Goal: Information Seeking & Learning: Compare options

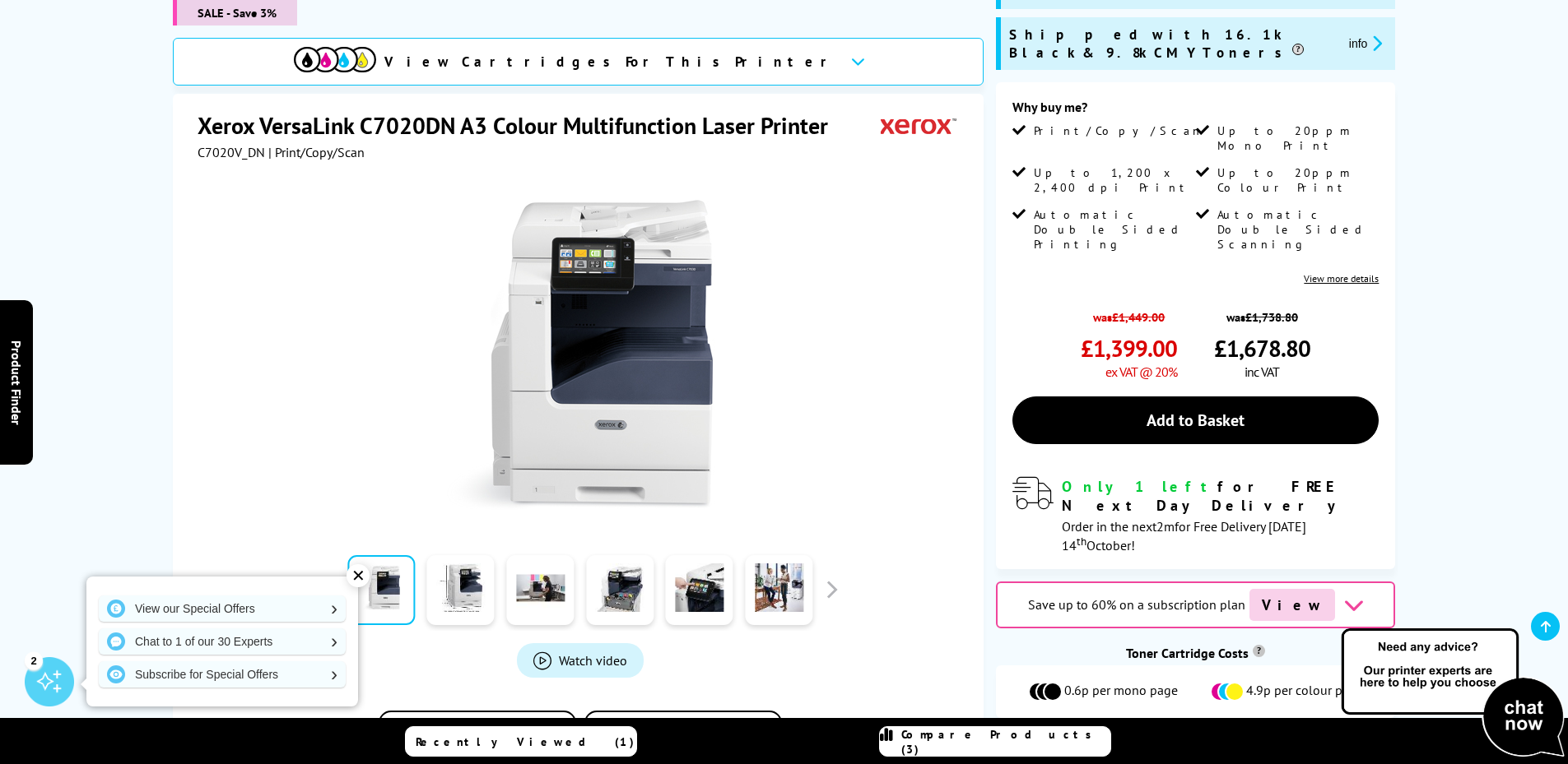
scroll to position [247, 0]
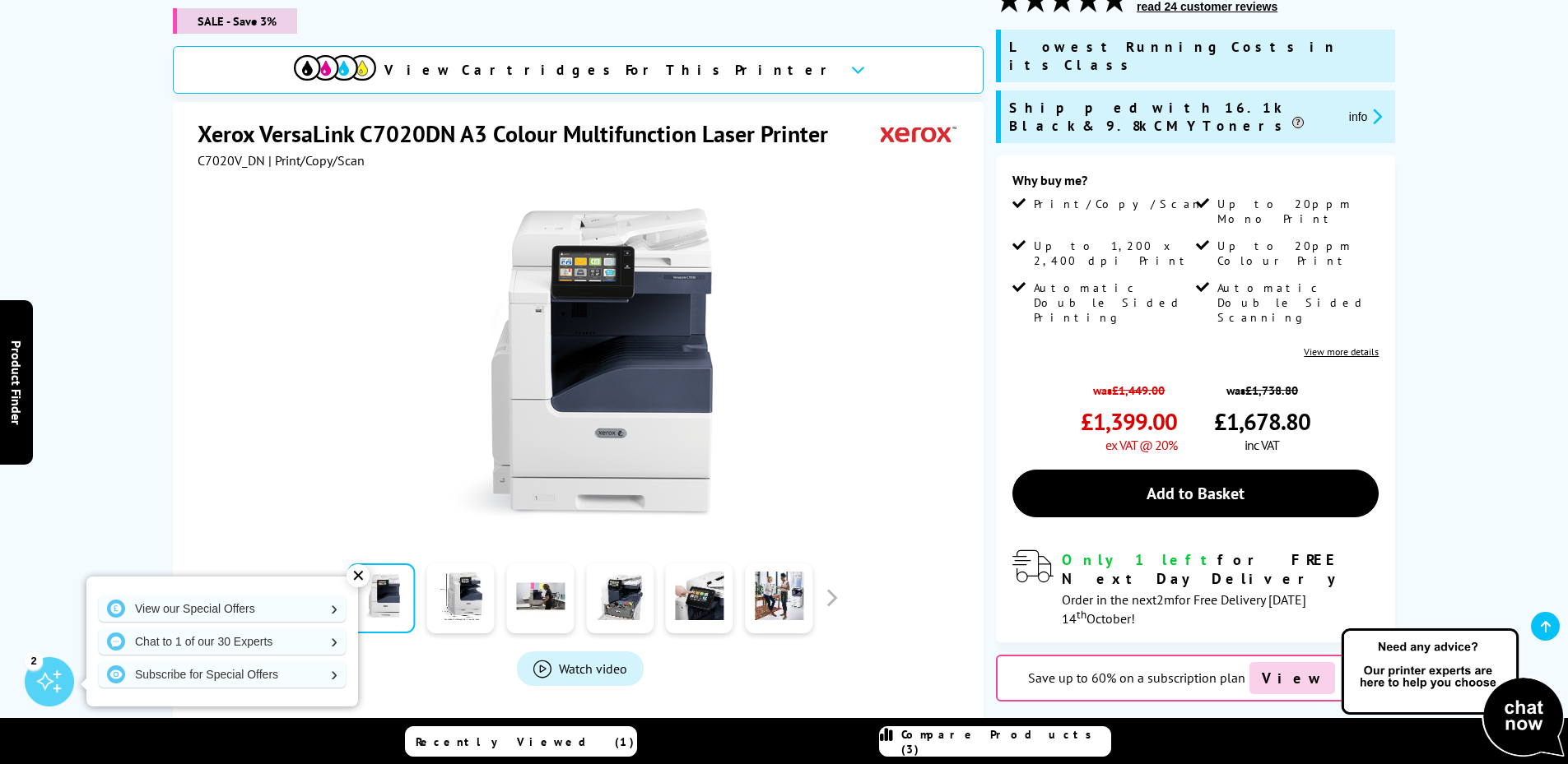
click at [1367, 107] on icon "promo-description" at bounding box center [1374, 115] width 15 height 17
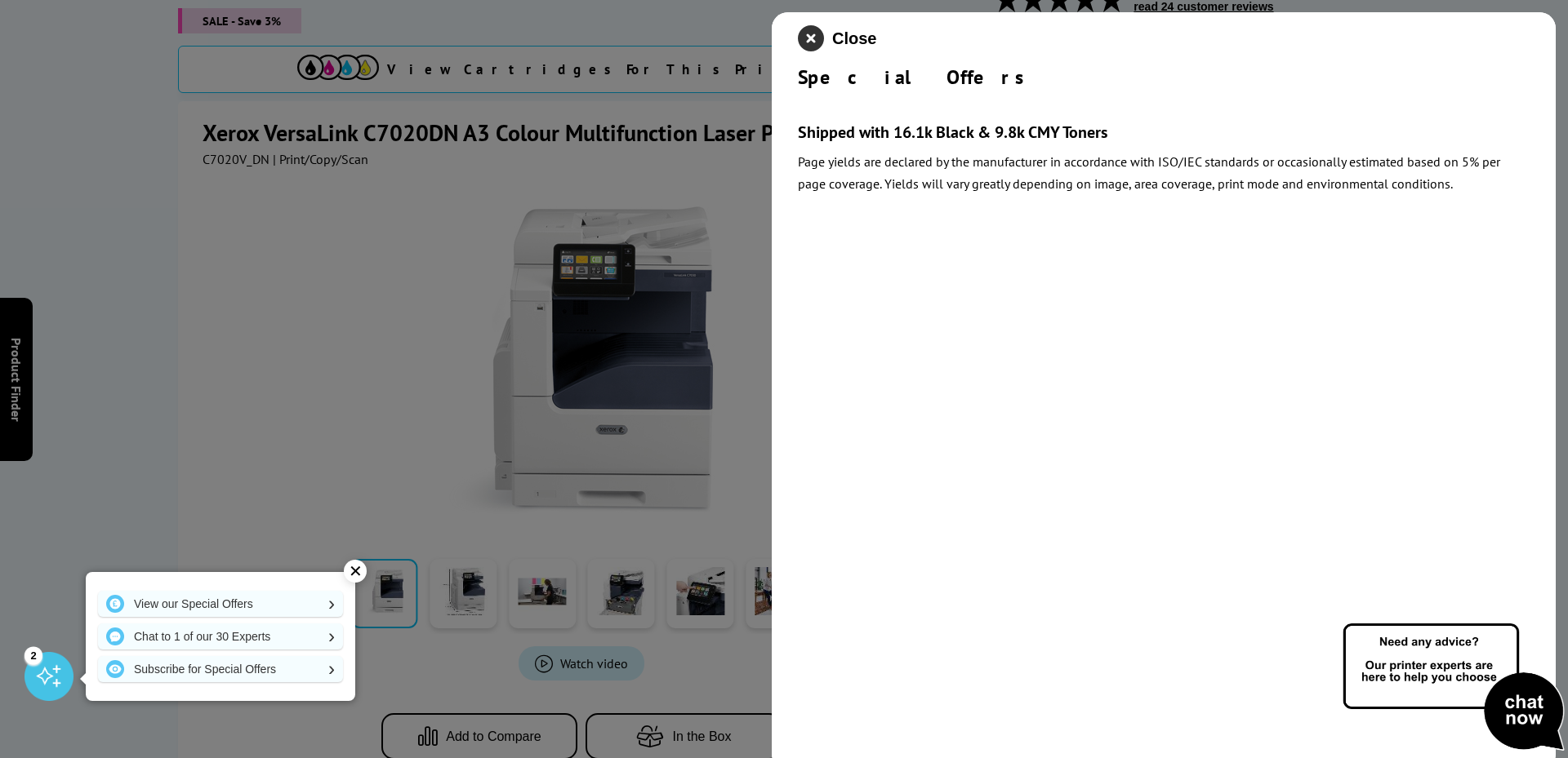
click at [813, 42] on icon "close modal" at bounding box center [811, 39] width 26 height 26
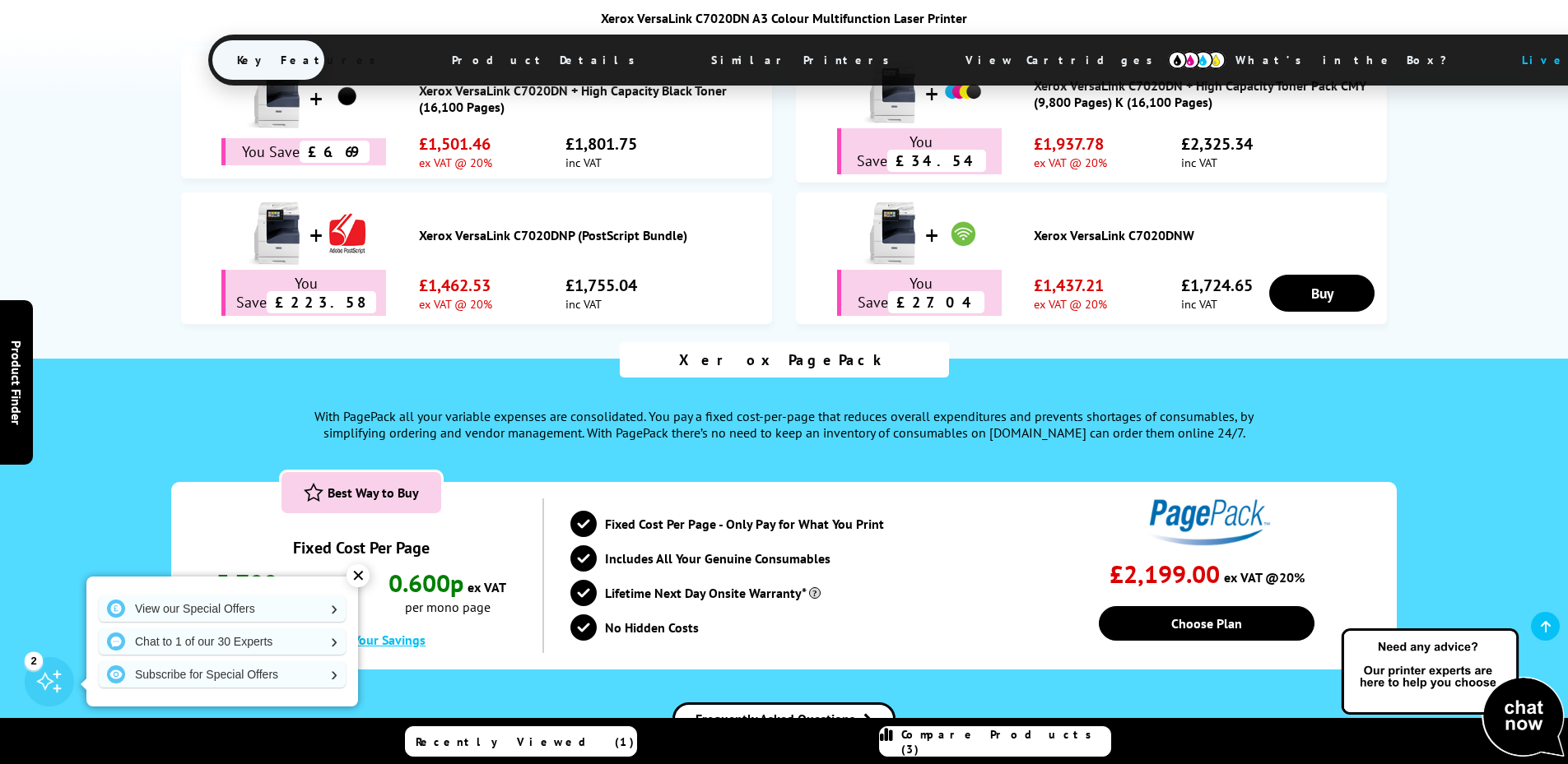
scroll to position [1316, 0]
click at [1211, 605] on link "Choose Plan" at bounding box center [1206, 622] width 216 height 35
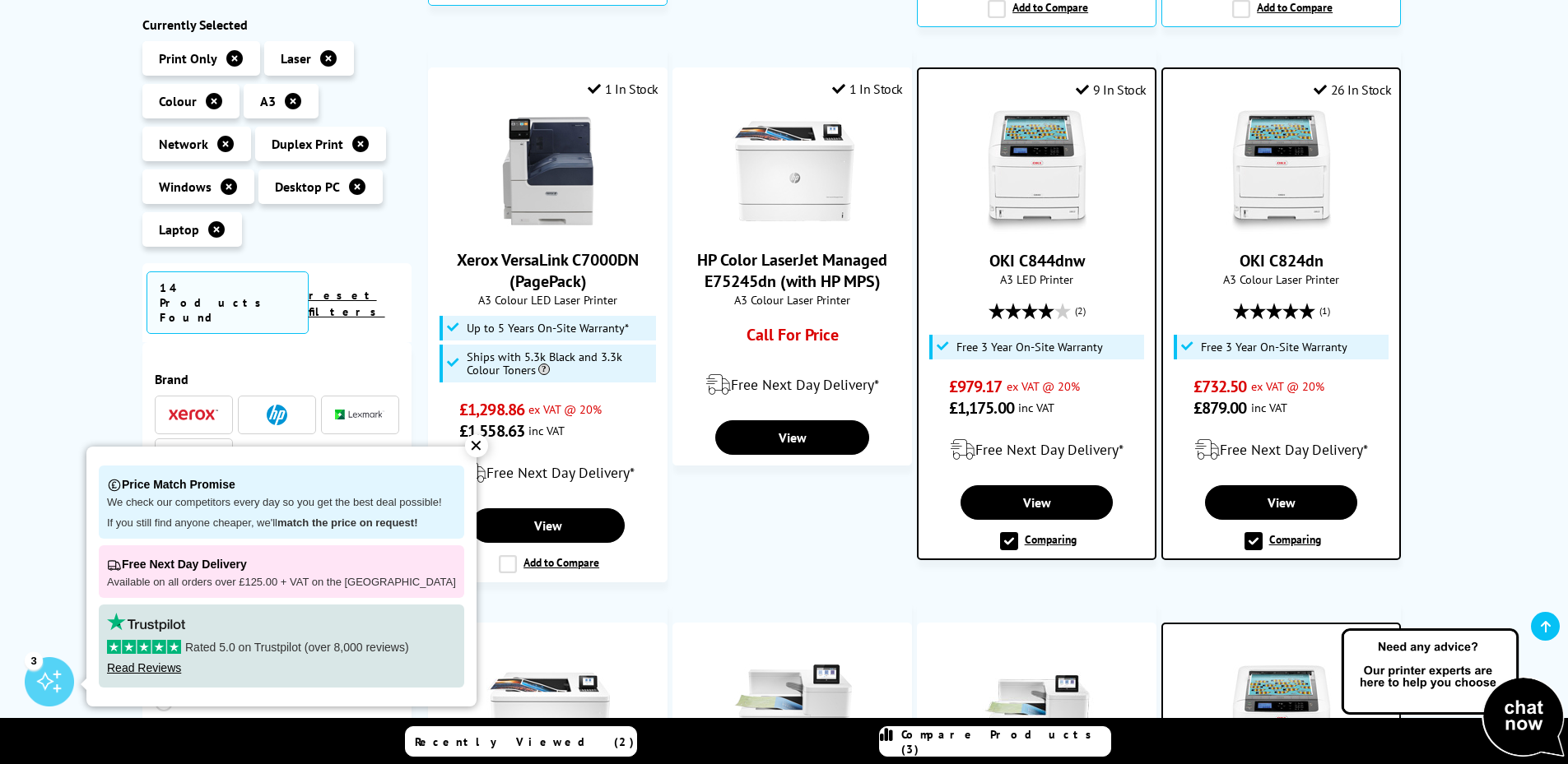
scroll to position [1004, 0]
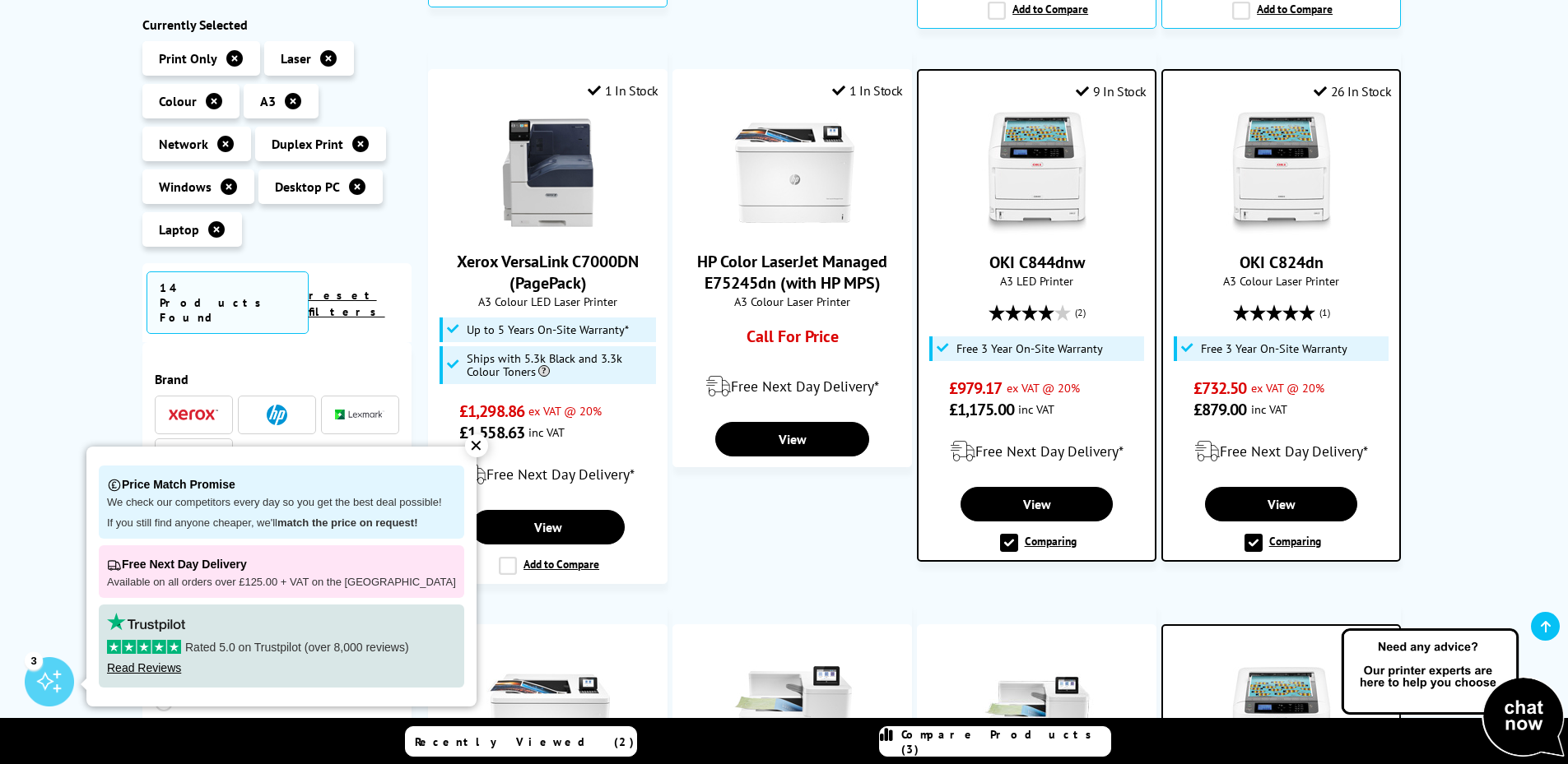
click at [1297, 120] on img at bounding box center [1281, 173] width 124 height 123
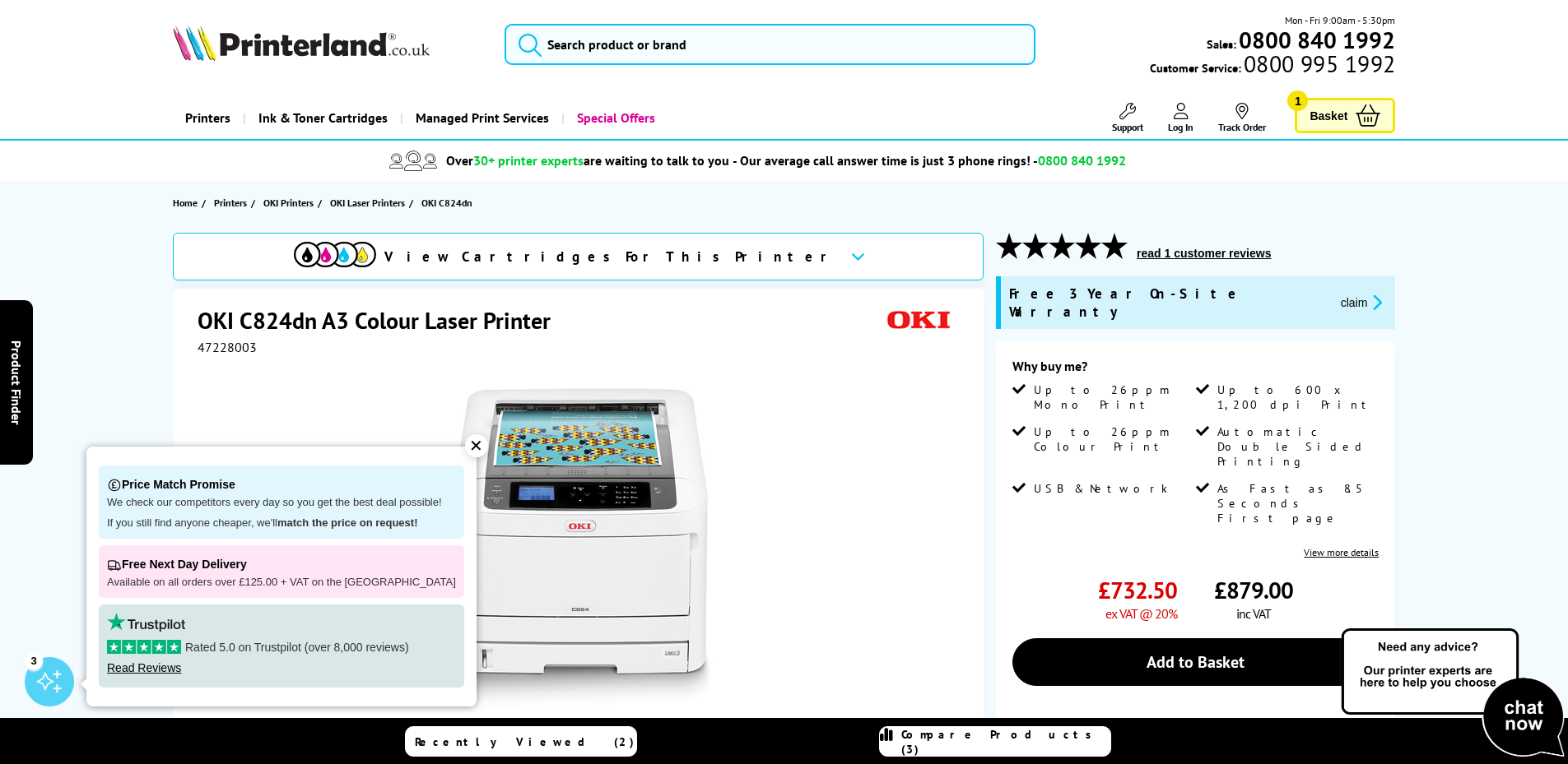
click at [465, 445] on div "✕" at bounding box center [476, 446] width 23 height 23
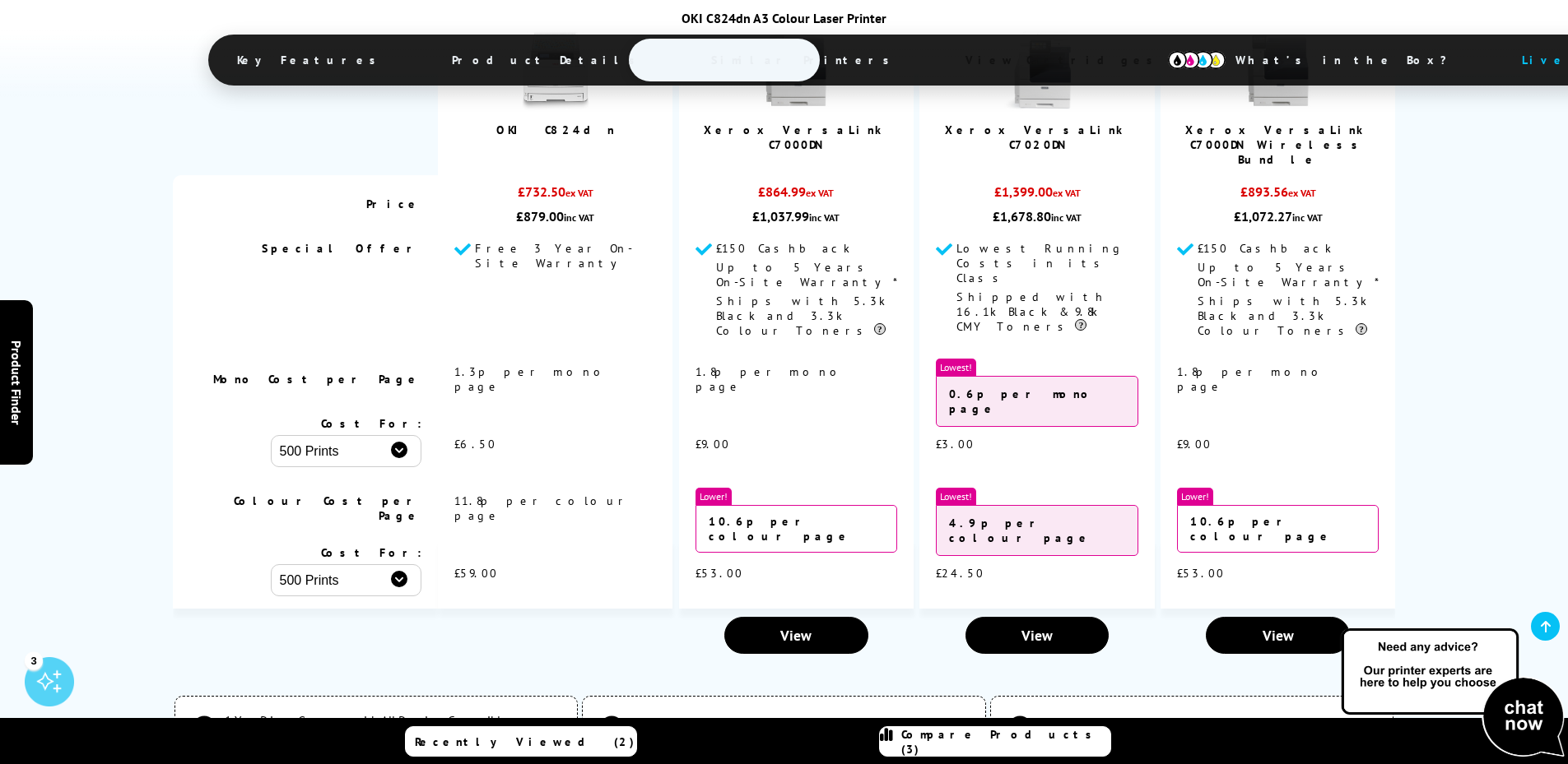
scroll to position [4112, 0]
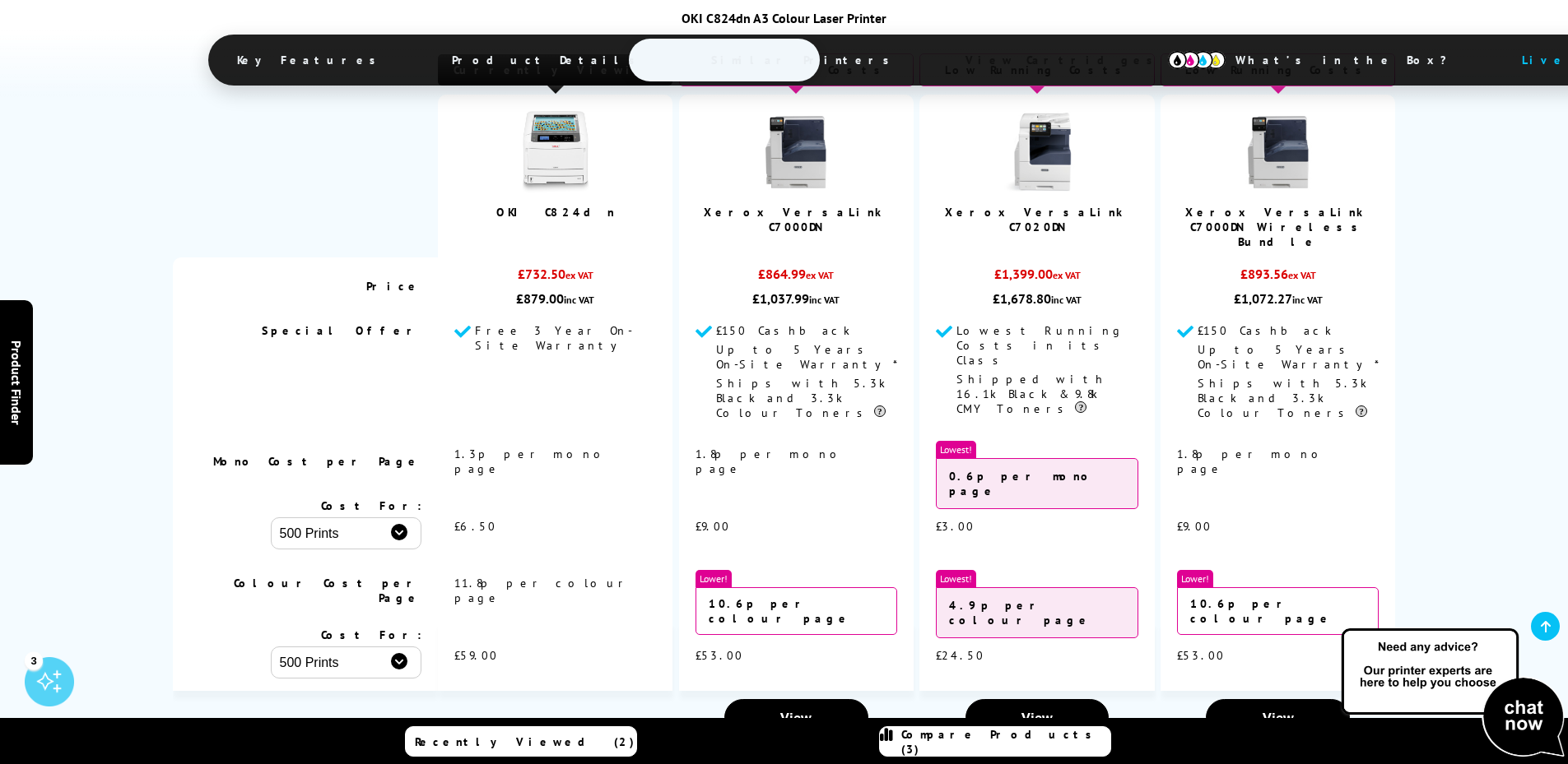
click at [399, 517] on select "500 Prints 1000 Prints 2000 Prints" at bounding box center [347, 533] width 151 height 32
click at [271, 517] on select "500 Prints 1000 Prints 2000 Prints" at bounding box center [347, 533] width 151 height 32
click at [400, 517] on select "500 Prints 1000 Prints 2000 Prints" at bounding box center [347, 533] width 151 height 32
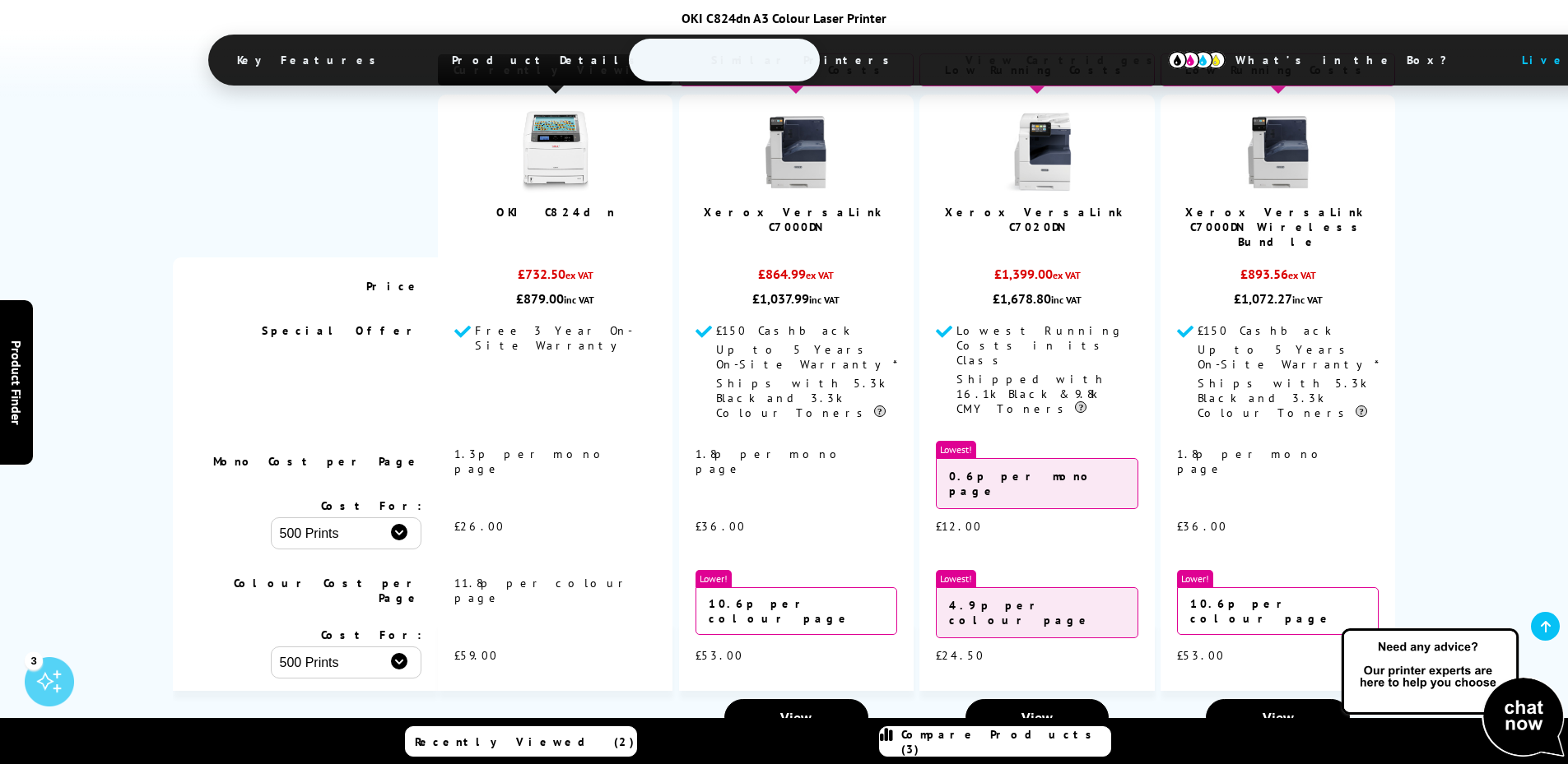
click at [271, 517] on select "500 Prints 1000 Prints 2000 Prints" at bounding box center [347, 533] width 151 height 32
click at [398, 517] on select "500 Prints 1000 Prints 2000 Prints" at bounding box center [347, 533] width 151 height 32
select select "1000"
click at [271, 517] on select "500 Prints 1000 Prints 2000 Prints" at bounding box center [347, 533] width 151 height 32
click at [401, 647] on select "500 Prints 1000 Prints 2000 Prints" at bounding box center [347, 663] width 151 height 32
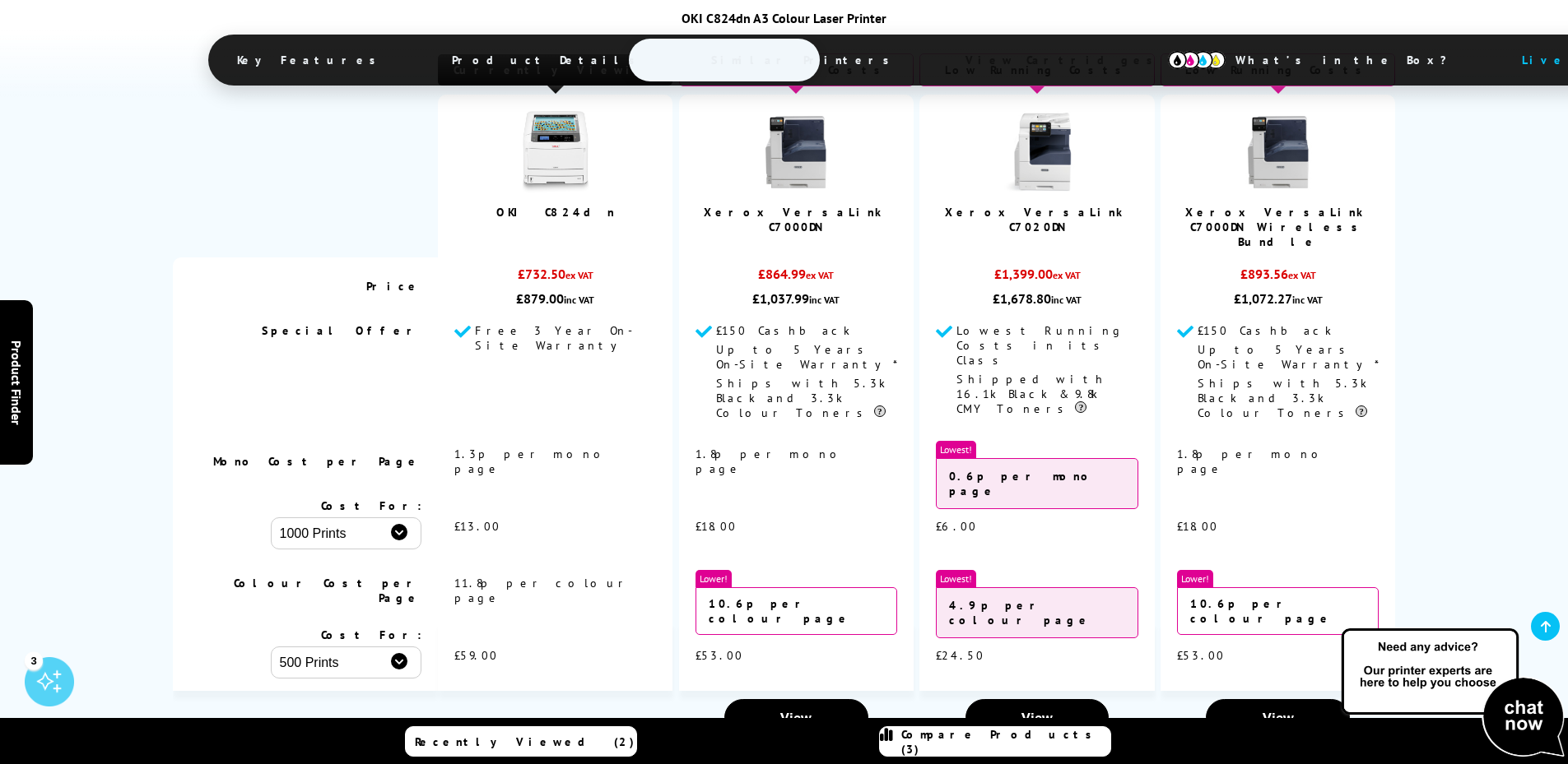
select select "1000"
click at [271, 647] on select "500 Prints 1000 Prints 2000 Prints" at bounding box center [347, 663] width 151 height 32
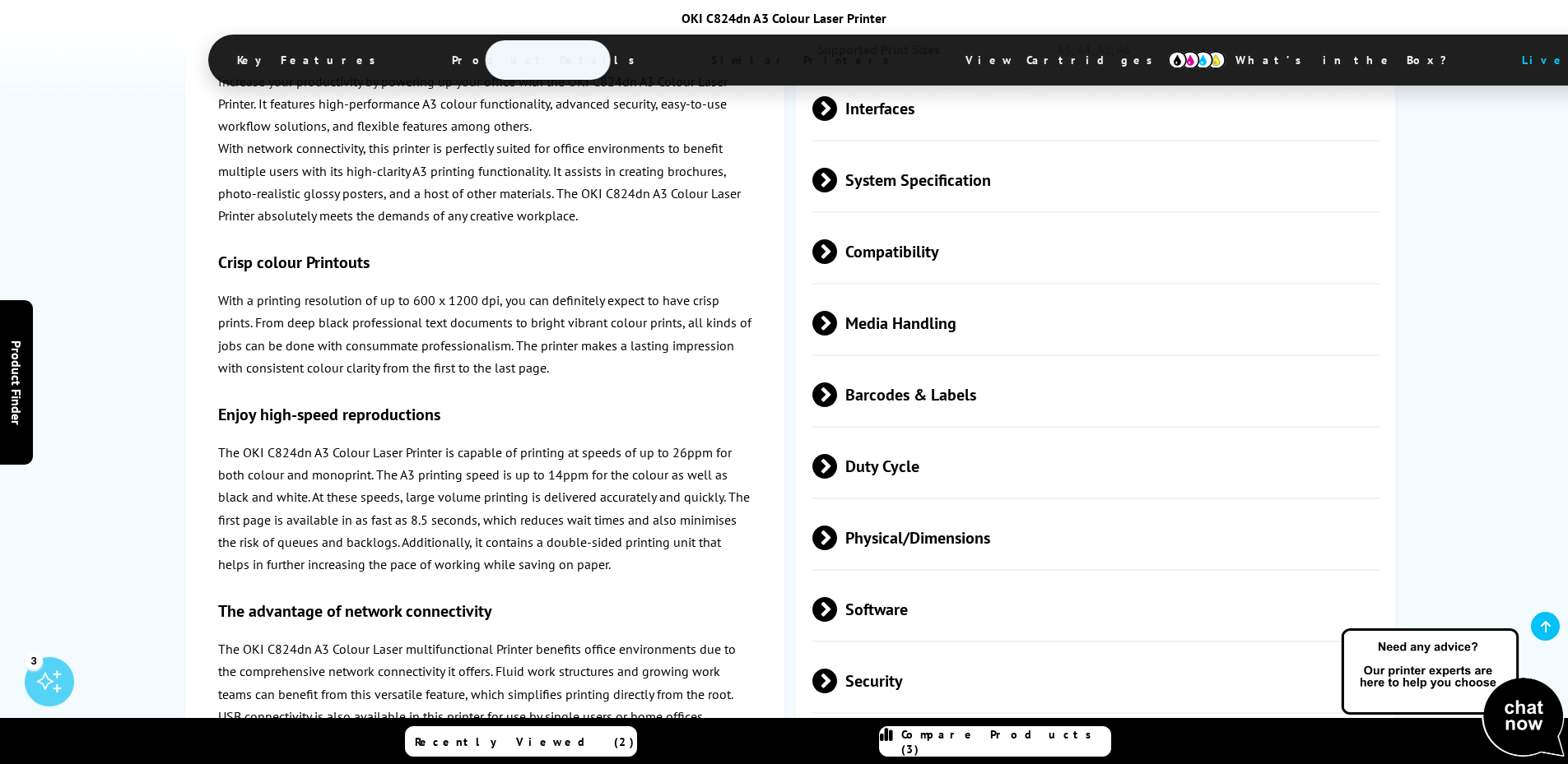
scroll to position [2879, 0]
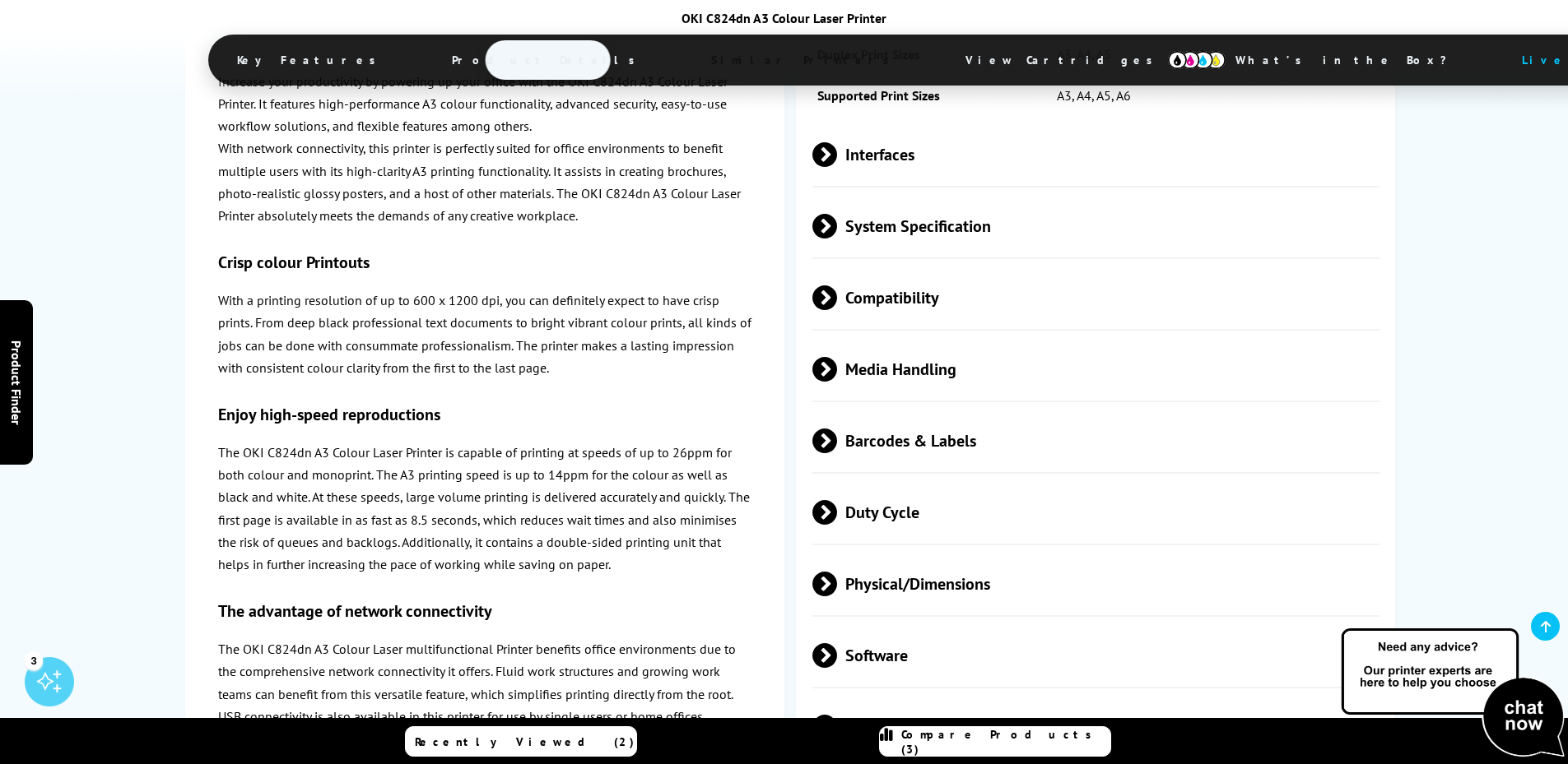
click at [837, 505] on span at bounding box center [837, 513] width 0 height 25
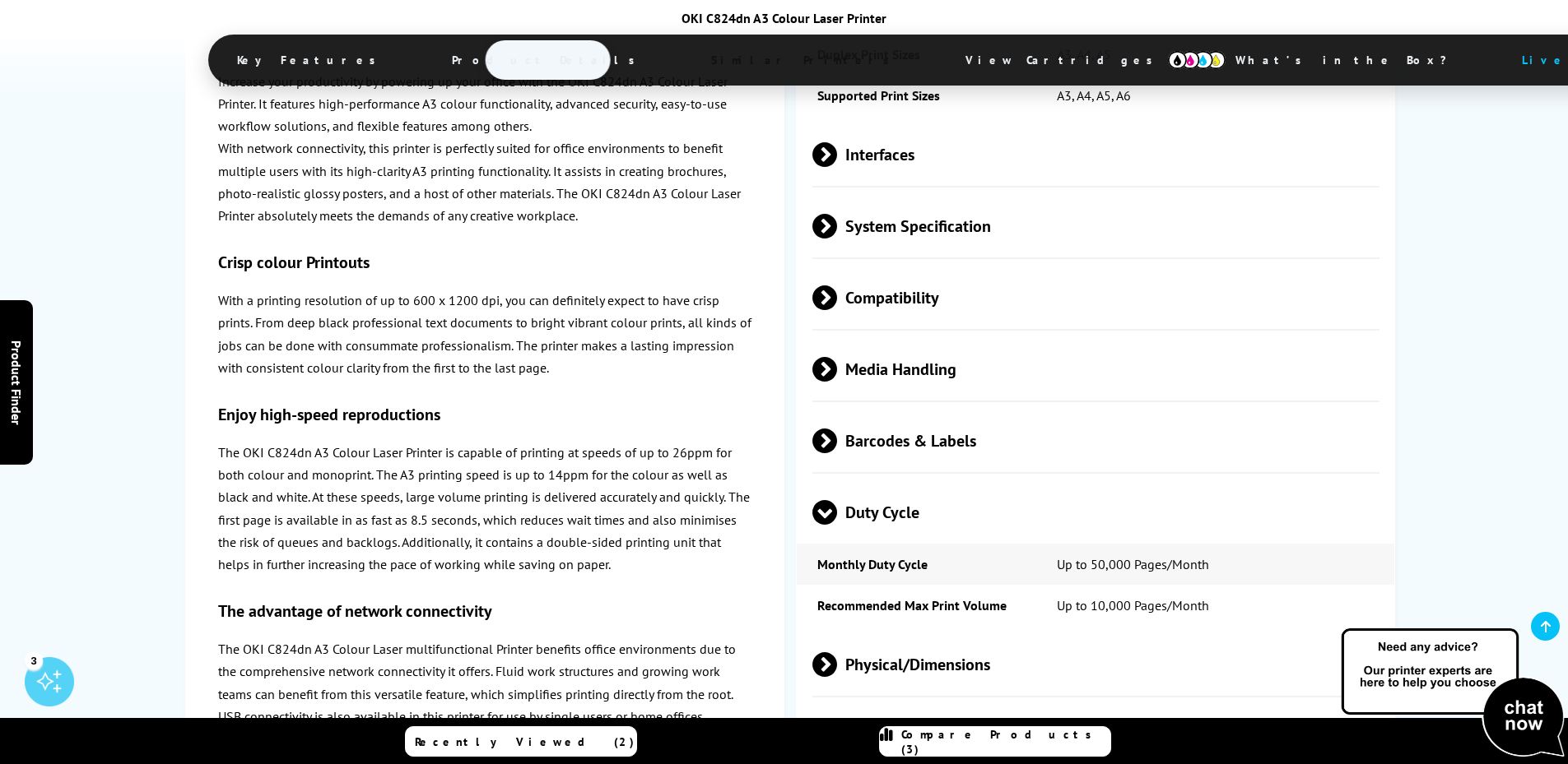
click at [837, 440] on span at bounding box center [837, 441] width 0 height 25
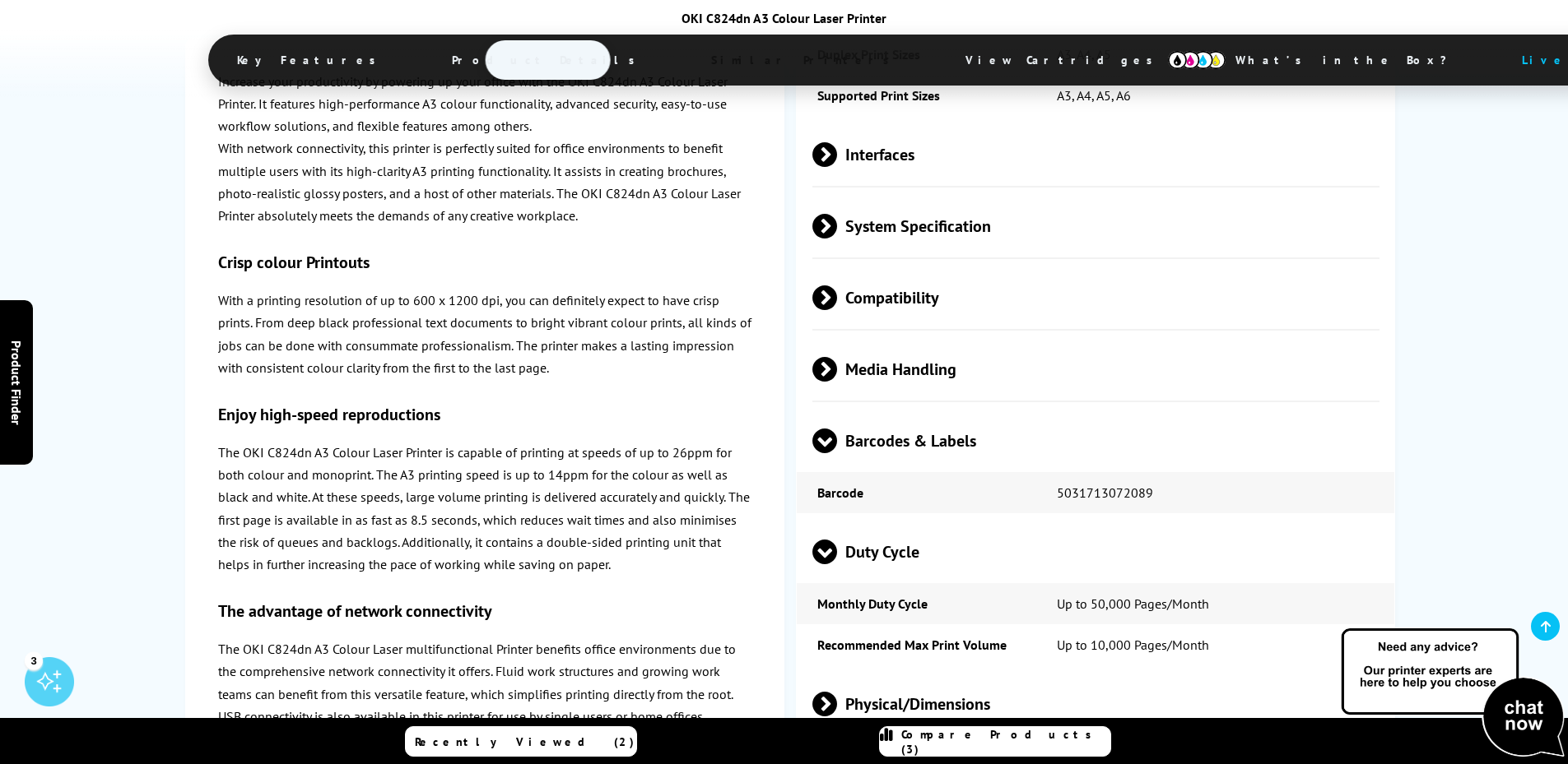
click at [835, 453] on span at bounding box center [825, 453] width 25 height 0
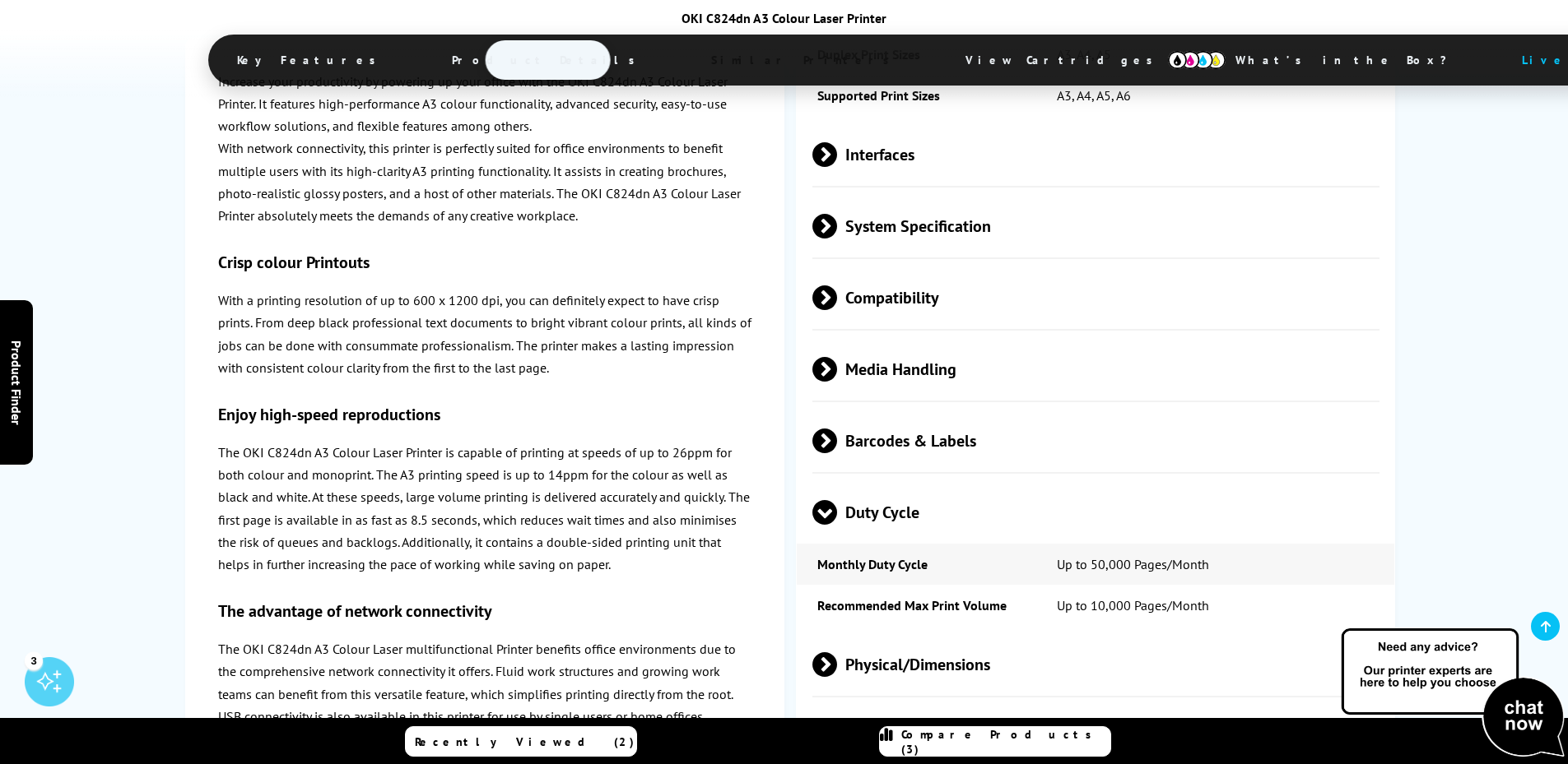
click at [837, 372] on span at bounding box center [837, 370] width 0 height 25
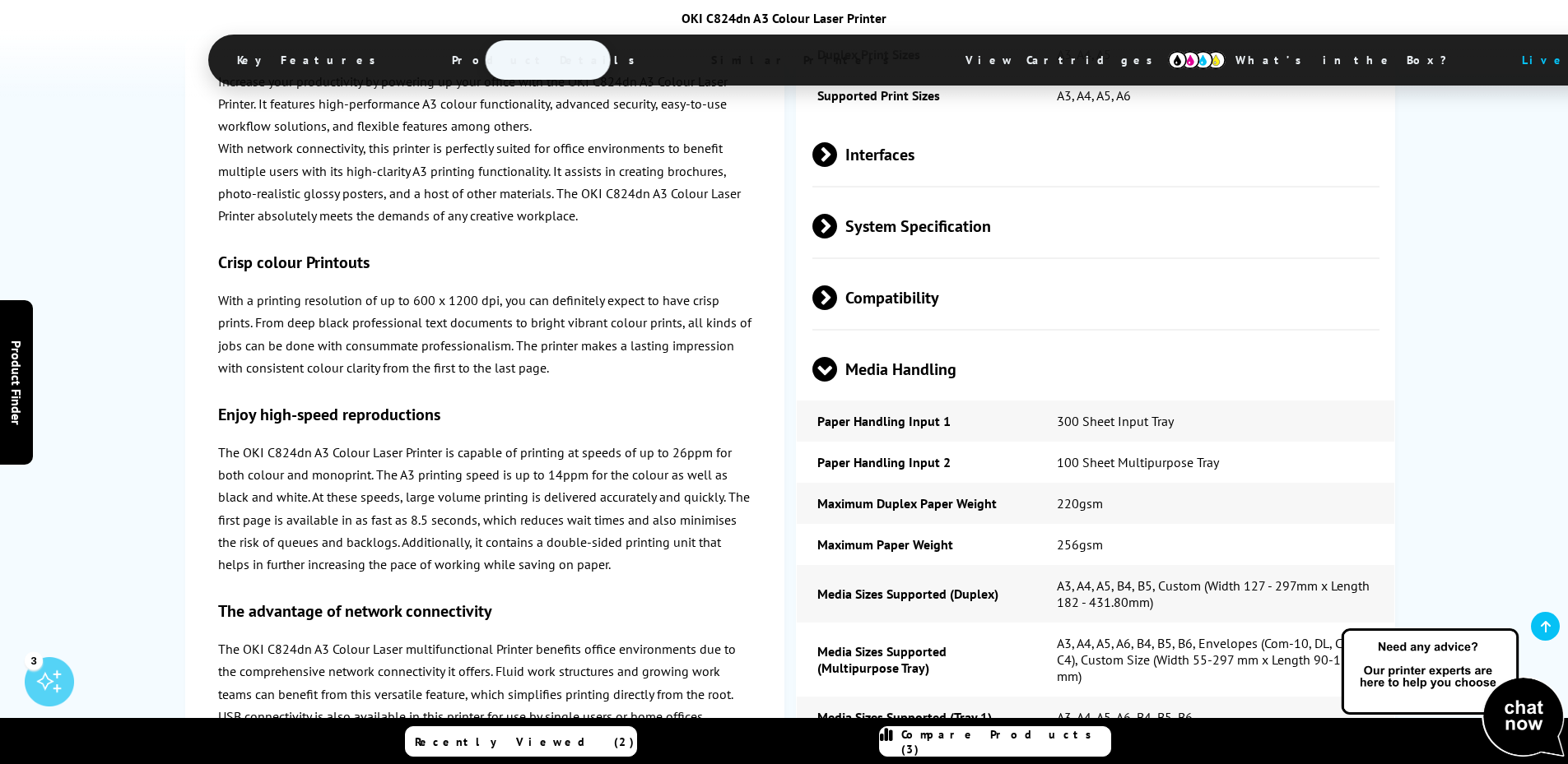
click at [828, 382] on span at bounding box center [825, 382] width 25 height 0
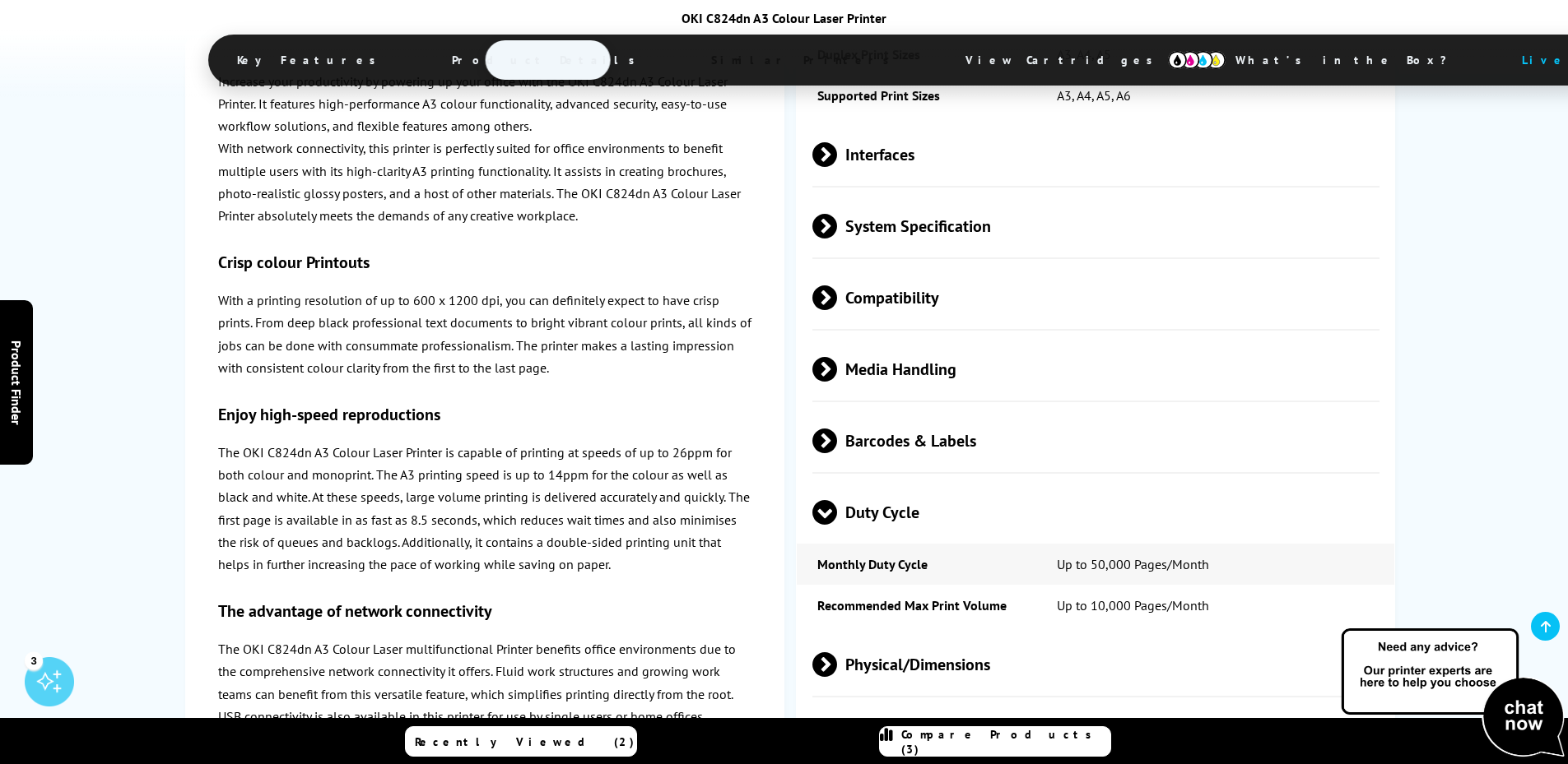
click at [837, 295] on span at bounding box center [837, 298] width 0 height 25
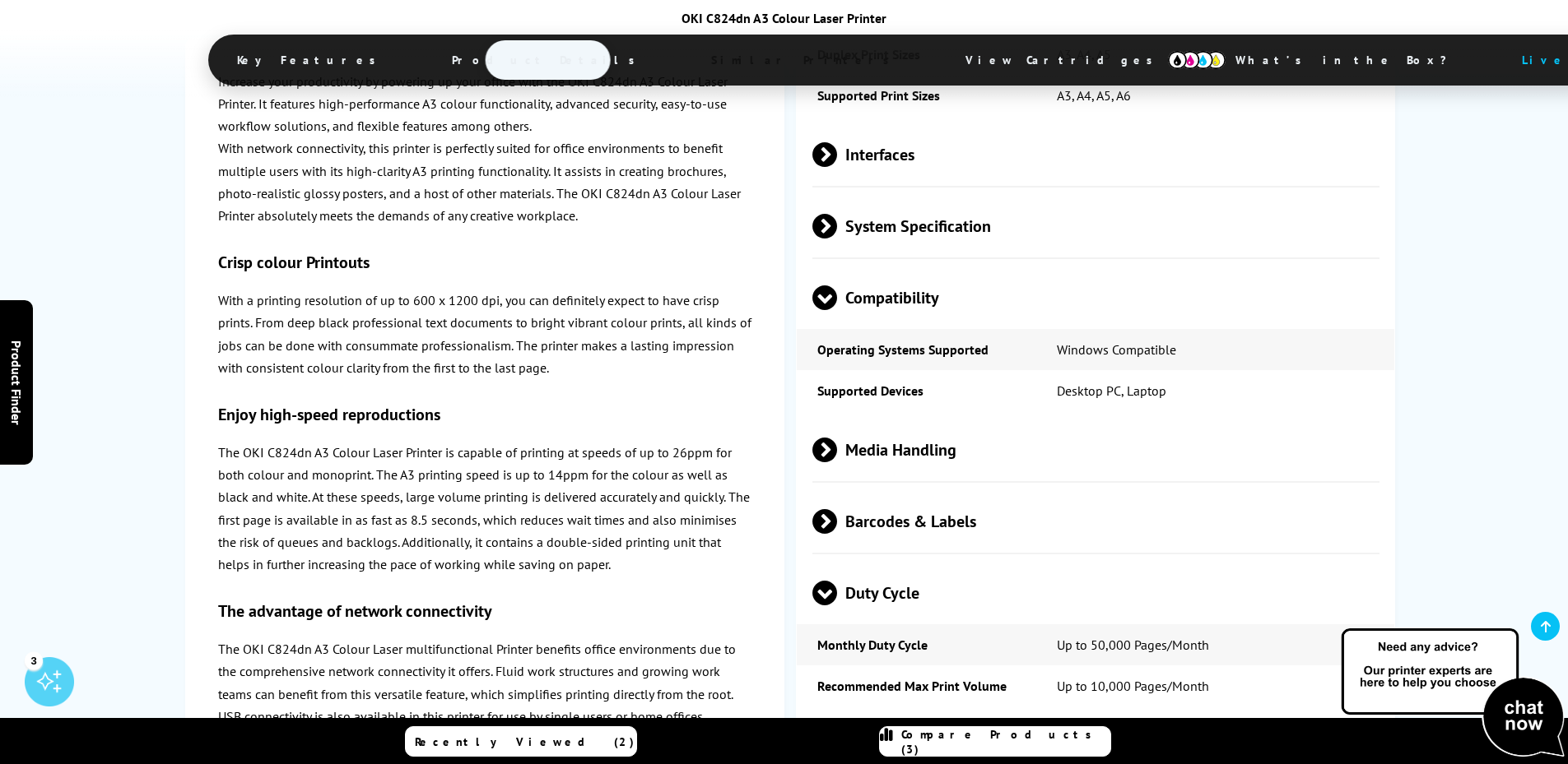
click at [823, 310] on span at bounding box center [825, 310] width 25 height 0
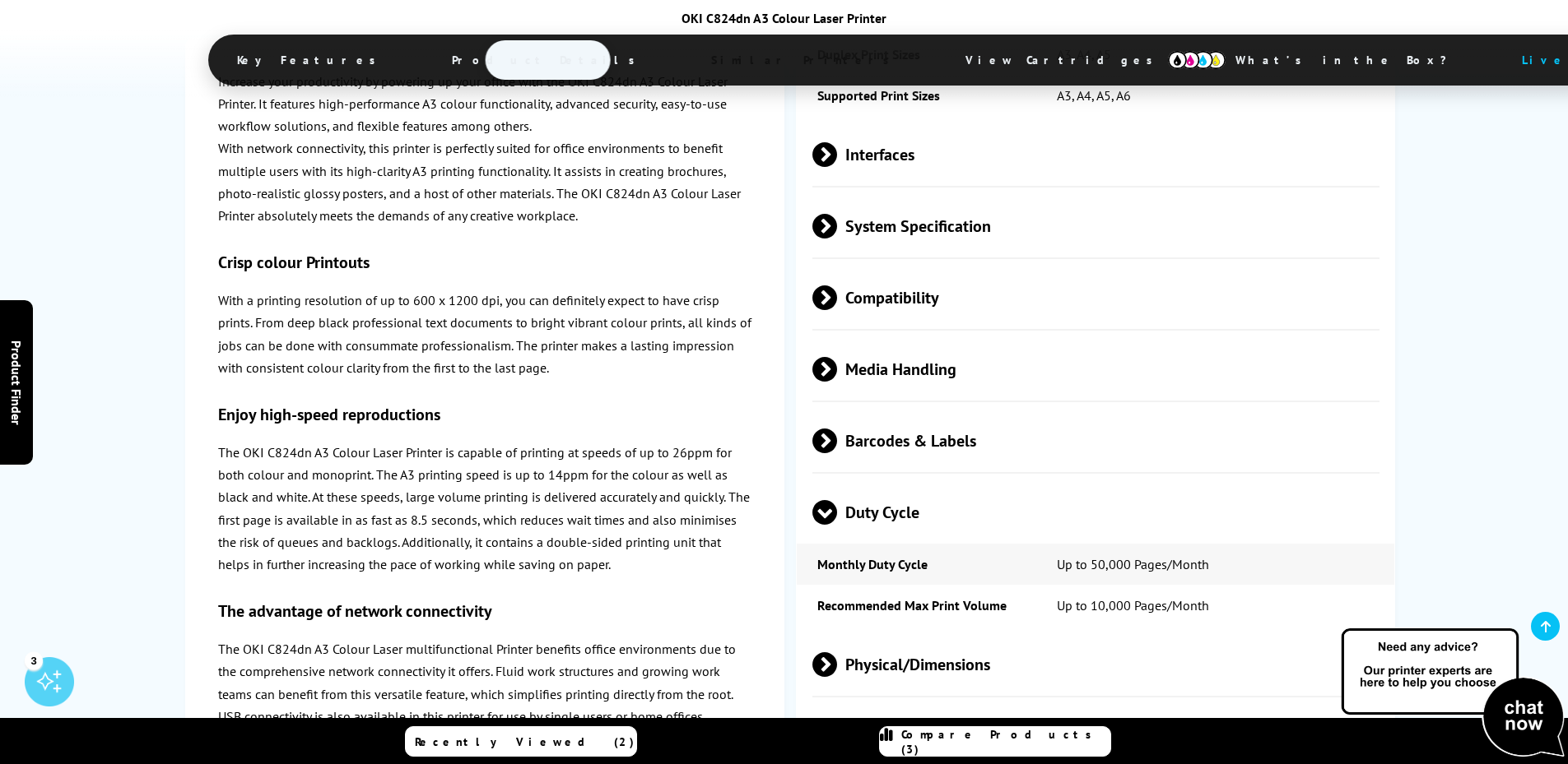
click at [837, 219] on span at bounding box center [837, 227] width 0 height 25
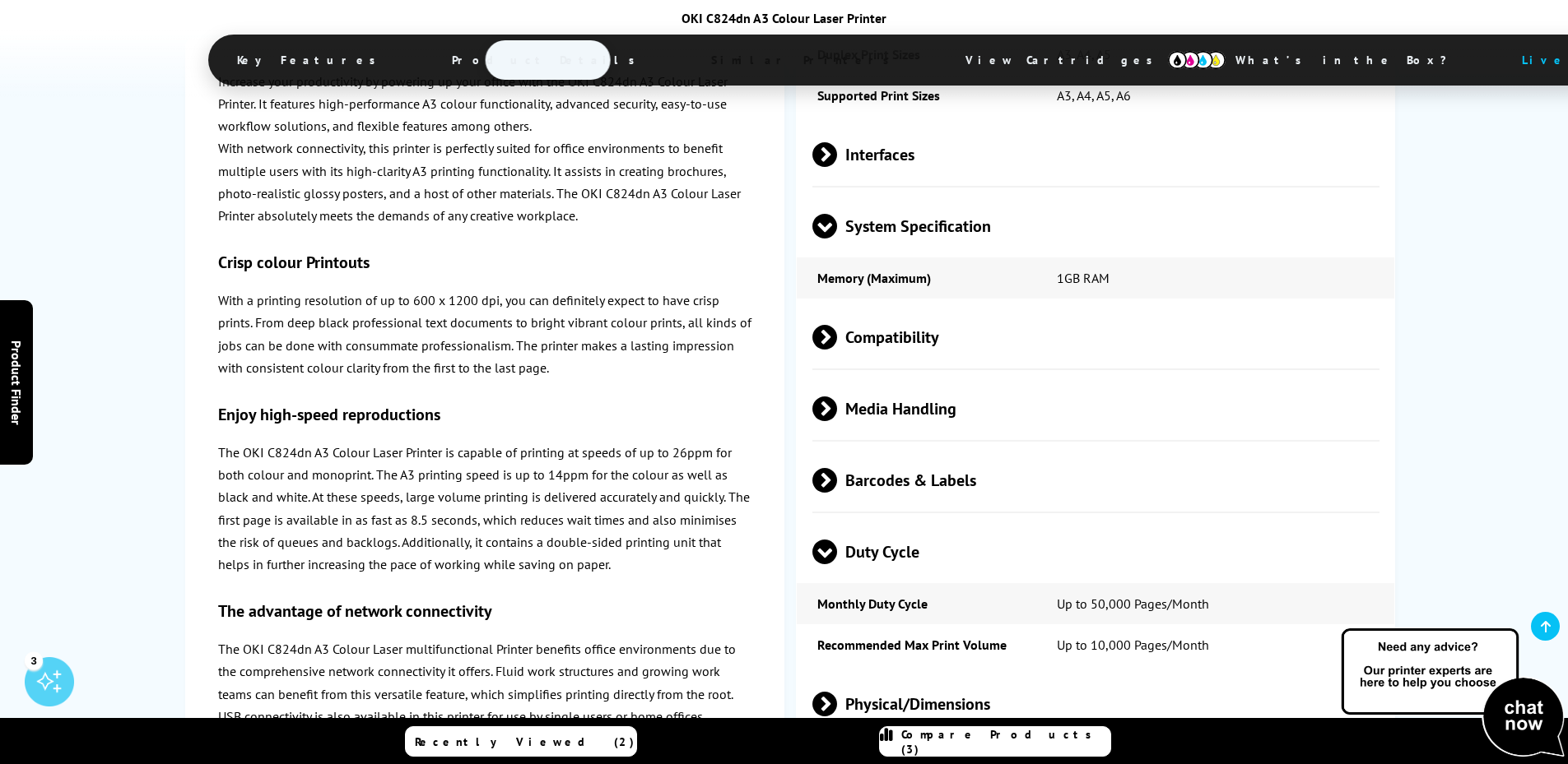
click at [824, 239] on span at bounding box center [825, 239] width 25 height 0
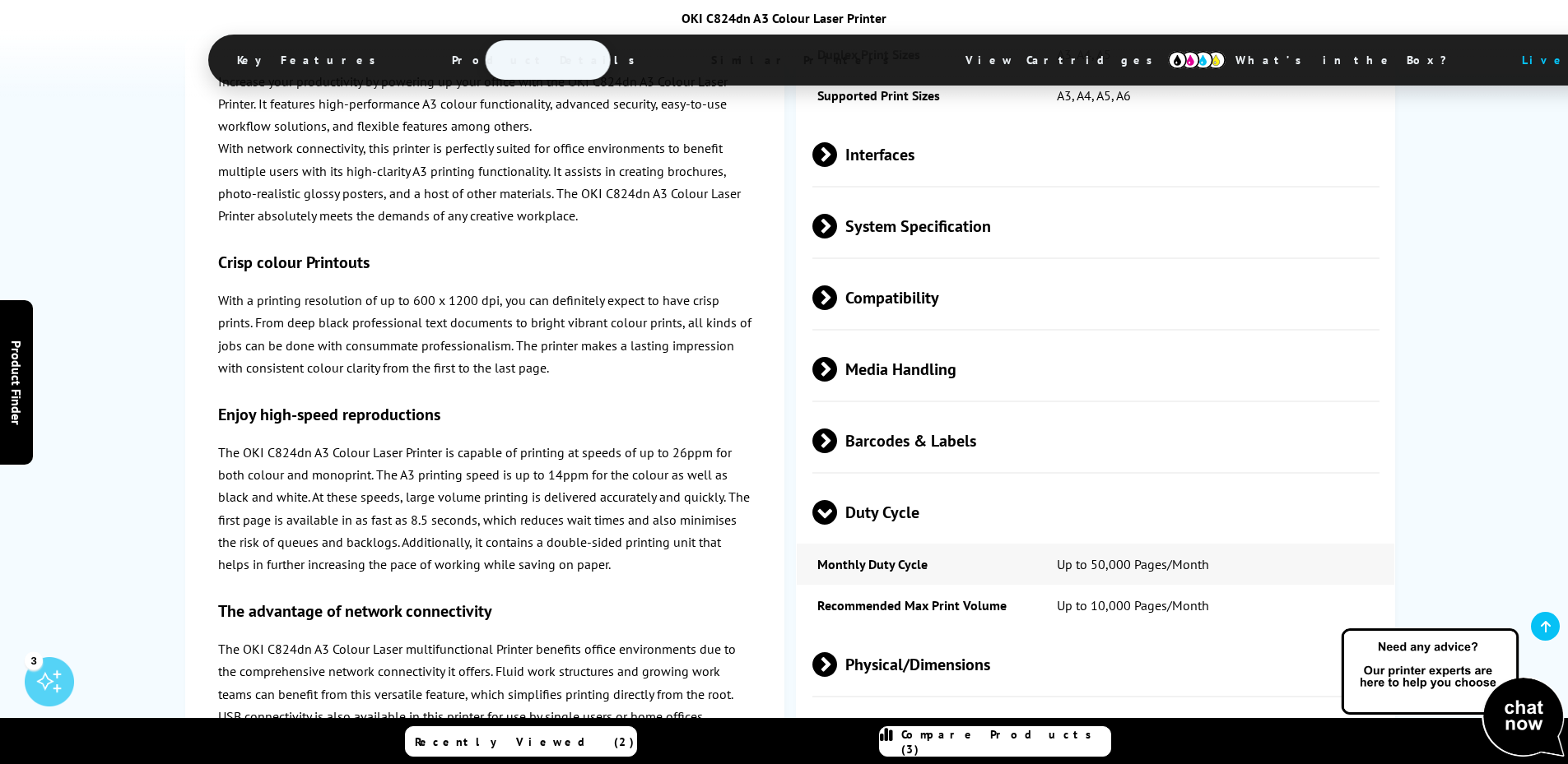
click at [837, 227] on span at bounding box center [837, 227] width 0 height 25
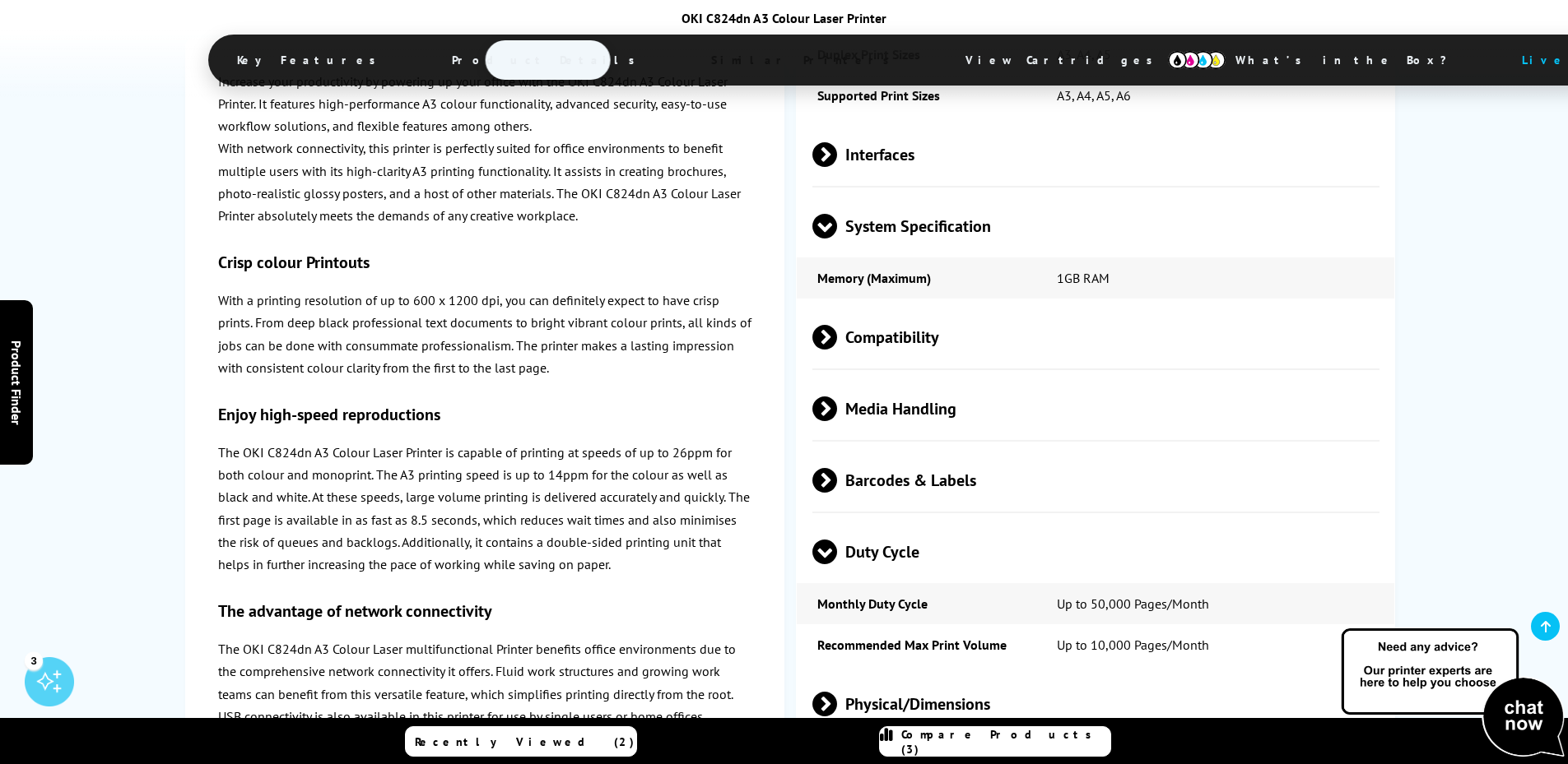
click at [824, 239] on span at bounding box center [825, 239] width 25 height 0
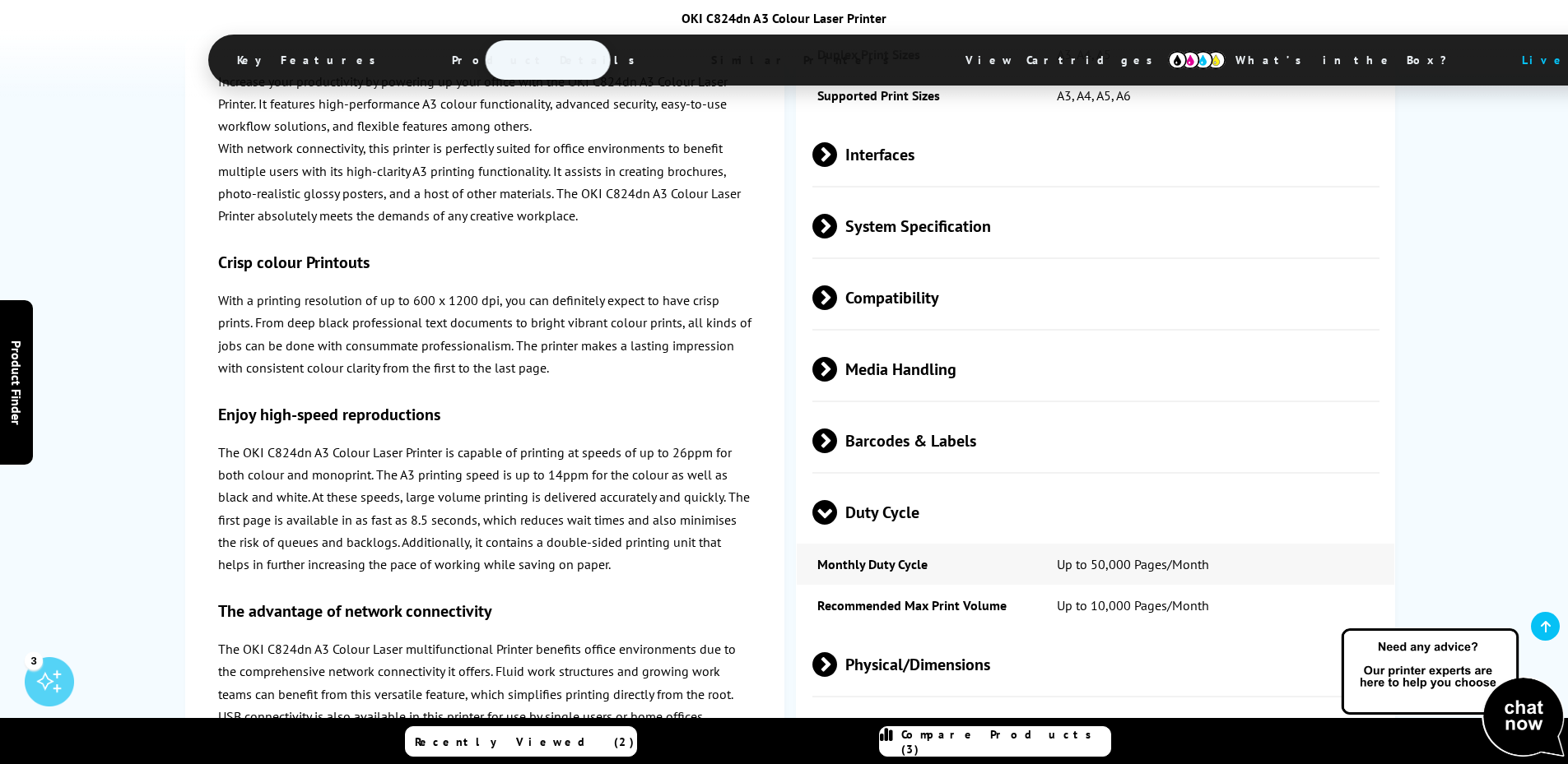
click at [837, 151] on span at bounding box center [837, 155] width 0 height 25
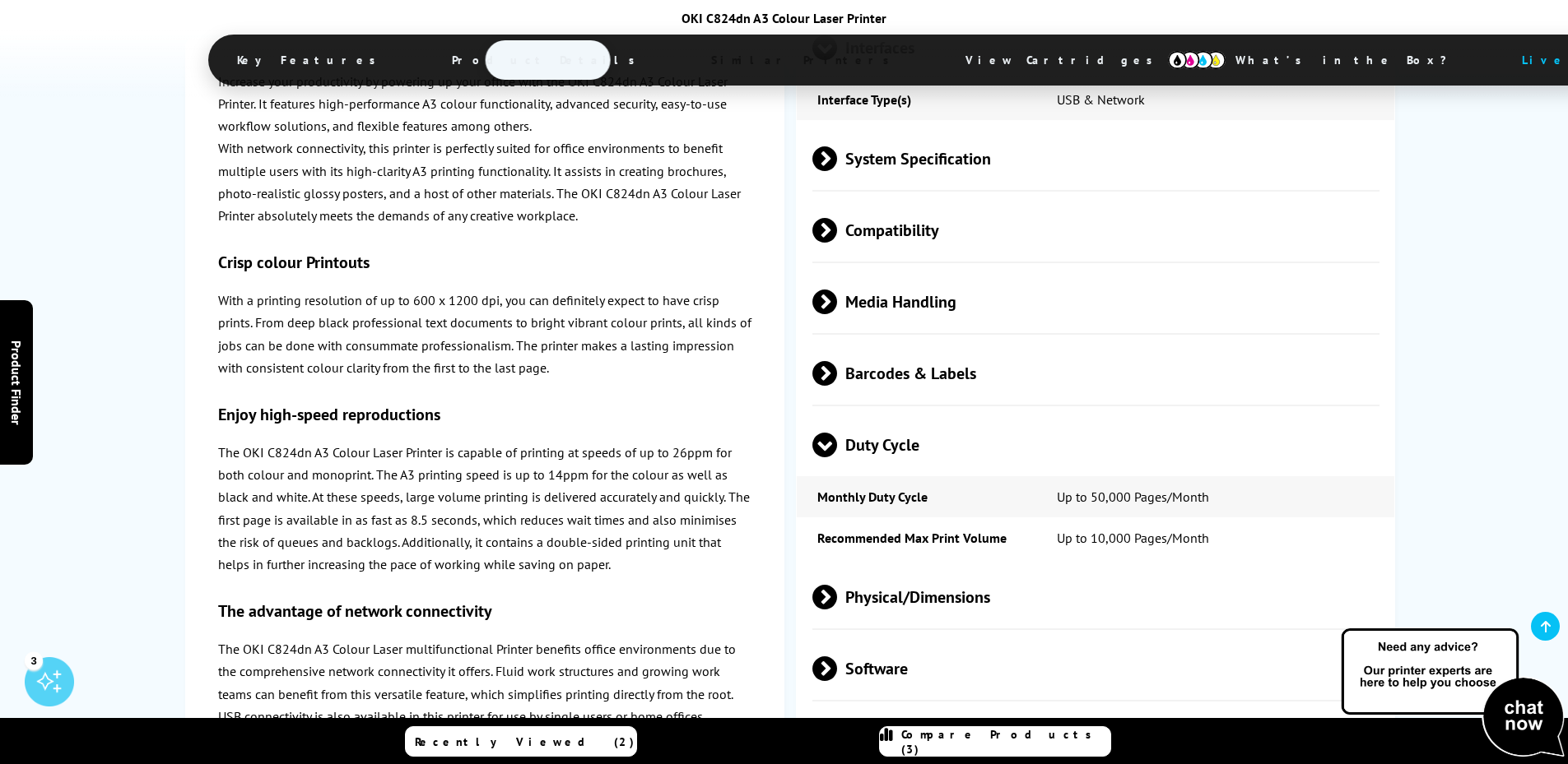
scroll to position [2961, 0]
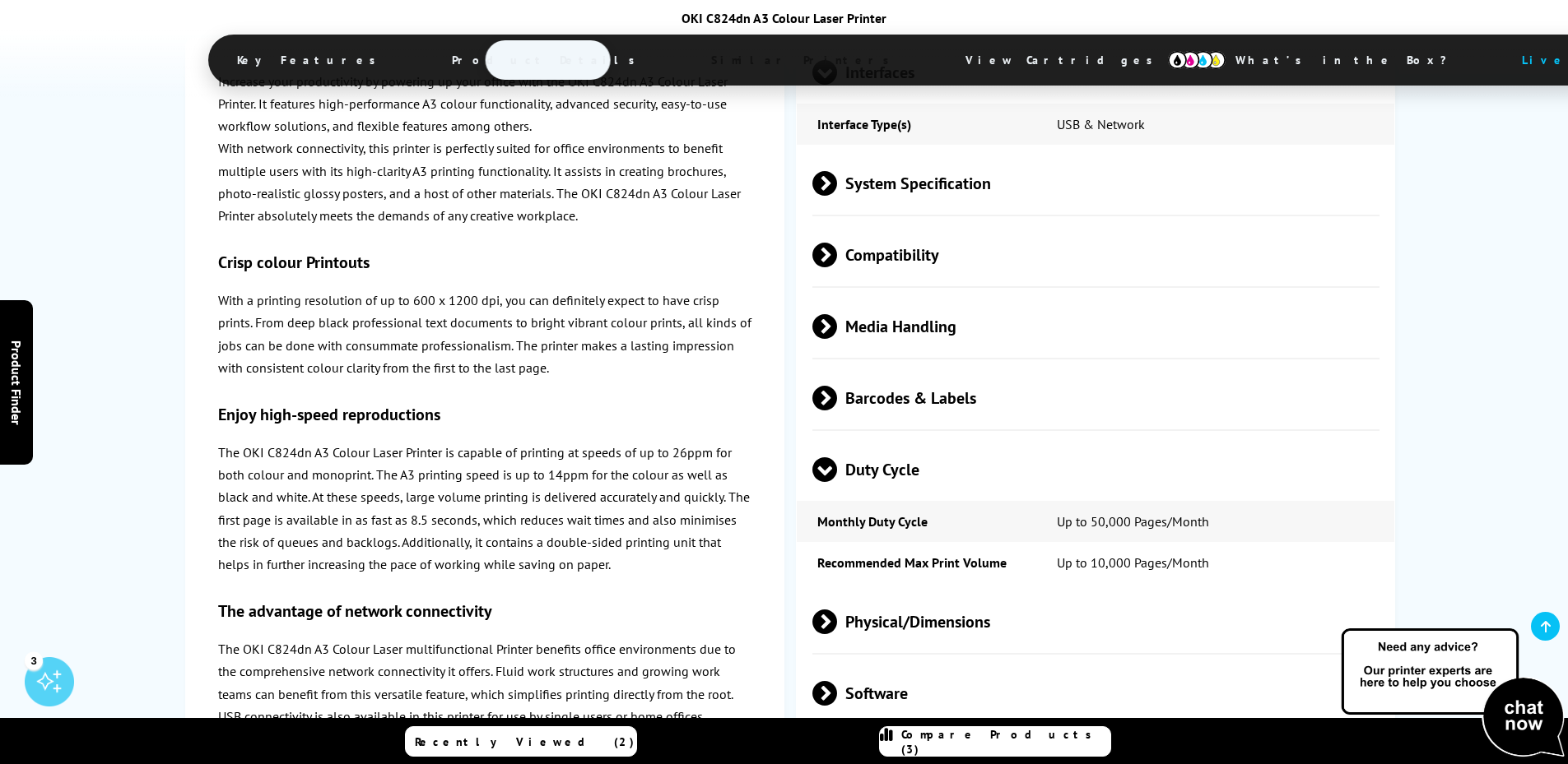
click at [817, 482] on span at bounding box center [825, 482] width 25 height 0
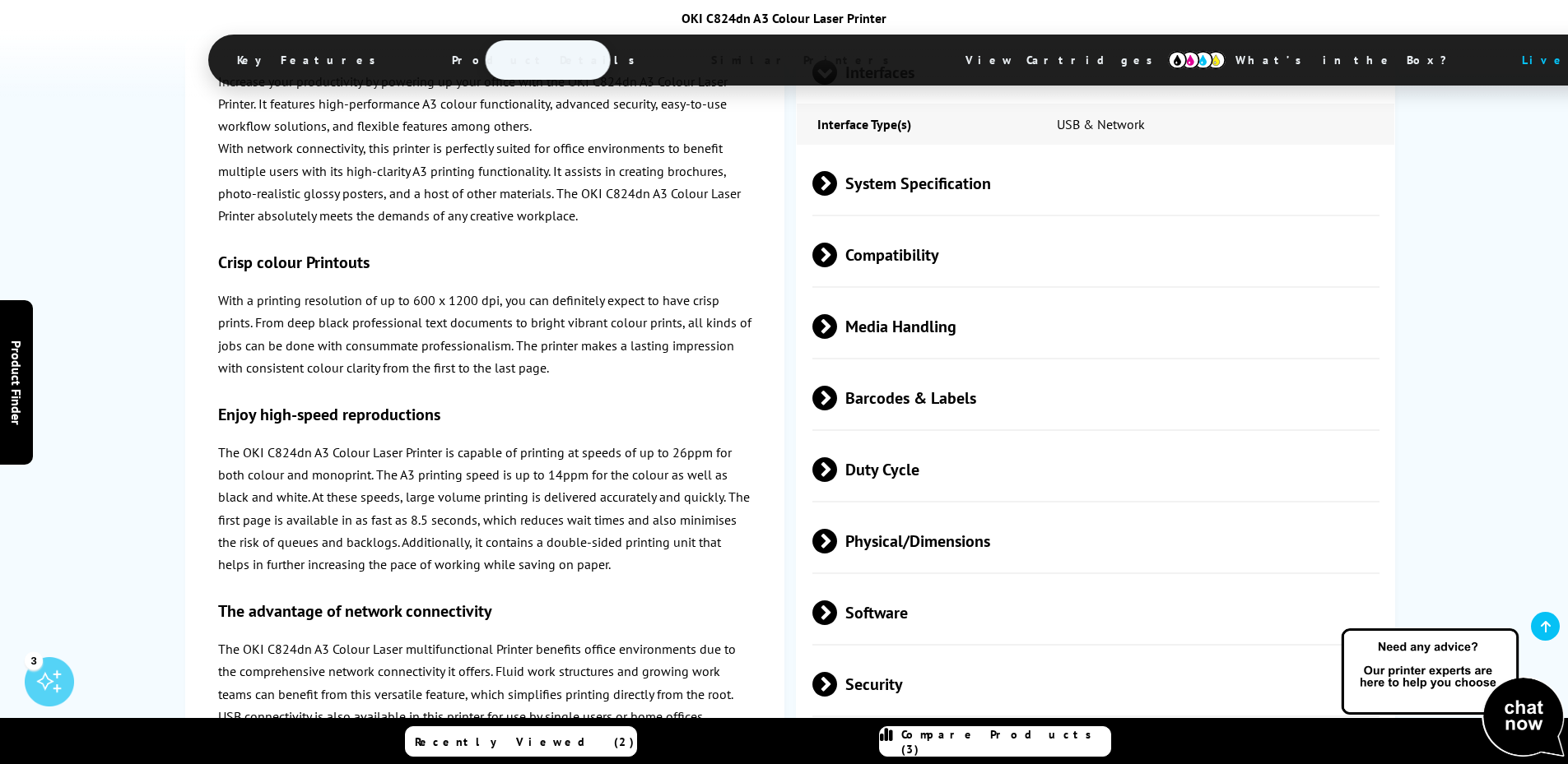
click at [837, 322] on span at bounding box center [837, 327] width 0 height 25
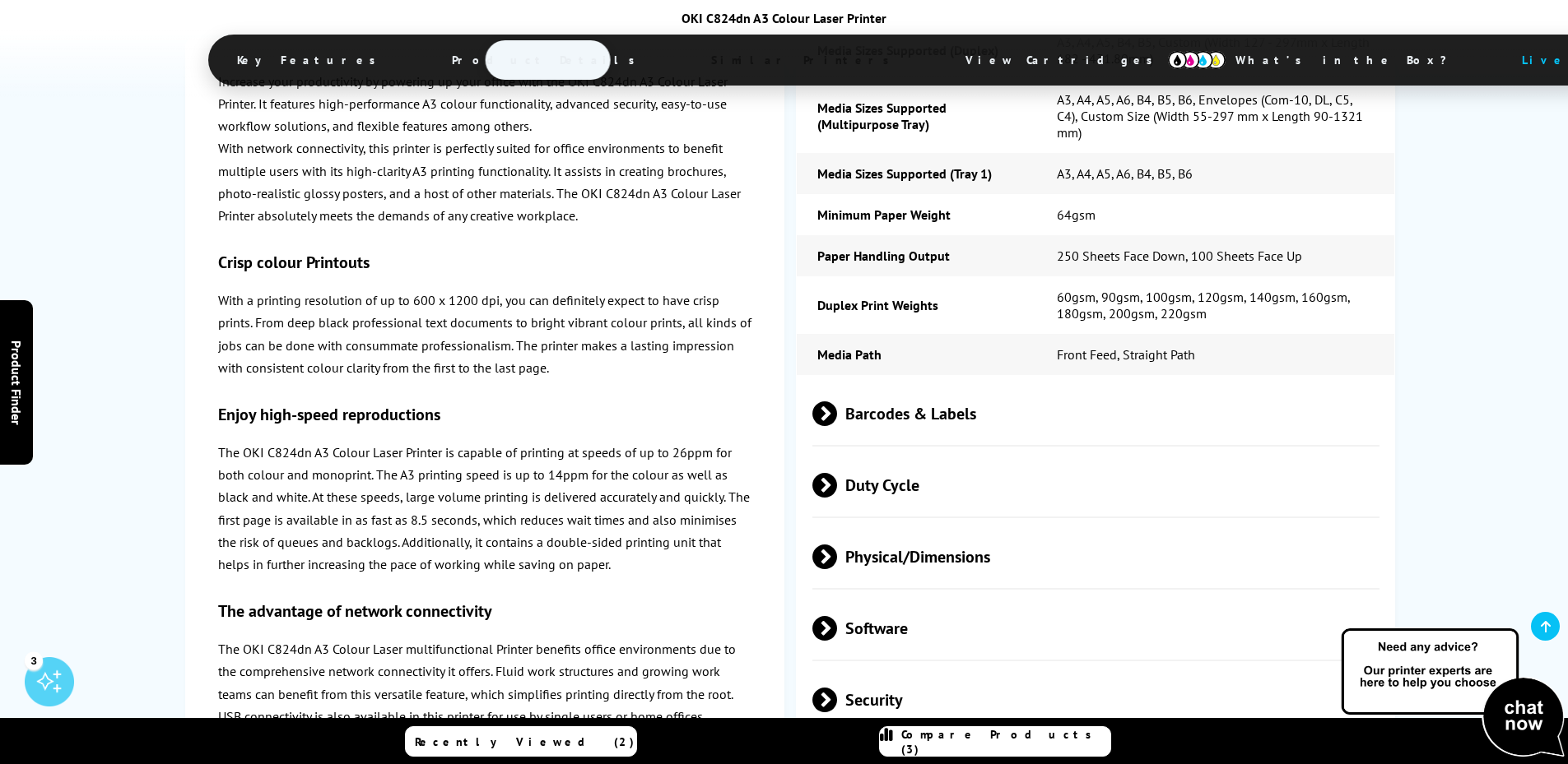
scroll to position [3537, 0]
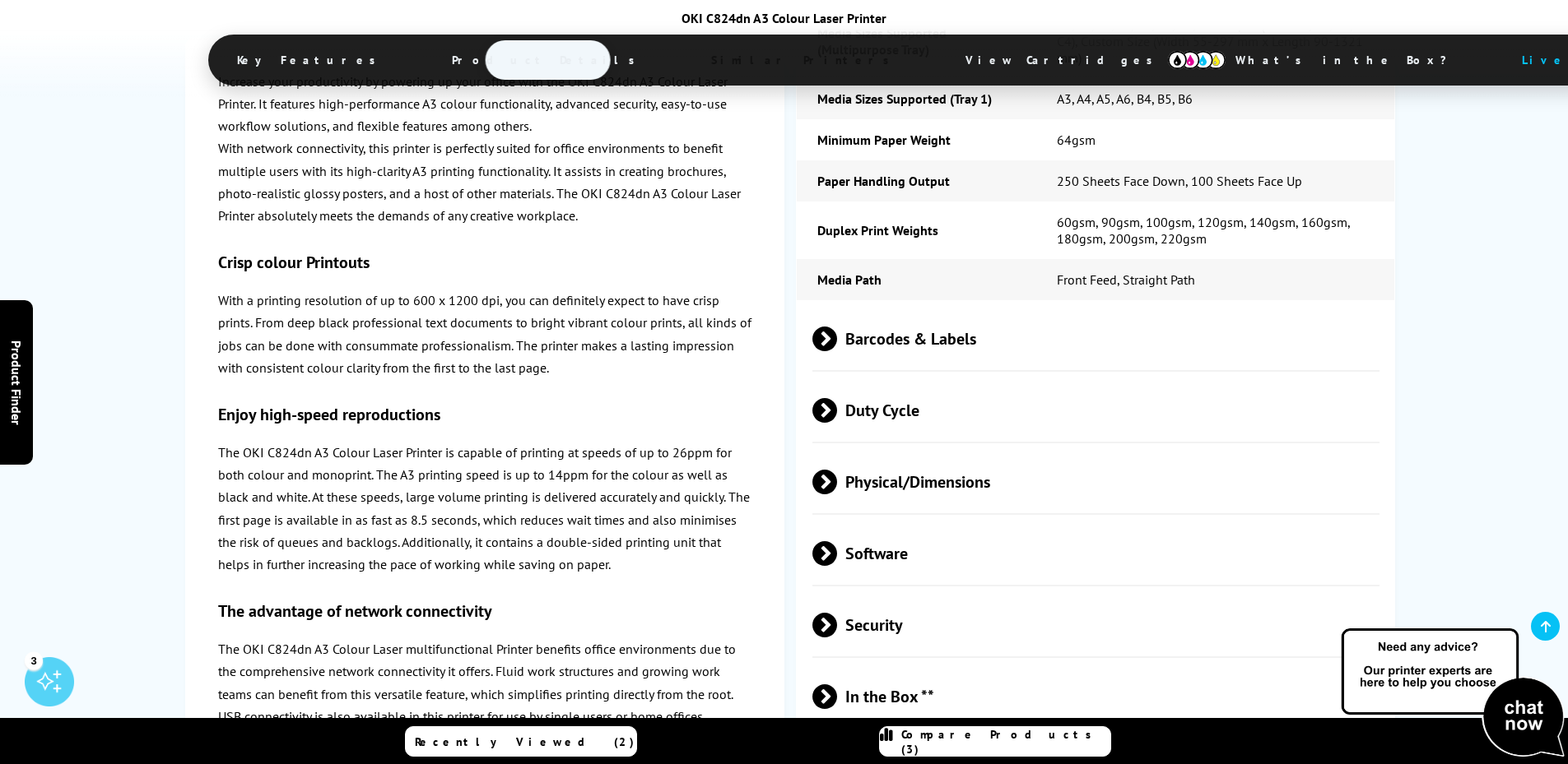
click at [837, 327] on span at bounding box center [837, 339] width 0 height 25
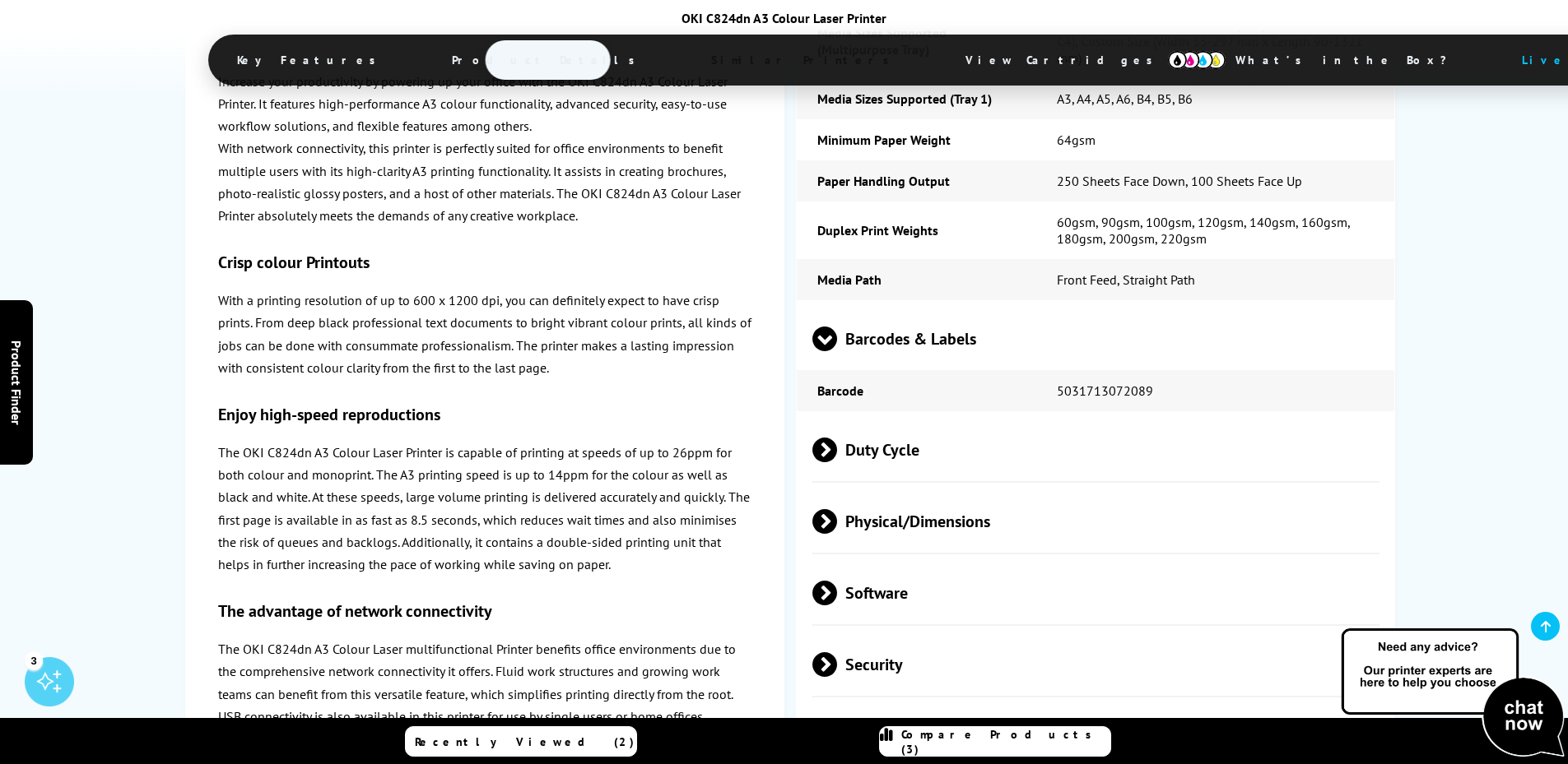
click at [828, 351] on span at bounding box center [825, 351] width 25 height 0
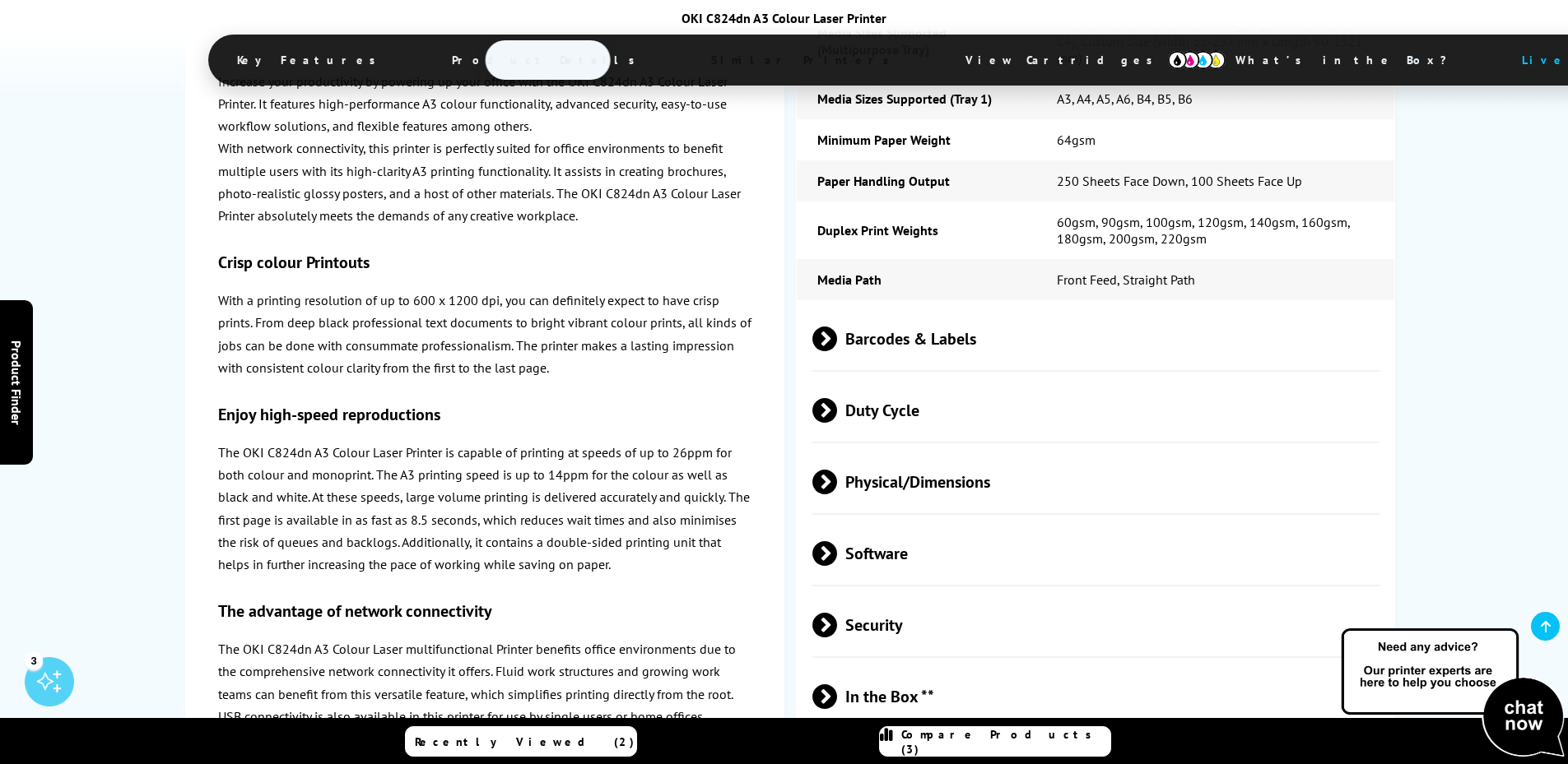
click at [837, 470] on span at bounding box center [837, 482] width 0 height 25
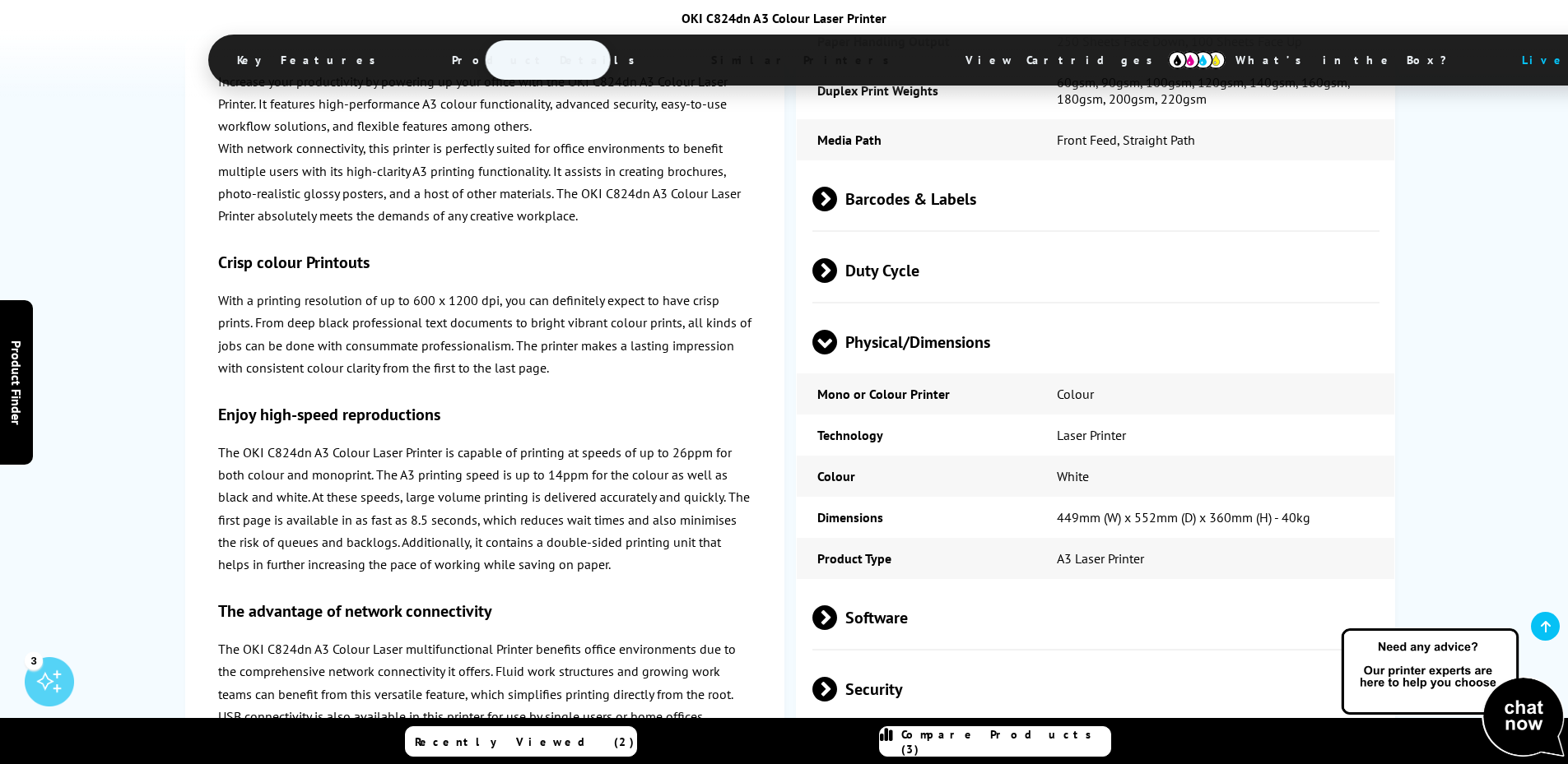
scroll to position [3702, 0]
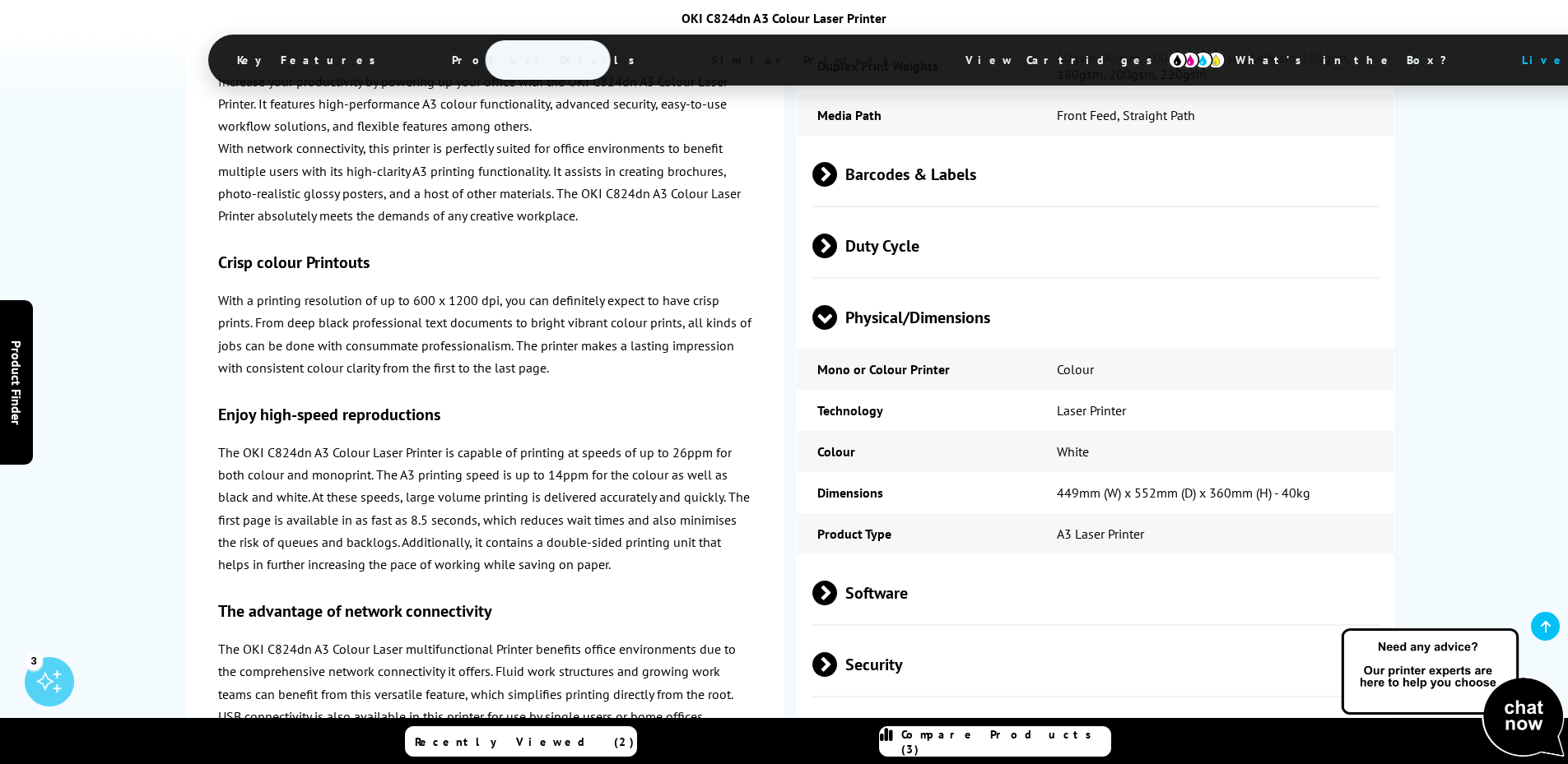
click at [824, 330] on span at bounding box center [825, 330] width 25 height 0
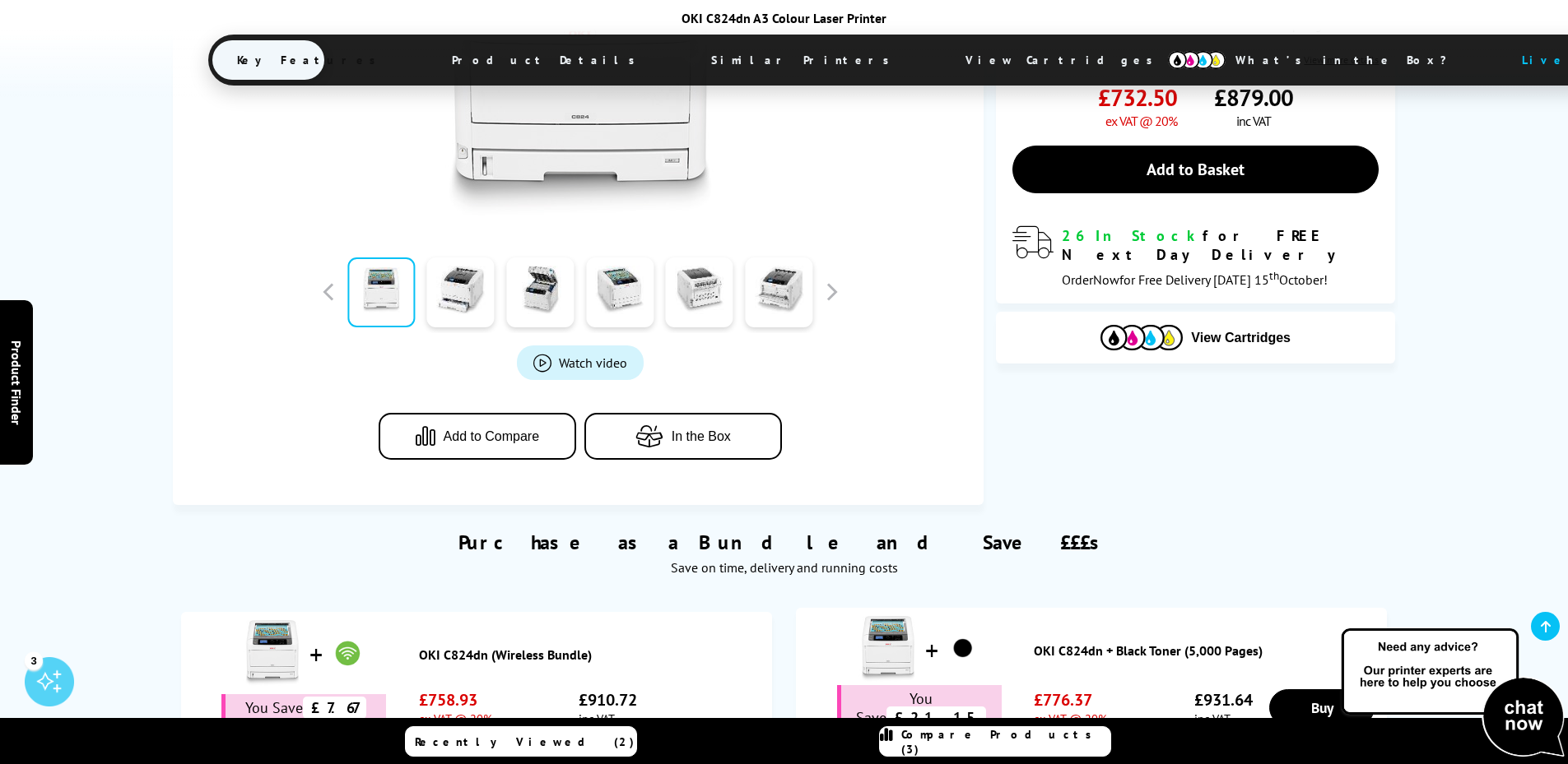
scroll to position [494, 0]
click at [548, 287] on link at bounding box center [540, 291] width 68 height 70
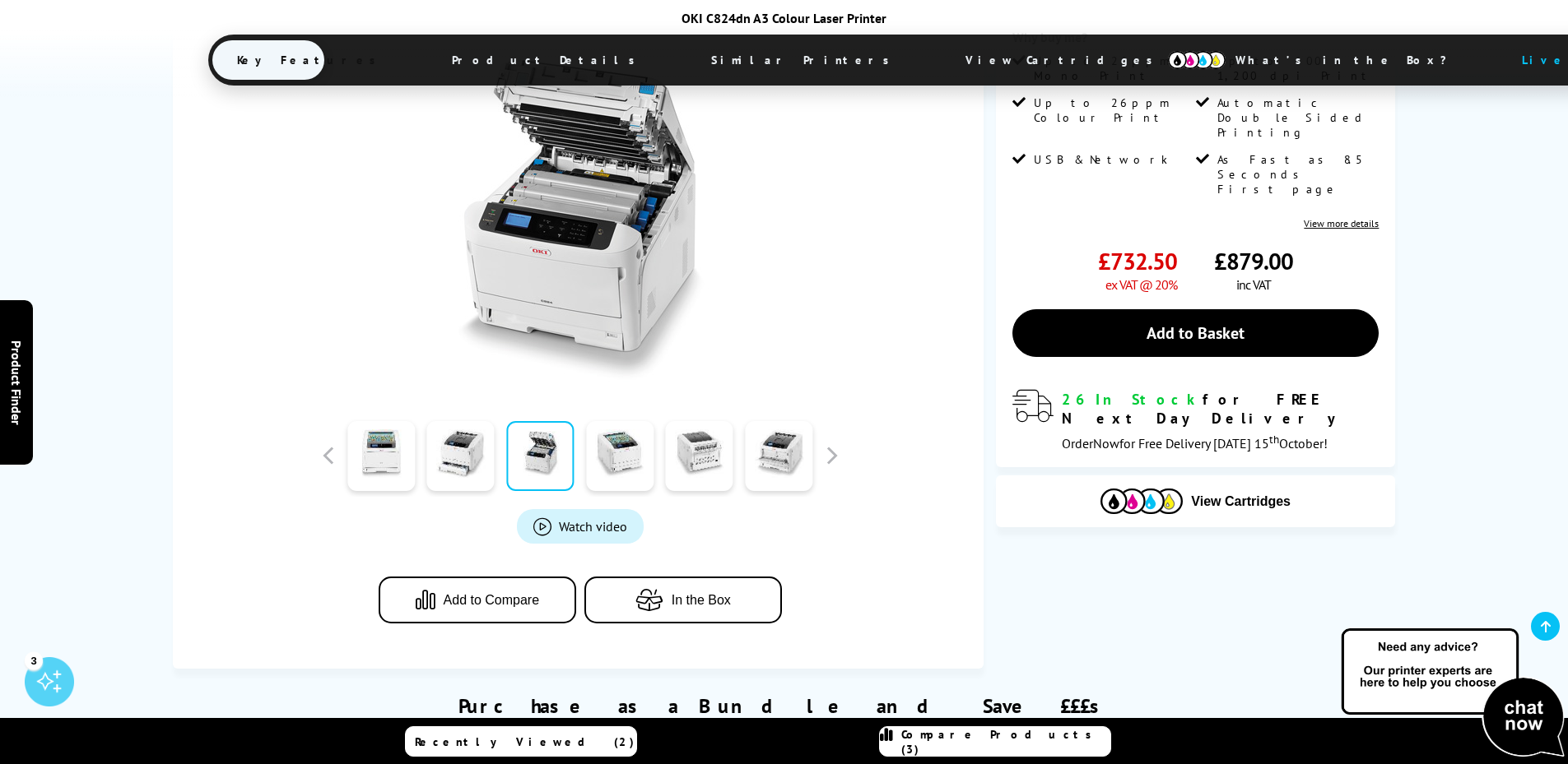
scroll to position [247, 0]
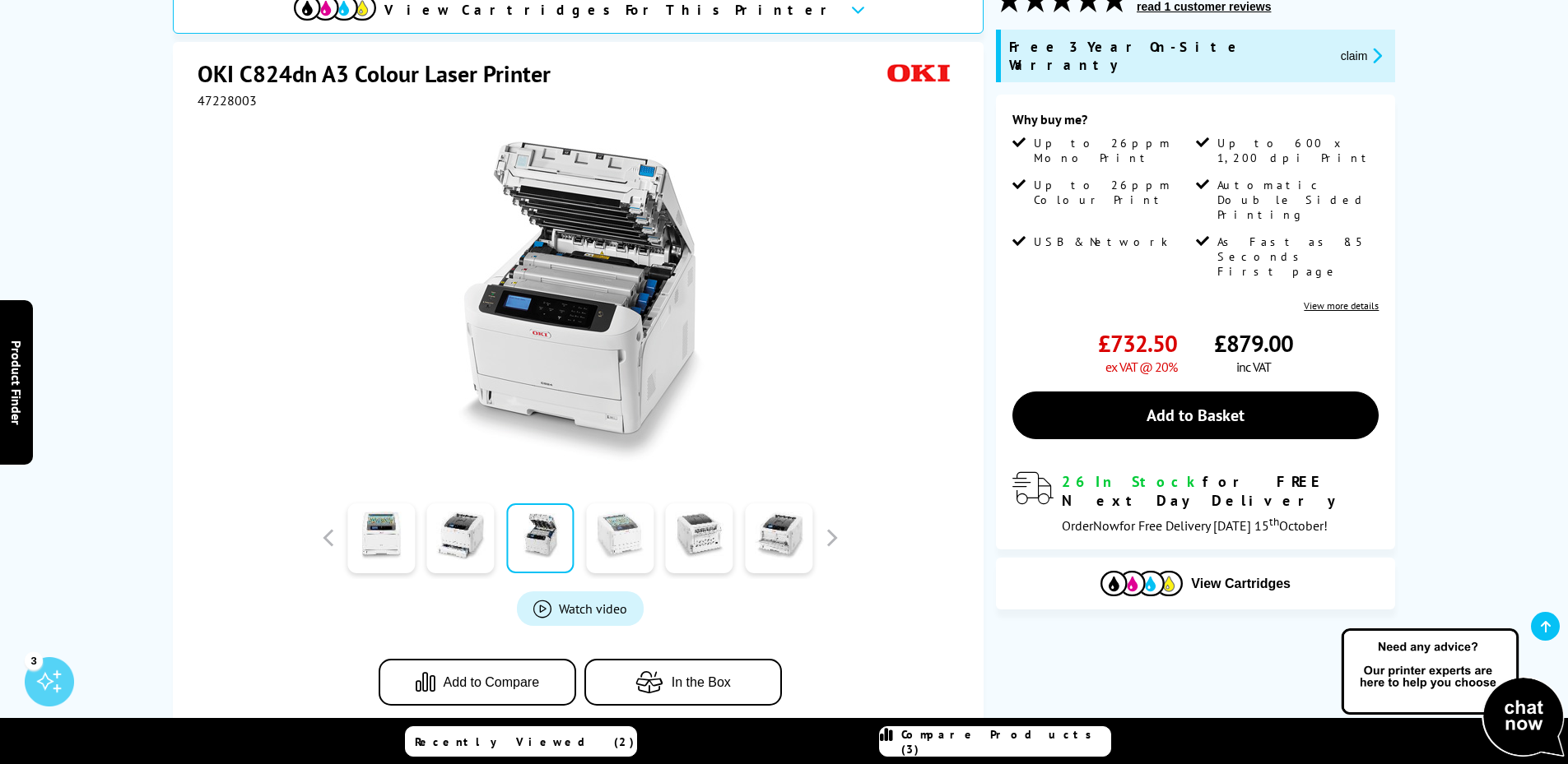
click at [623, 544] on link at bounding box center [620, 538] width 68 height 70
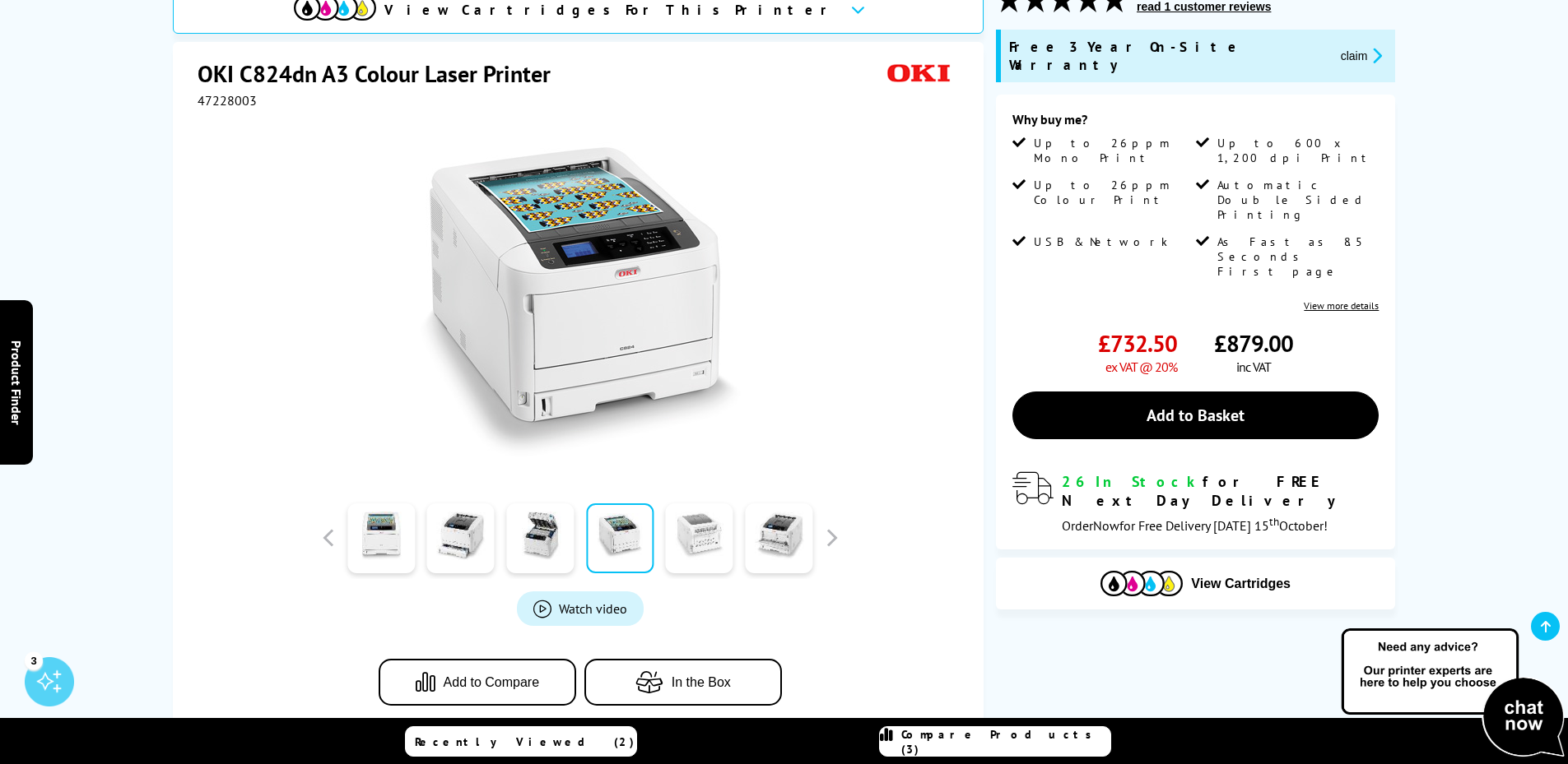
click at [700, 537] on link at bounding box center [700, 538] width 68 height 70
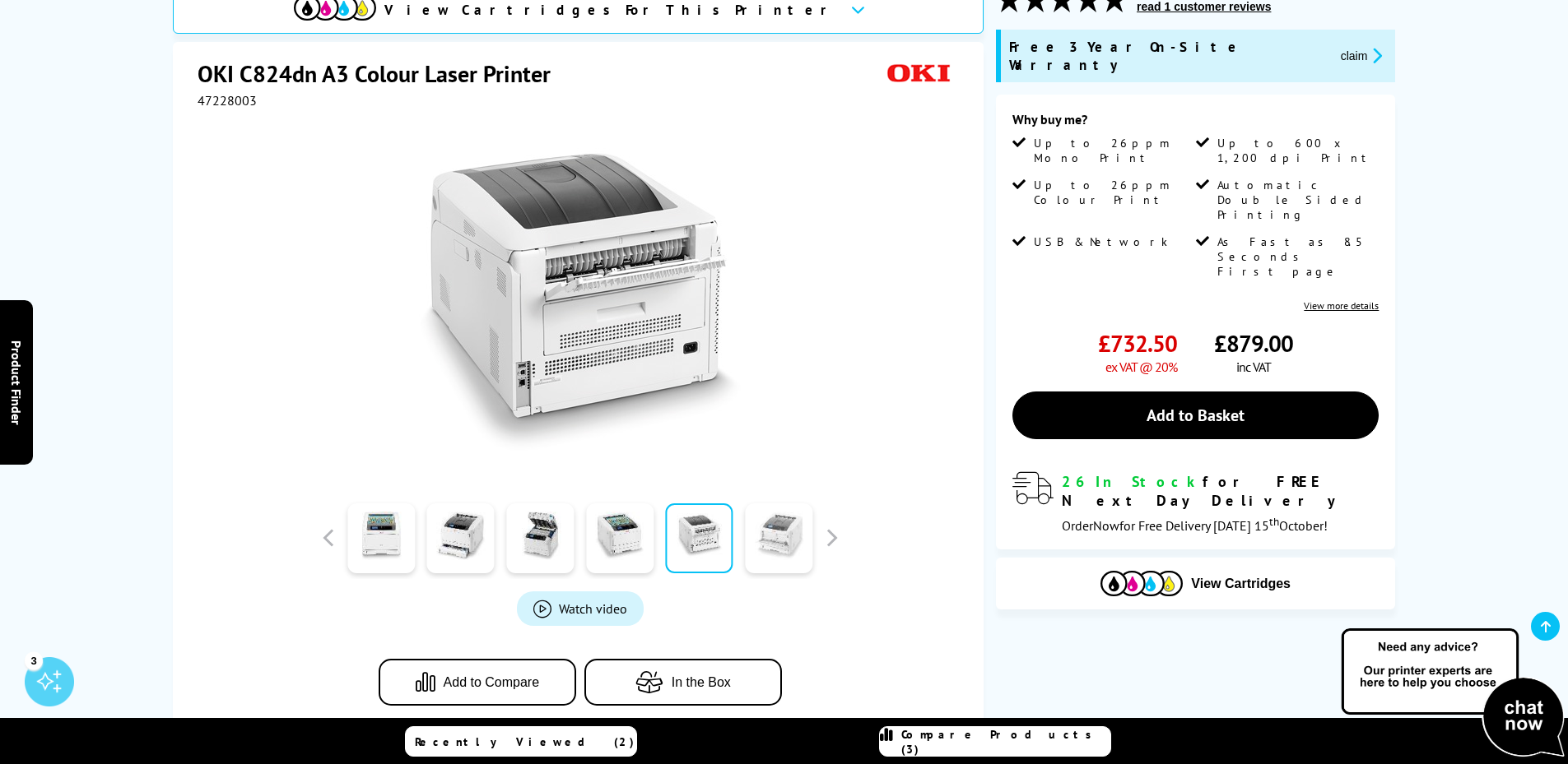
click at [791, 552] on link at bounding box center [779, 538] width 68 height 70
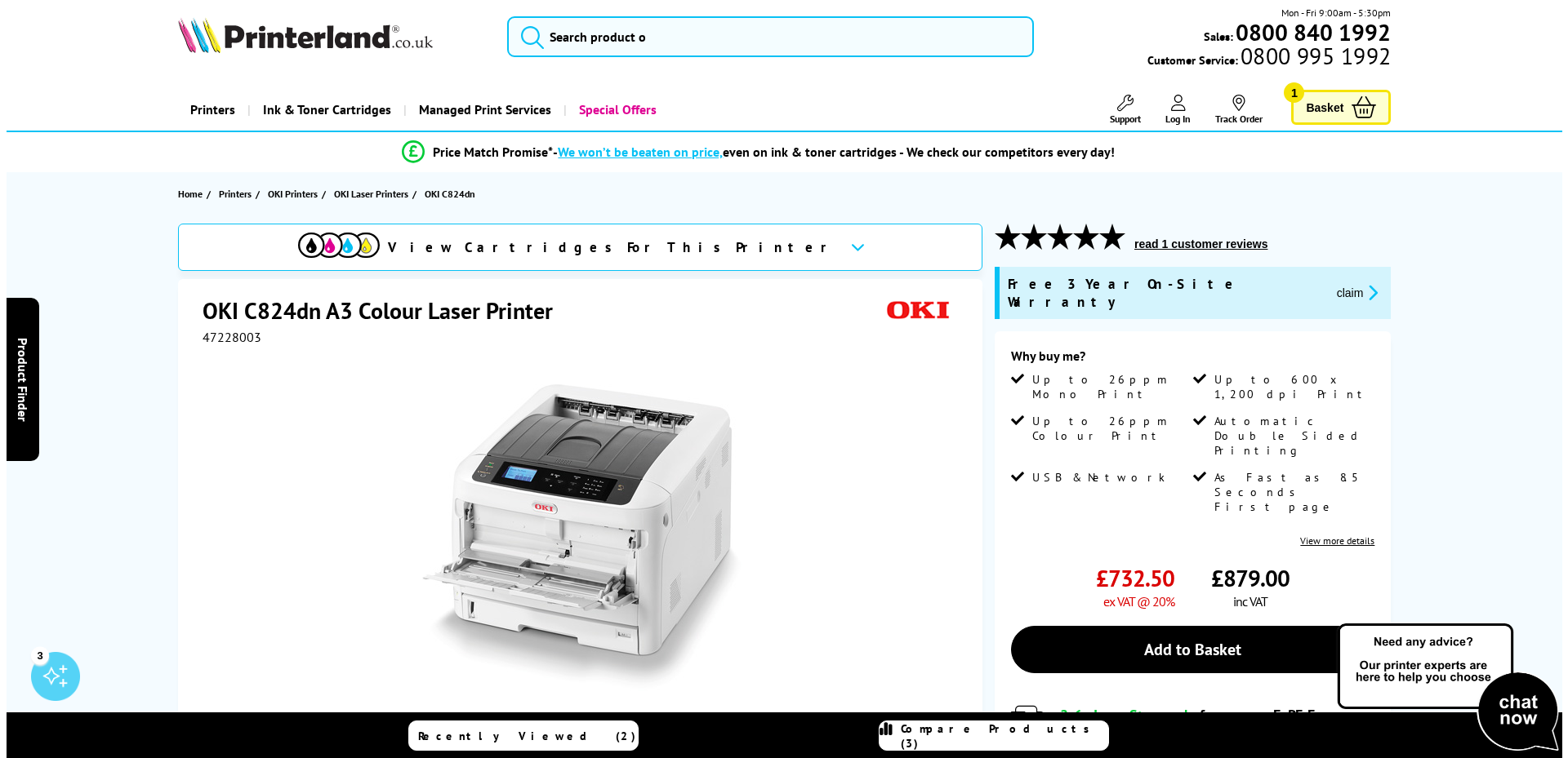
scroll to position [0, 0]
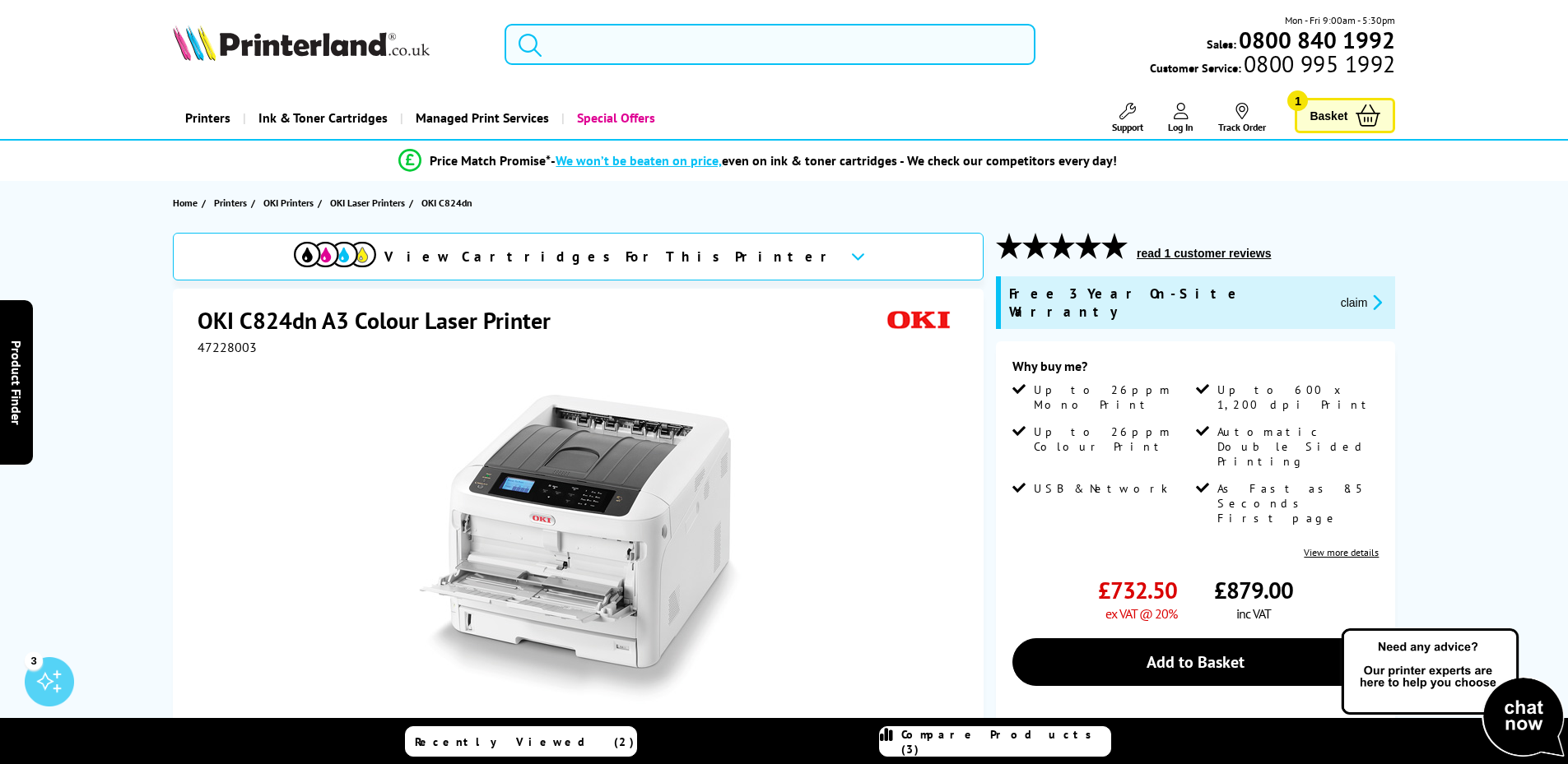
click at [700, 41] on input "search" at bounding box center [770, 44] width 531 height 41
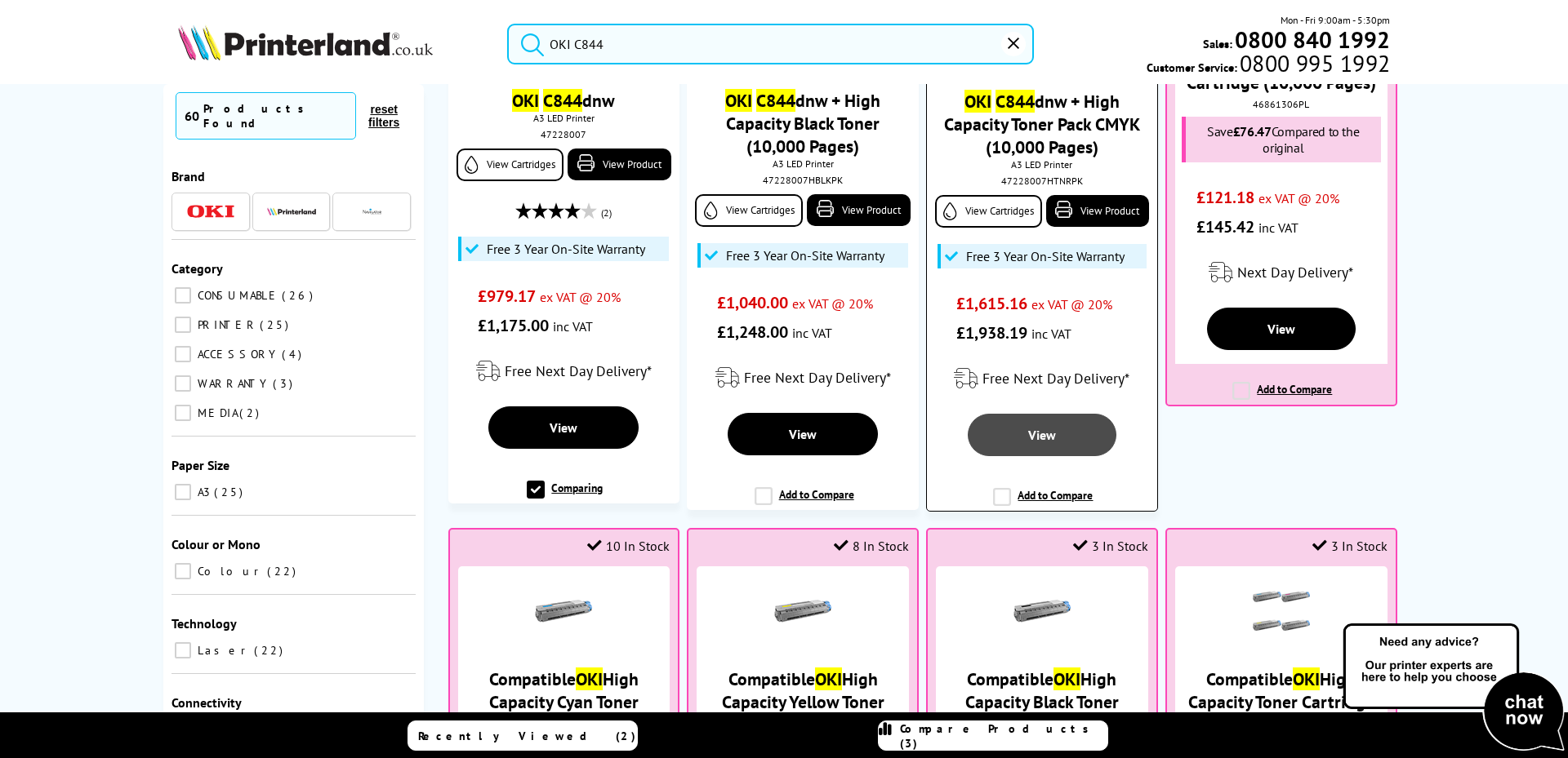
scroll to position [490, 0]
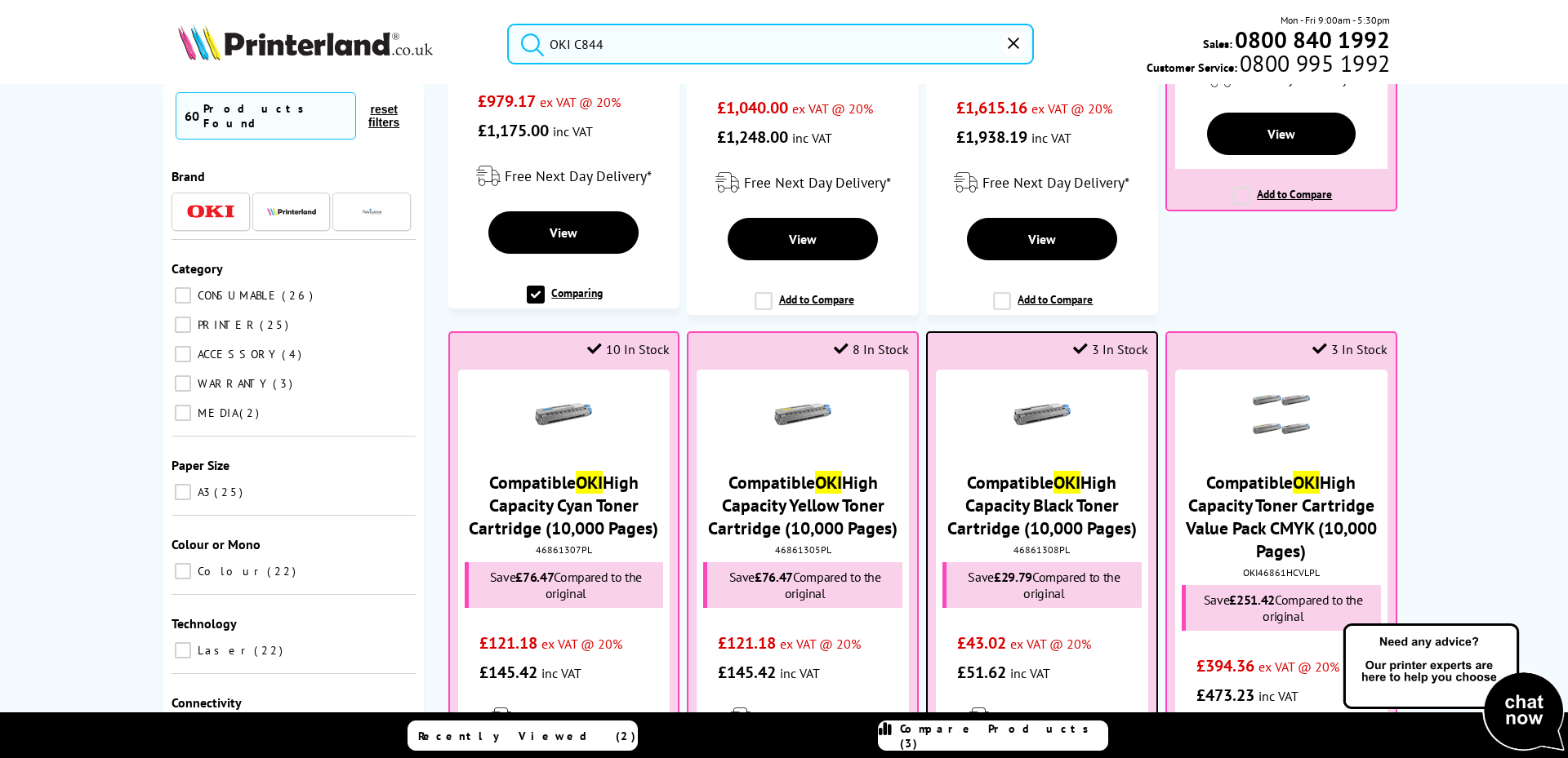
type input "OKI C844"
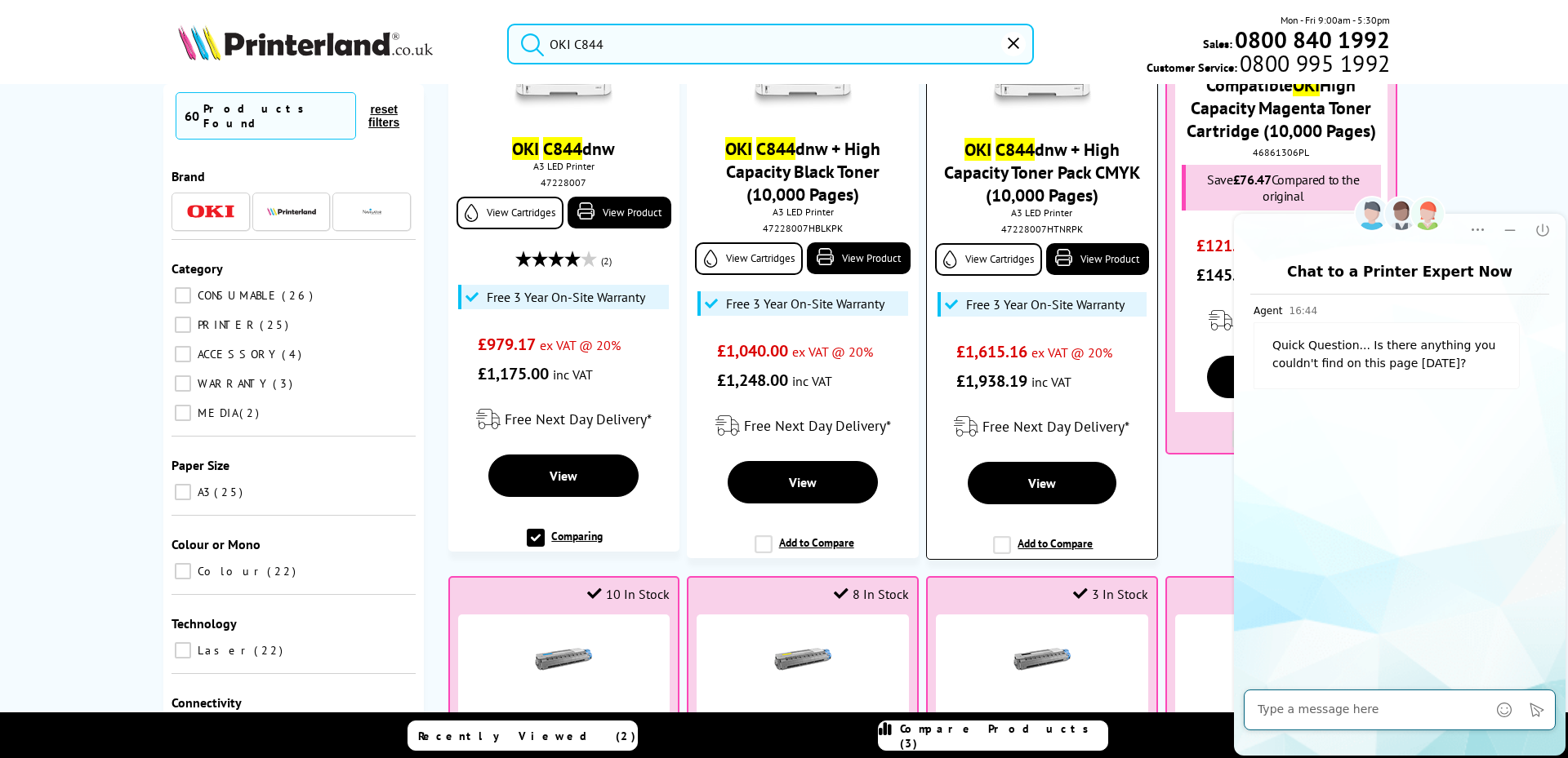
scroll to position [245, 0]
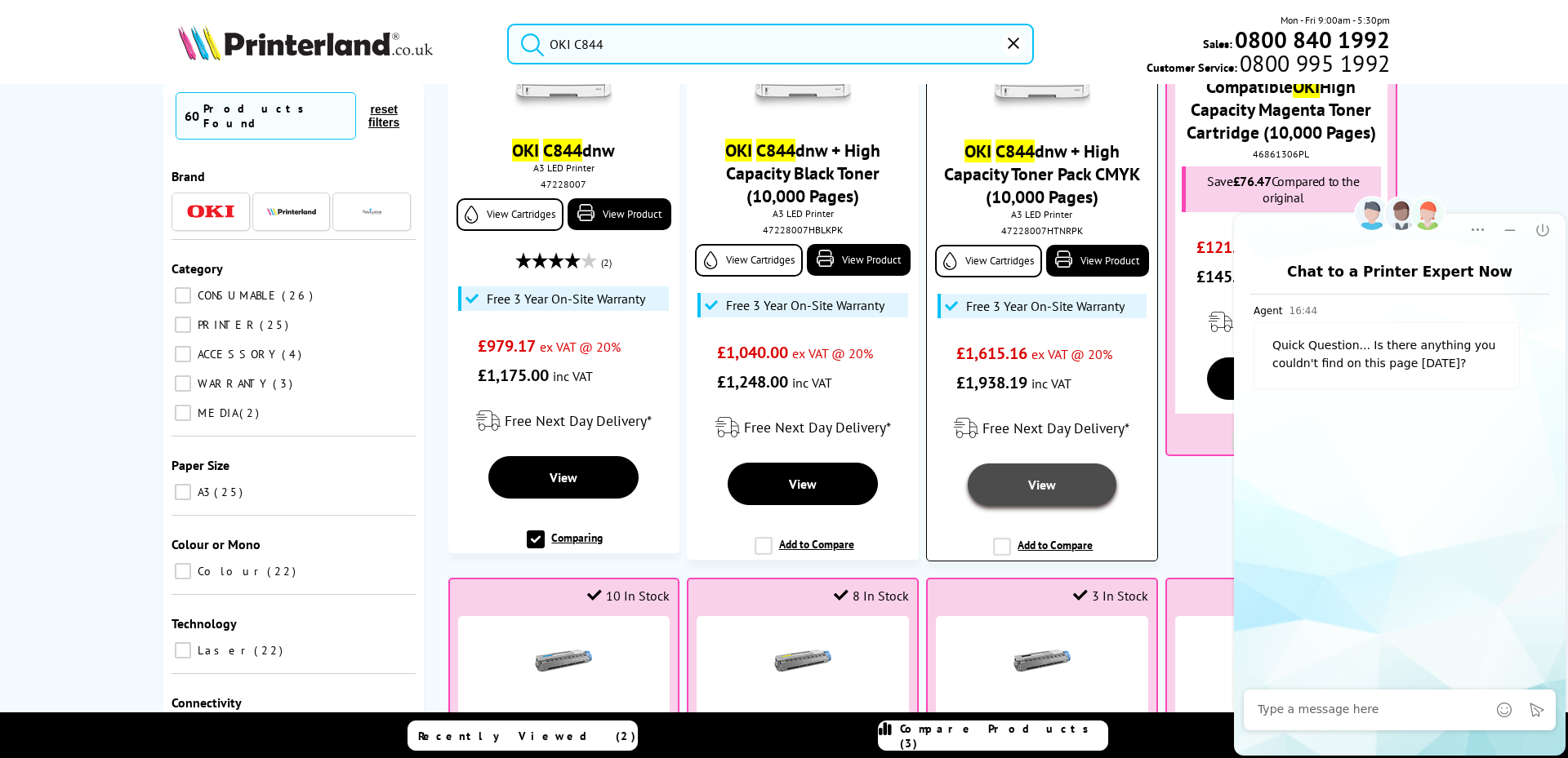
click at [1034, 488] on span "View" at bounding box center [1042, 485] width 27 height 17
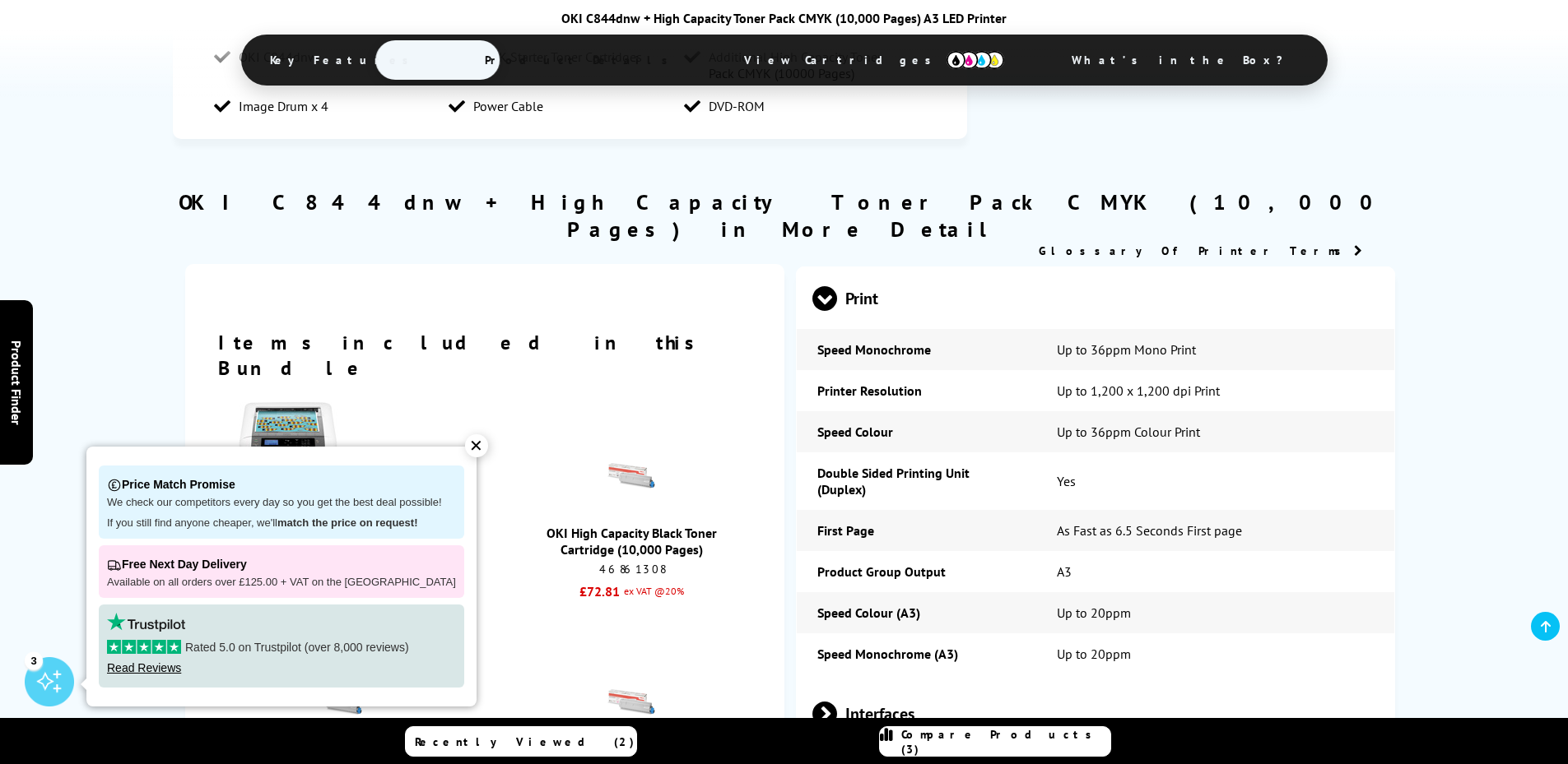
scroll to position [1481, 0]
click at [465, 447] on div "✕" at bounding box center [476, 446] width 23 height 23
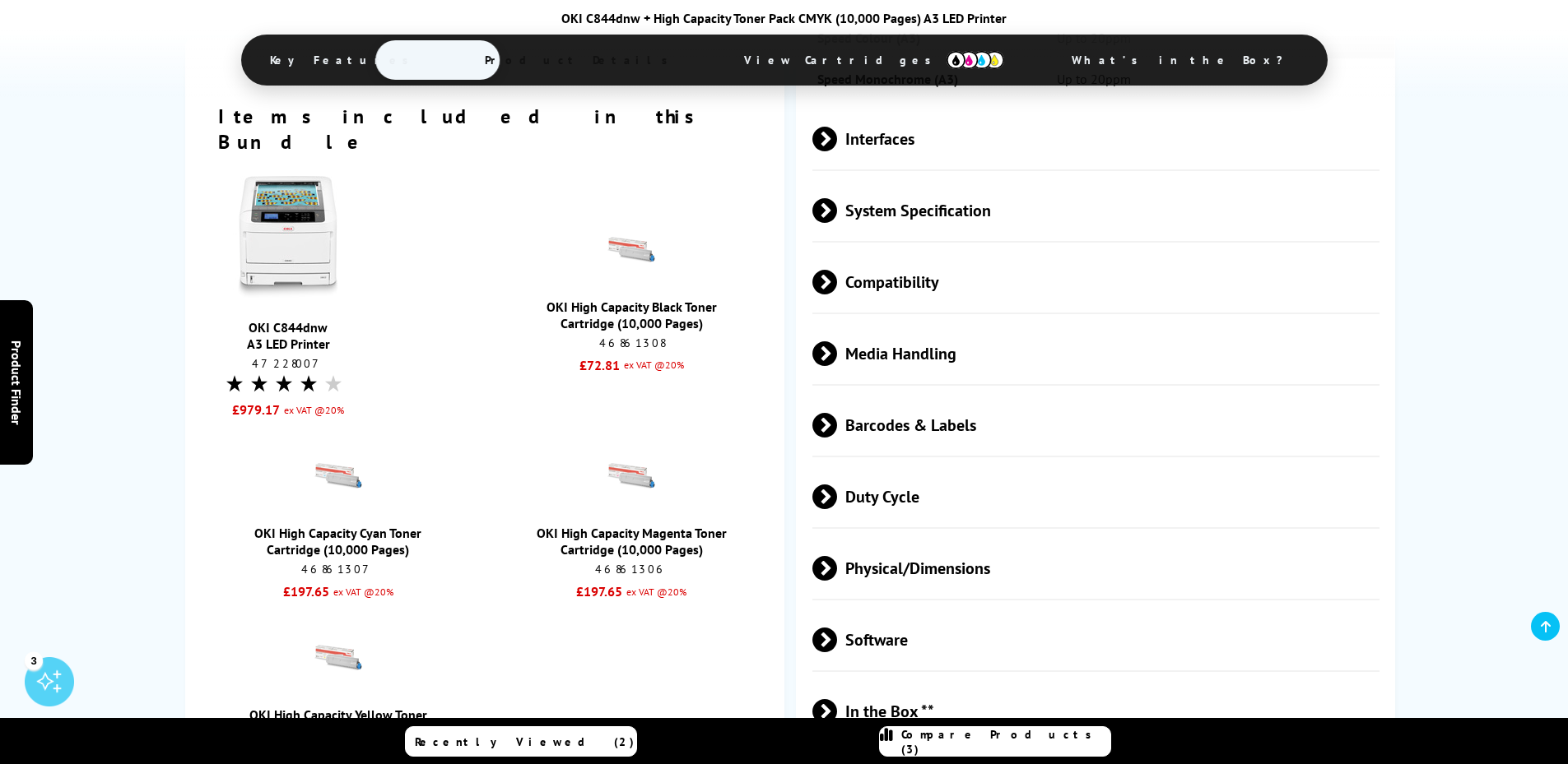
scroll to position [1892, 0]
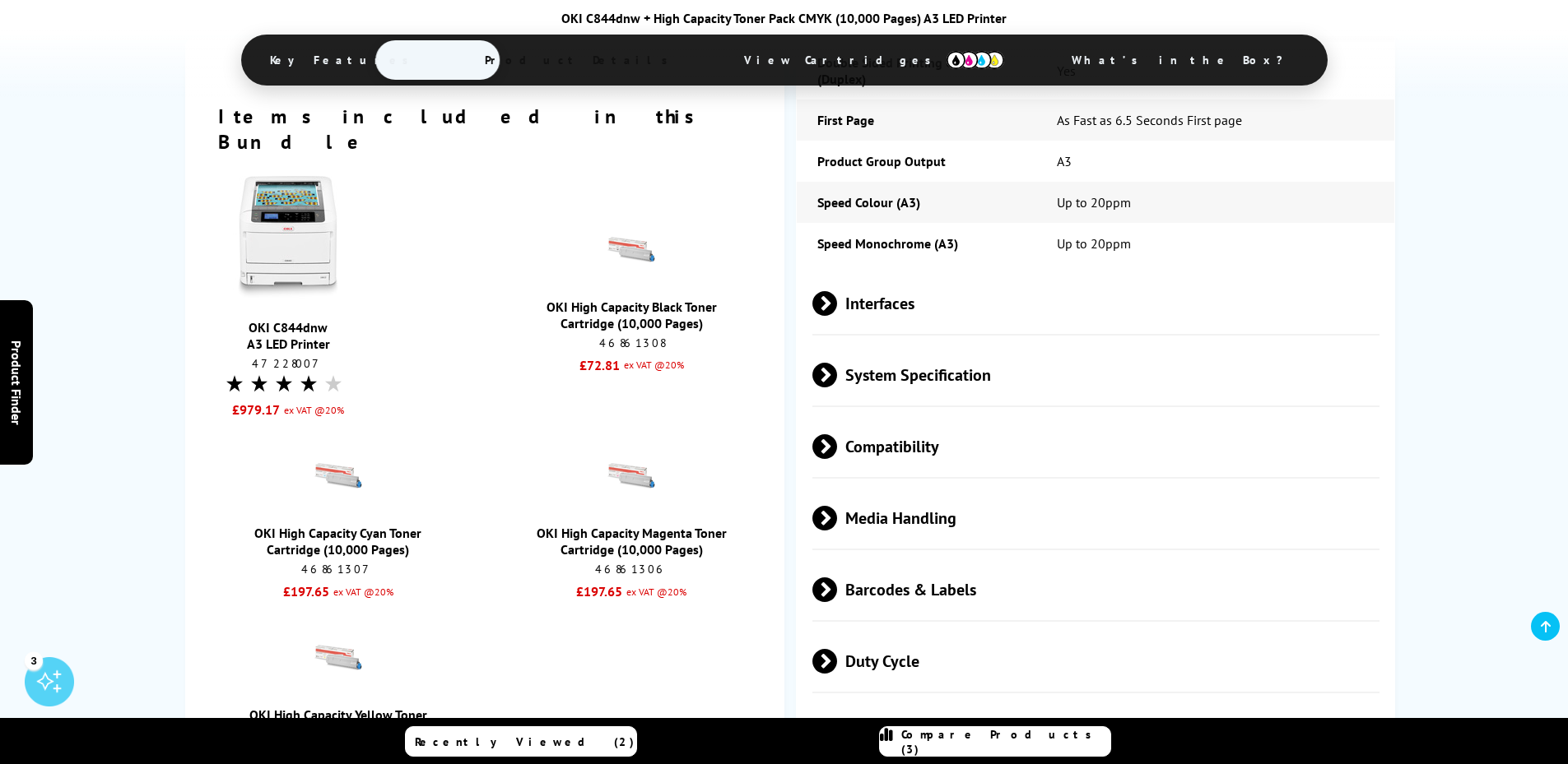
click at [839, 352] on span "System Specification" at bounding box center [1096, 374] width 568 height 61
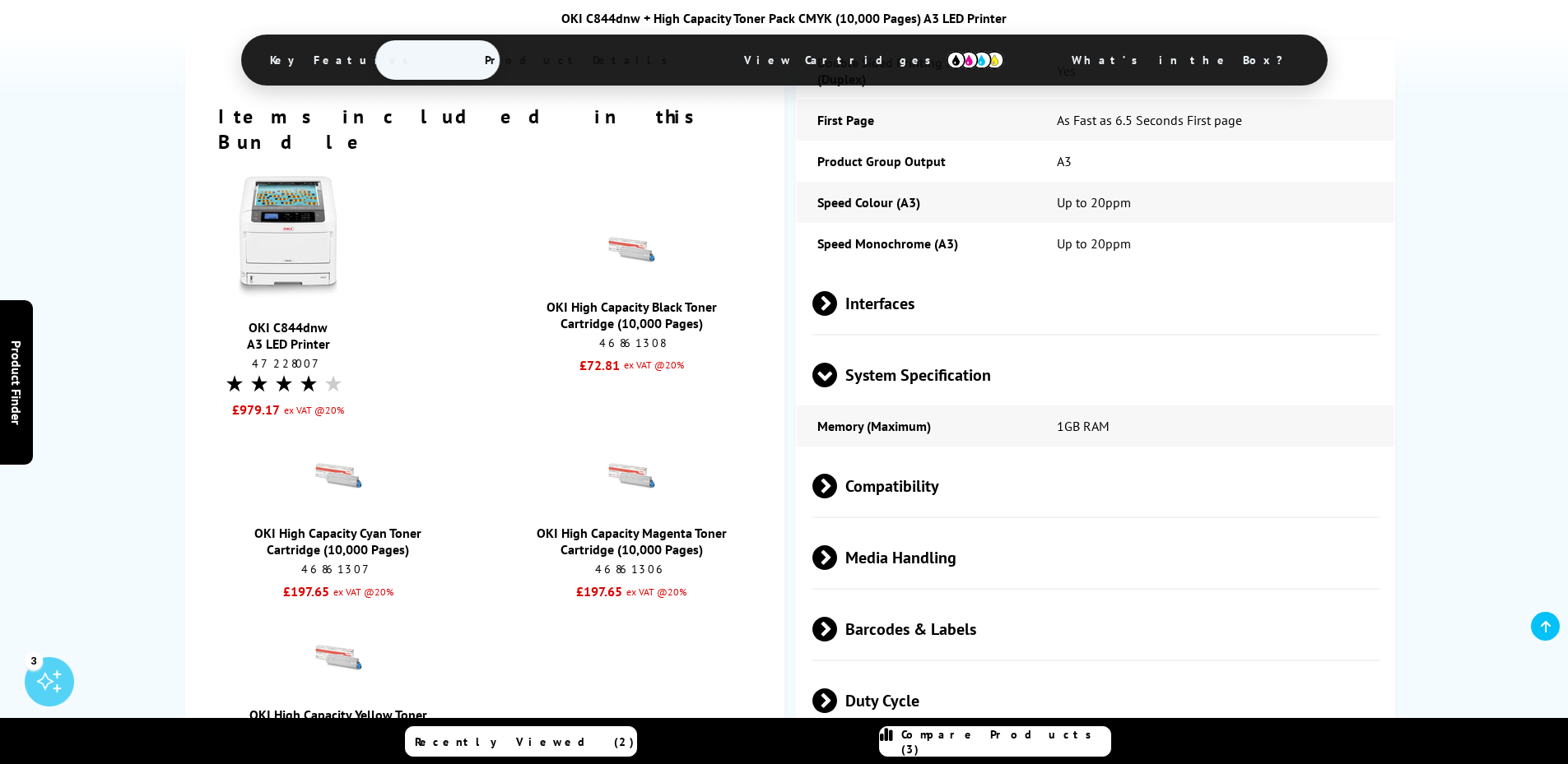
click at [833, 387] on span at bounding box center [825, 387] width 25 height 0
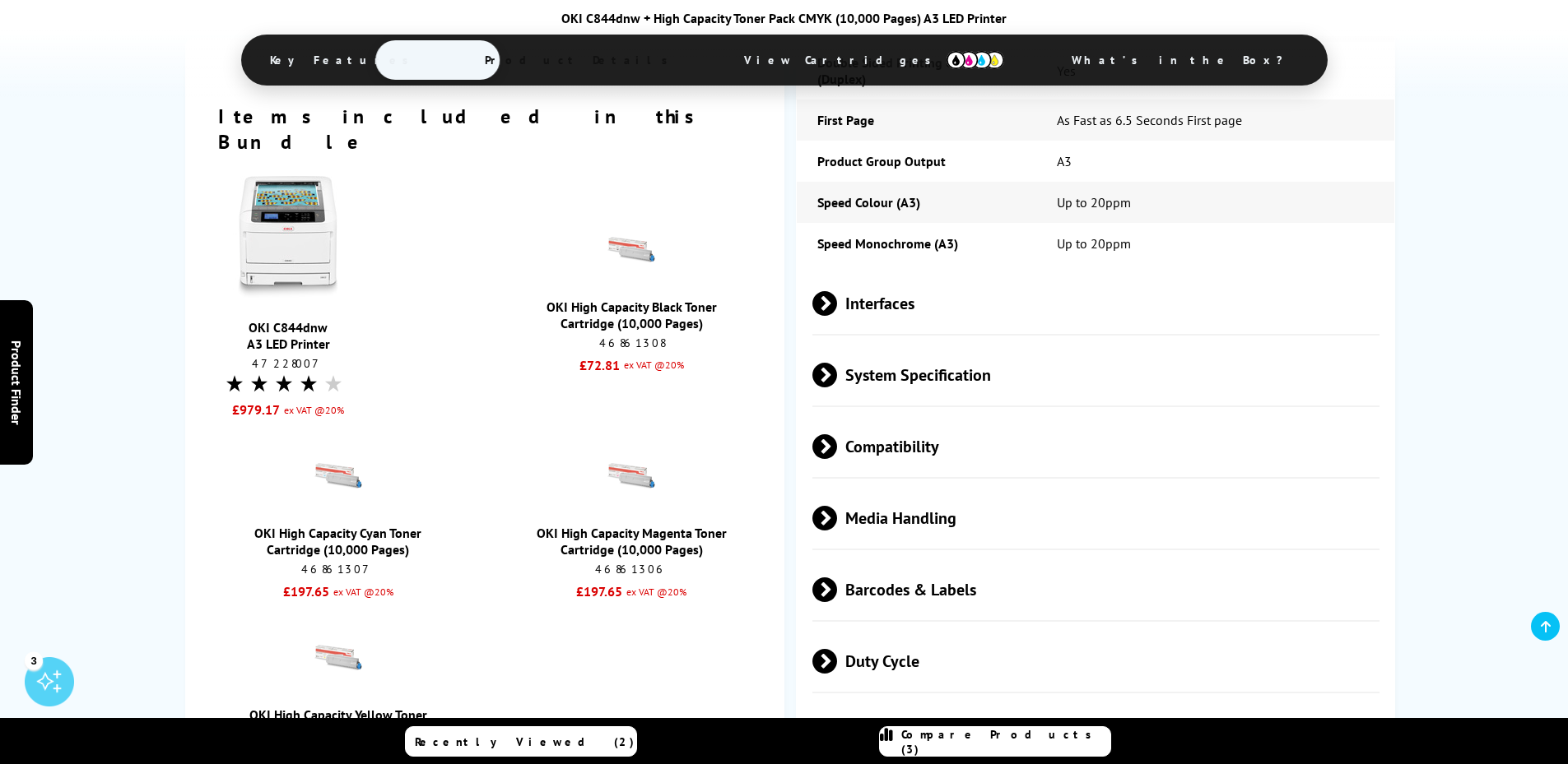
click at [837, 291] on span at bounding box center [837, 304] width 0 height 25
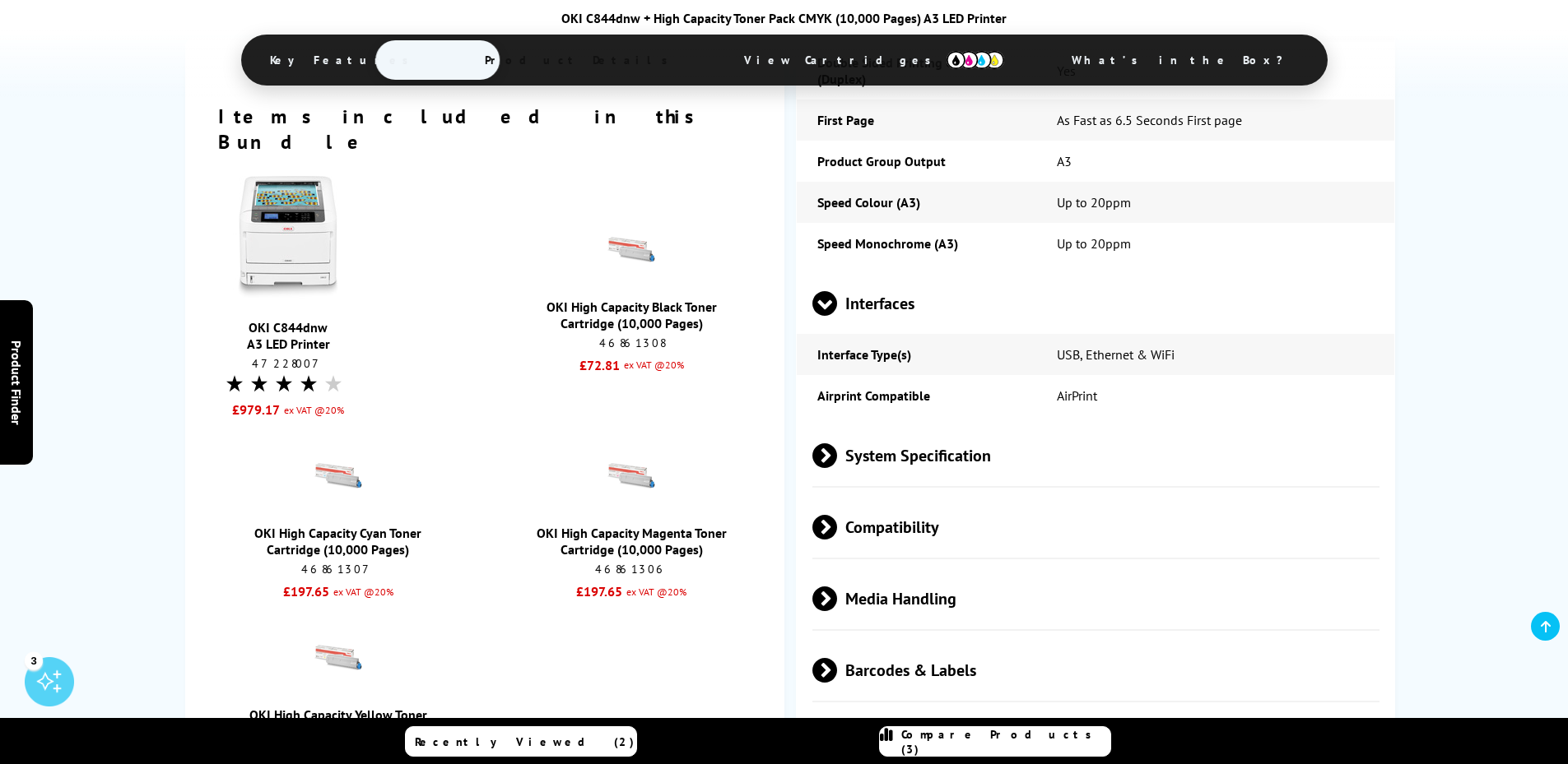
click at [822, 316] on span at bounding box center [825, 316] width 25 height 0
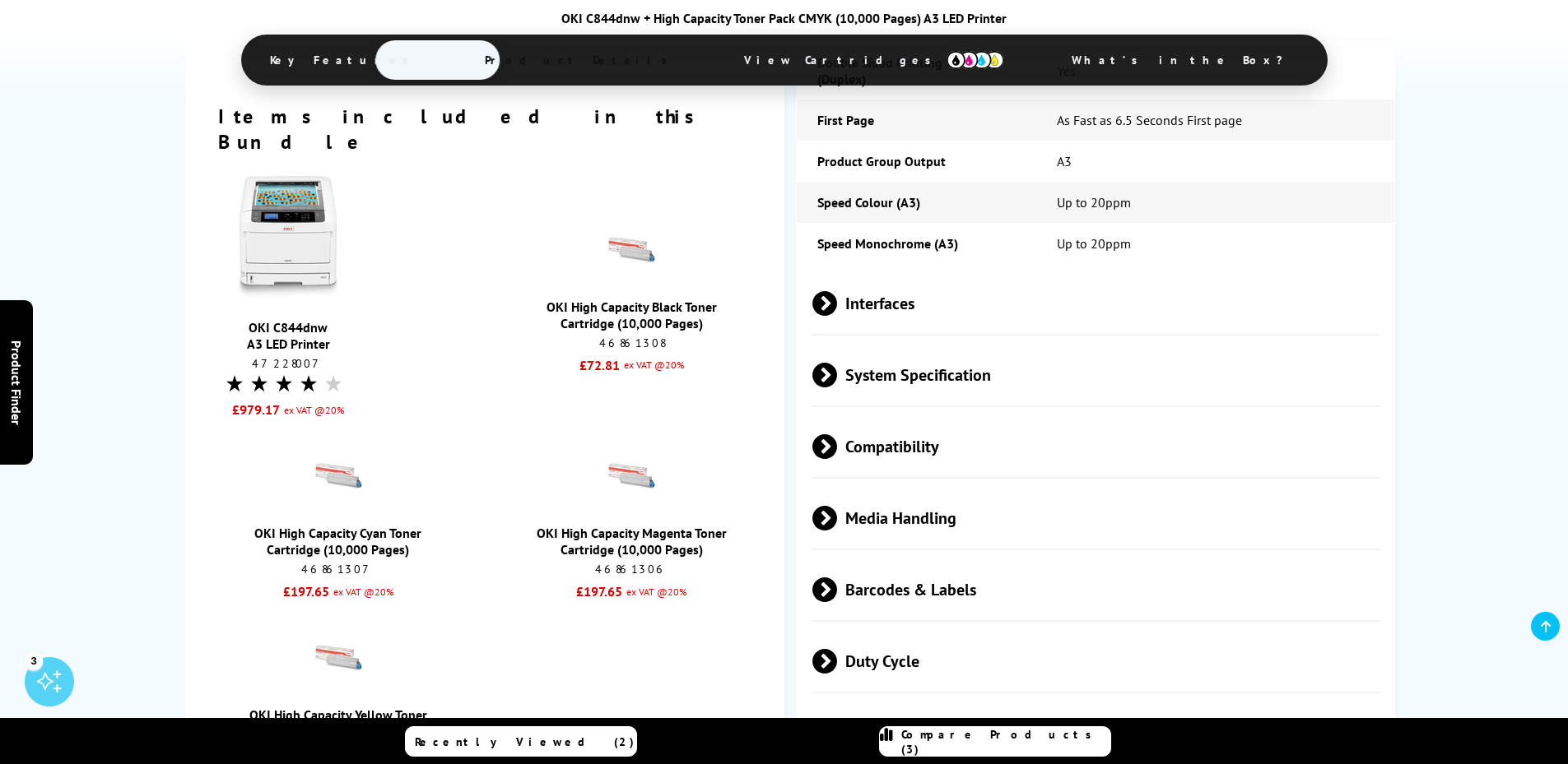
click at [837, 434] on span at bounding box center [837, 447] width 0 height 25
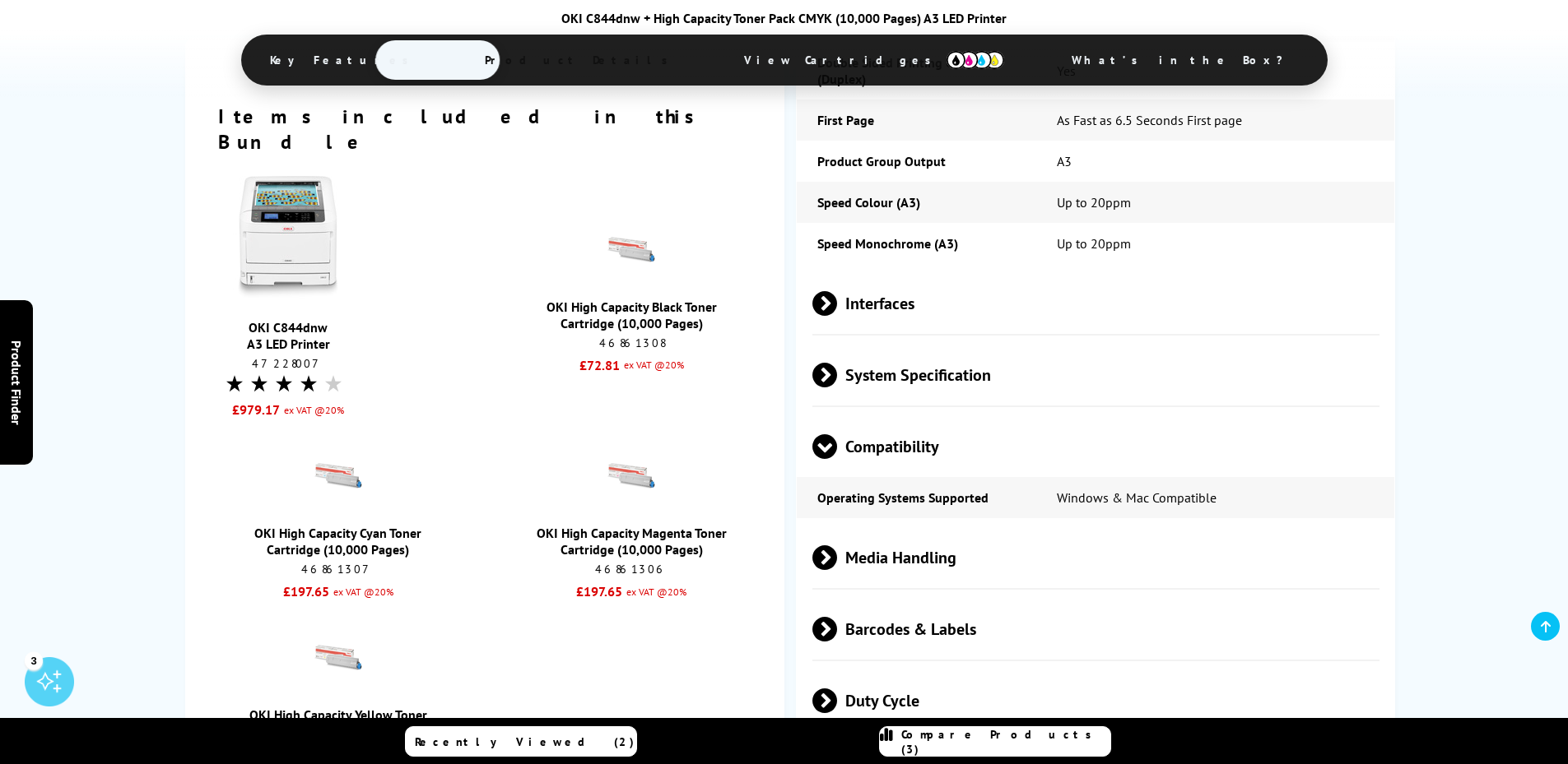
click at [828, 459] on span at bounding box center [825, 459] width 25 height 0
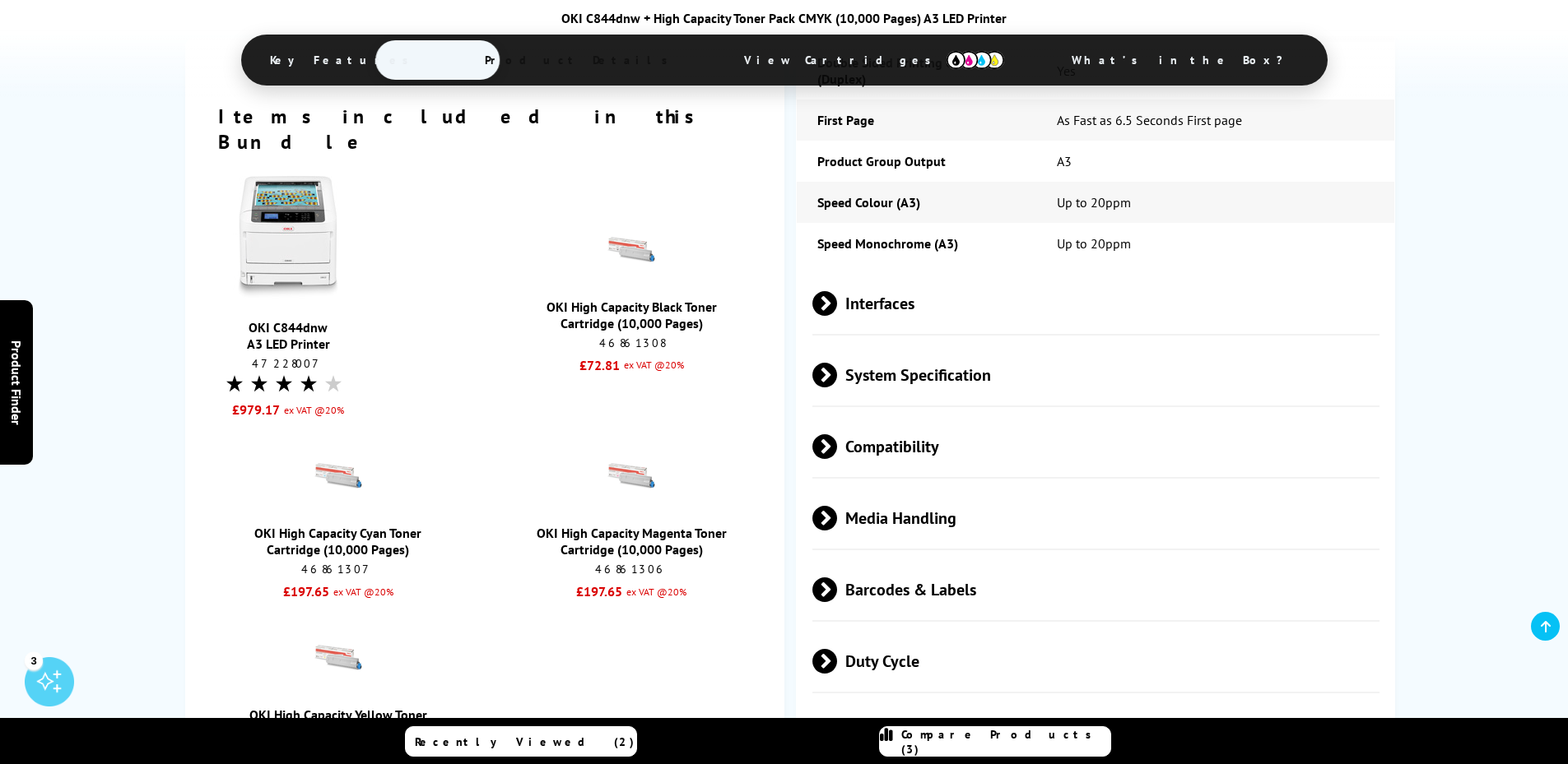
click at [837, 505] on span at bounding box center [837, 518] width 0 height 25
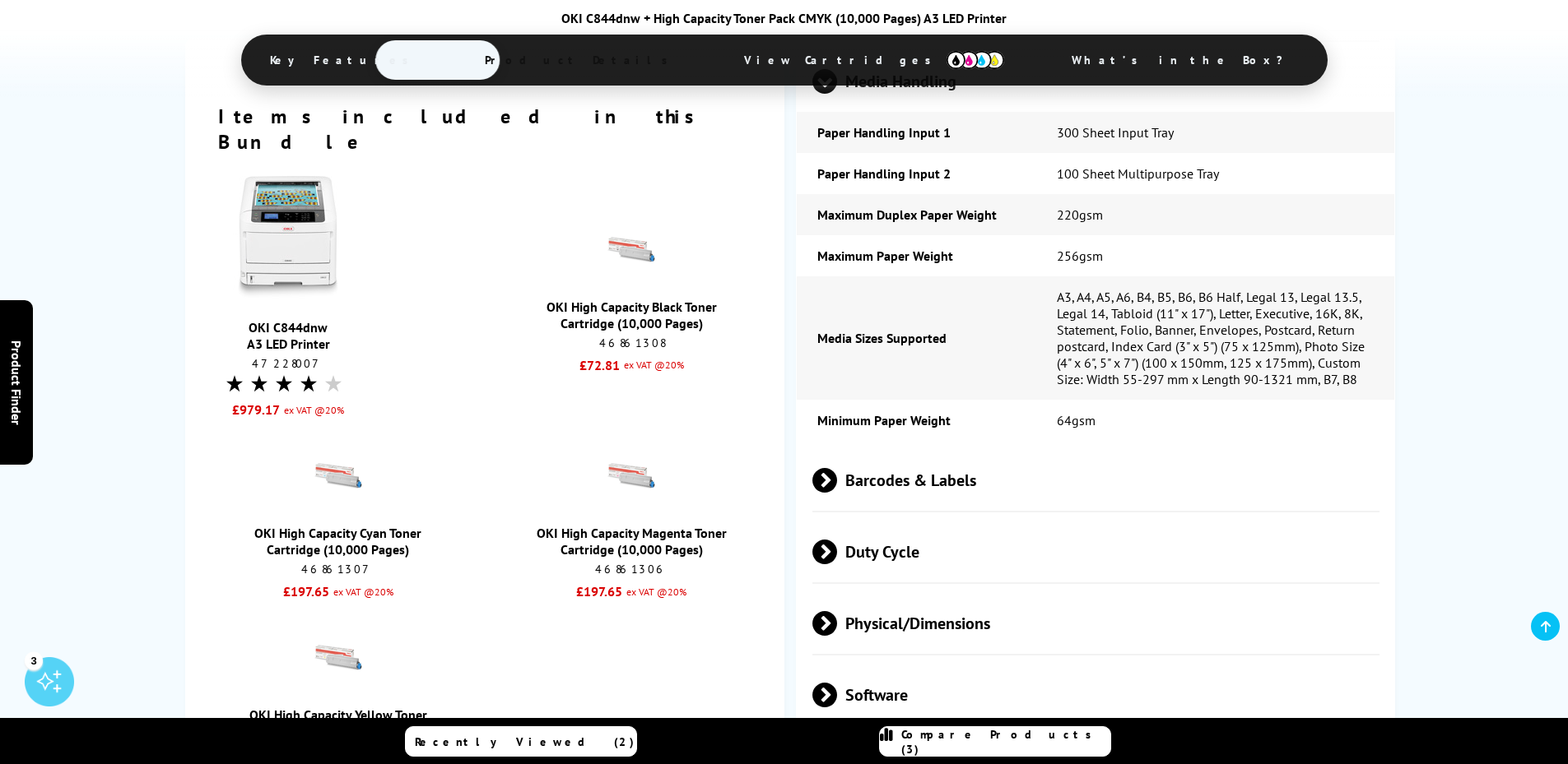
scroll to position [2385, 0]
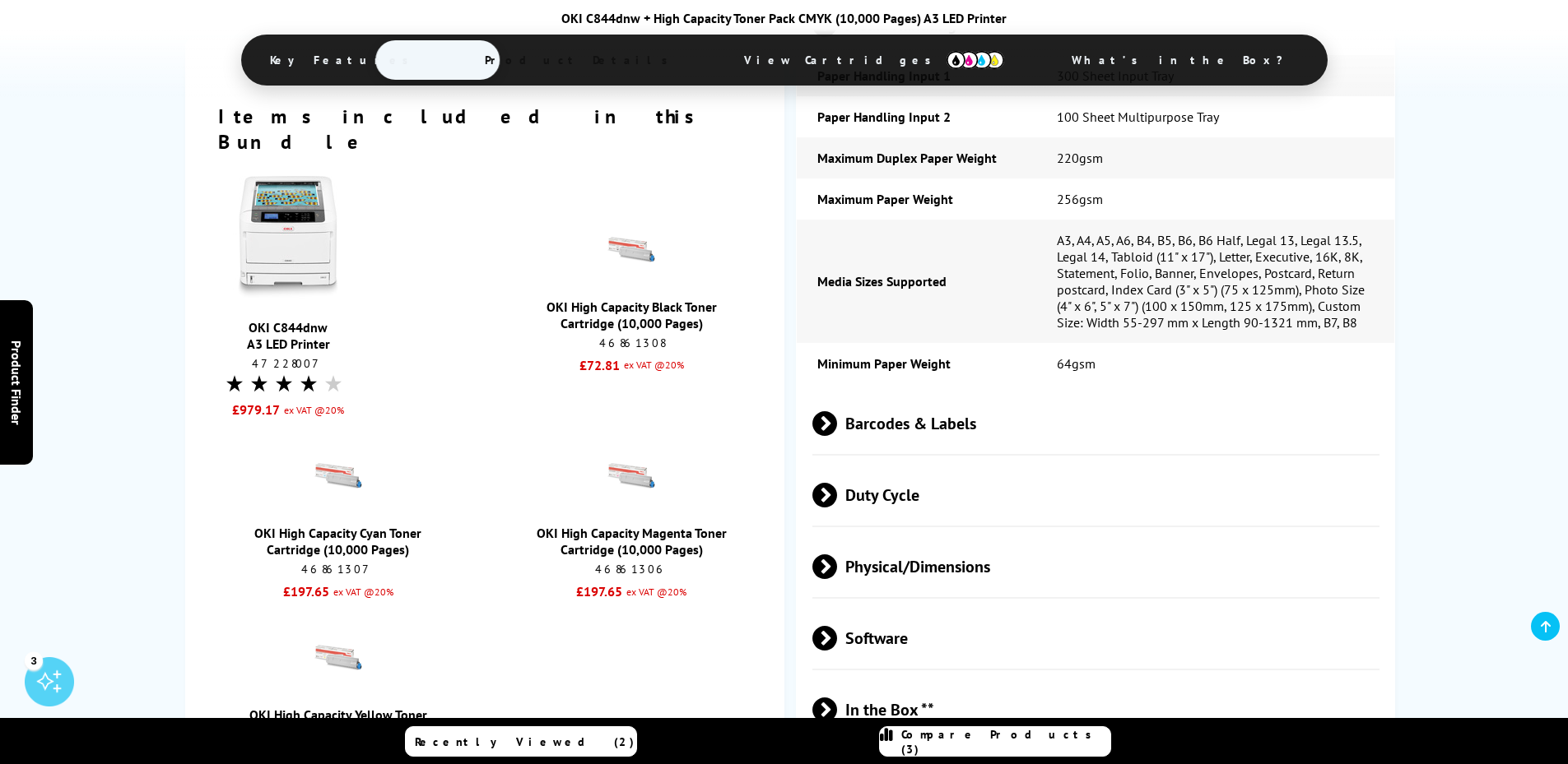
click at [837, 411] on span at bounding box center [837, 424] width 0 height 25
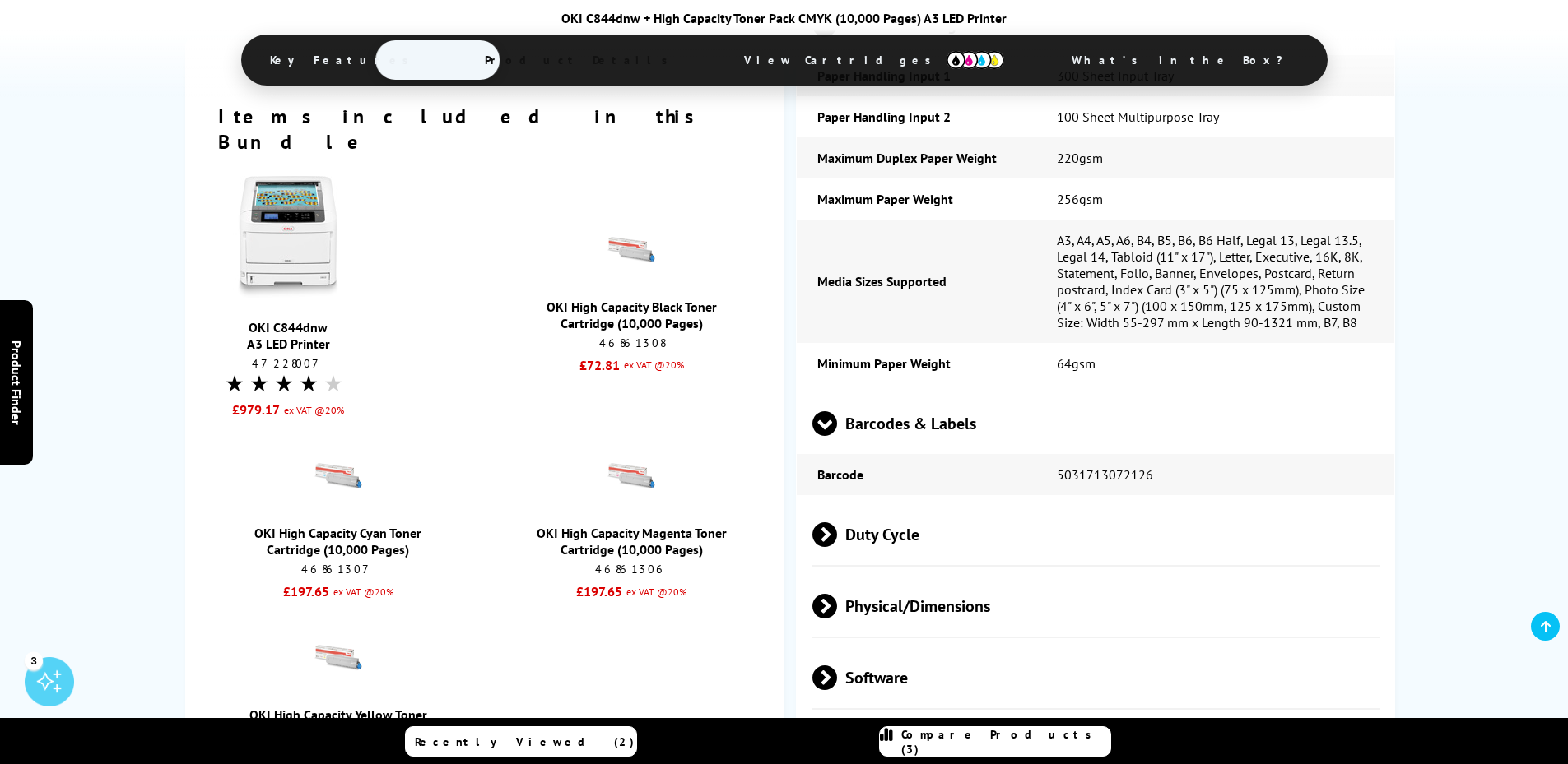
click at [820, 436] on span at bounding box center [825, 436] width 25 height 0
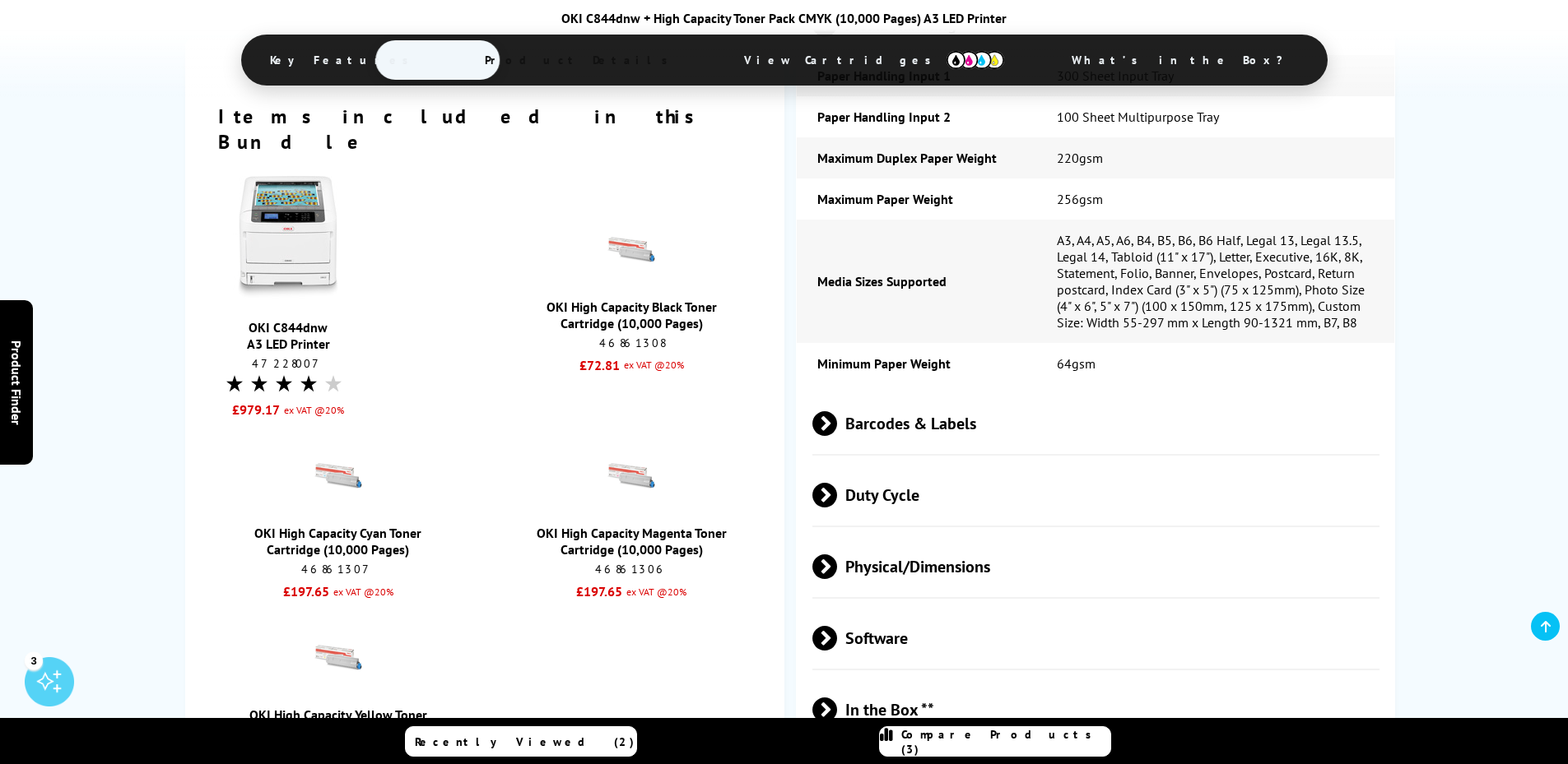
click at [837, 483] on span at bounding box center [837, 496] width 0 height 25
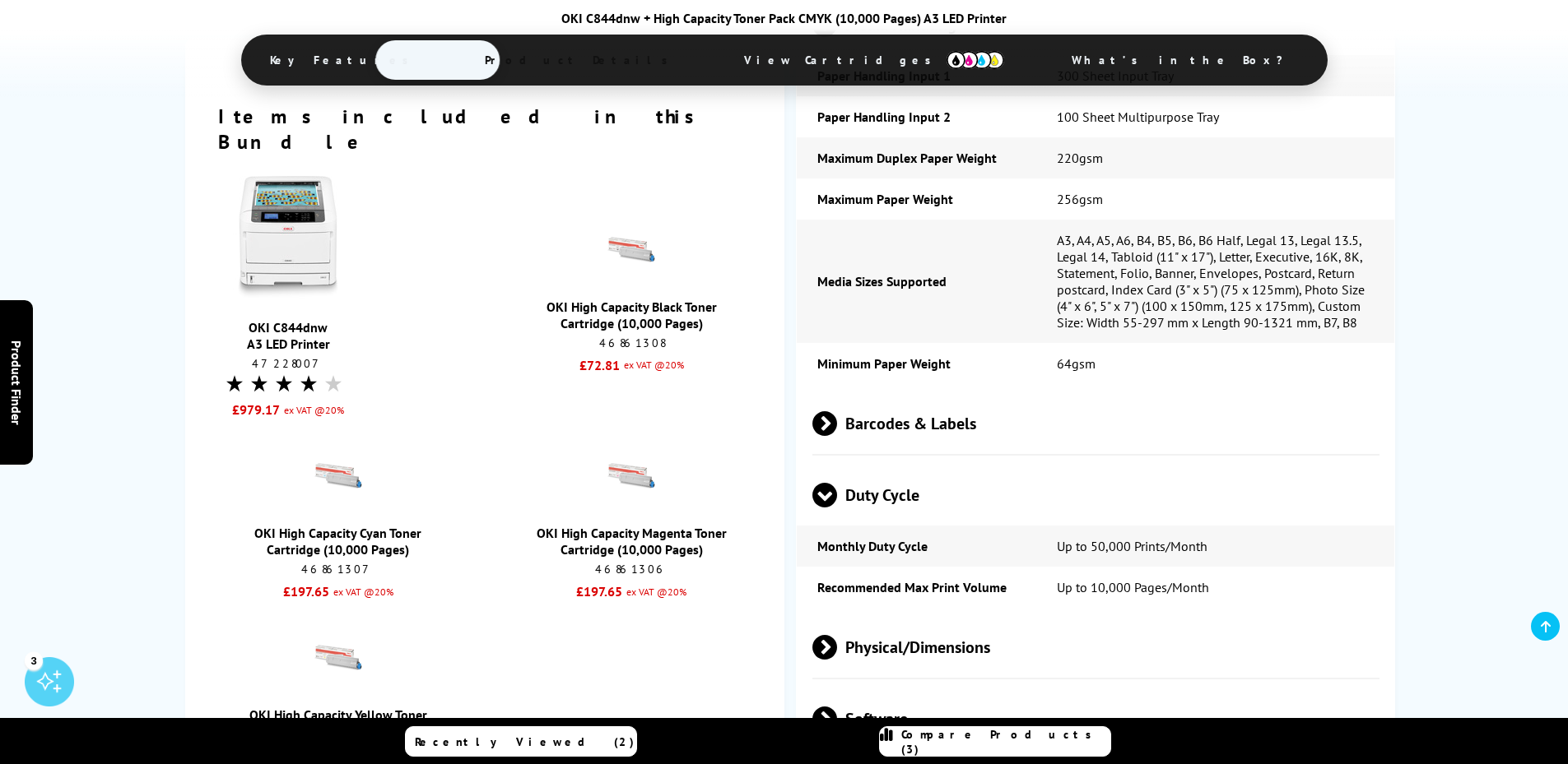
click at [828, 507] on span at bounding box center [825, 507] width 25 height 0
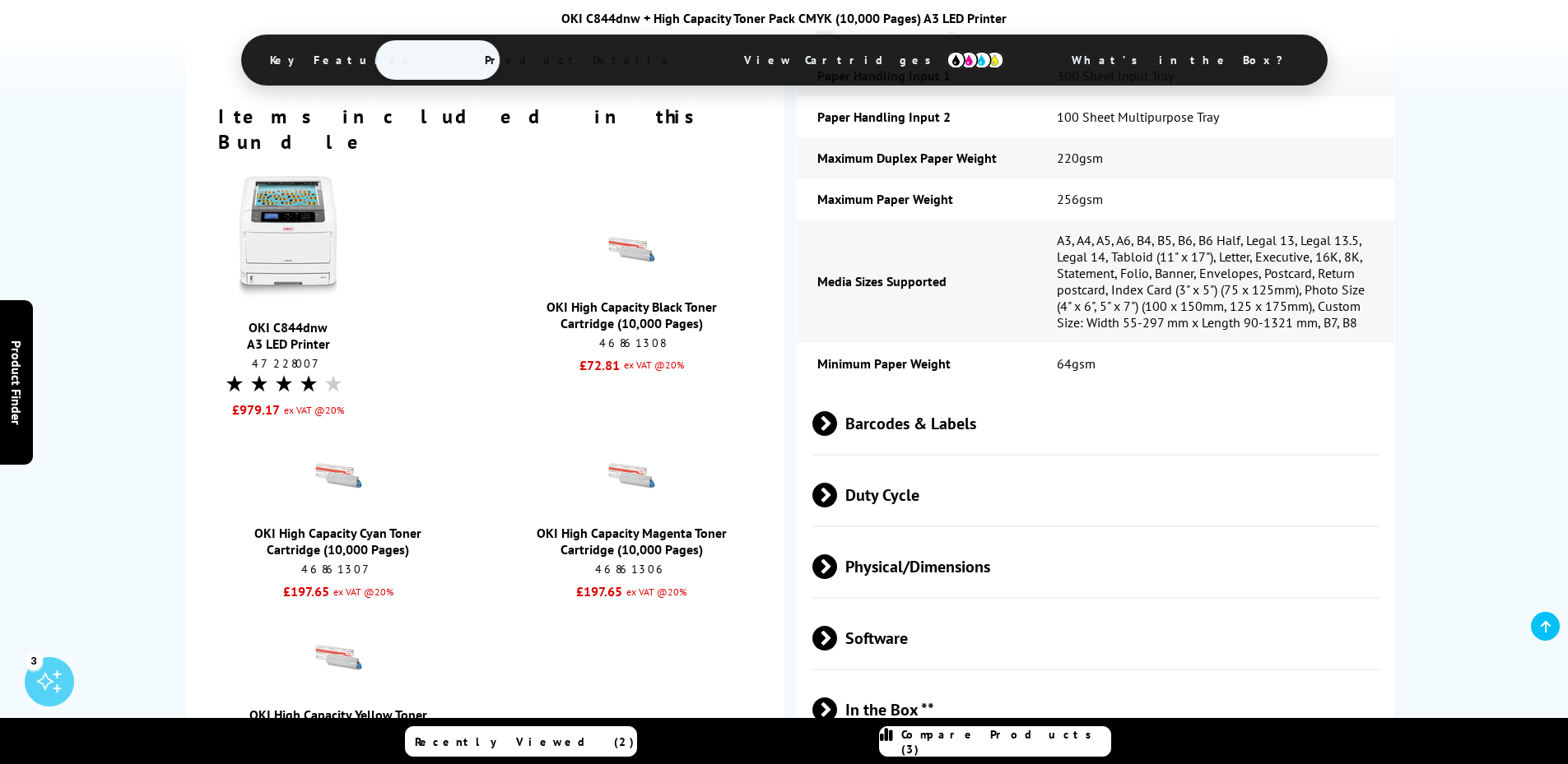
click at [837, 554] on span at bounding box center [837, 567] width 0 height 25
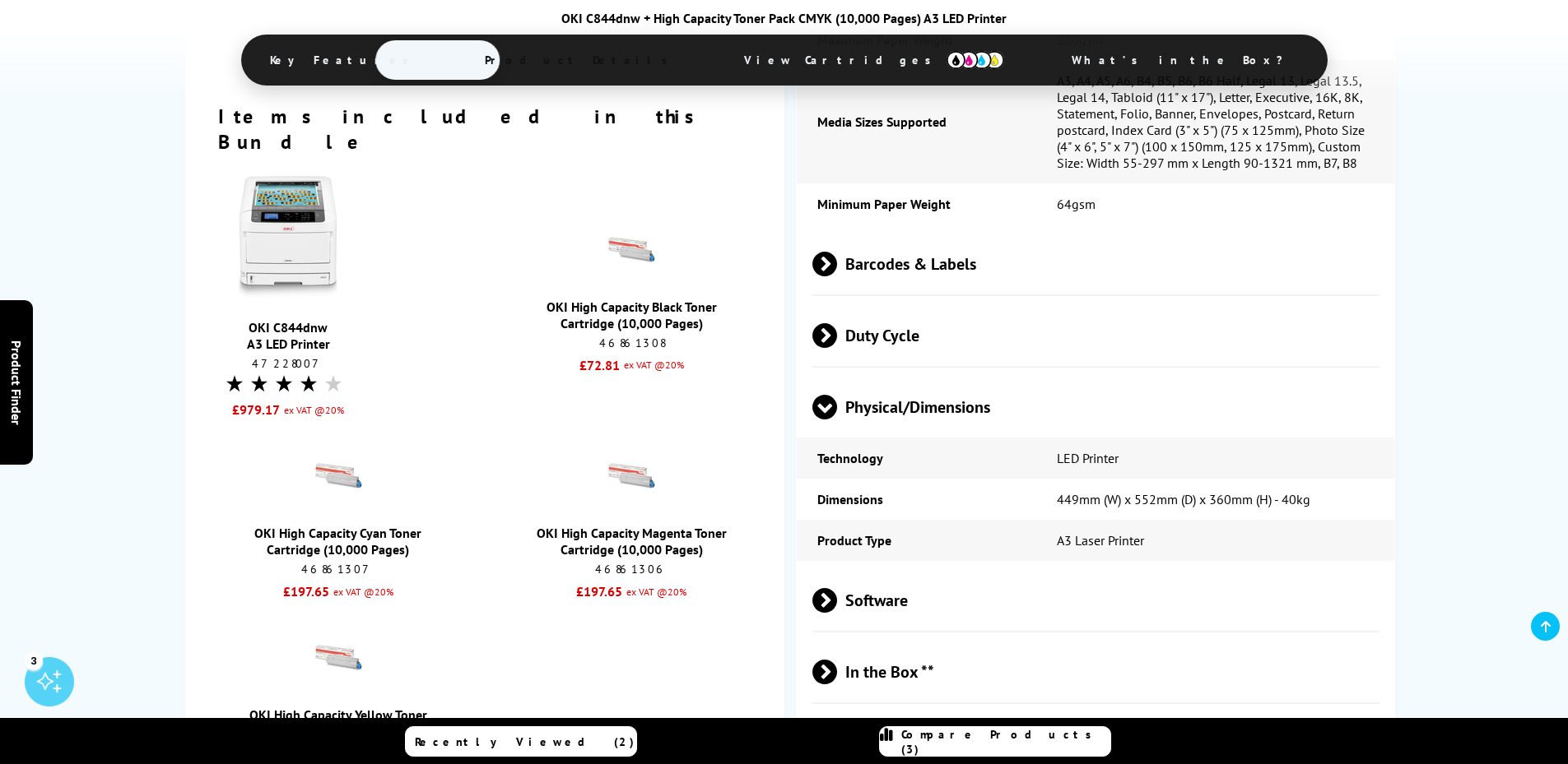
scroll to position [2632, 0]
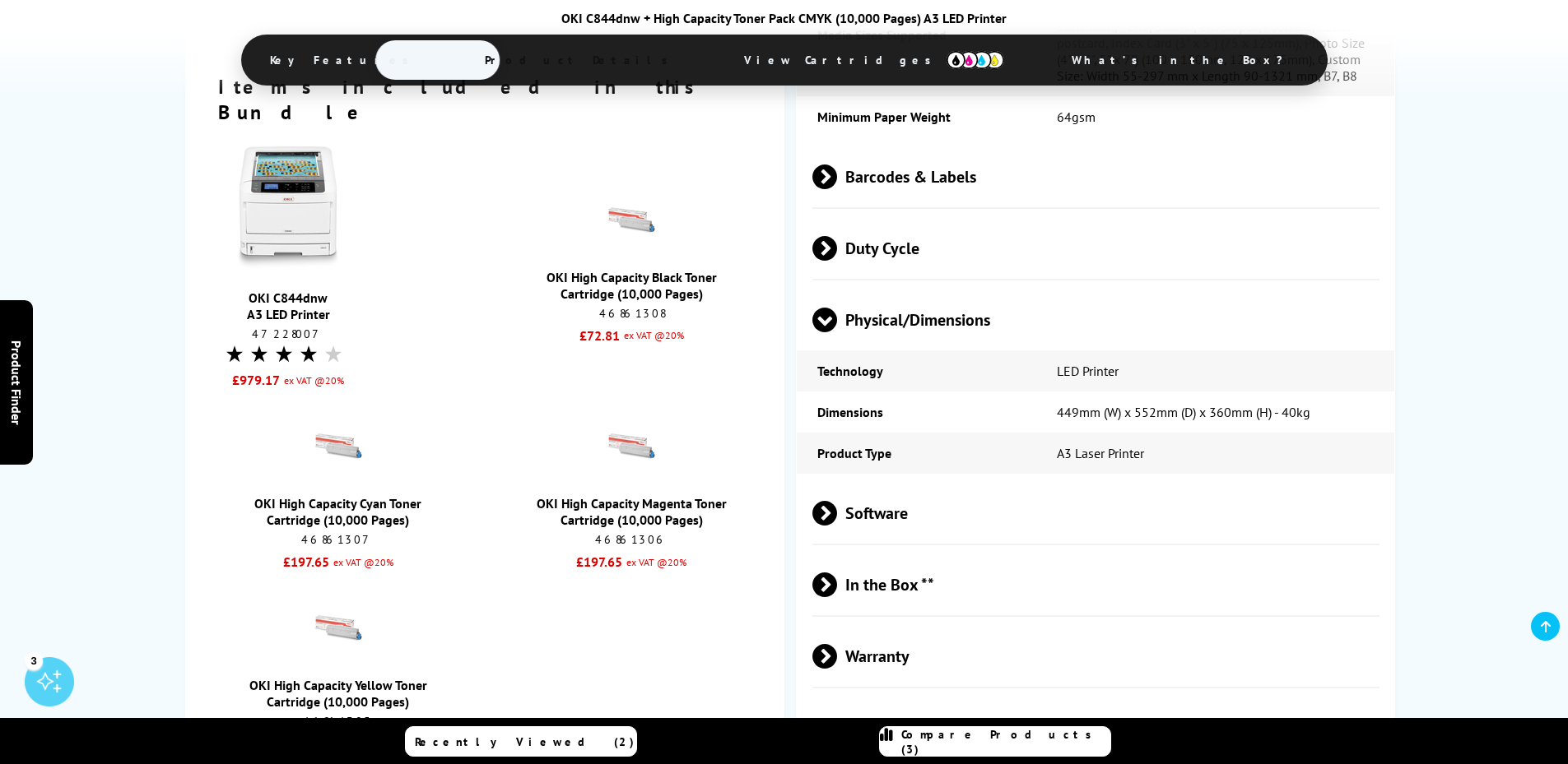
click at [837, 501] on span at bounding box center [837, 513] width 0 height 25
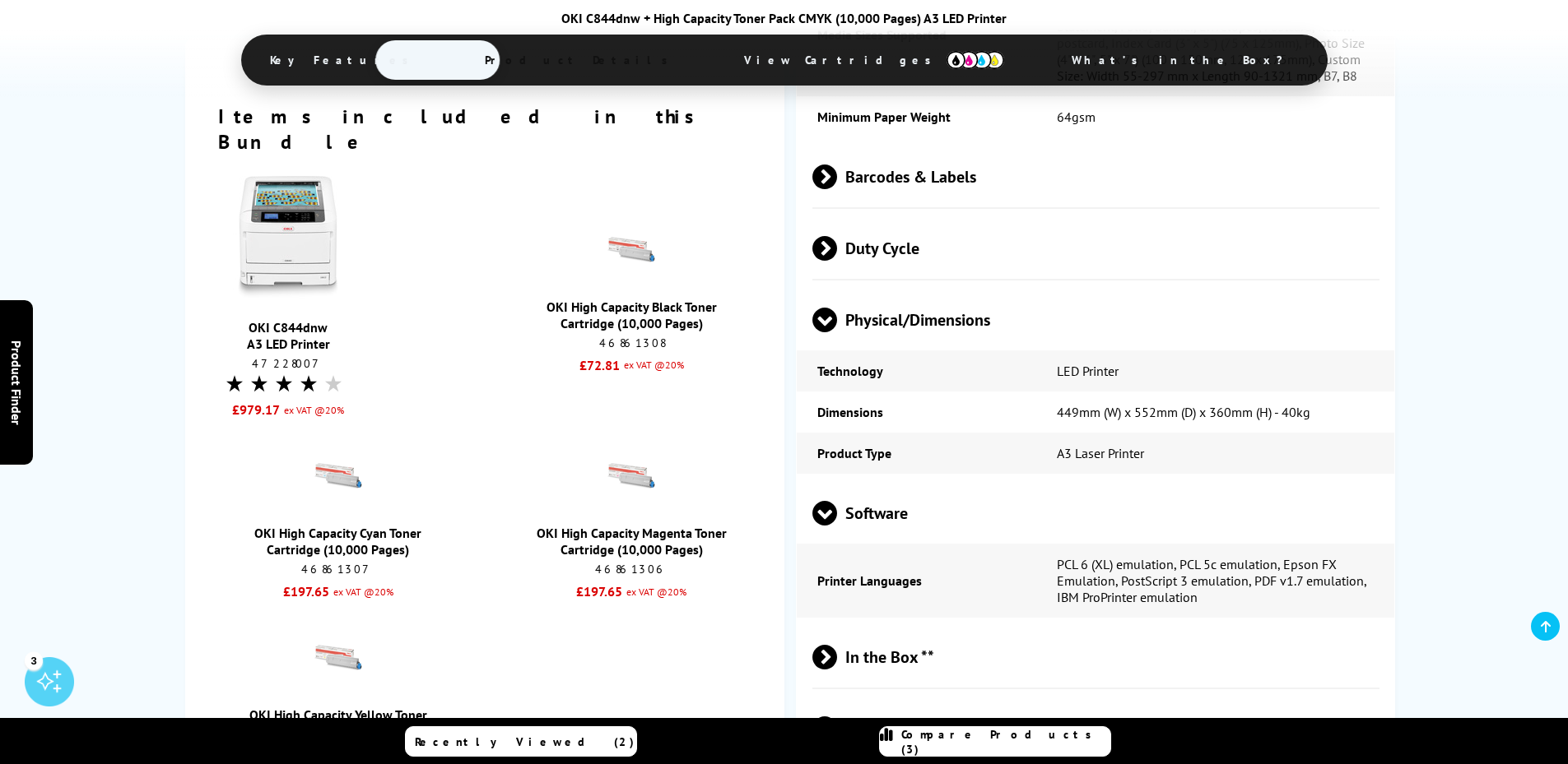
click at [837, 645] on span at bounding box center [837, 657] width 0 height 25
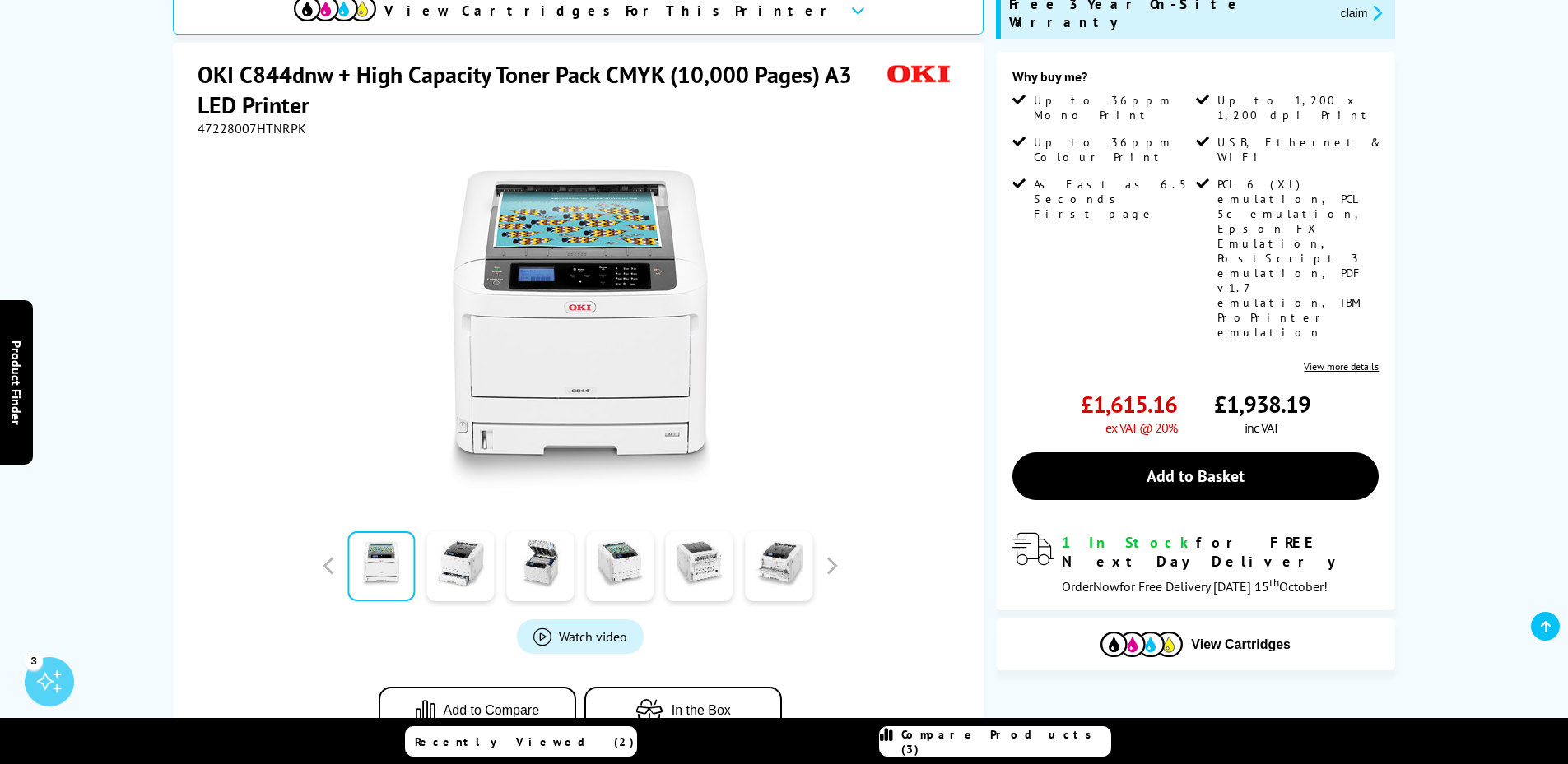
scroll to position [247, 0]
click at [1344, 360] on link "View more details" at bounding box center [1341, 366] width 75 height 12
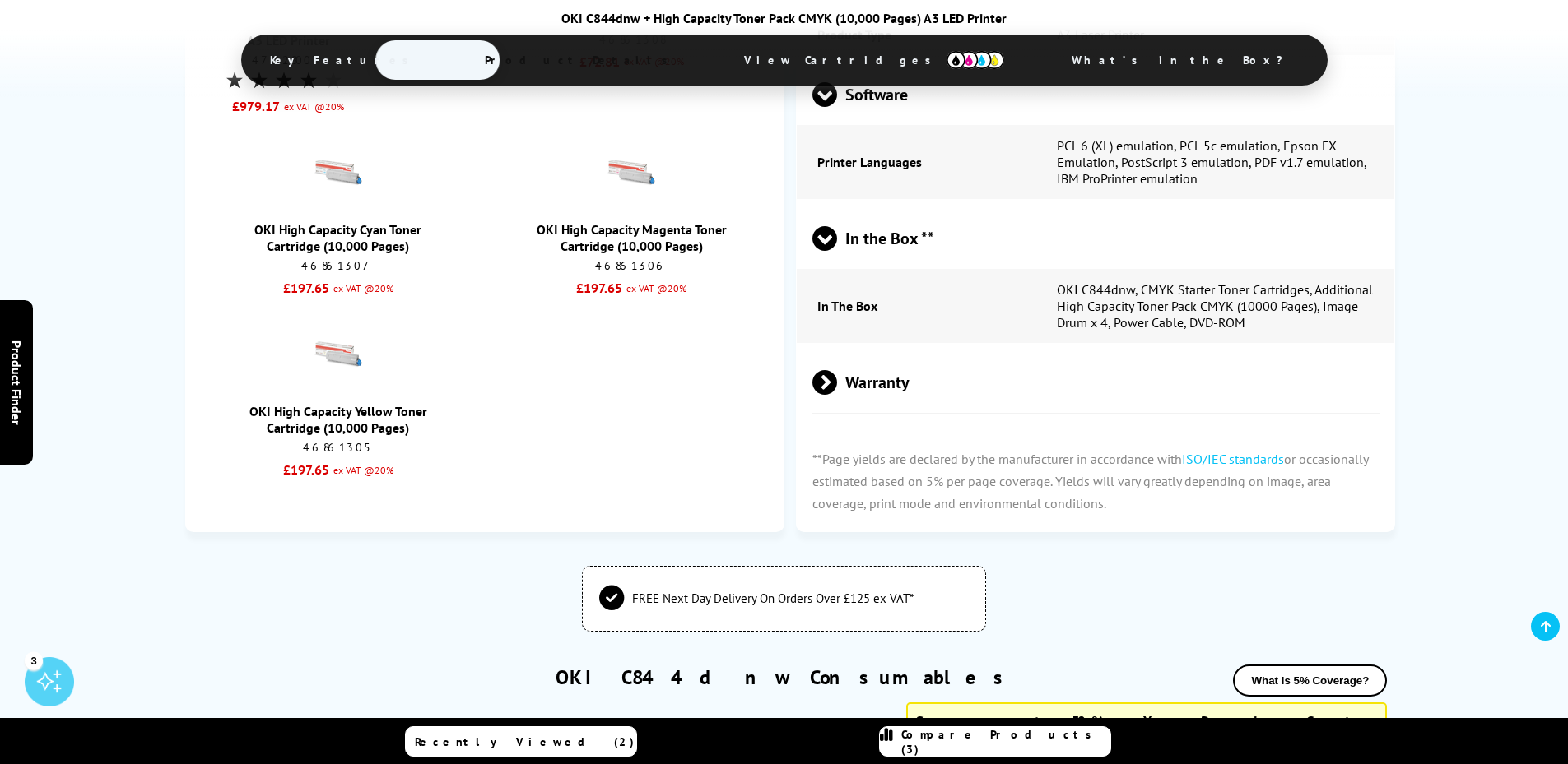
scroll to position [3156, 0]
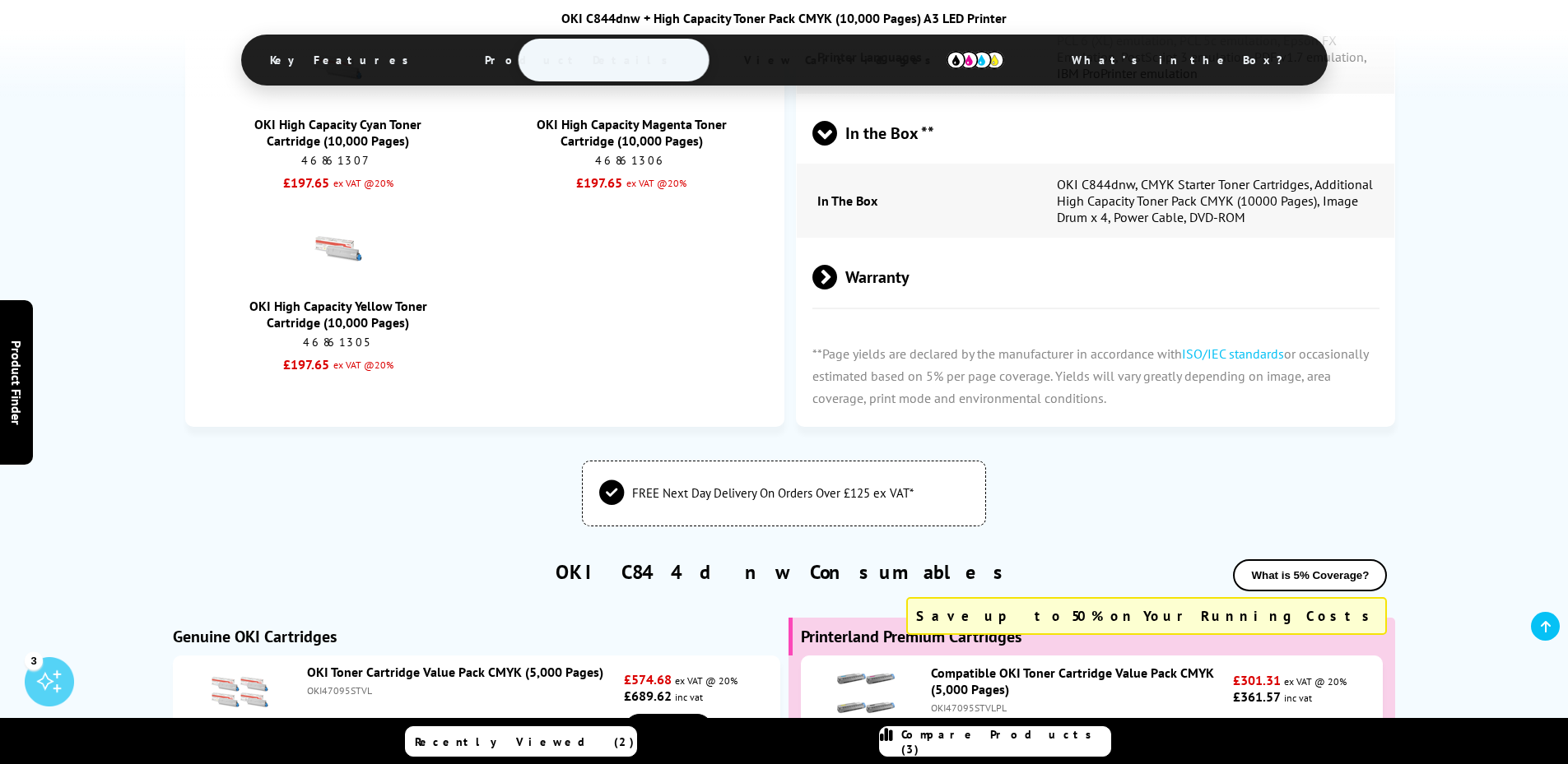
click at [847, 251] on span "Warranty" at bounding box center [1096, 276] width 568 height 61
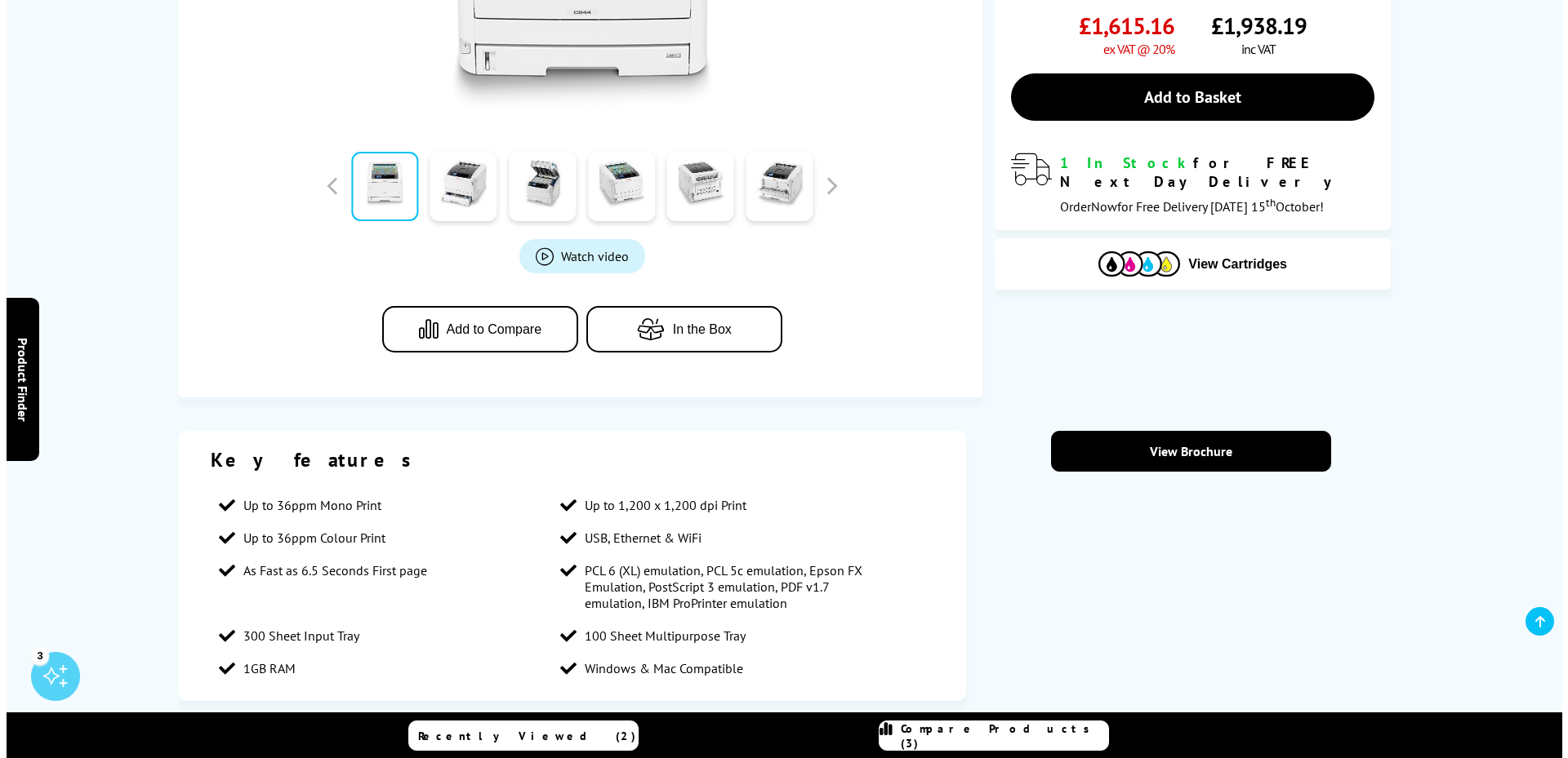
scroll to position [653, 0]
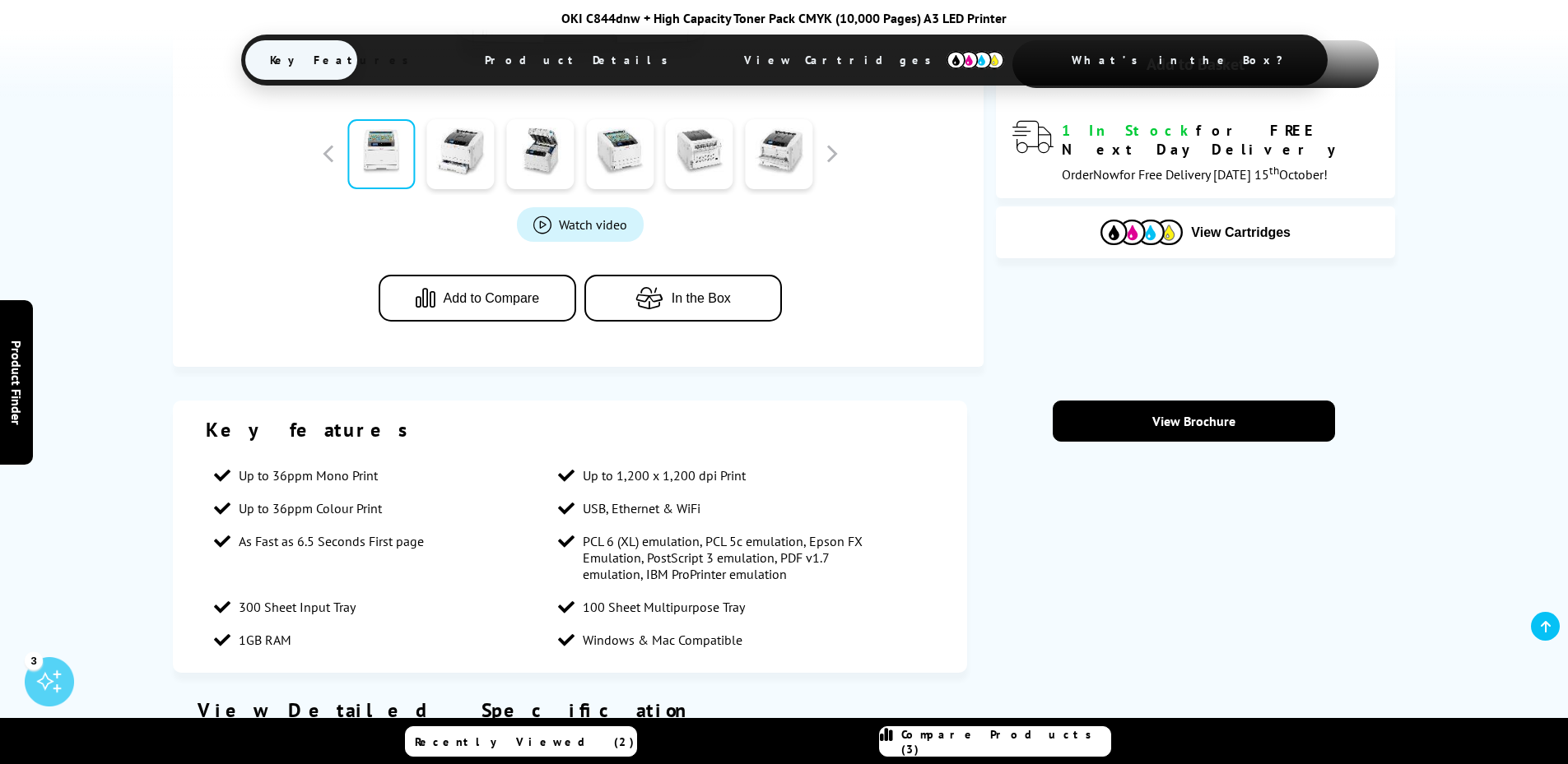
click at [496, 296] on span "Add to Compare" at bounding box center [492, 298] width 96 height 15
click at [956, 743] on span "Compare Products (4)" at bounding box center [1005, 741] width 209 height 29
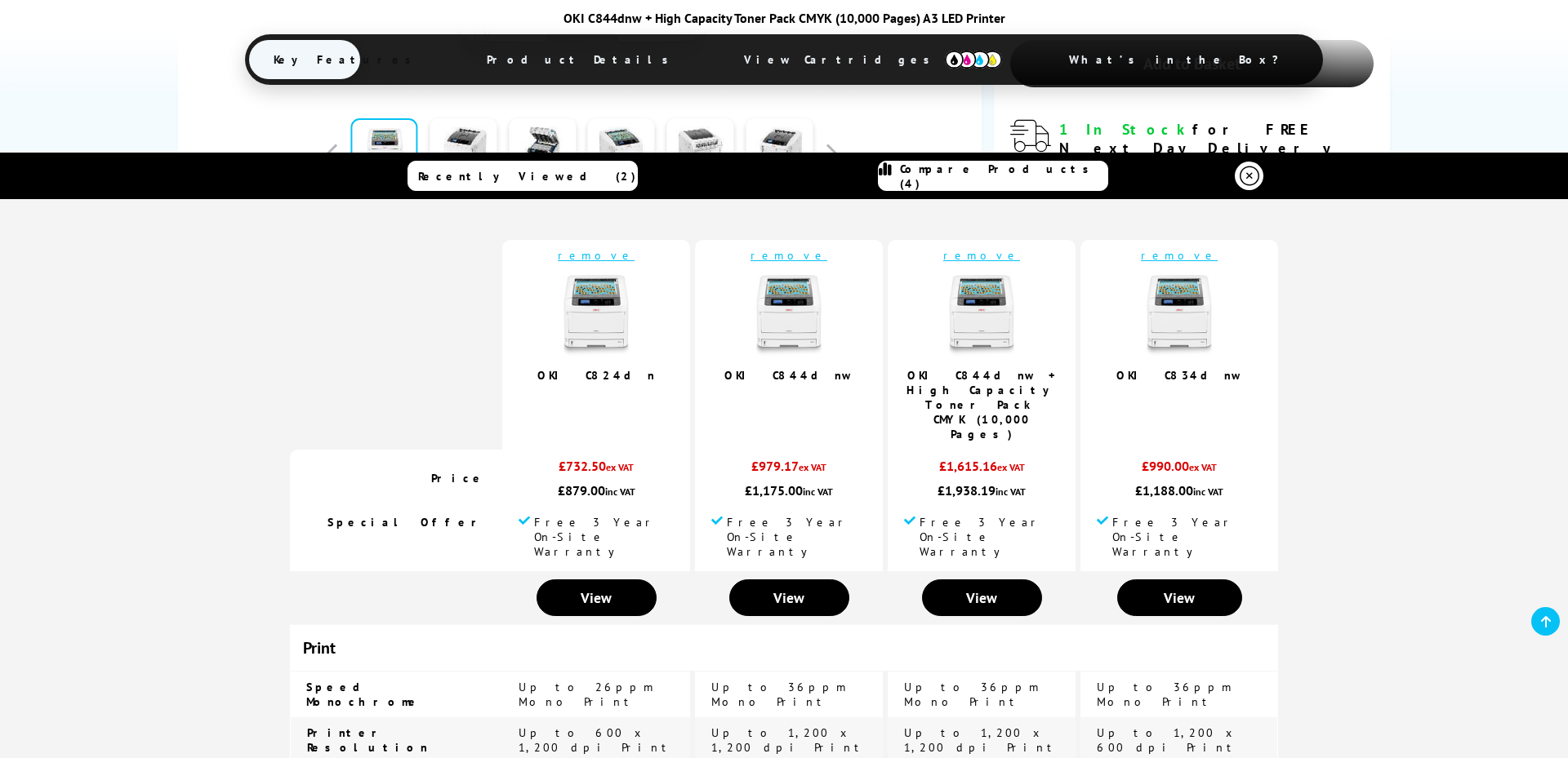
click at [1176, 256] on link "remove" at bounding box center [1178, 255] width 77 height 15
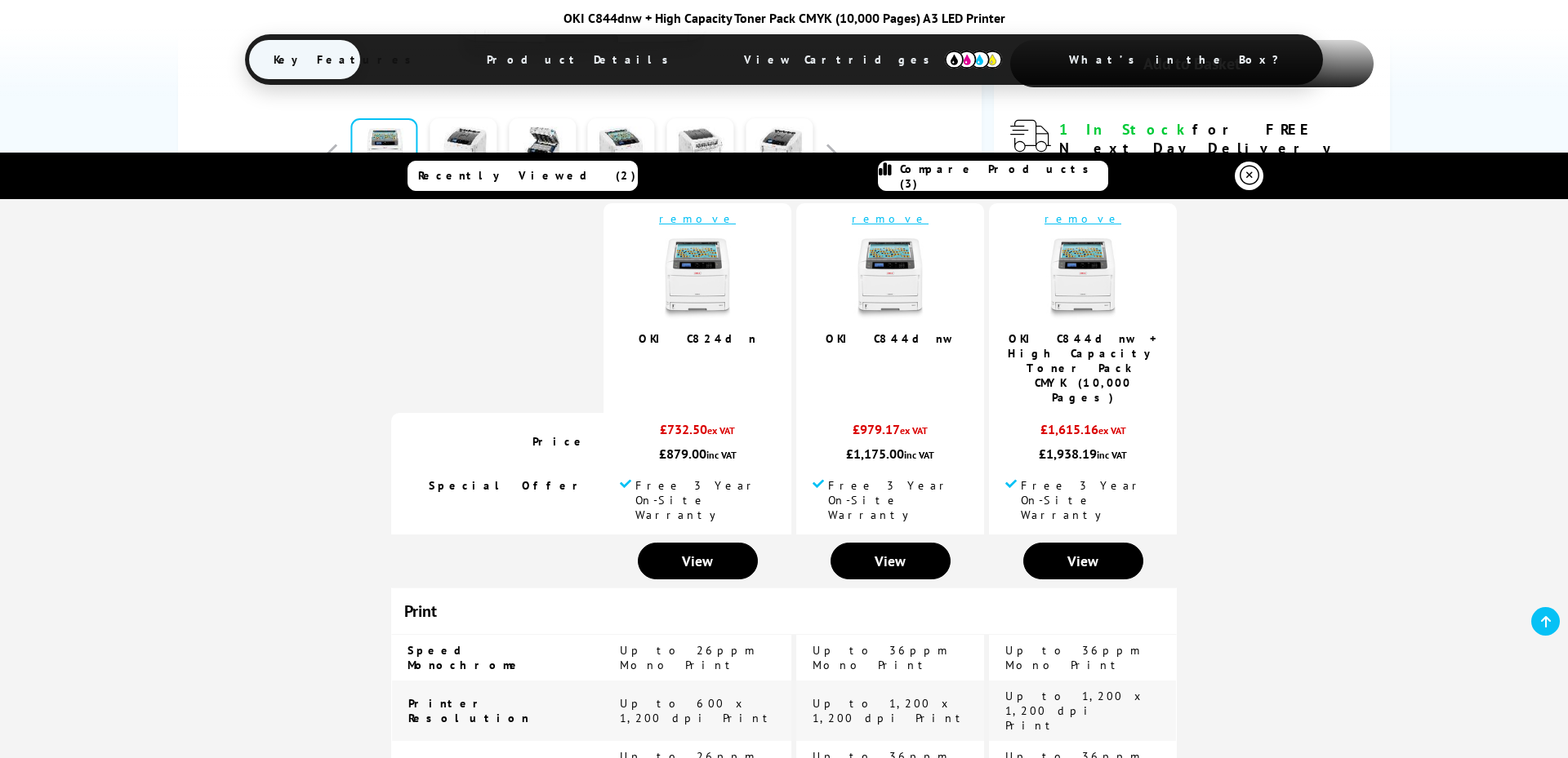
scroll to position [0, 0]
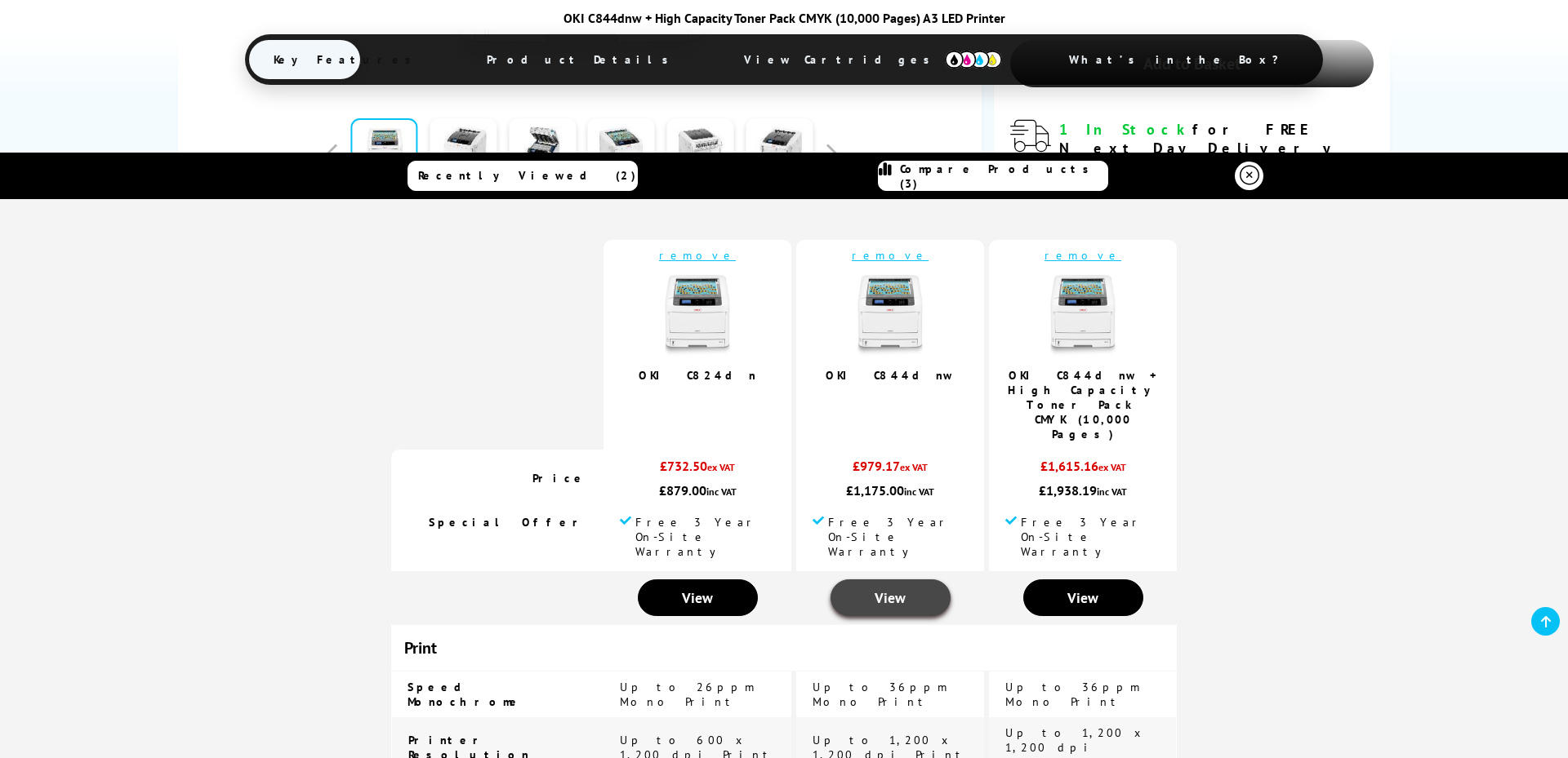
click at [900, 579] on link "View" at bounding box center [891, 598] width 120 height 37
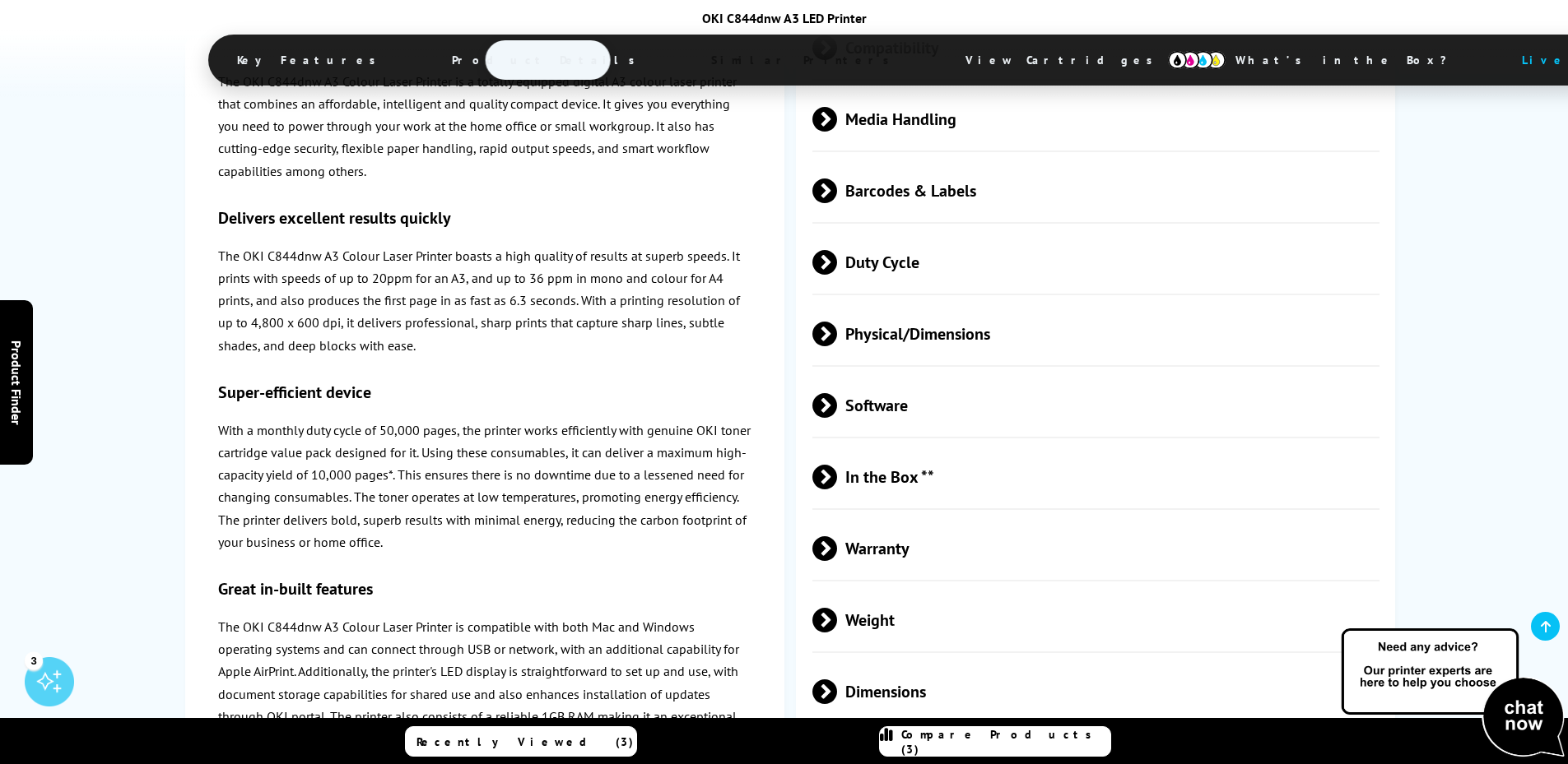
scroll to position [2615, 0]
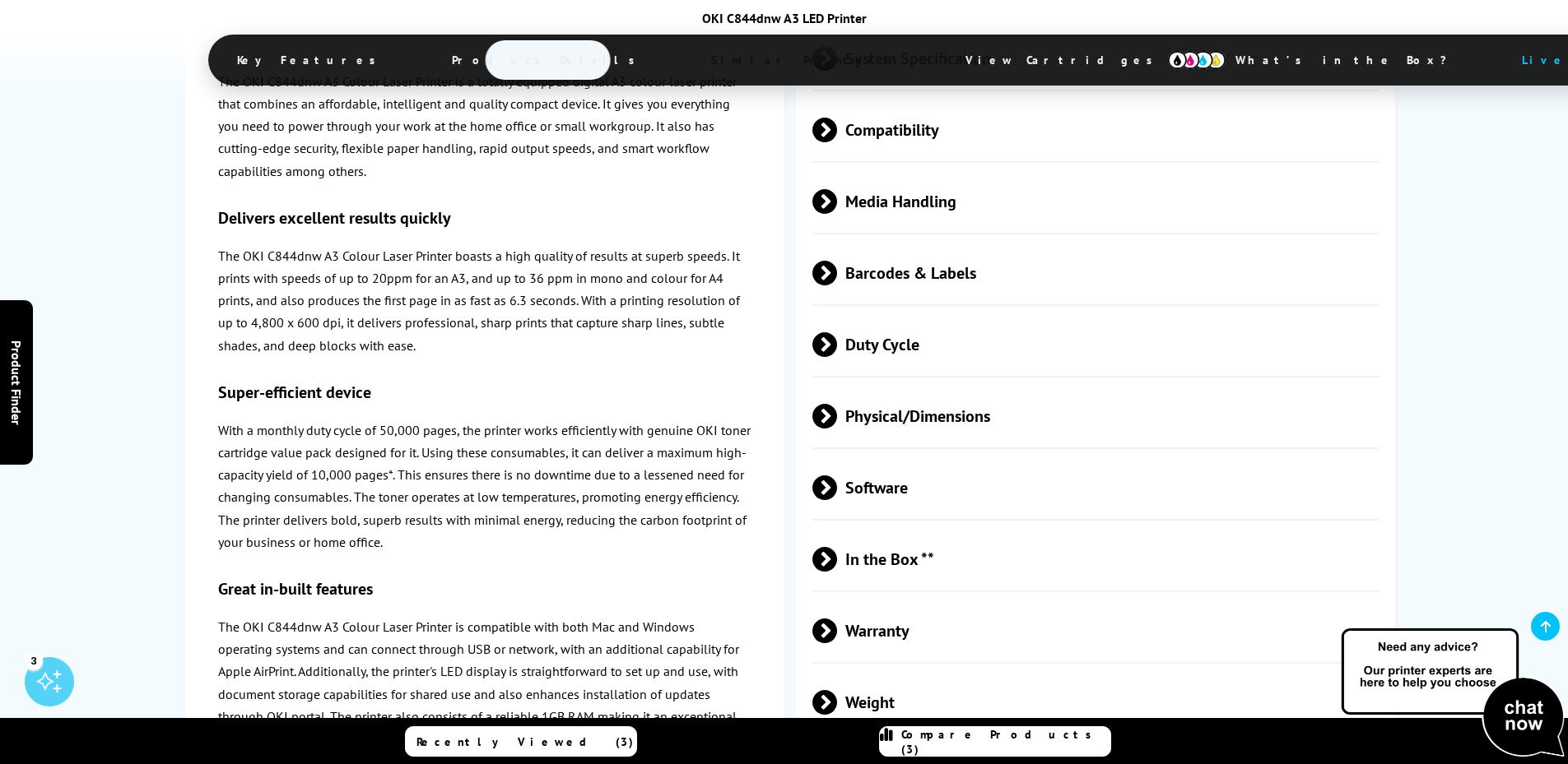
click at [837, 195] on span at bounding box center [837, 202] width 0 height 25
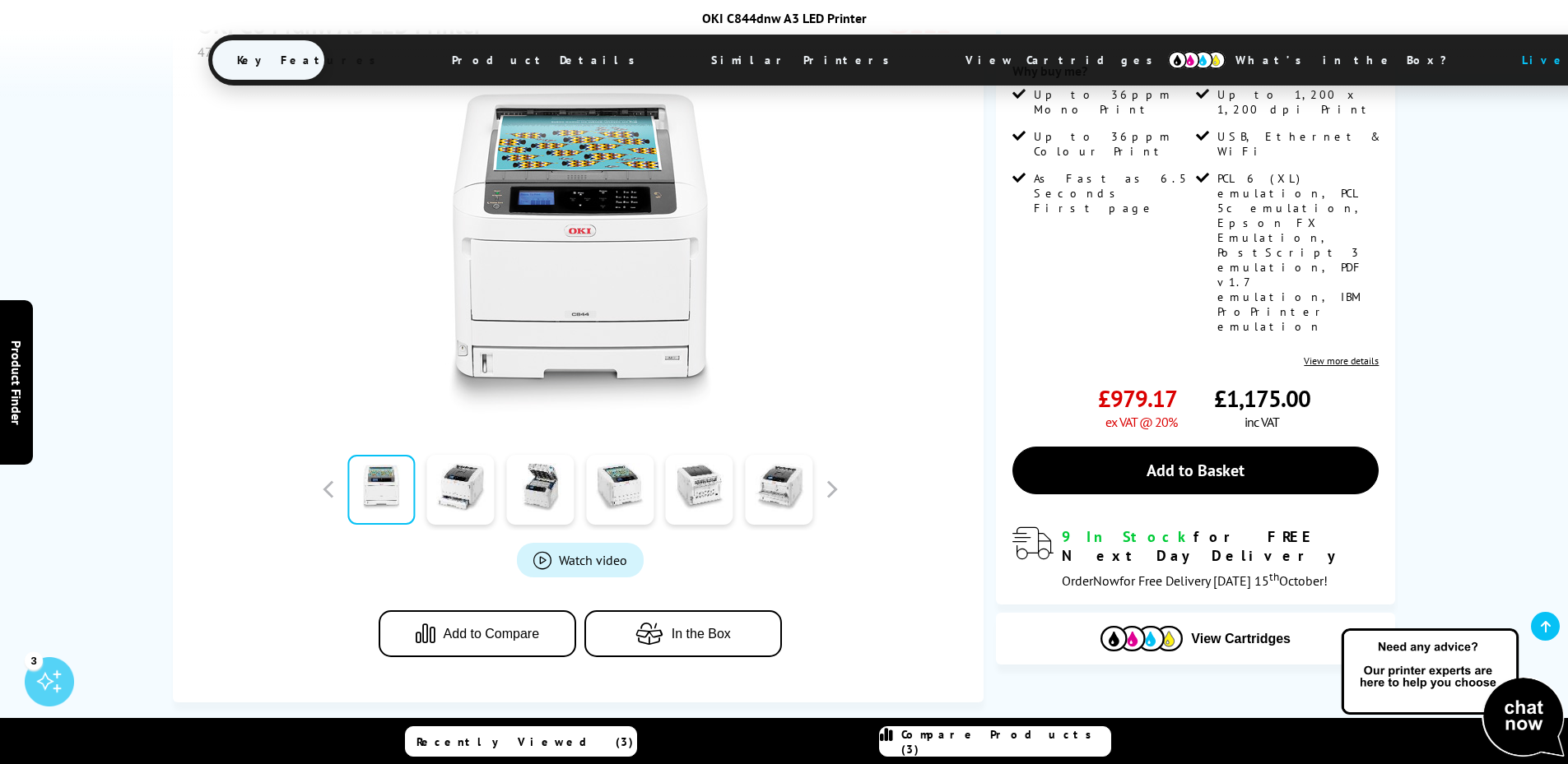
scroll to position [329, 0]
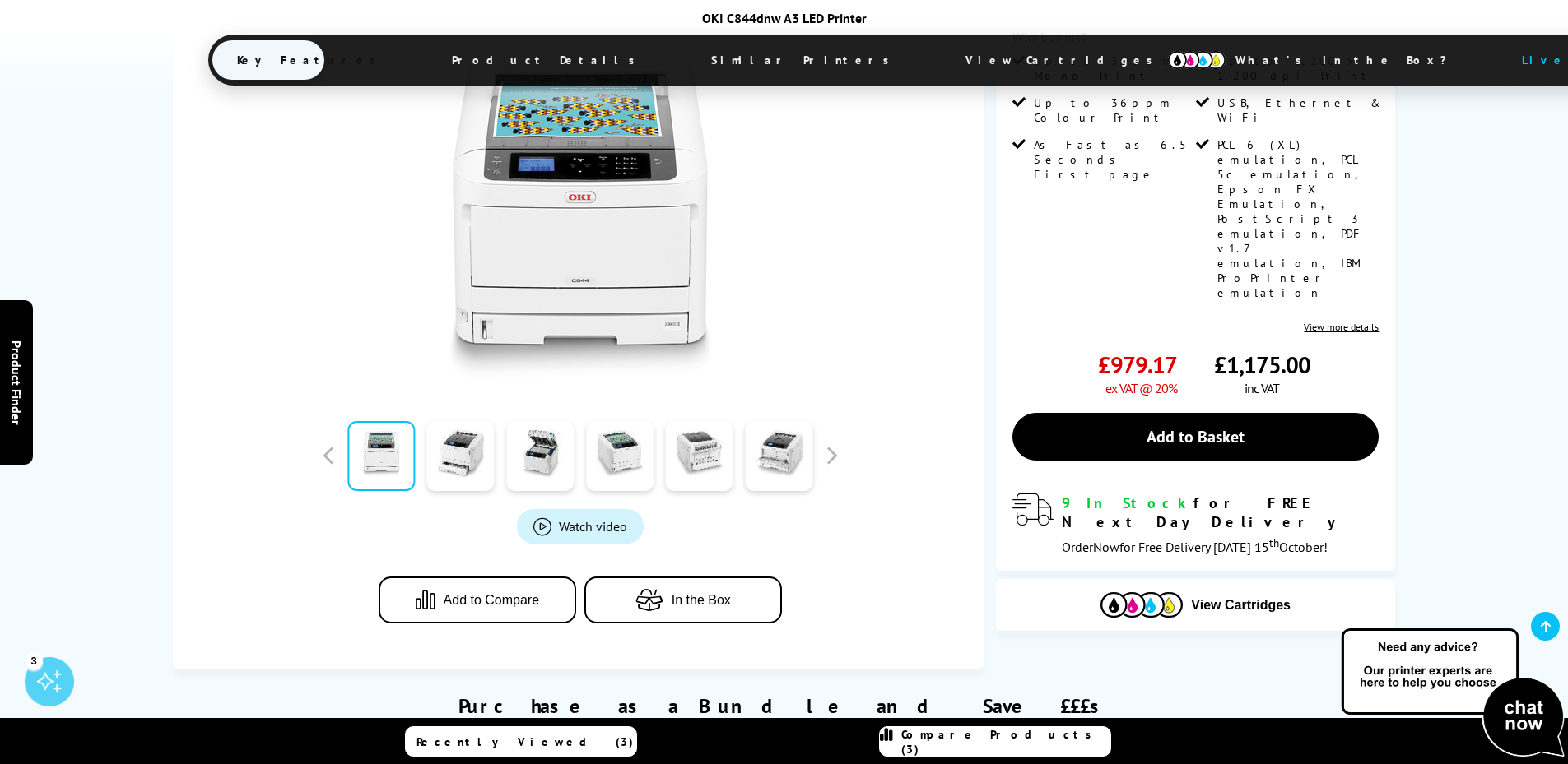
click at [1006, 741] on span "Compare Products (3)" at bounding box center [1005, 741] width 209 height 29
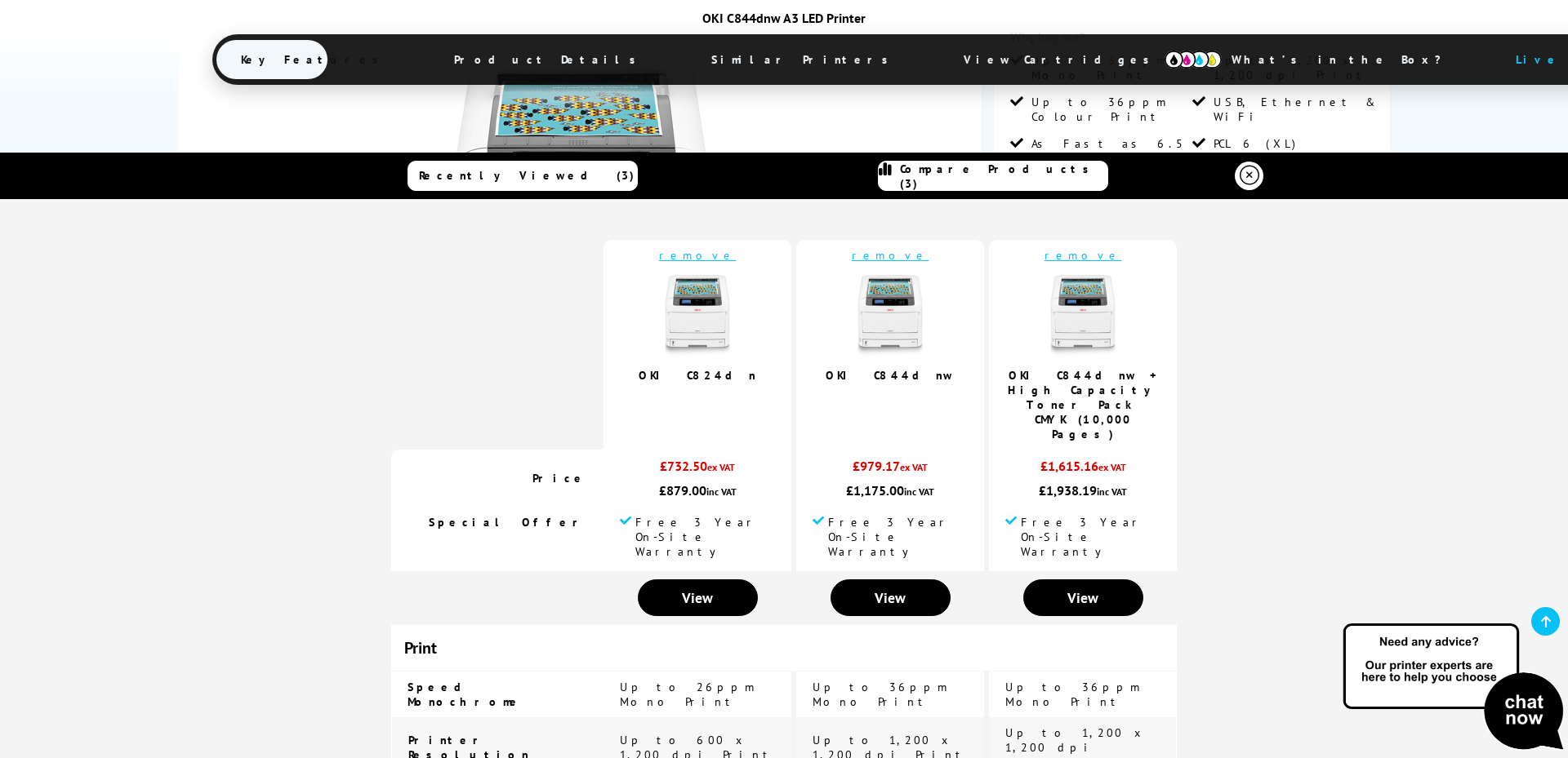
click at [1512, 707] on img at bounding box center [1452, 688] width 228 height 134
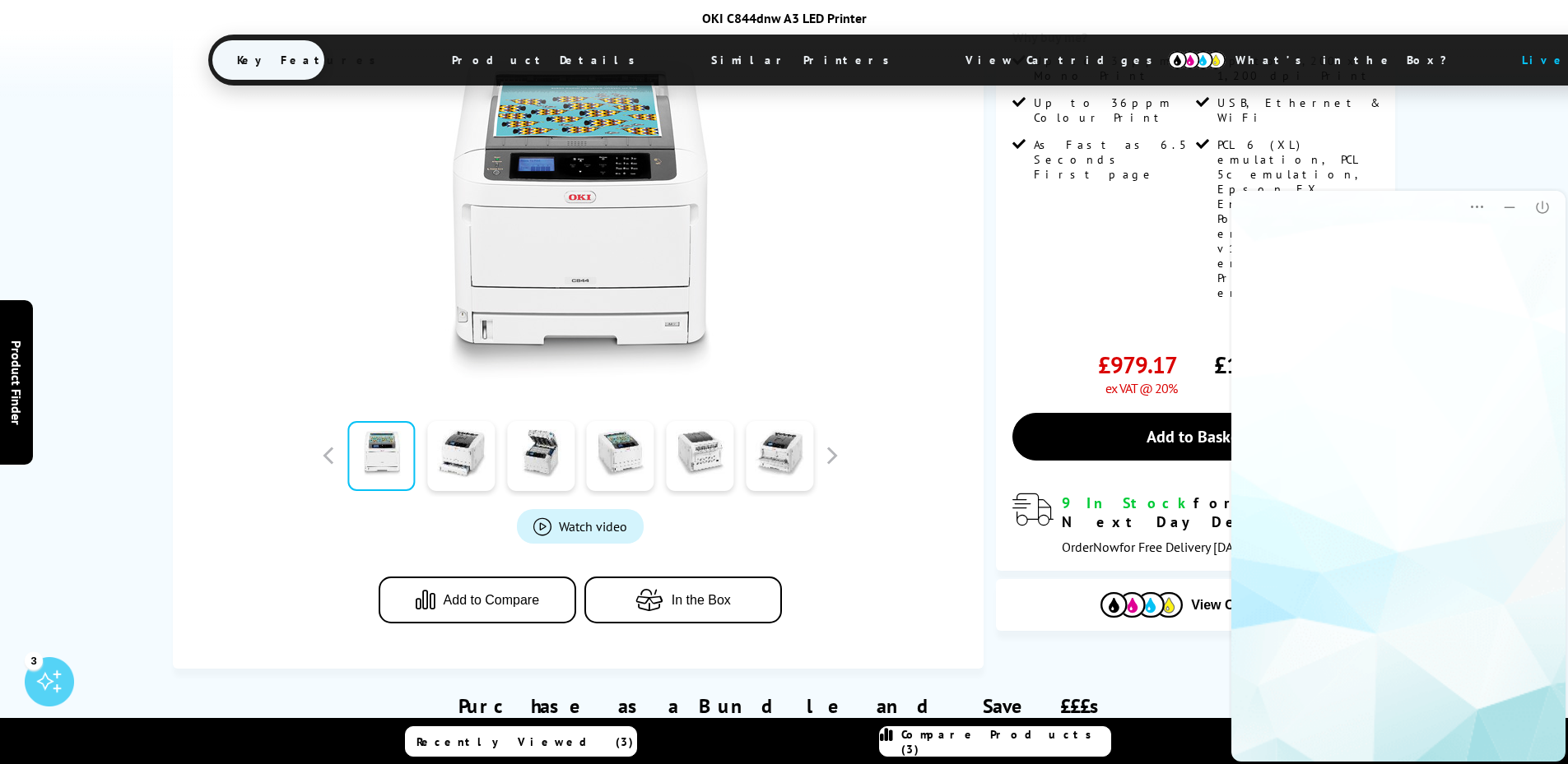
scroll to position [0, 0]
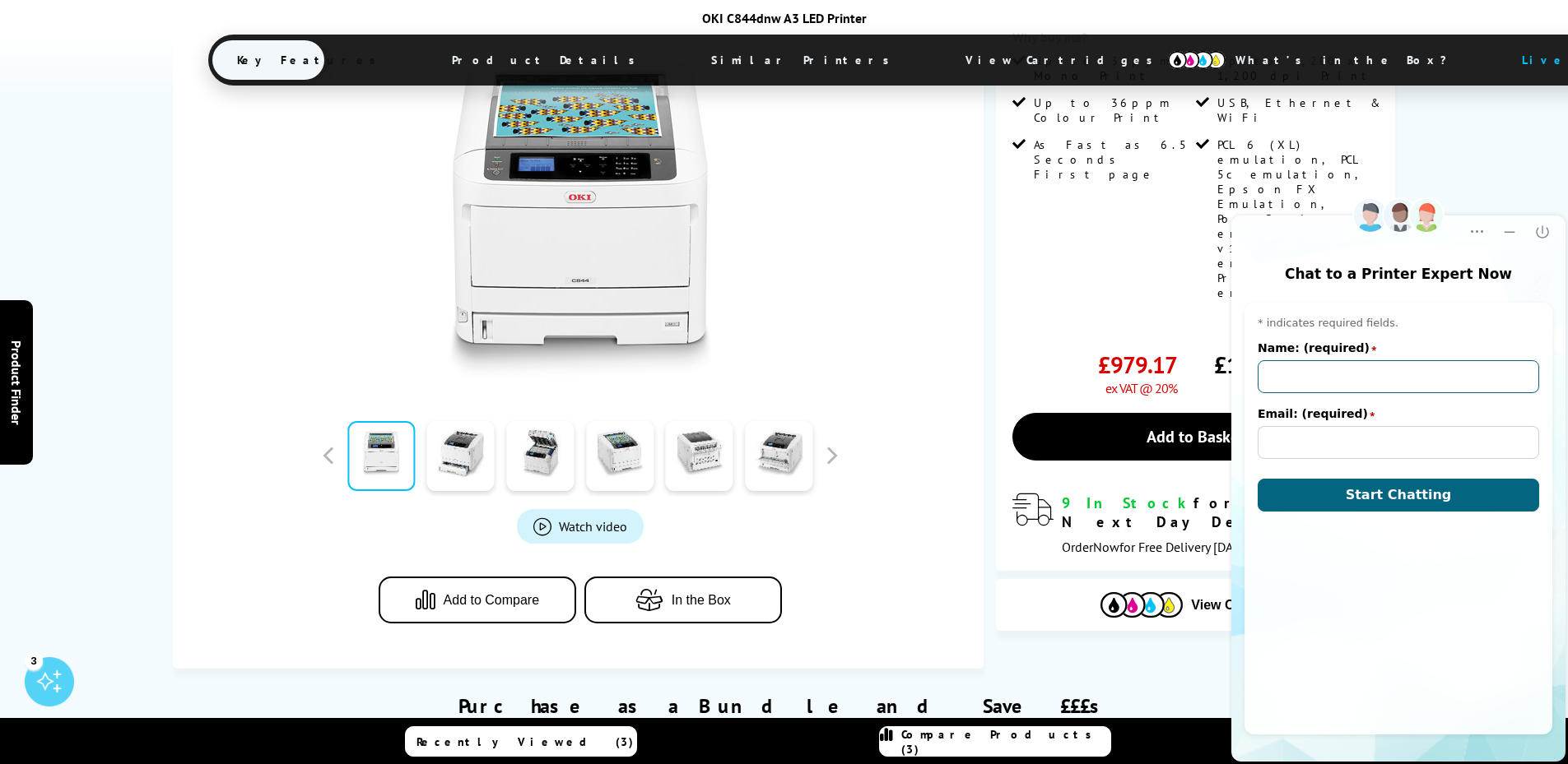
click at [1414, 368] on input "Name: (required)" at bounding box center [1398, 377] width 282 height 33
type input "Richard Smith"
type input "richard.smith@richardsmithassociates.com"
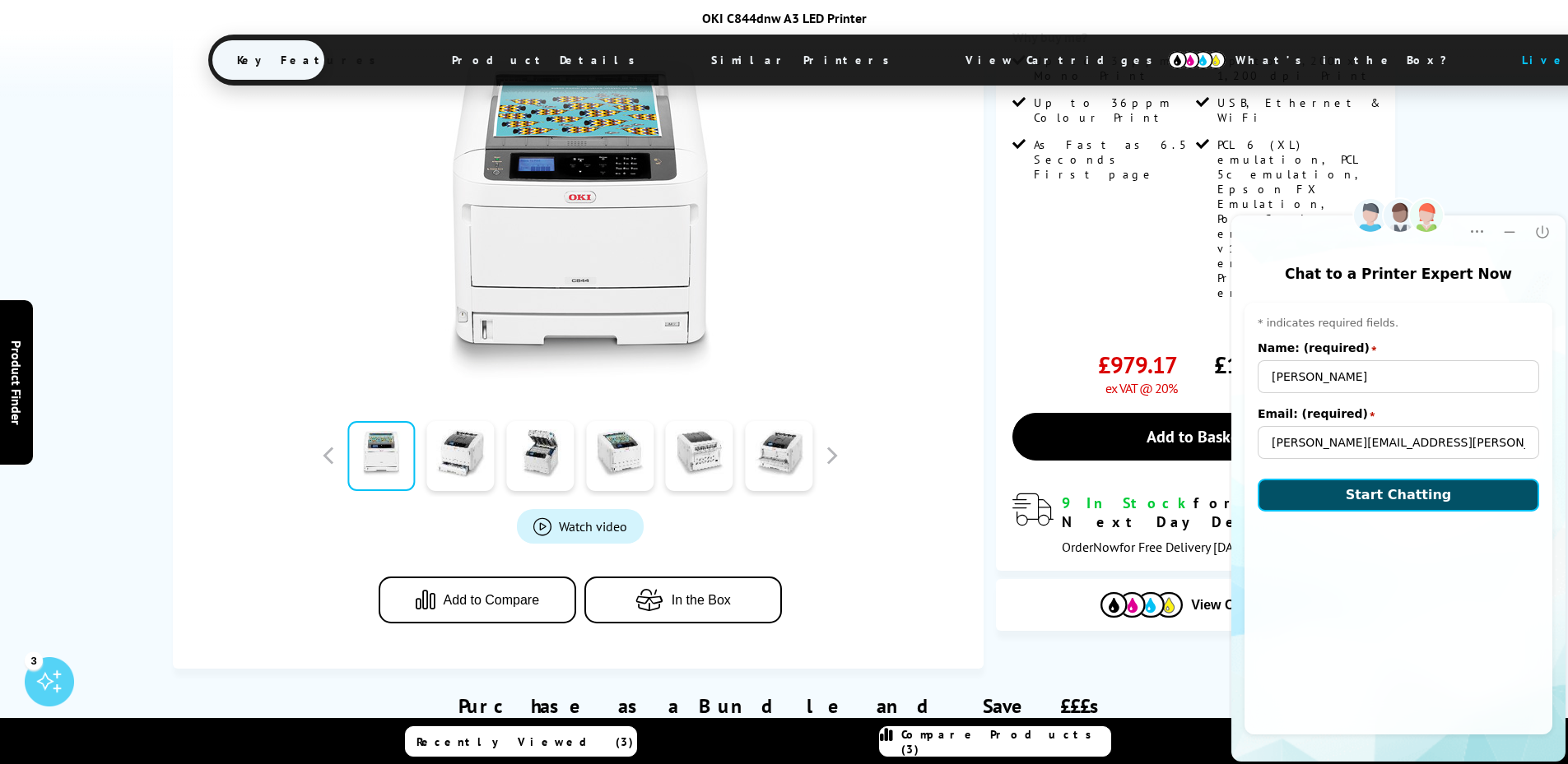
click at [1392, 503] on span "Start Chatting" at bounding box center [1398, 495] width 106 height 16
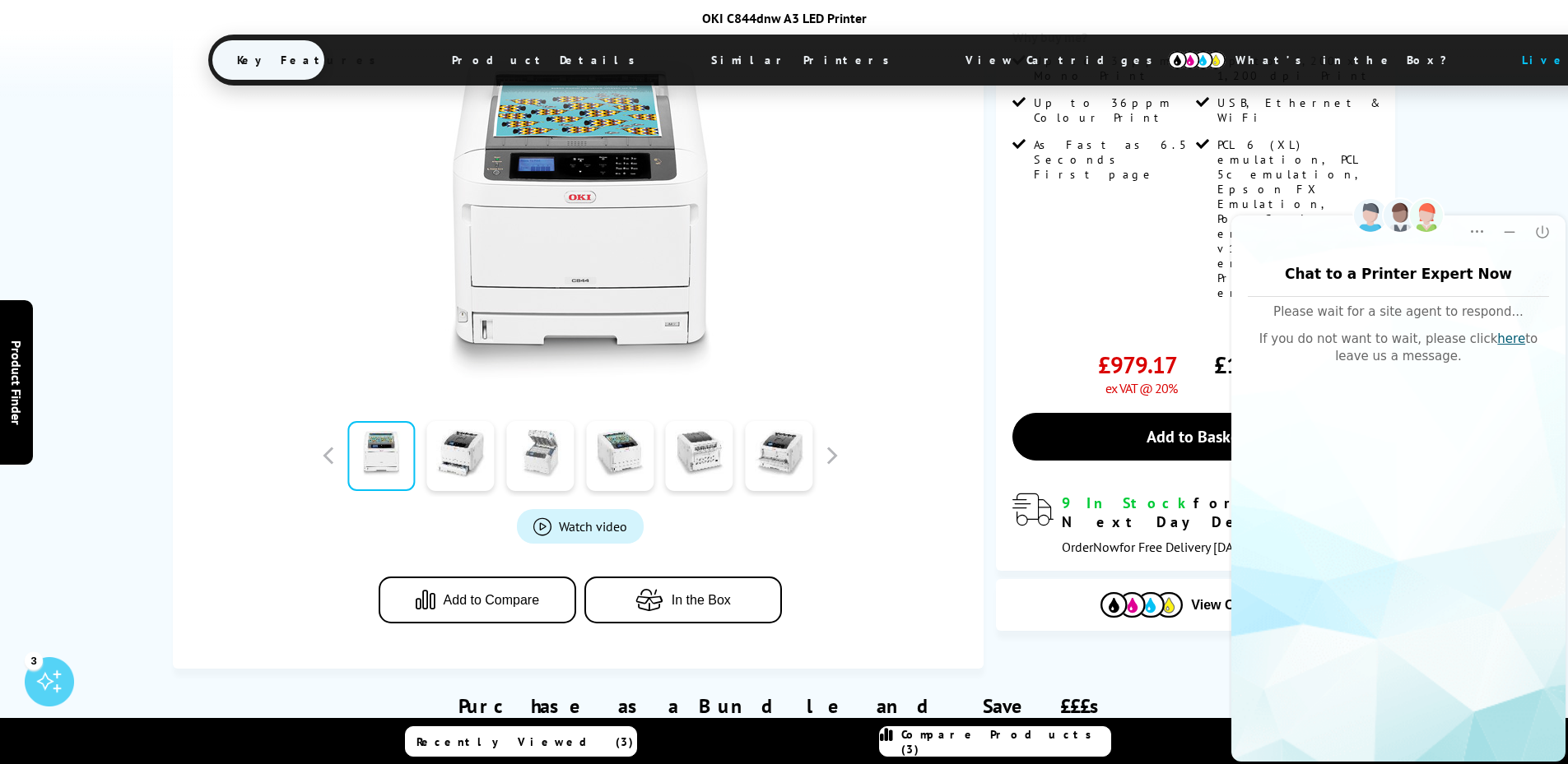
click at [543, 461] on link at bounding box center [540, 456] width 68 height 70
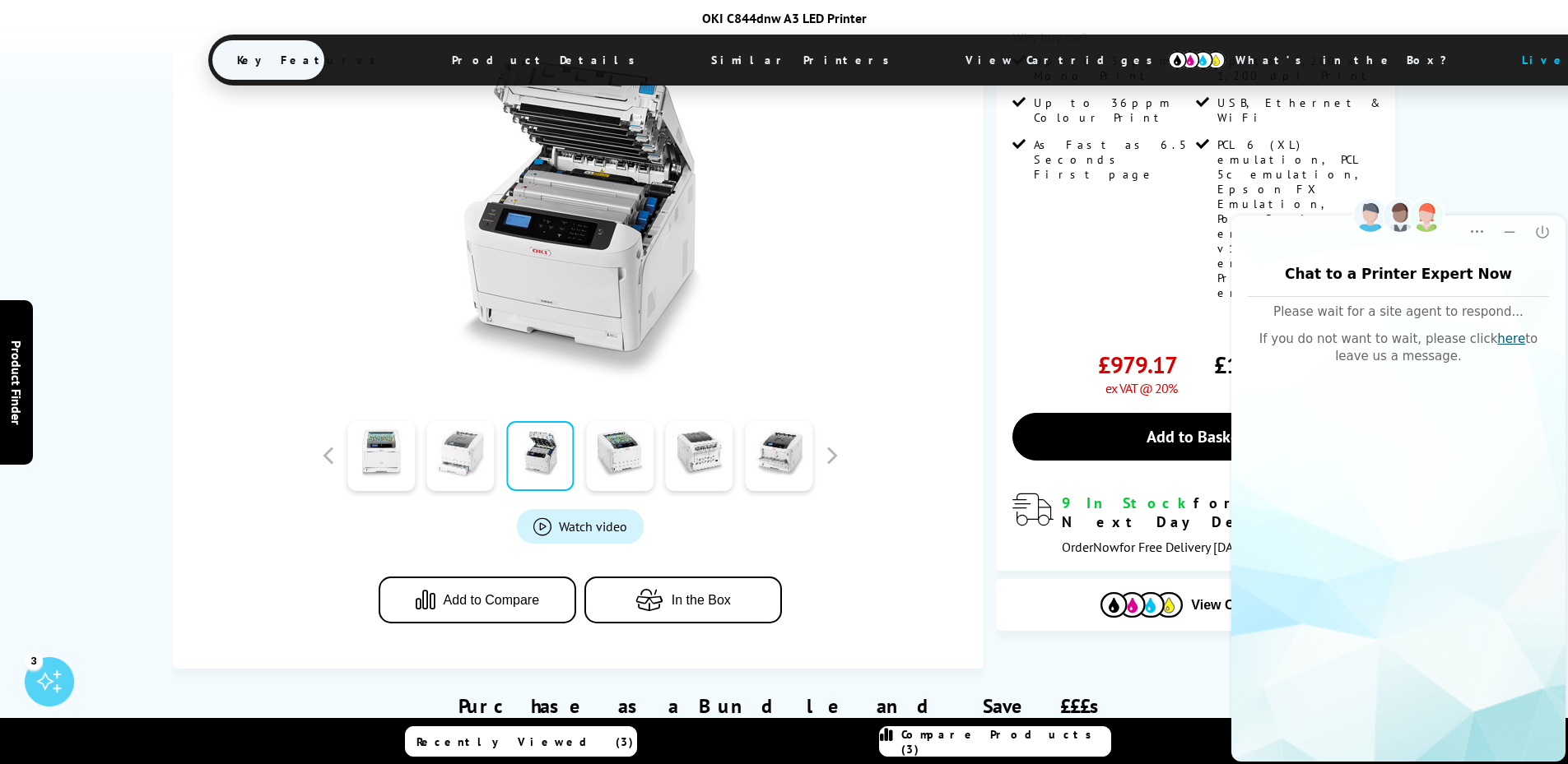
click at [466, 457] on link at bounding box center [461, 456] width 68 height 70
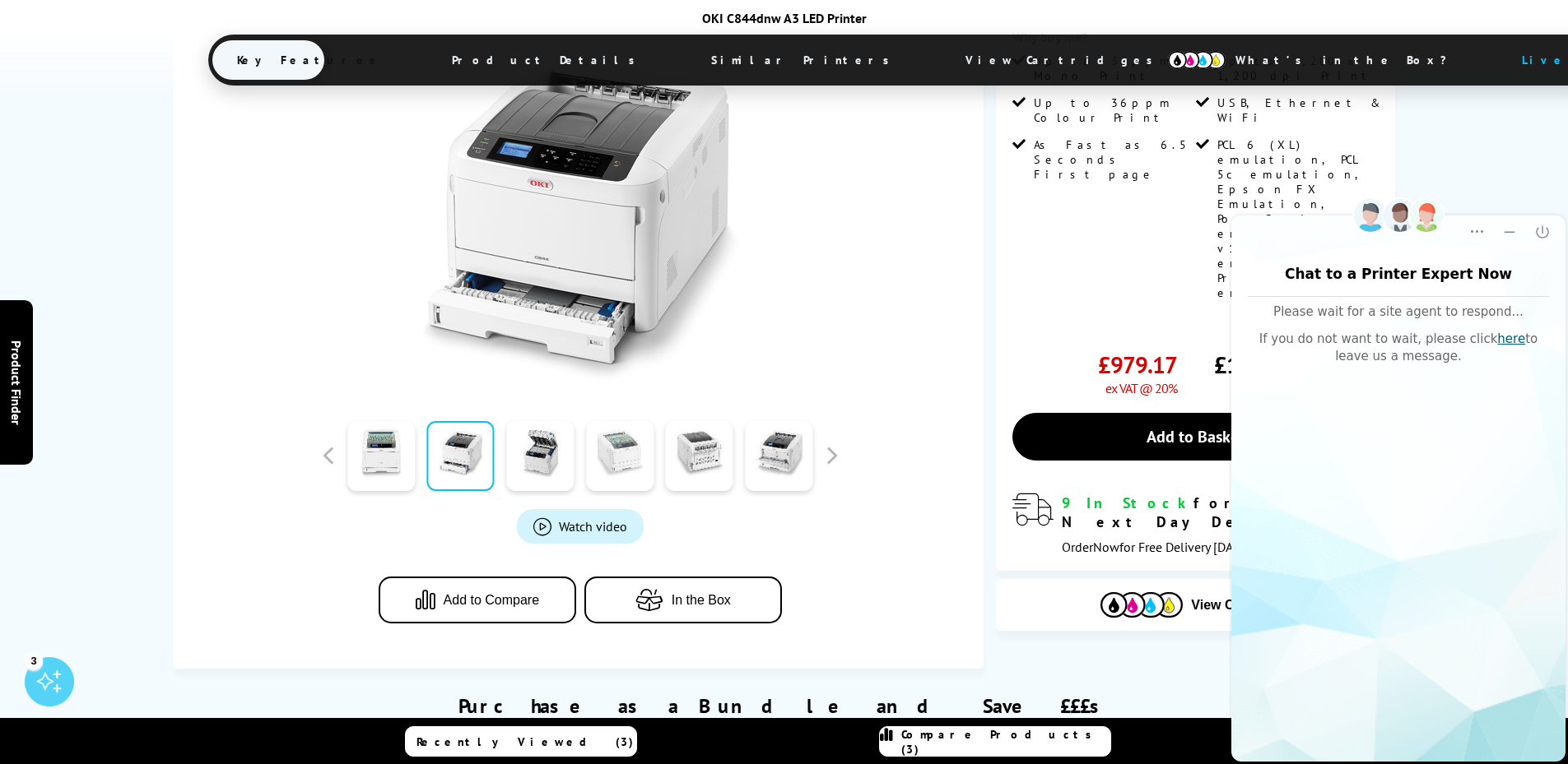
click at [614, 472] on link at bounding box center [620, 456] width 68 height 70
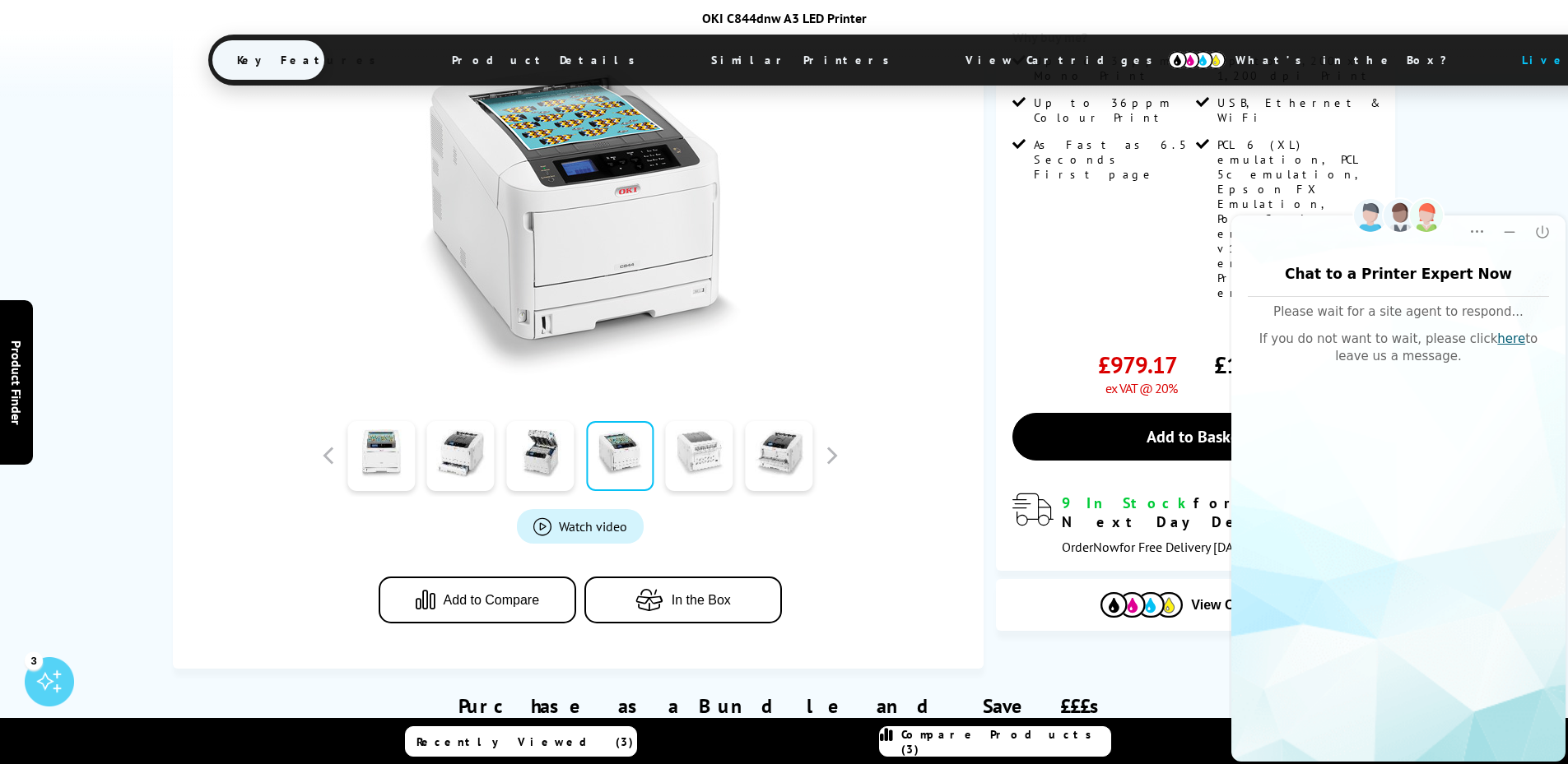
click at [692, 471] on link at bounding box center [700, 456] width 68 height 70
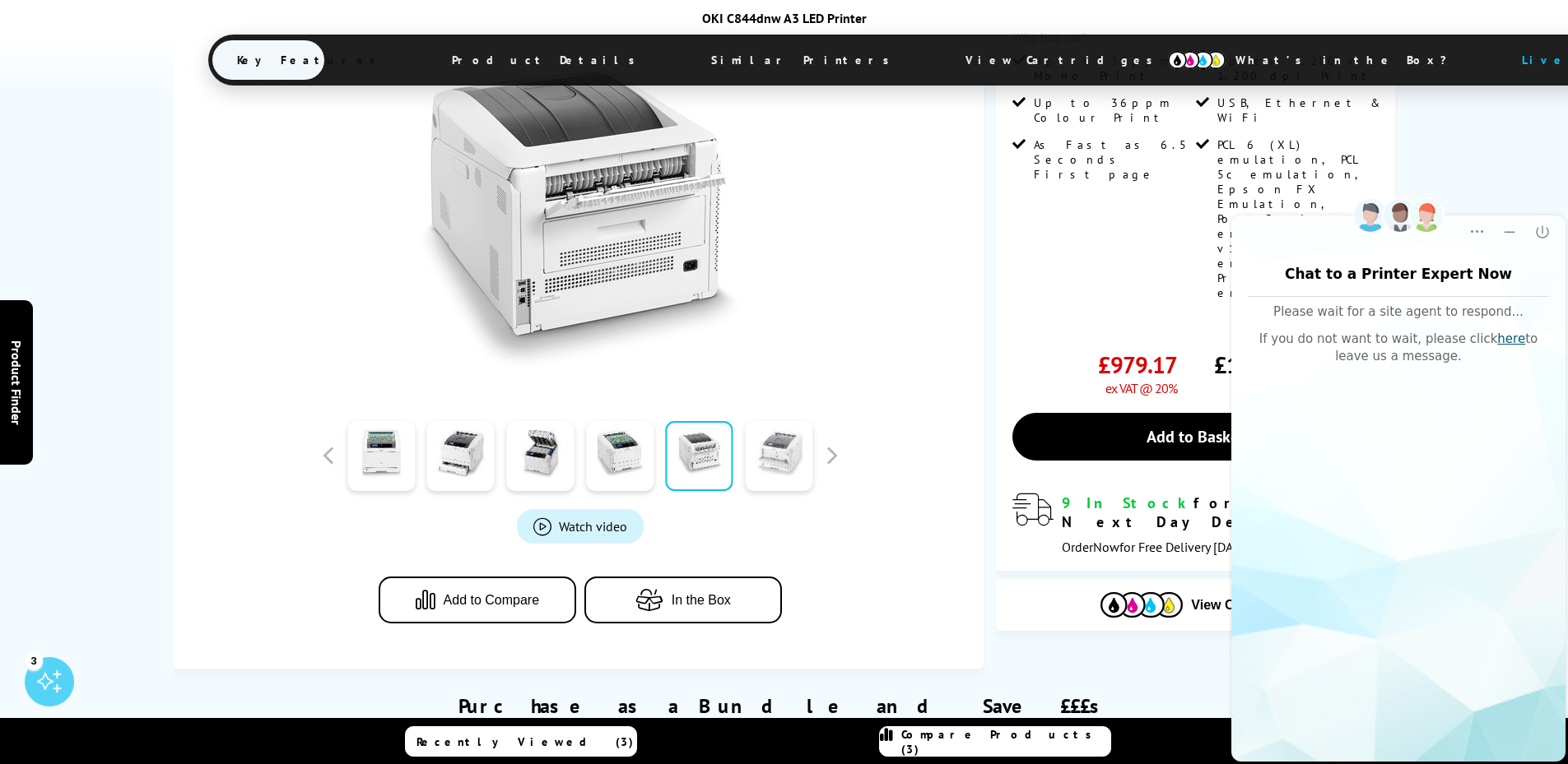
click at [772, 462] on link at bounding box center [779, 456] width 68 height 70
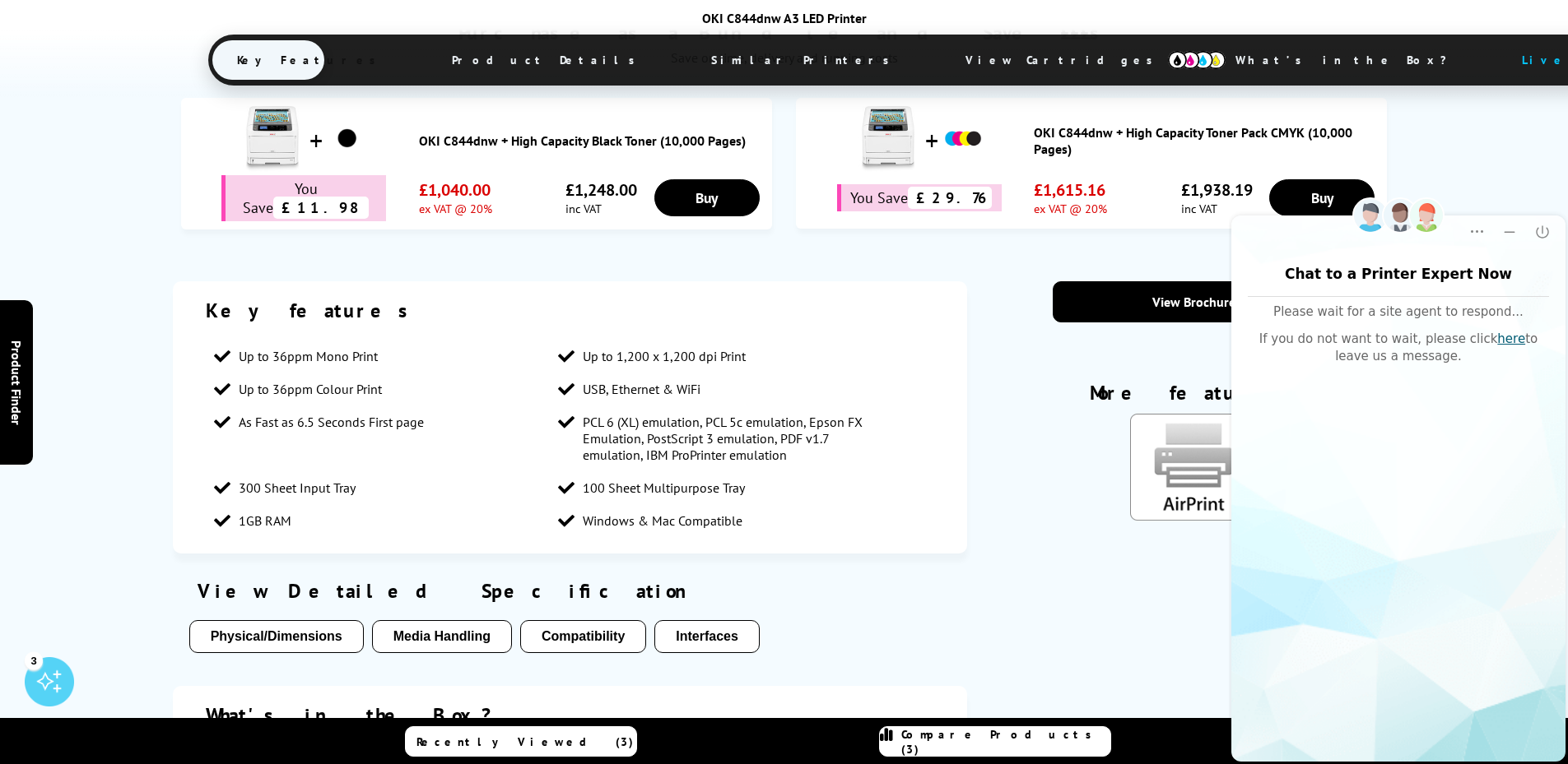
scroll to position [1070, 0]
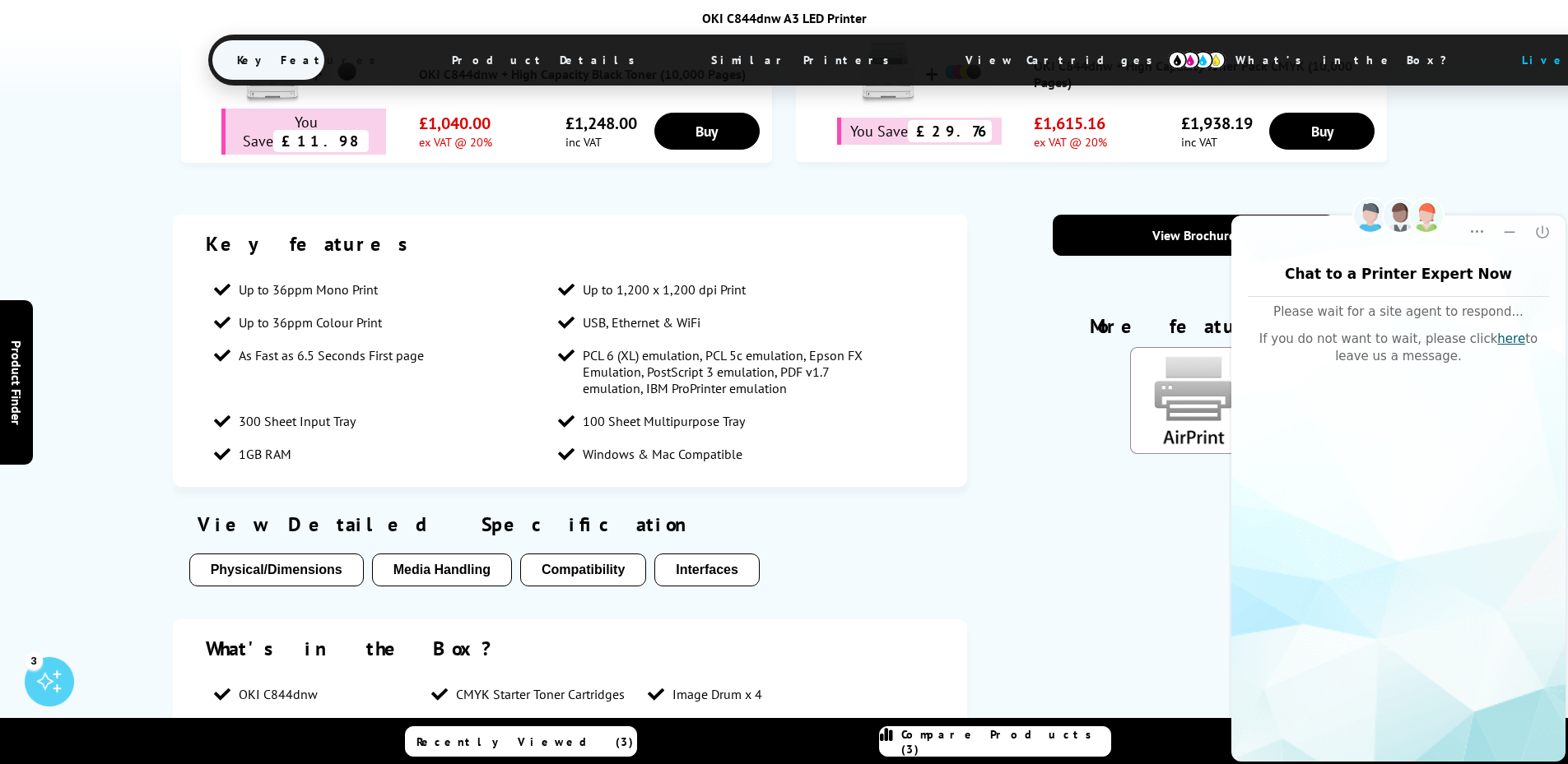
click at [455, 574] on button "Media Handling" at bounding box center [442, 569] width 140 height 33
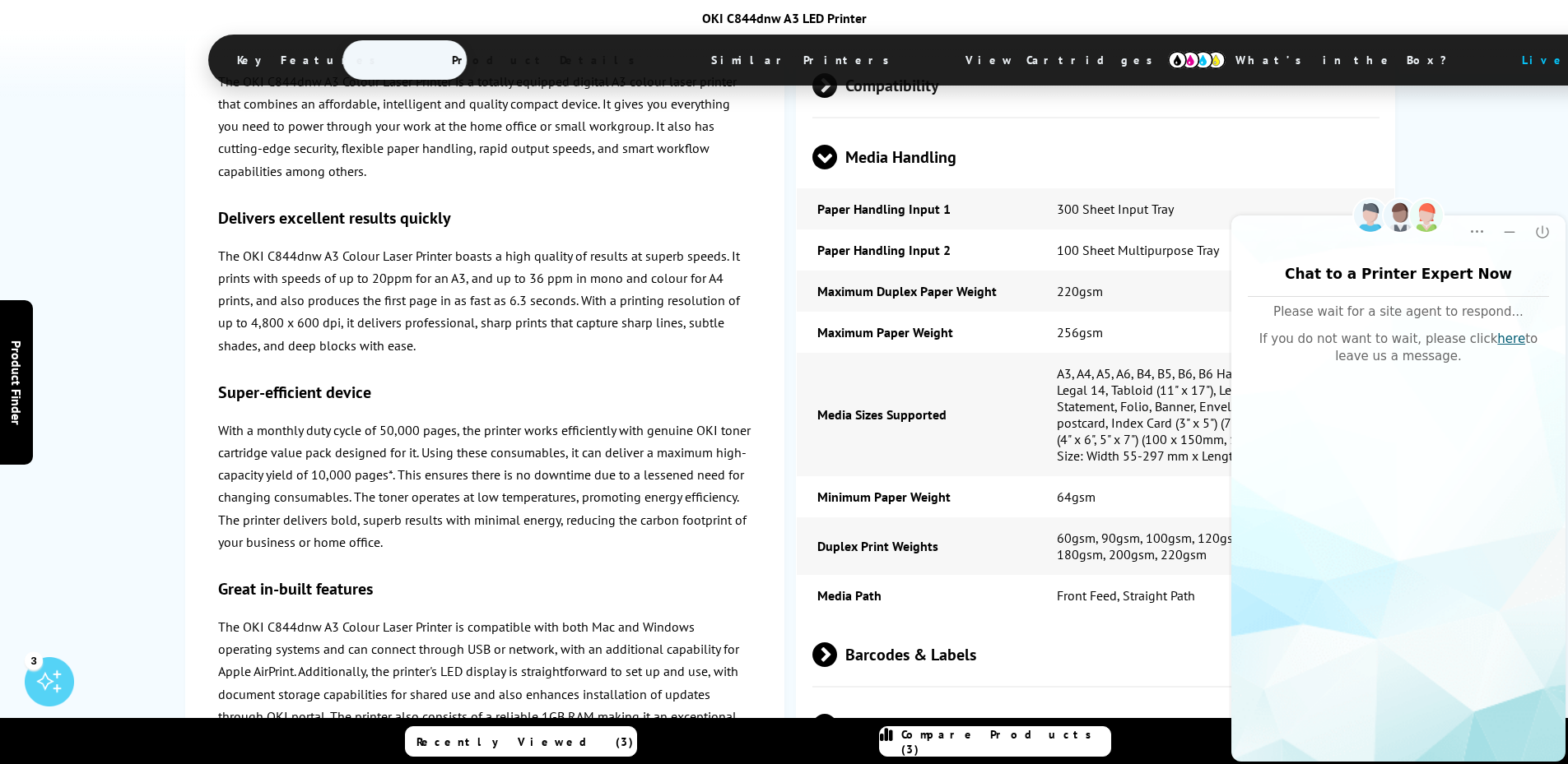
scroll to position [2662, 0]
click at [1497, 341] on link "here" at bounding box center [1510, 338] width 28 height 15
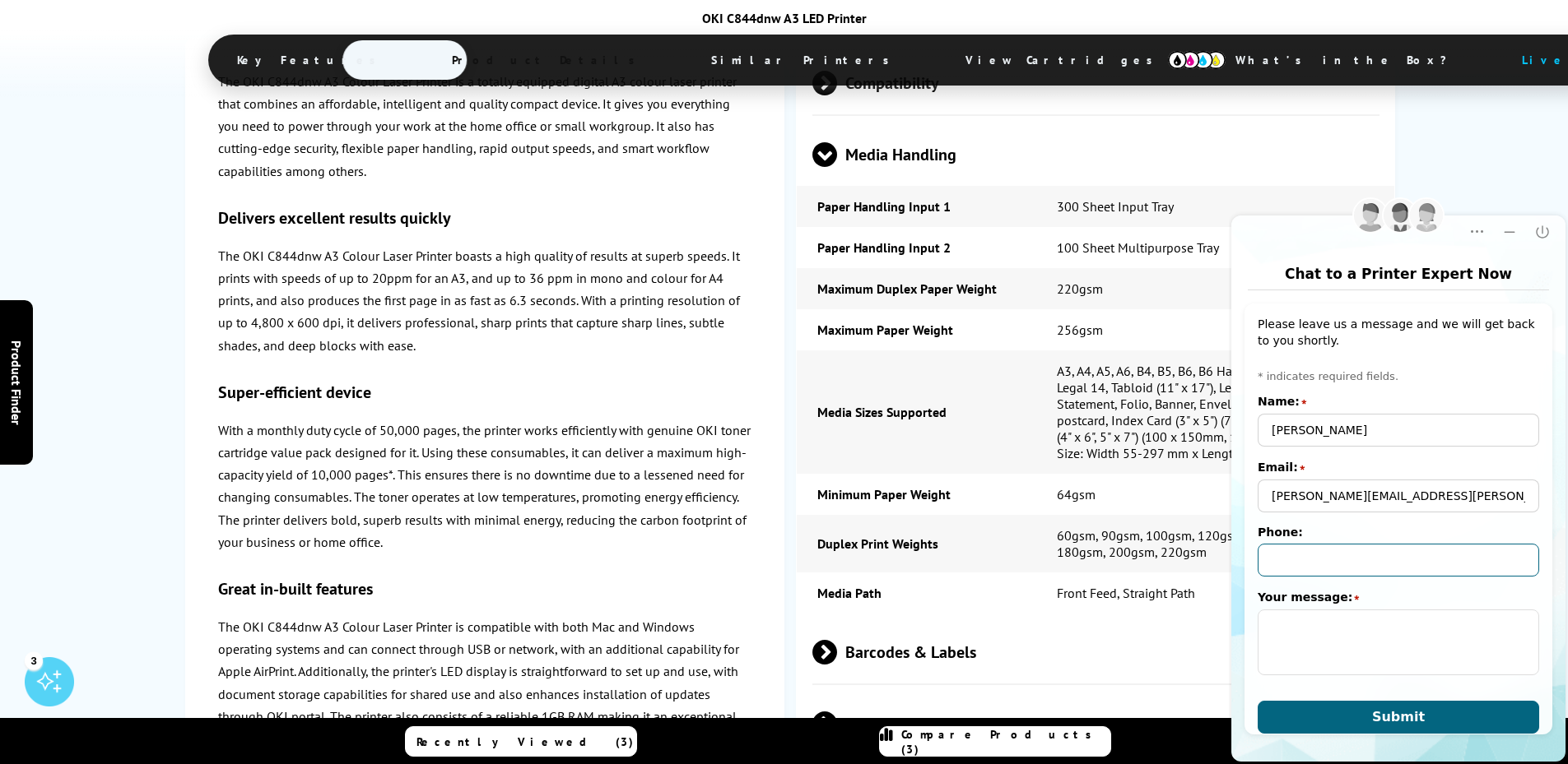
click at [1397, 565] on input "Phone:" at bounding box center [1398, 560] width 282 height 33
type input "+442089549588"
click at [1380, 638] on textarea "Your message:" at bounding box center [1398, 642] width 282 height 66
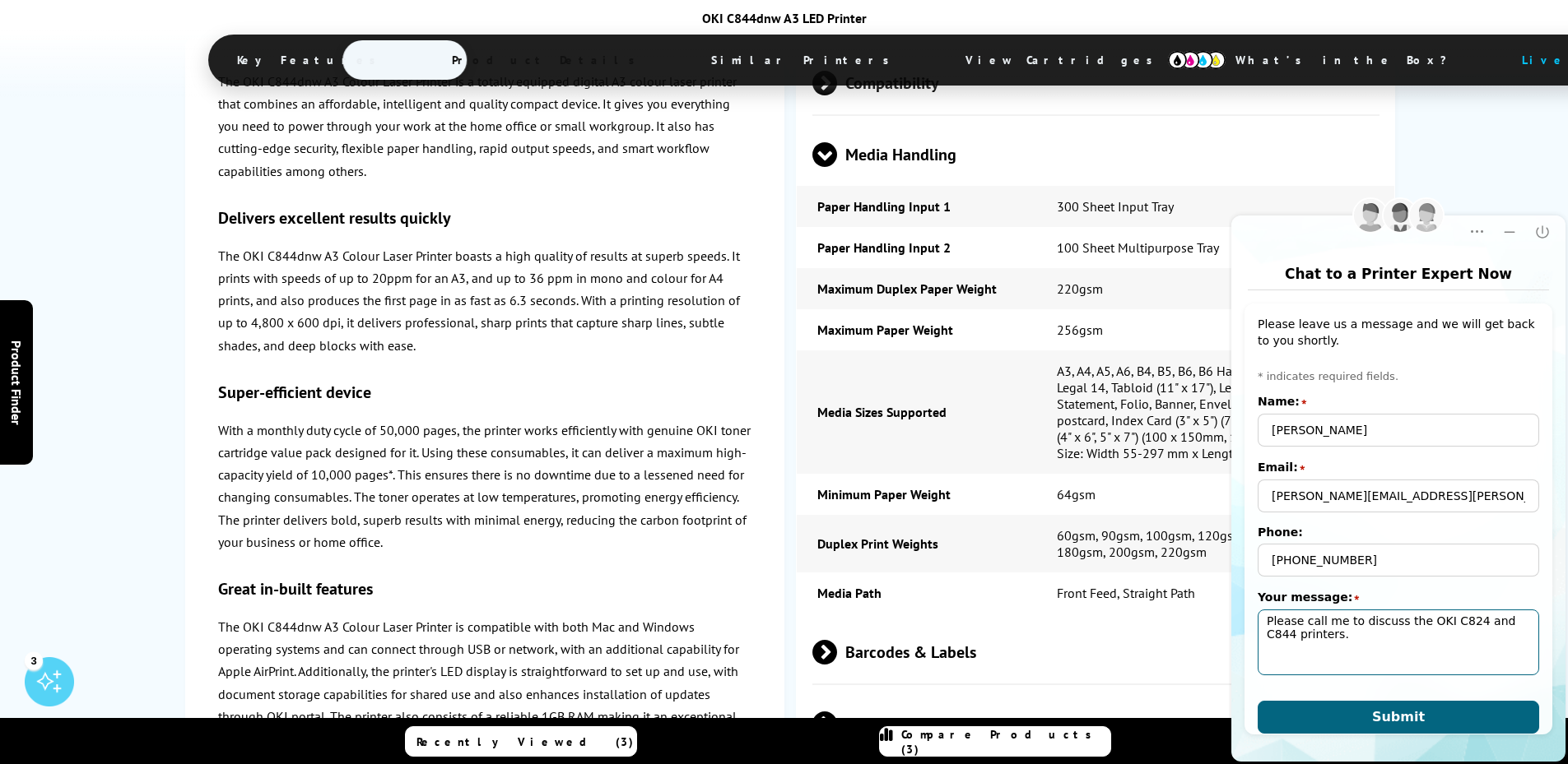
click at [1399, 620] on textarea "Please call me to discuss the OKI C824 and C844 printers." at bounding box center [1398, 642] width 282 height 66
click at [1398, 620] on textarea "Please call me to discuss the OKI C824 and C844 printers." at bounding box center [1398, 642] width 282 height 66
type textarea "Please call me to discuss OKI C824 and C844 printers."
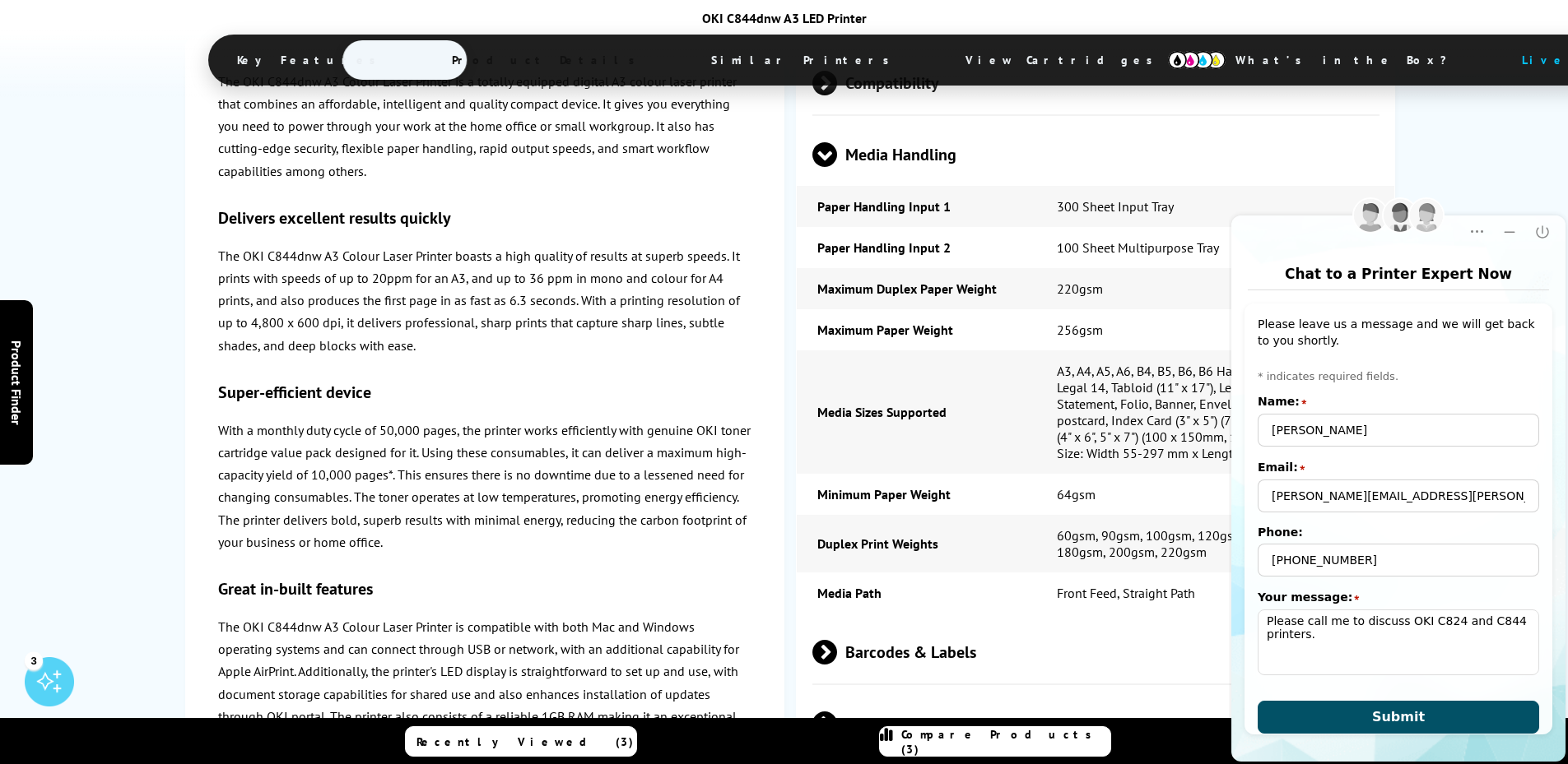
click at [1387, 716] on span "Submit" at bounding box center [1397, 717] width 52 height 16
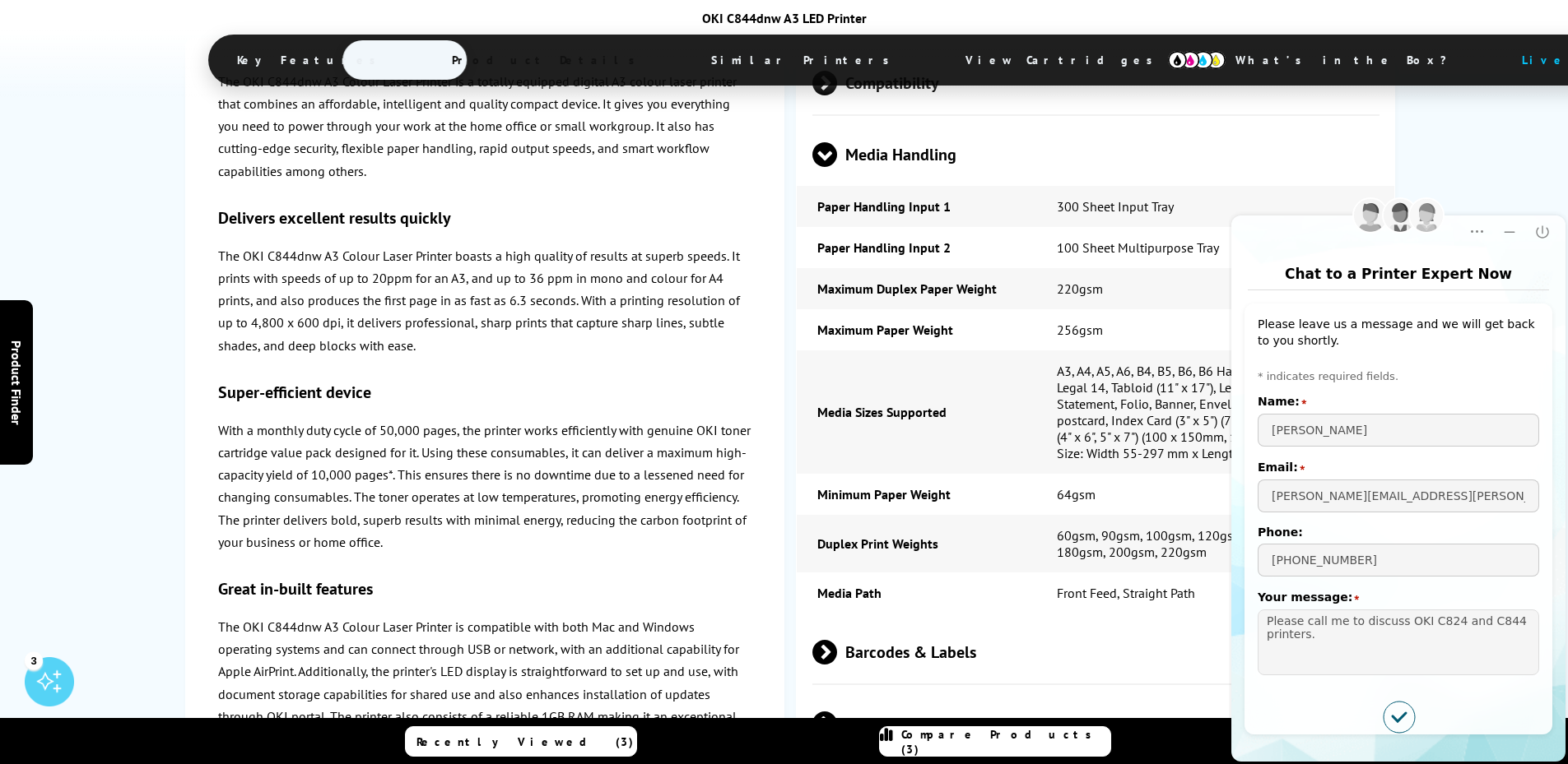
click at [1402, 712] on icon "Submitted successfully" at bounding box center [1398, 717] width 31 height 31
click at [1510, 231] on icon "Minimize" at bounding box center [1510, 232] width 11 height 2
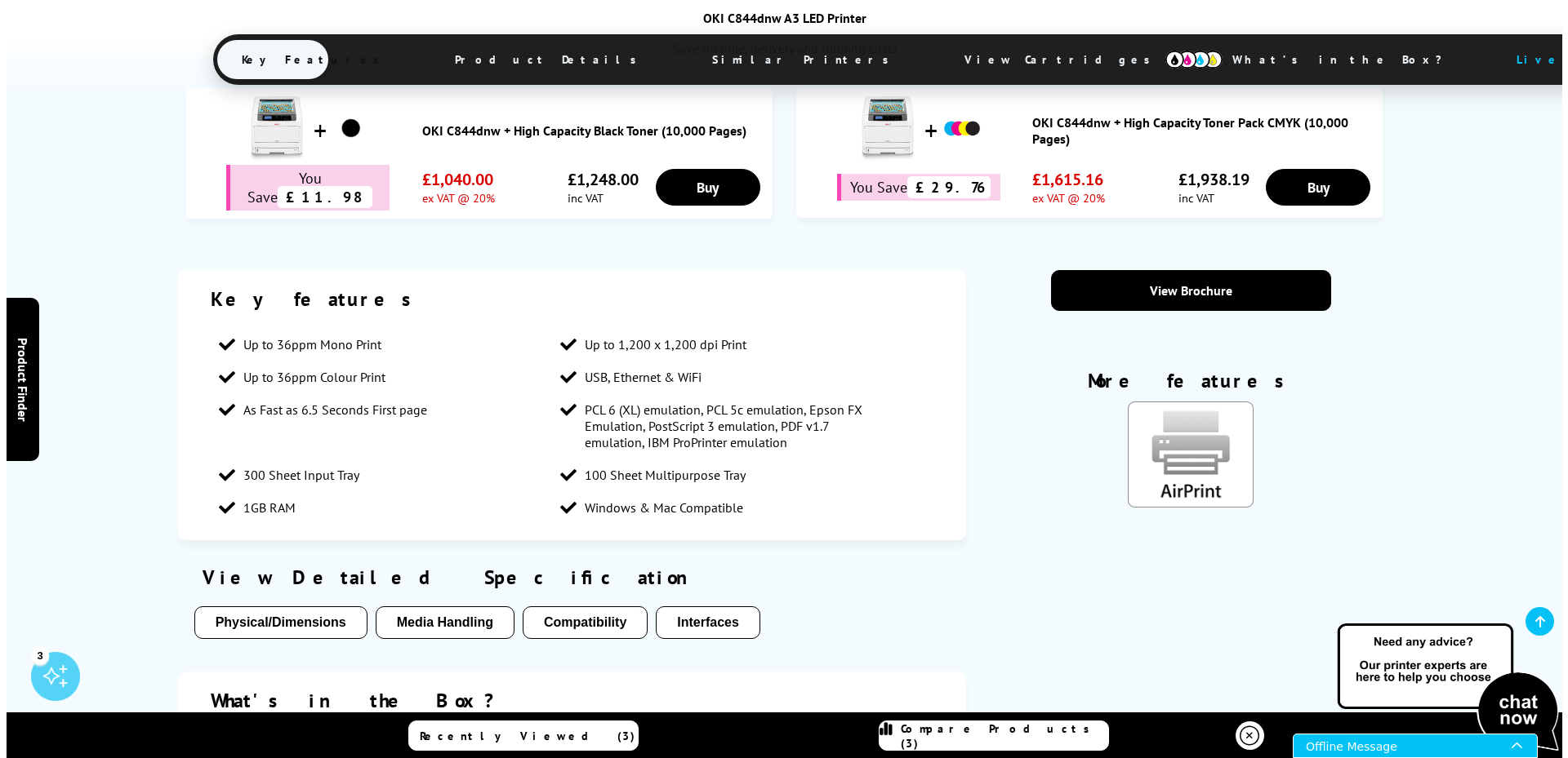
scroll to position [1009, 0]
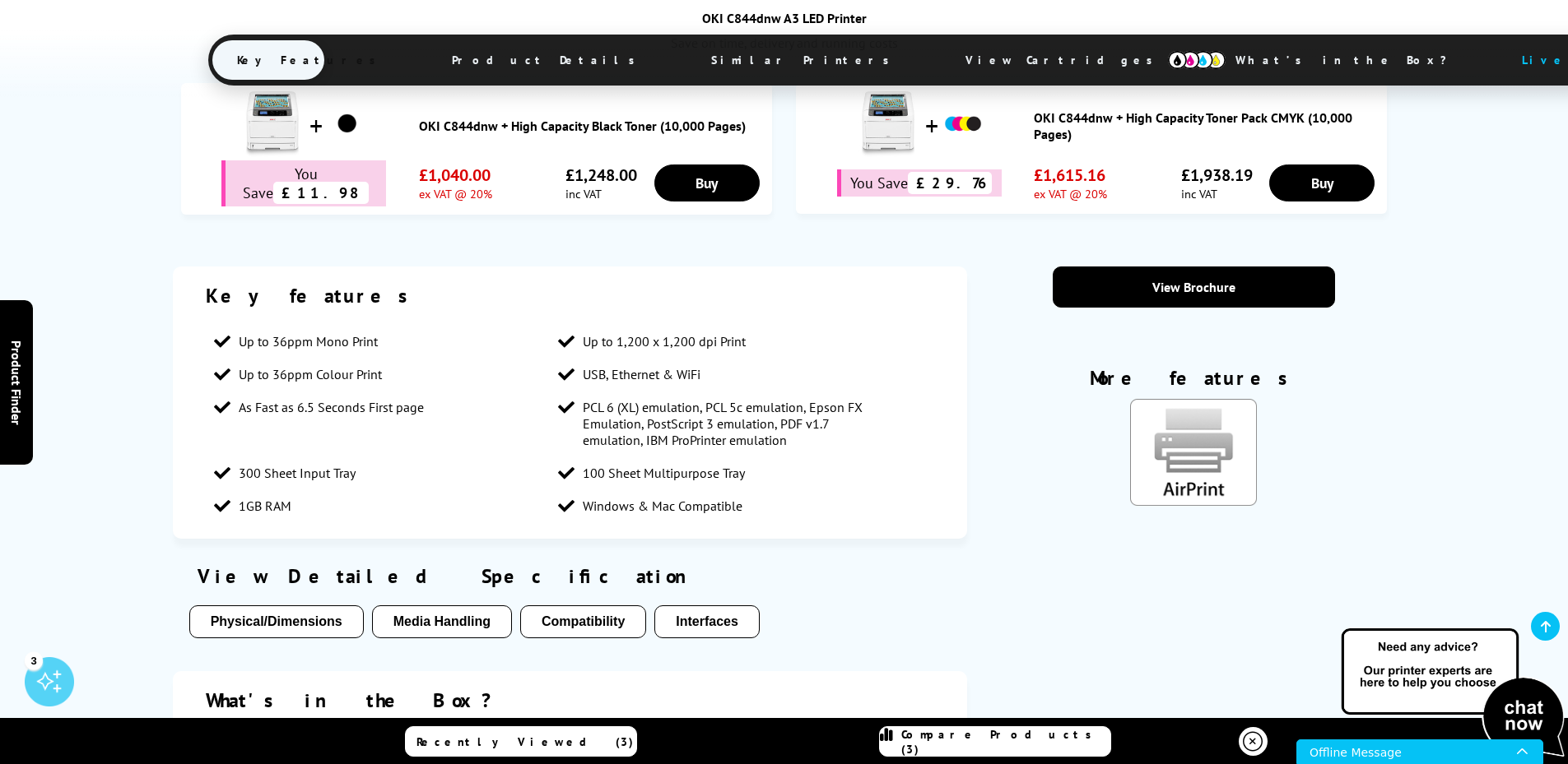
click at [1204, 467] on img "KeyFeatureModal85" at bounding box center [1193, 452] width 127 height 107
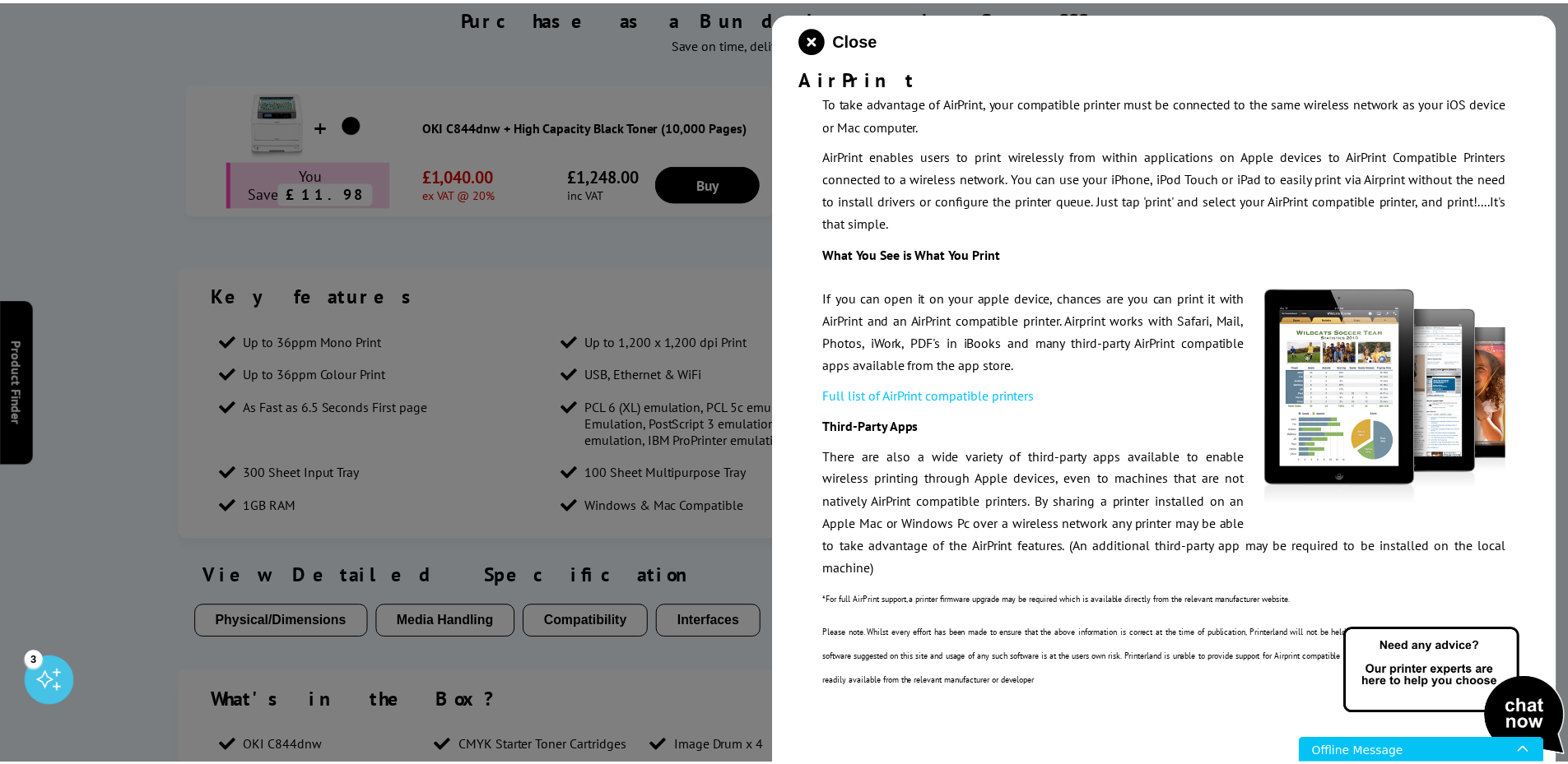
scroll to position [131, 0]
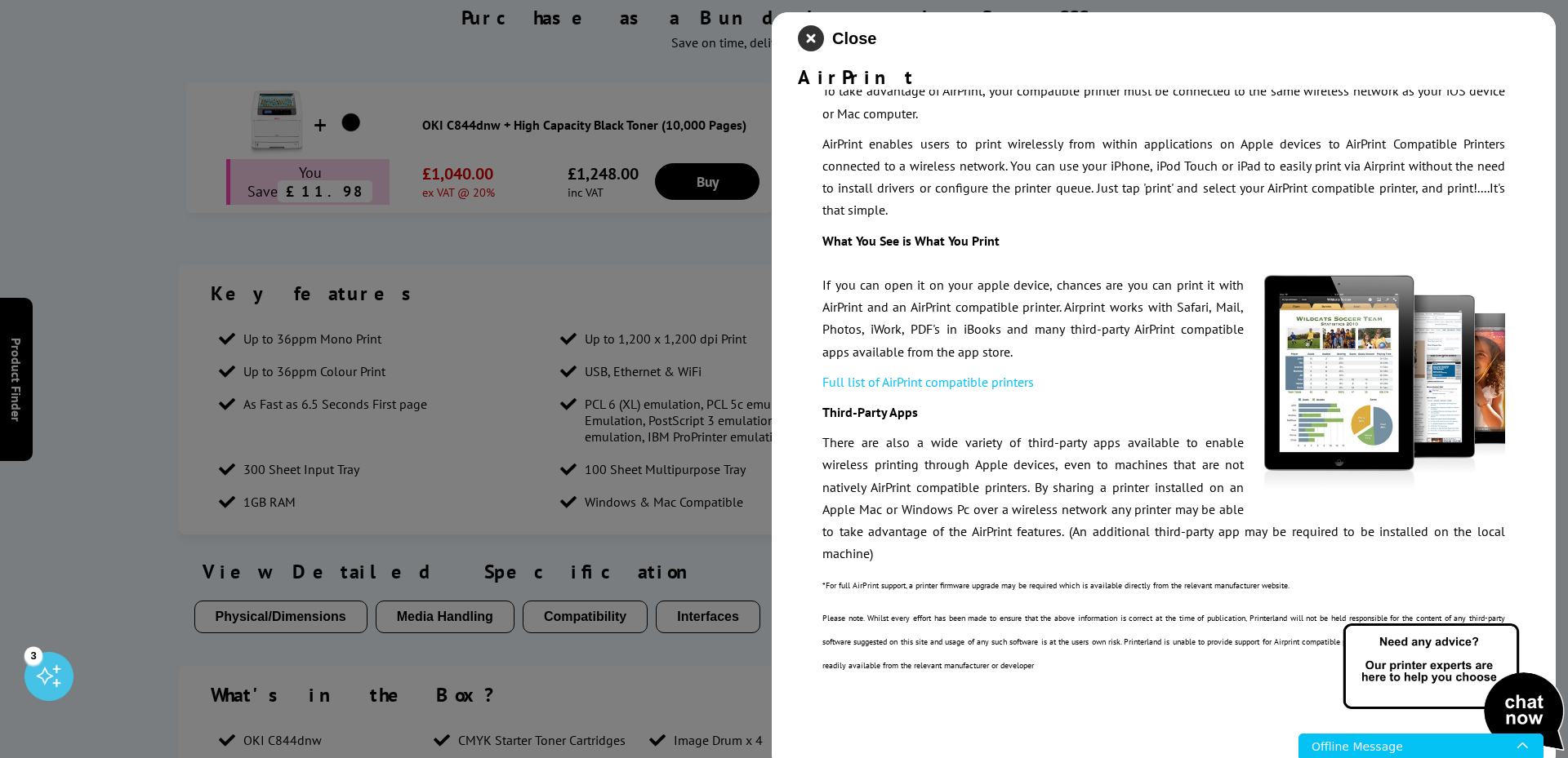
click at [809, 33] on icon "close modal" at bounding box center [811, 39] width 26 height 26
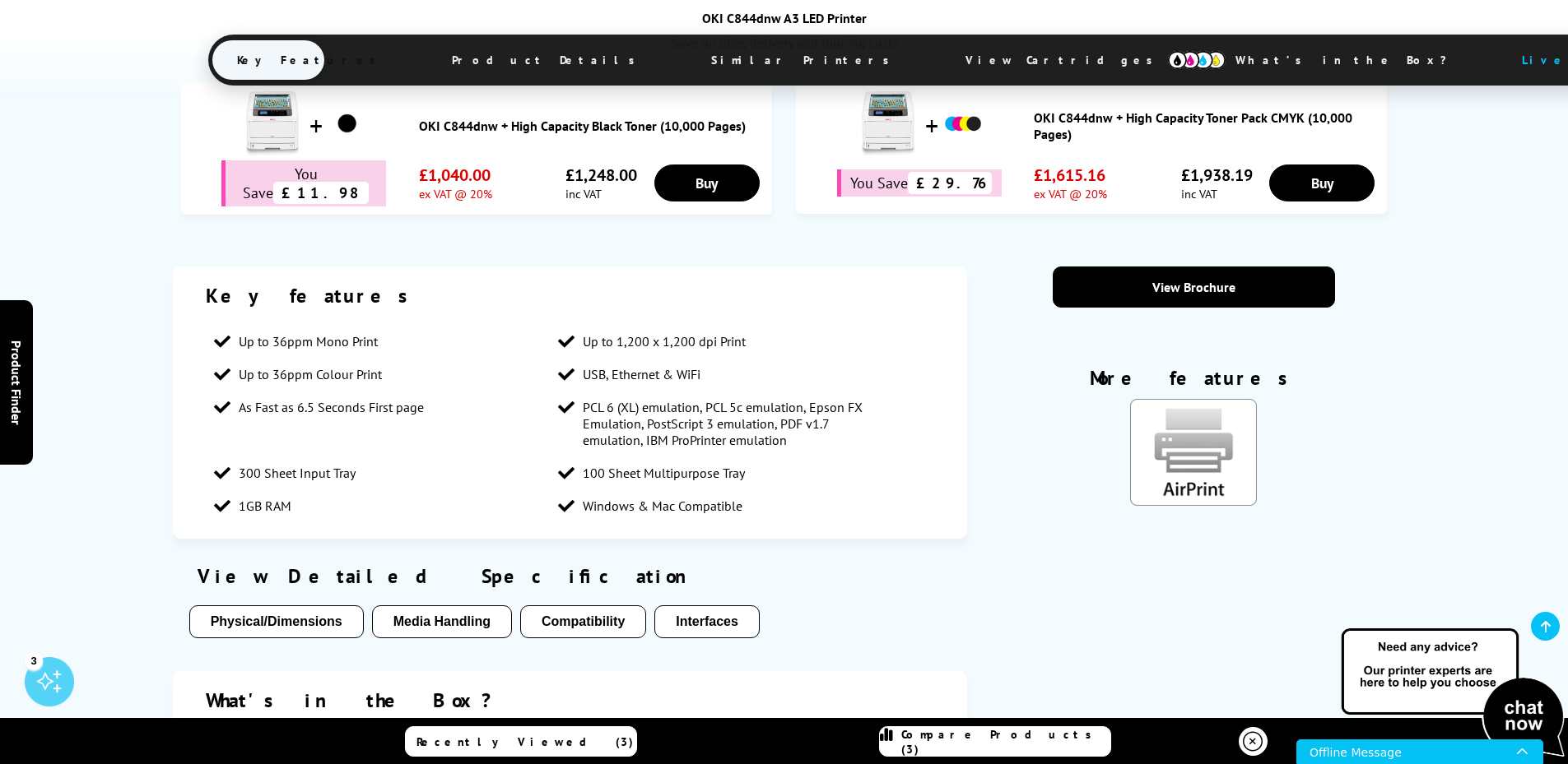
click at [567, 623] on button "Compatibility" at bounding box center [583, 621] width 126 height 33
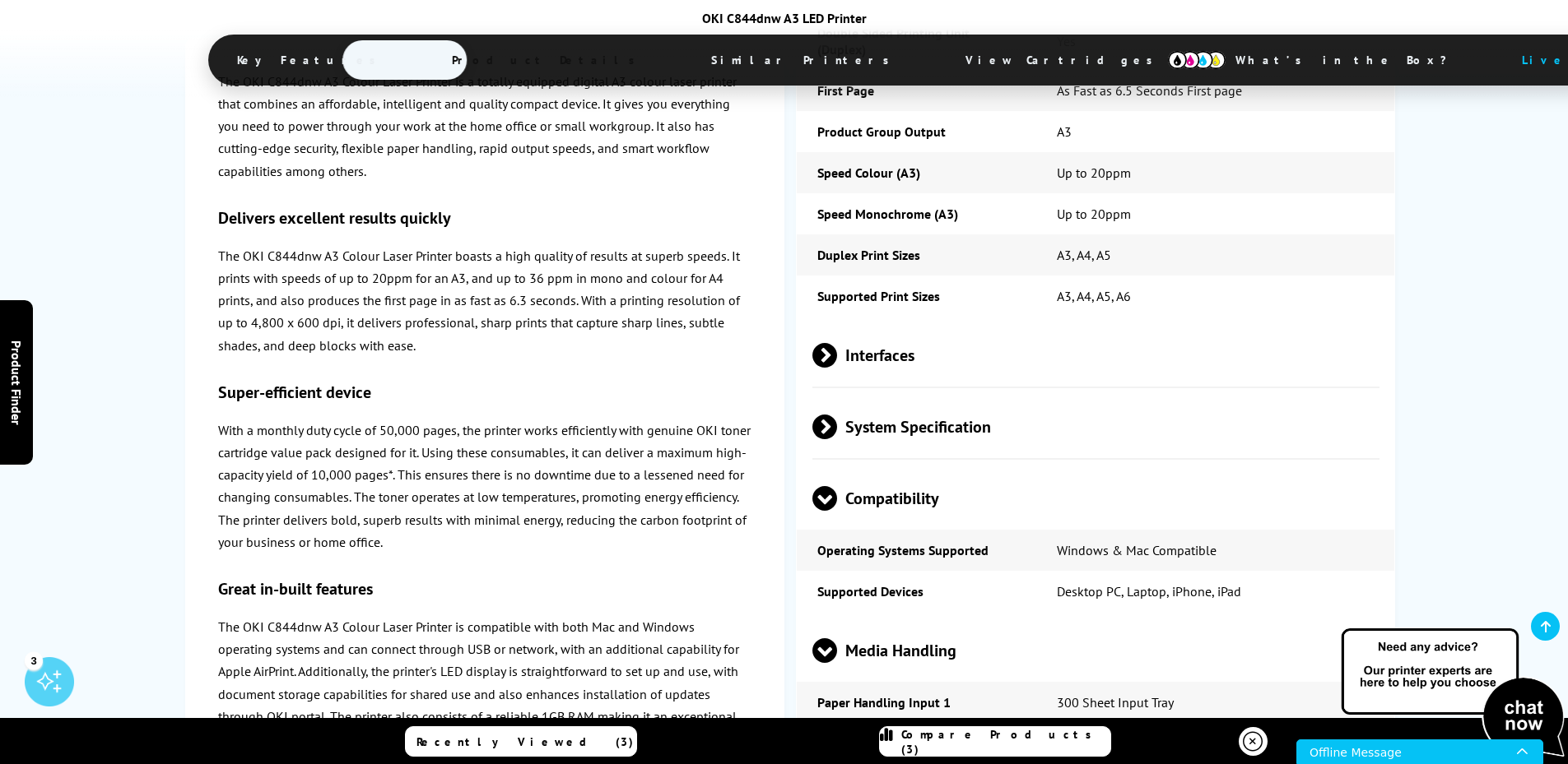
scroll to position [2180, 0]
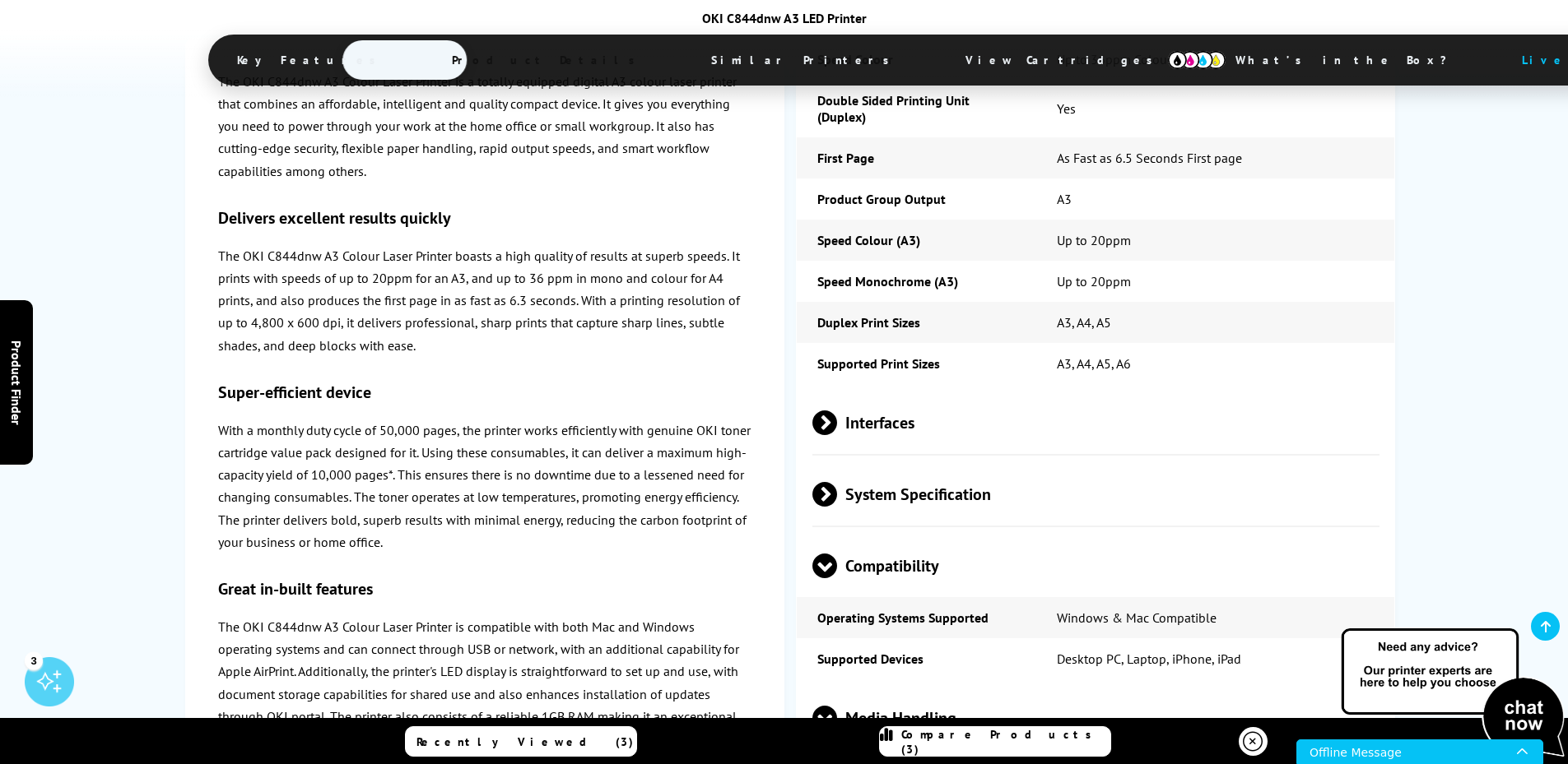
click at [837, 427] on span at bounding box center [837, 423] width 0 height 25
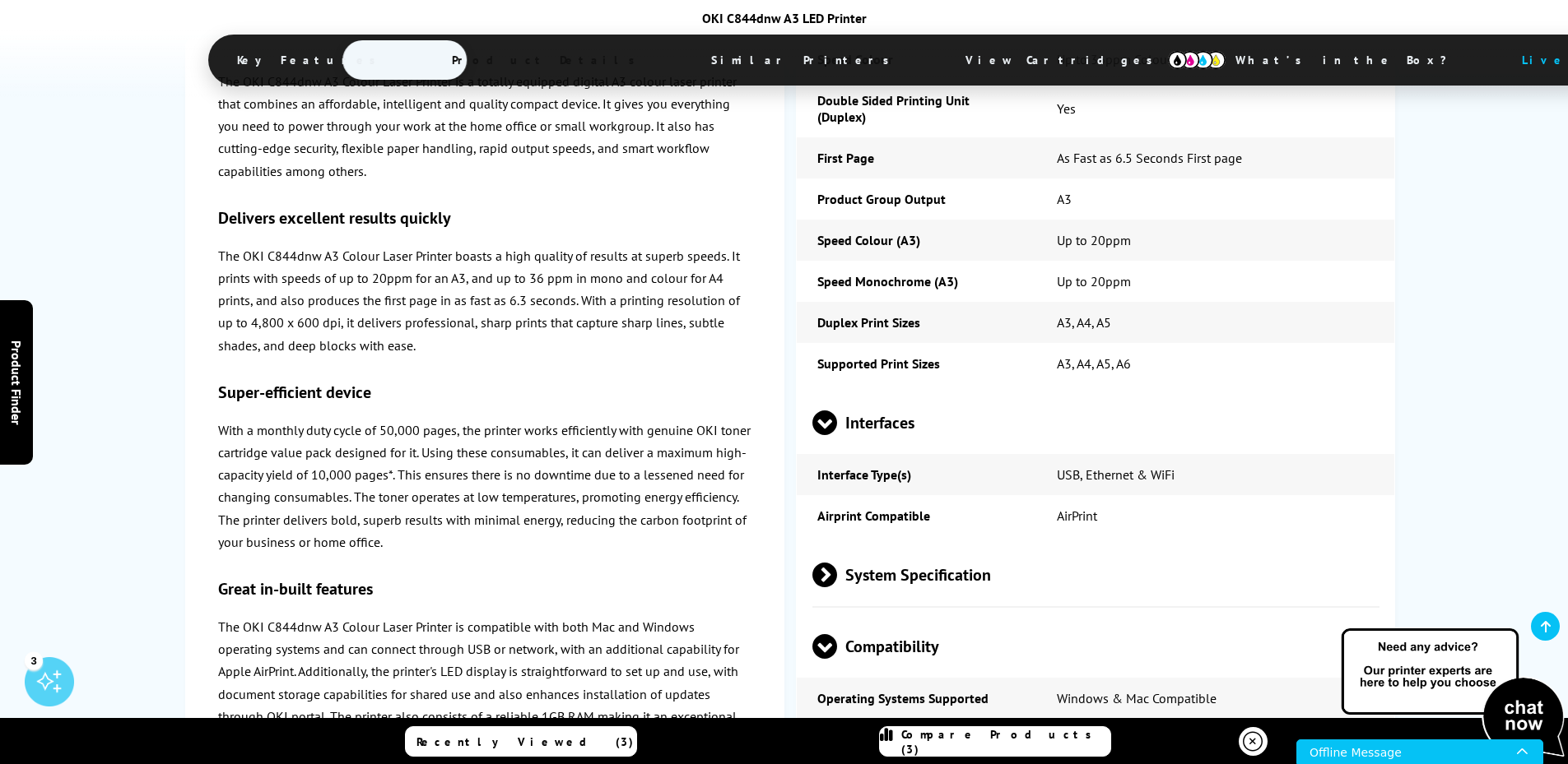
click at [830, 435] on span at bounding box center [825, 435] width 25 height 0
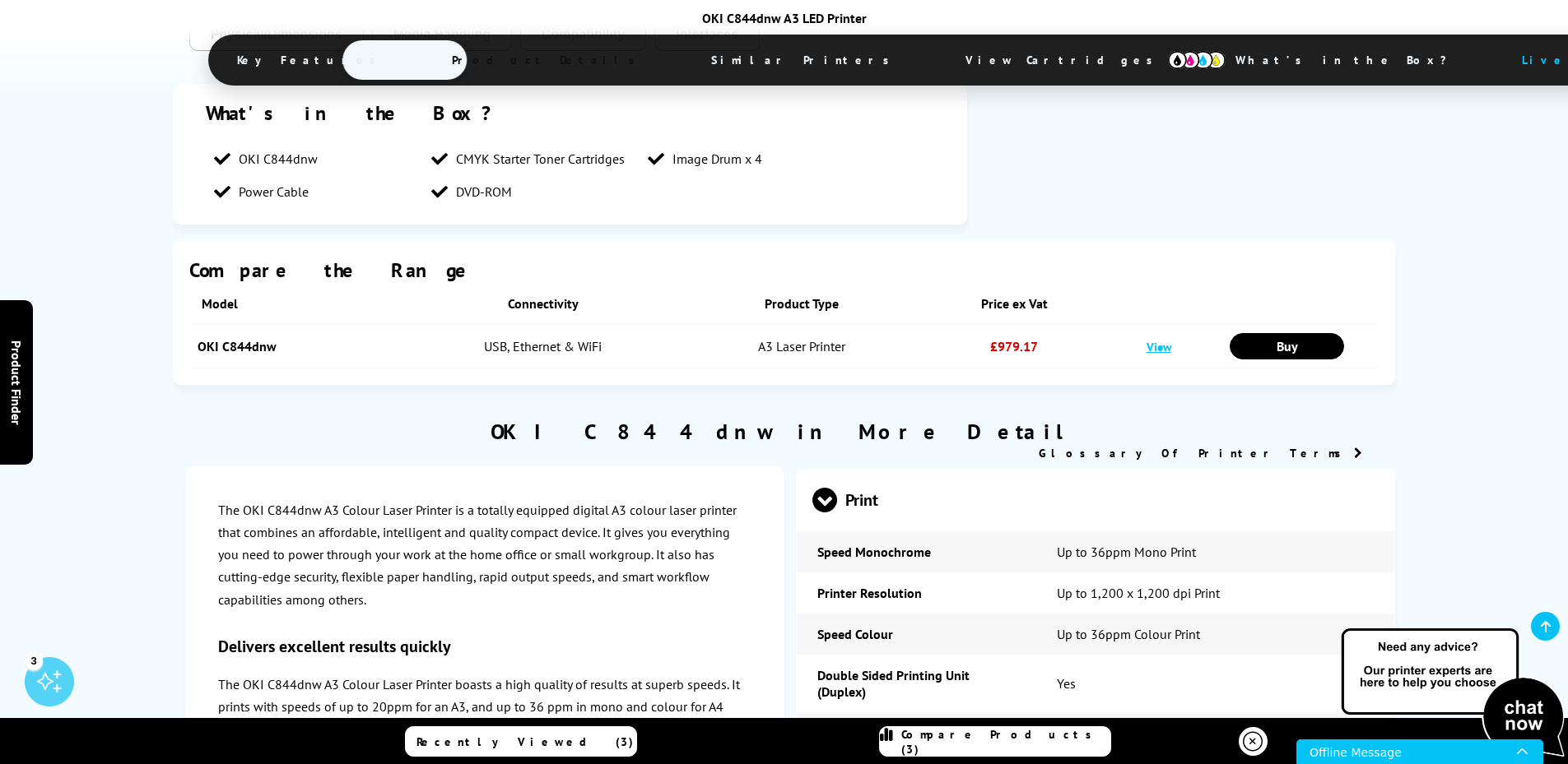
scroll to position [1604, 0]
click at [817, 513] on span at bounding box center [825, 513] width 25 height 0
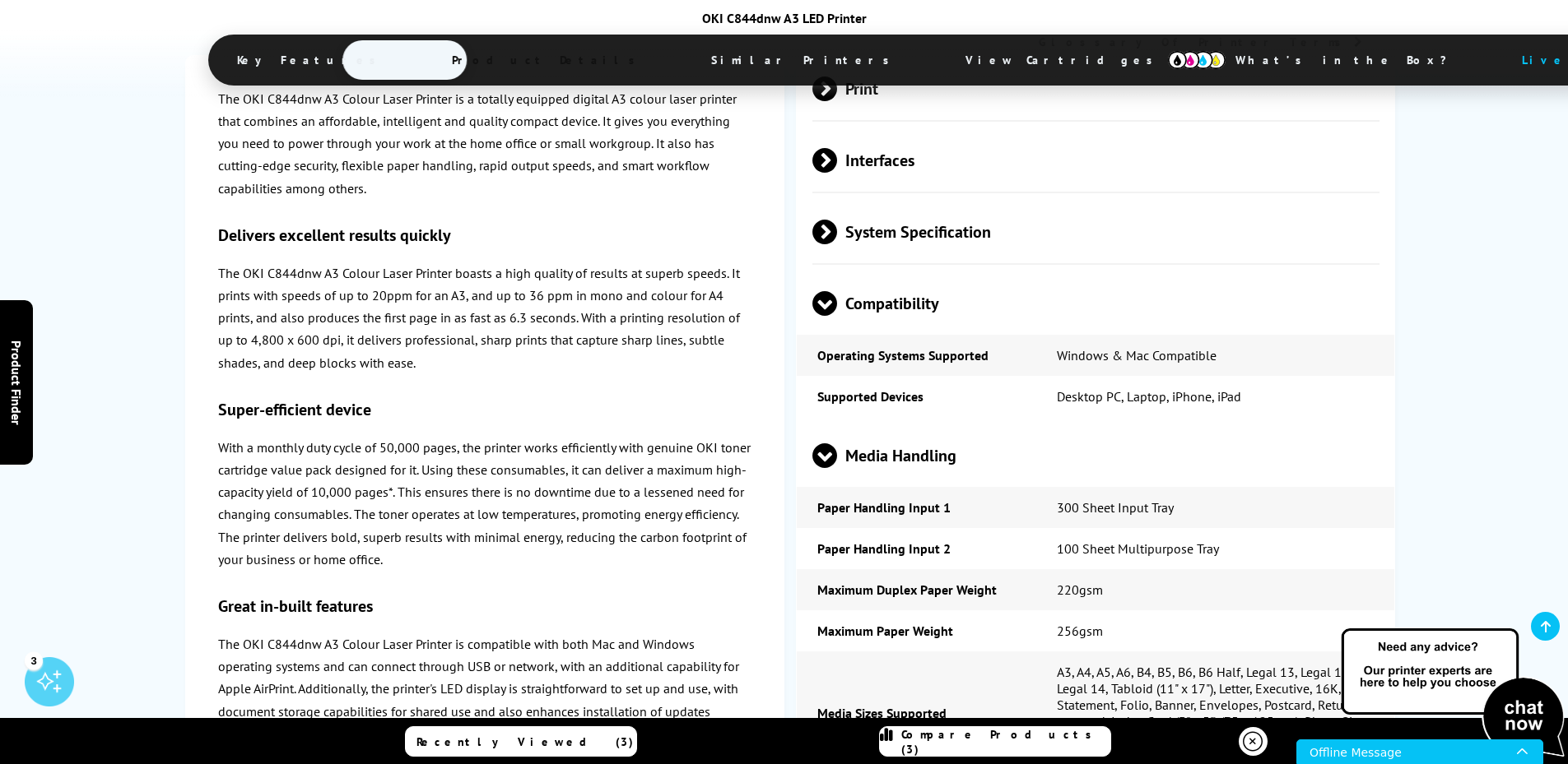
scroll to position [2097, 0]
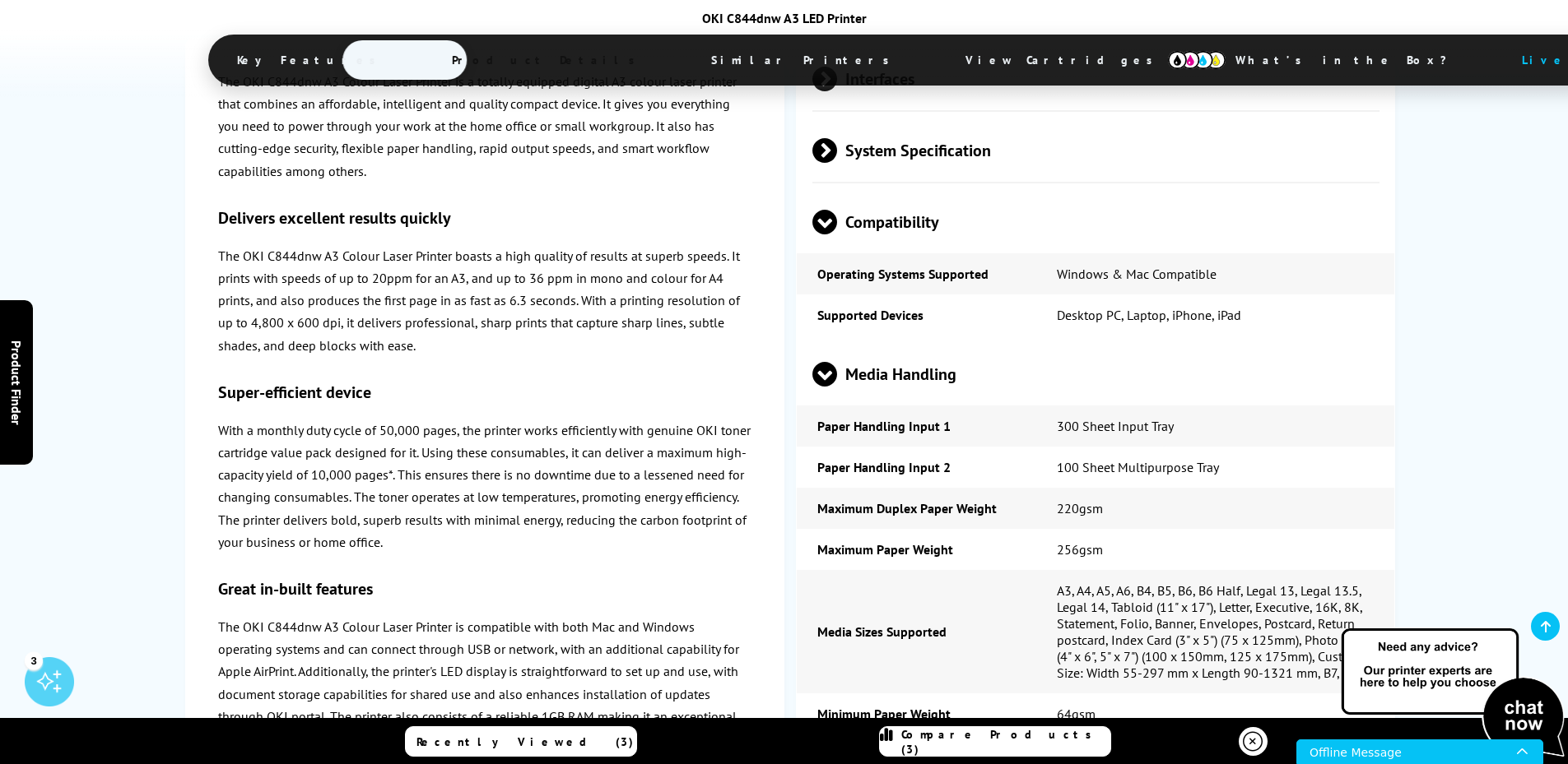
drag, startPoint x: 826, startPoint y: 378, endPoint x: 826, endPoint y: 368, distance: 10.0
click at [826, 386] on span at bounding box center [825, 386] width 25 height 0
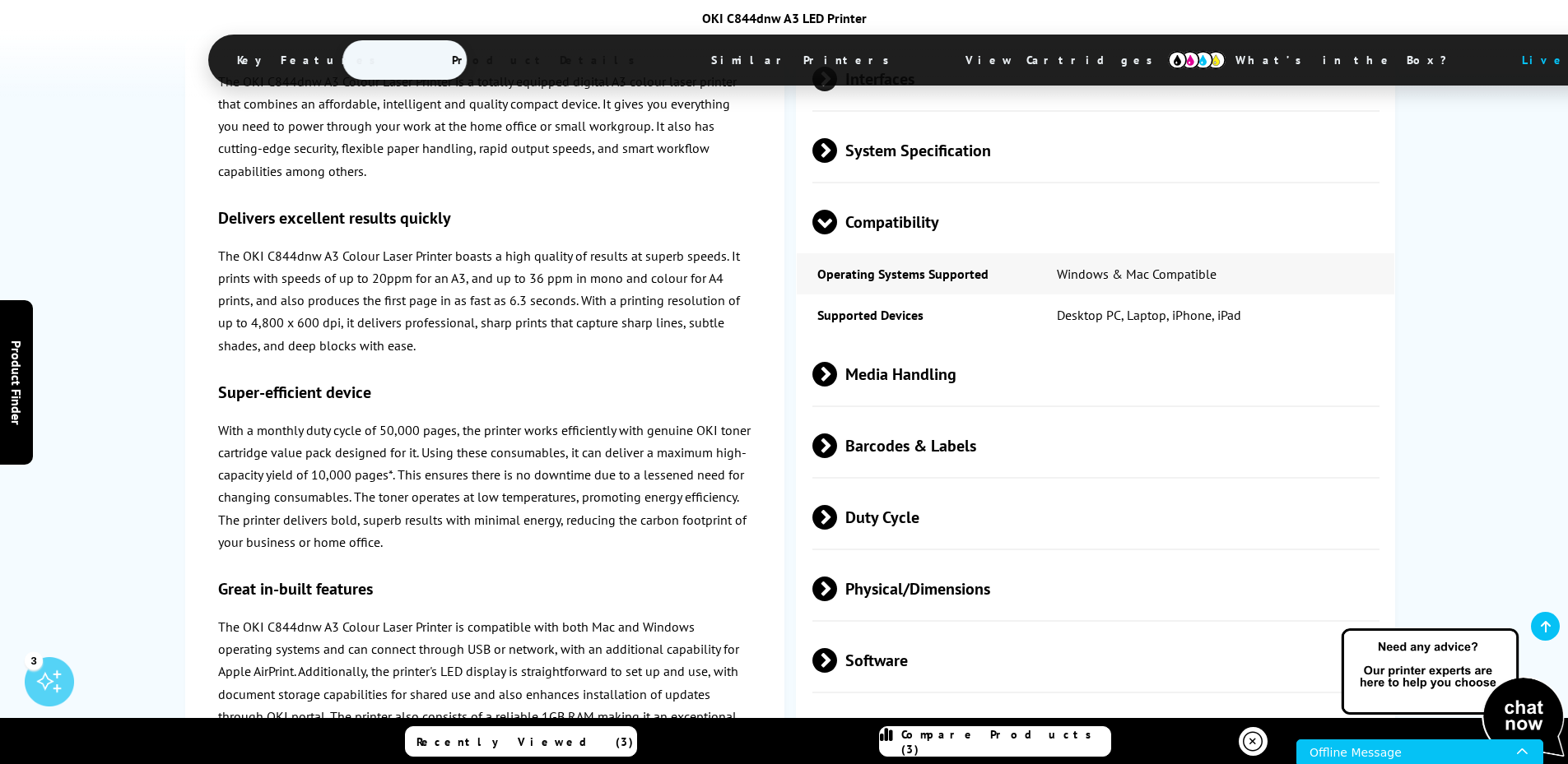
click at [829, 235] on span at bounding box center [825, 235] width 25 height 0
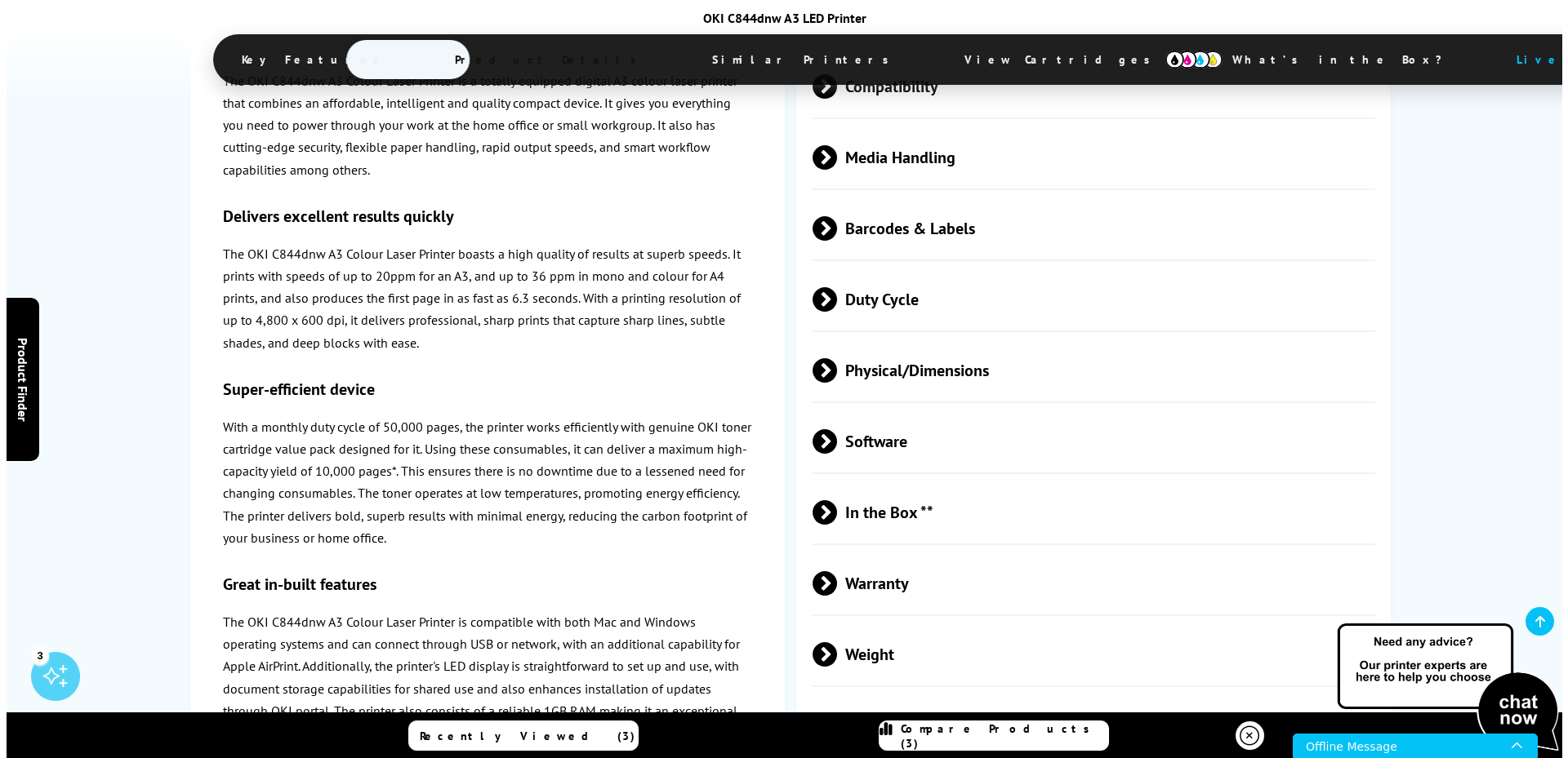
scroll to position [2244, 0]
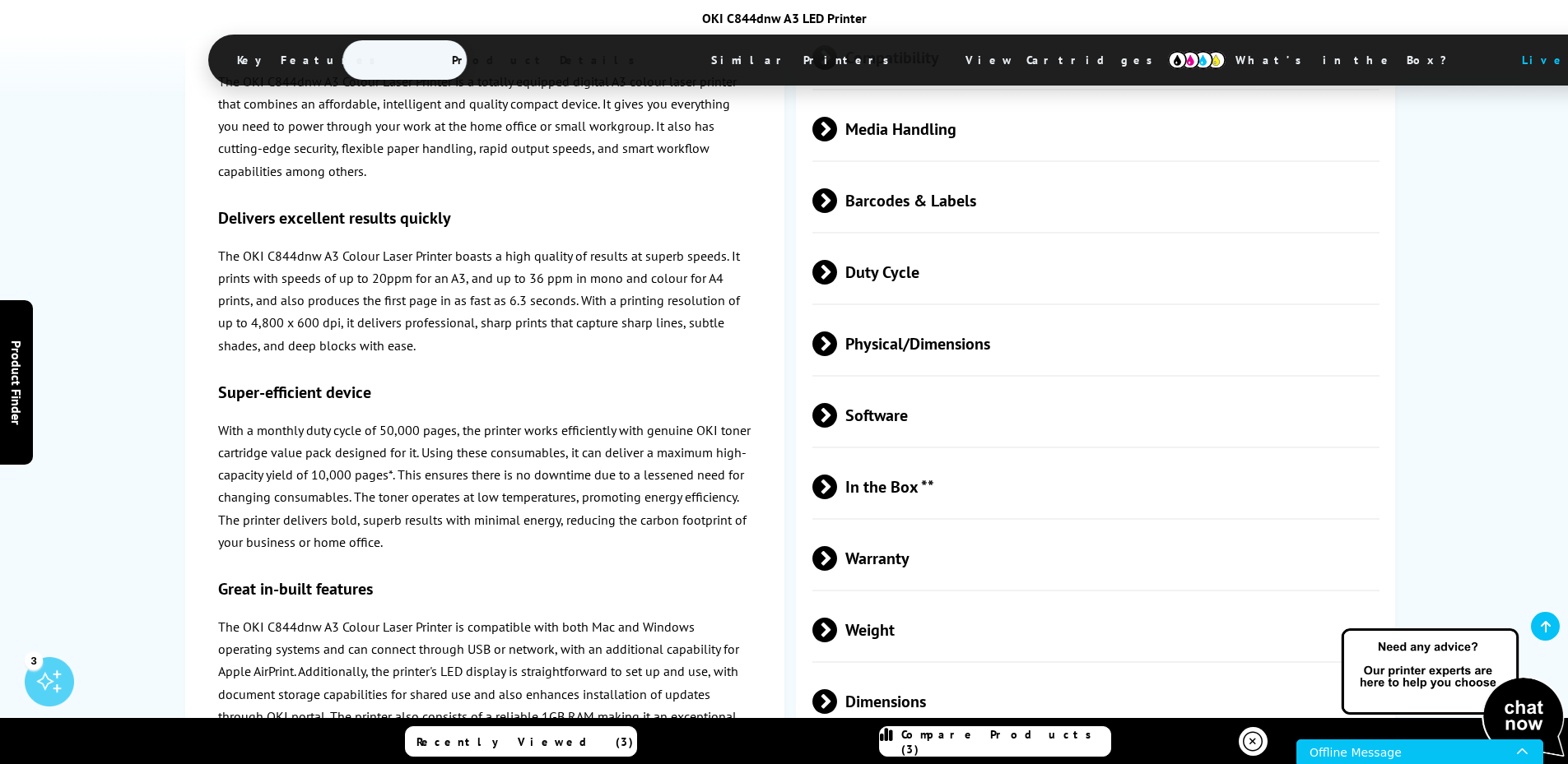
click at [1034, 744] on span "Compare Products (3)" at bounding box center [1005, 741] width 209 height 29
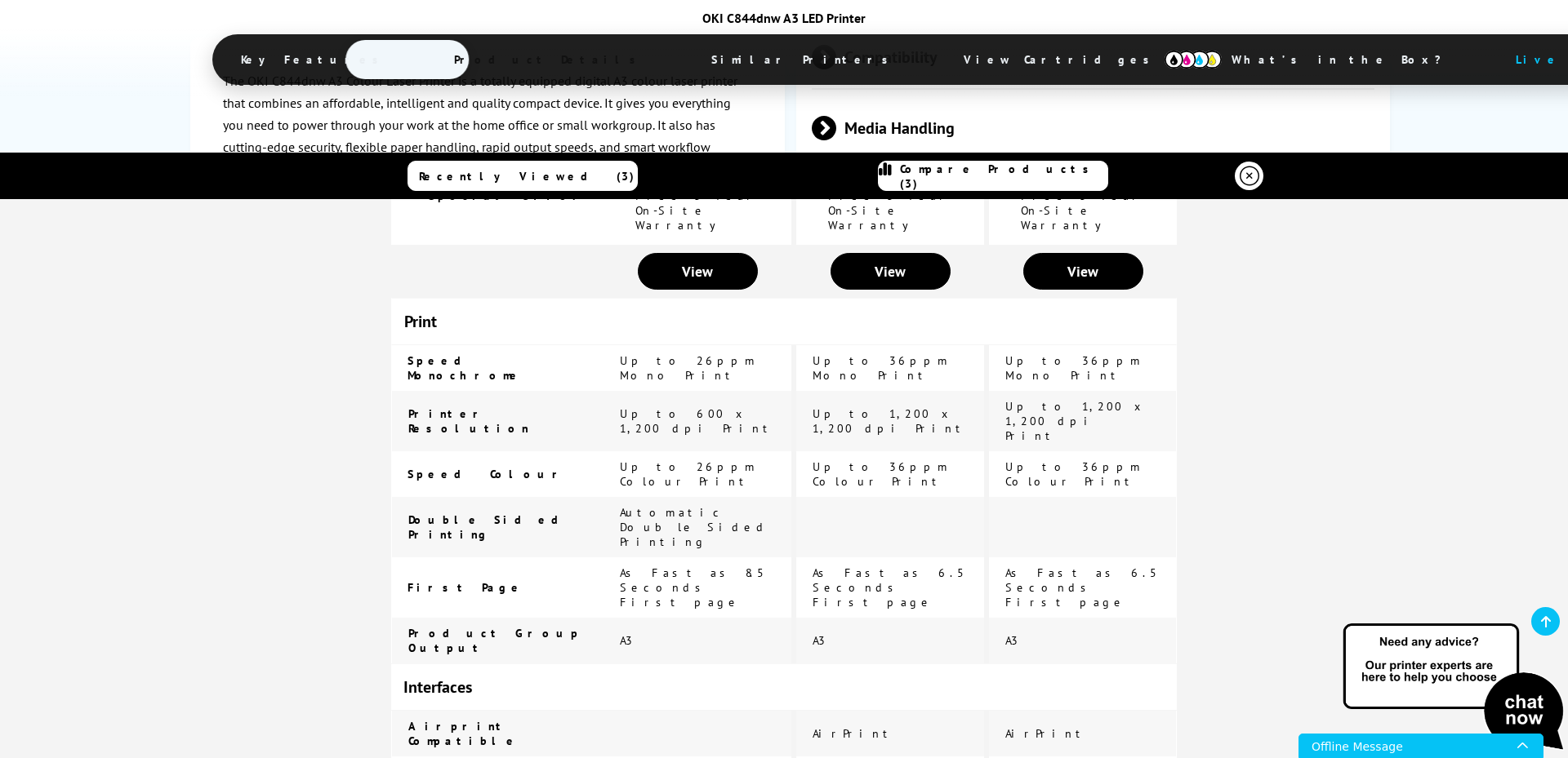
scroll to position [0, 0]
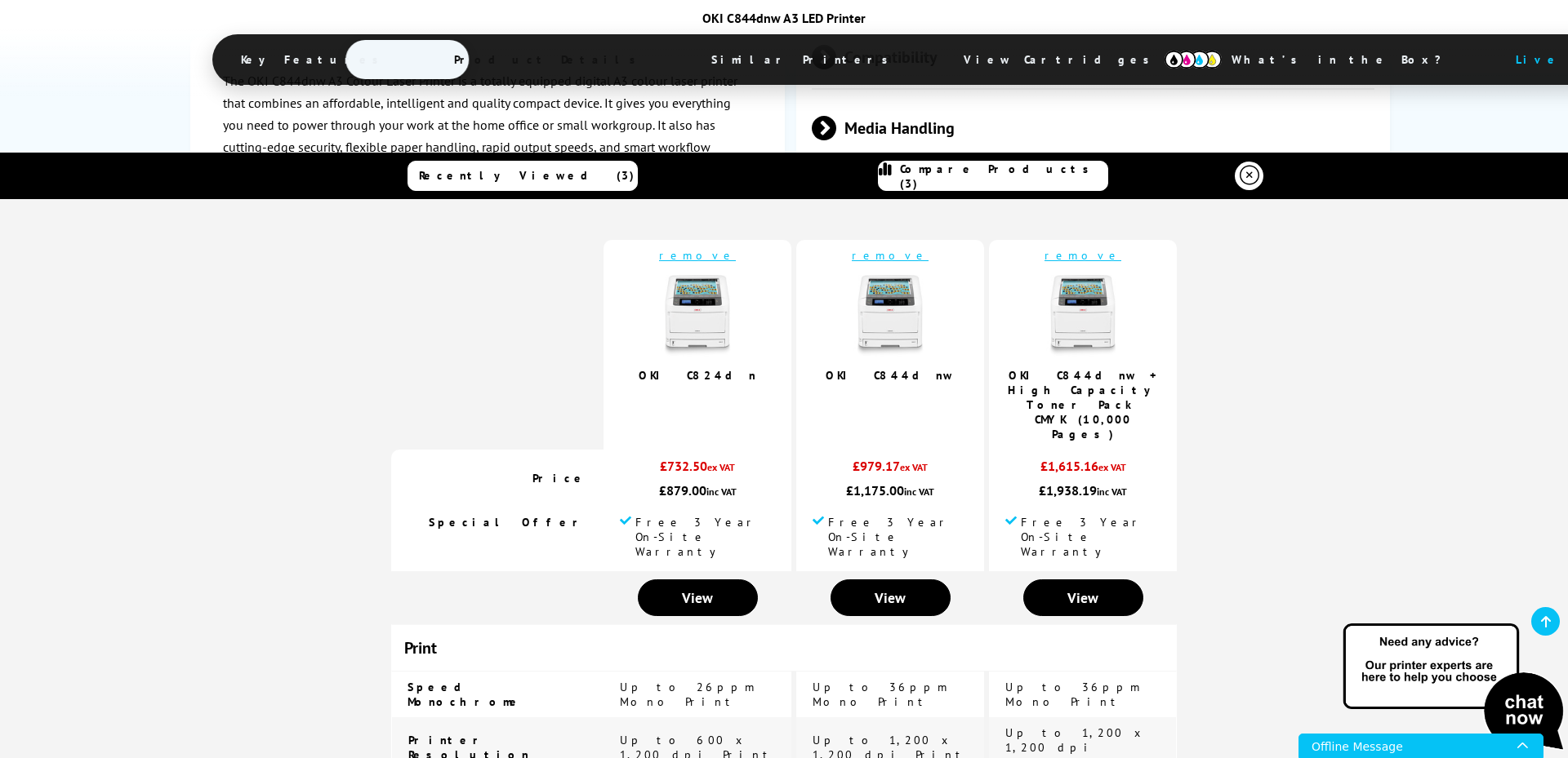
click at [685, 323] on img at bounding box center [697, 316] width 82 height 82
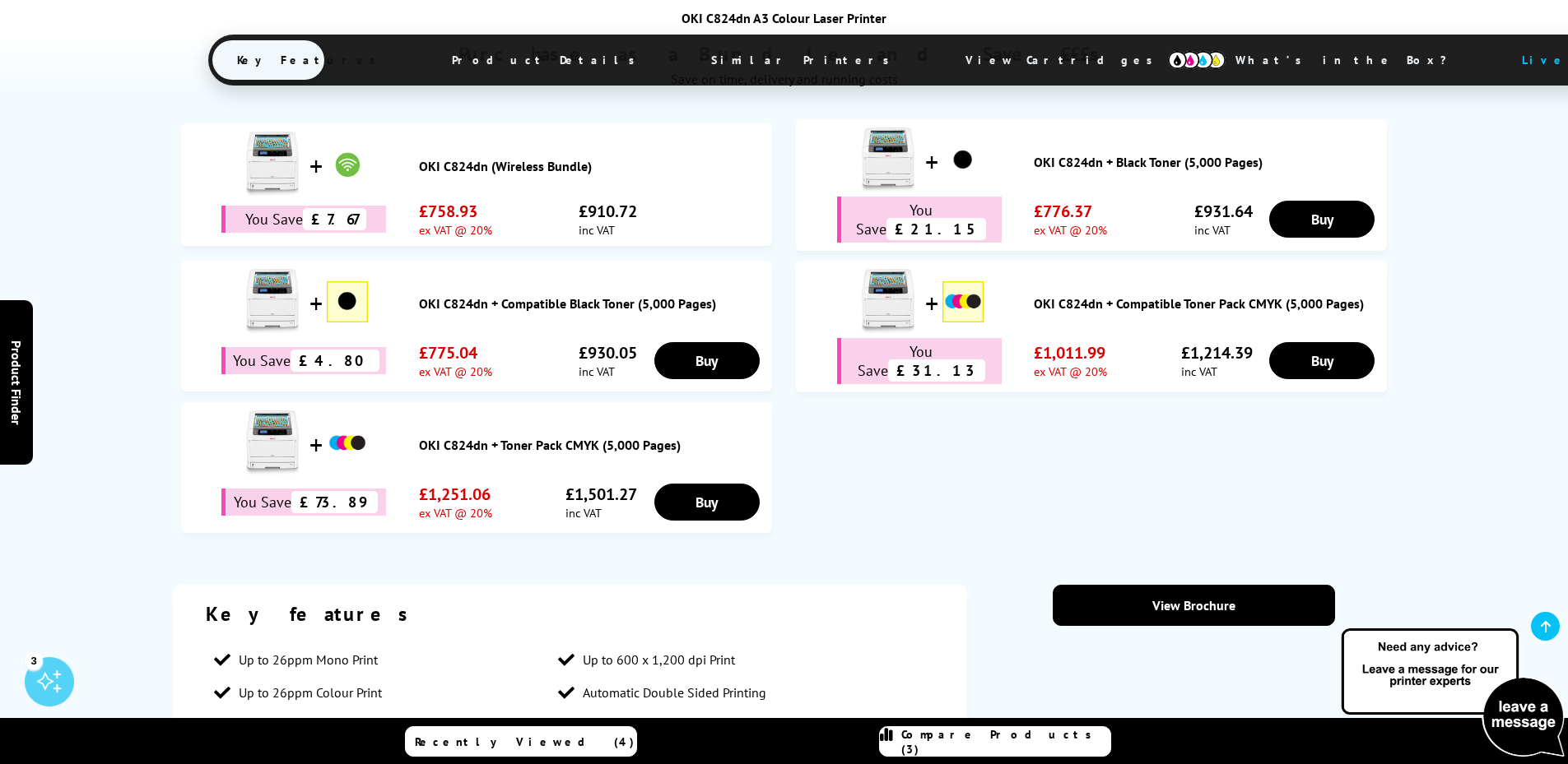
scroll to position [971, 0]
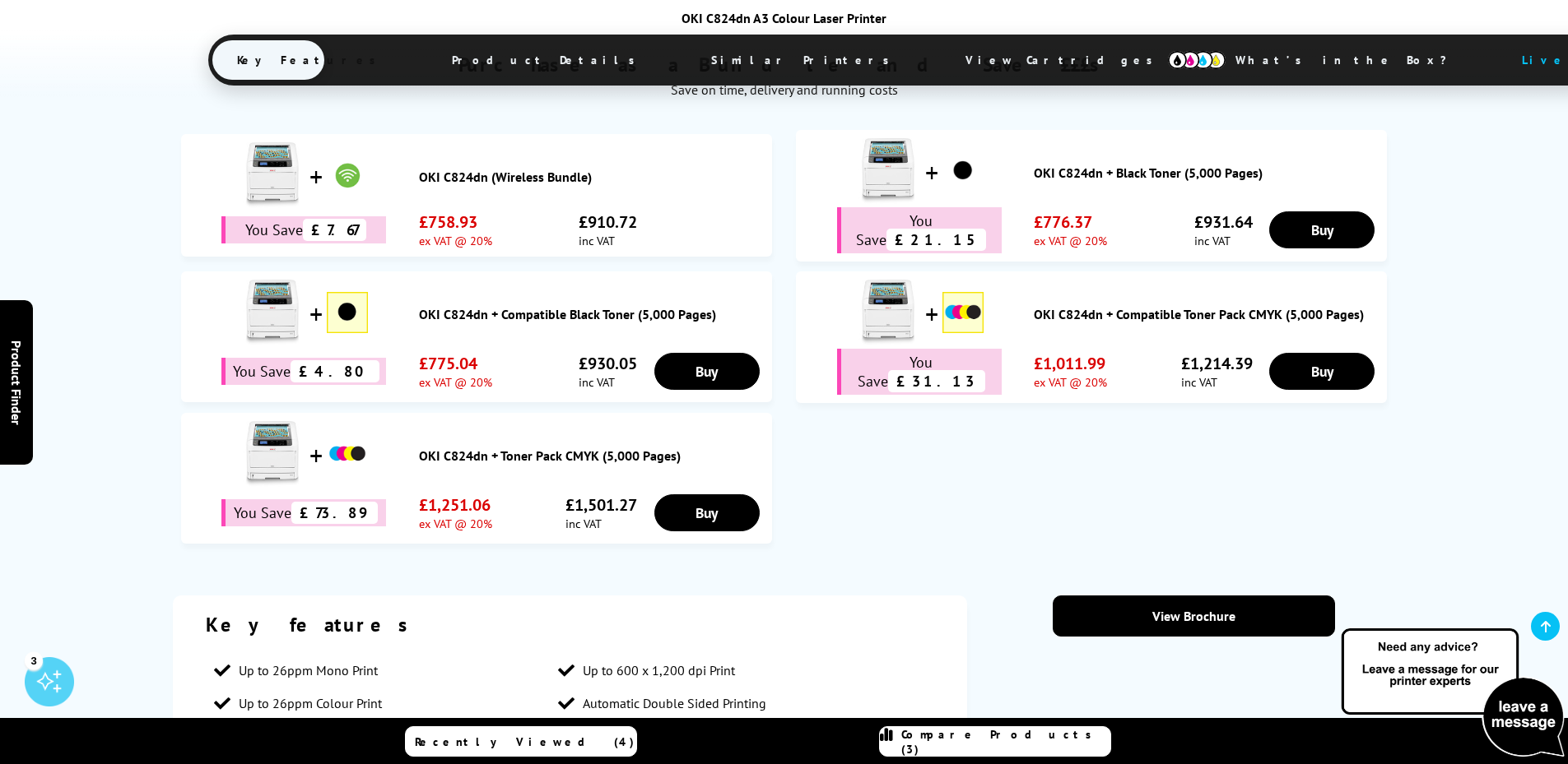
click at [348, 178] on img at bounding box center [348, 175] width 41 height 41
click at [450, 177] on link "OKI C824dn (Wireless Bundle)" at bounding box center [591, 177] width 345 height 17
click at [424, 450] on link "OKI C824dn + Toner Pack CMYK (5,000 Pages)" at bounding box center [591, 456] width 345 height 17
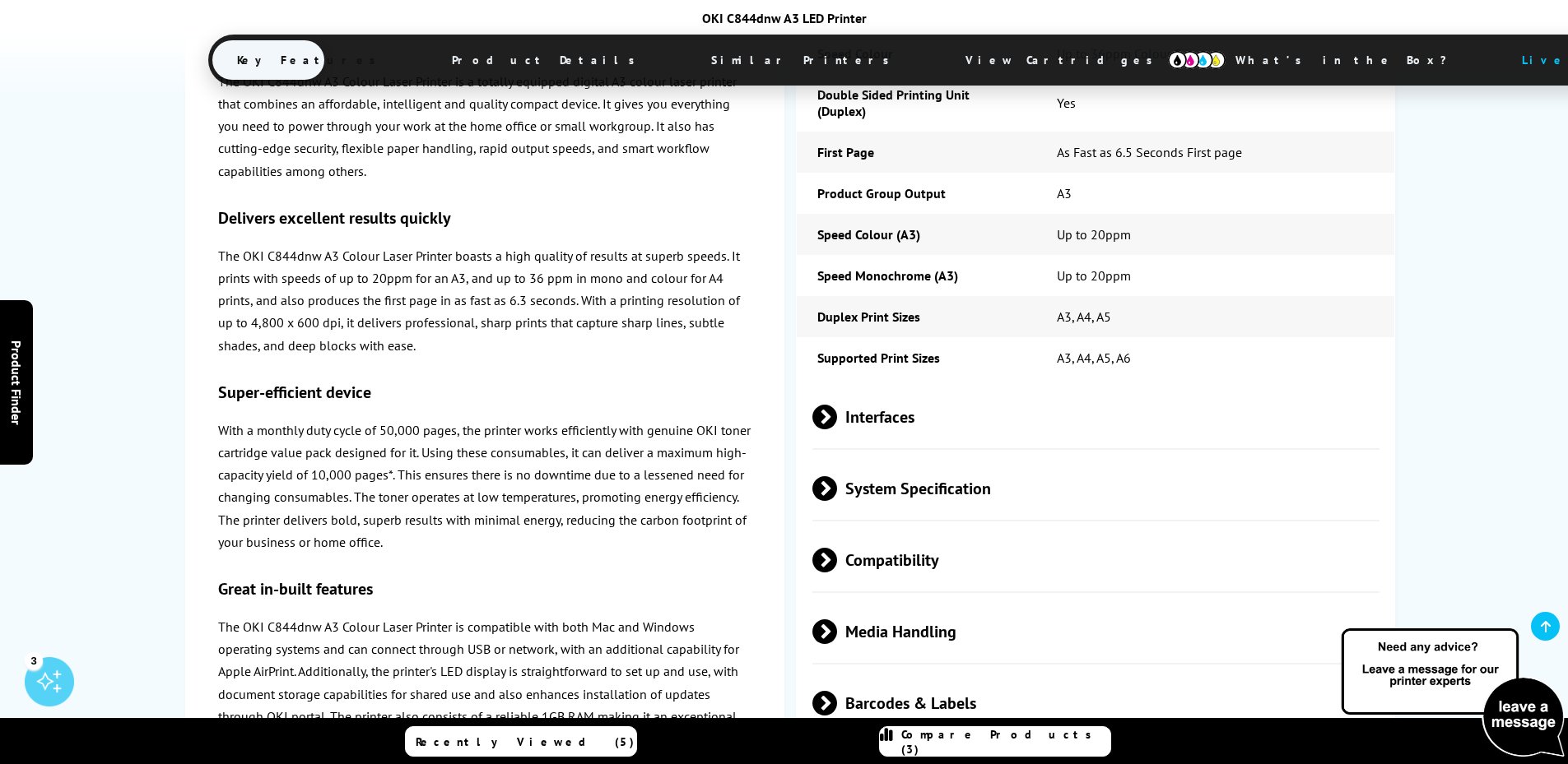
scroll to position [2264, 0]
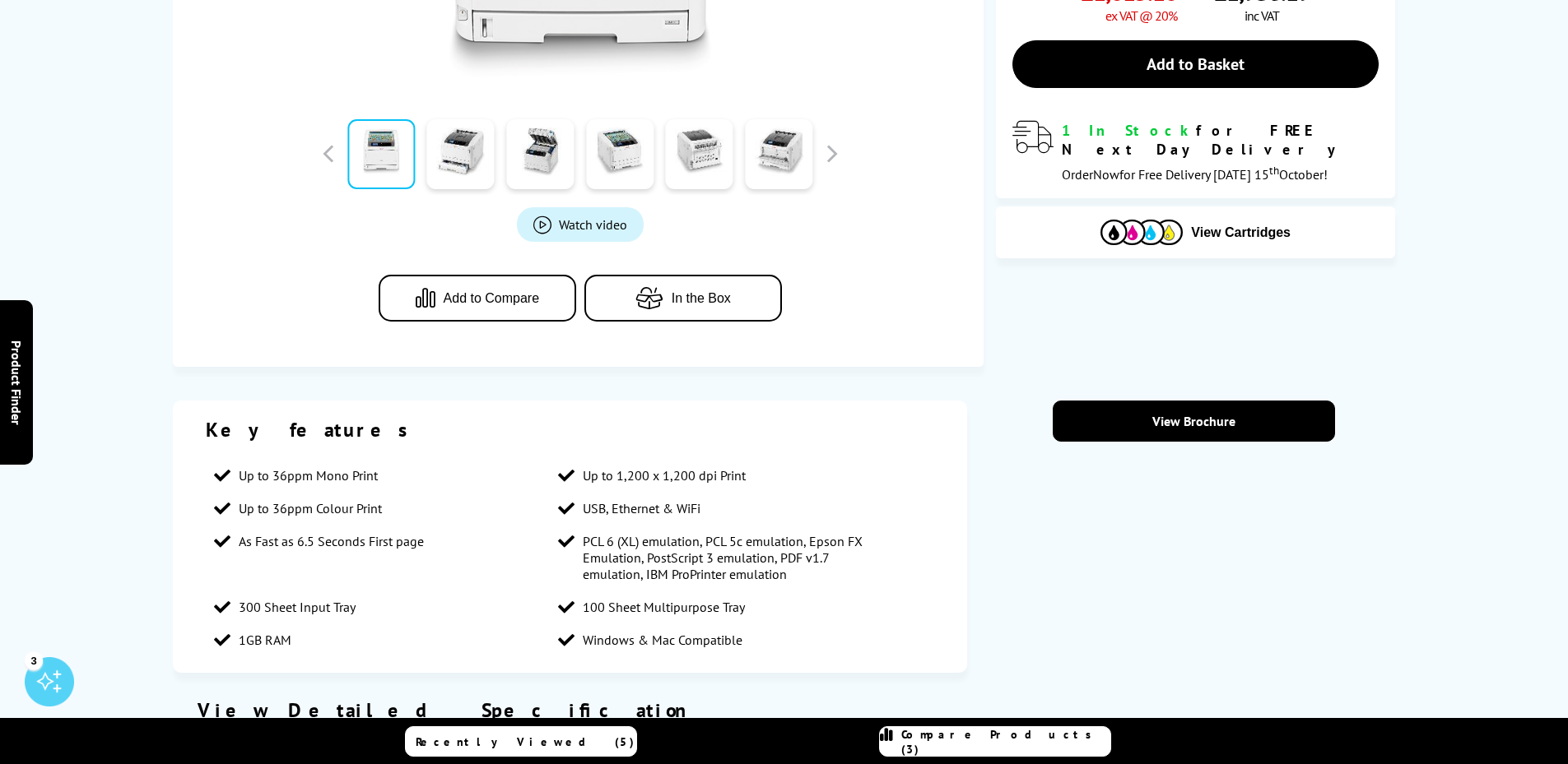
click at [977, 736] on span "Compare Products (3)" at bounding box center [1005, 741] width 209 height 29
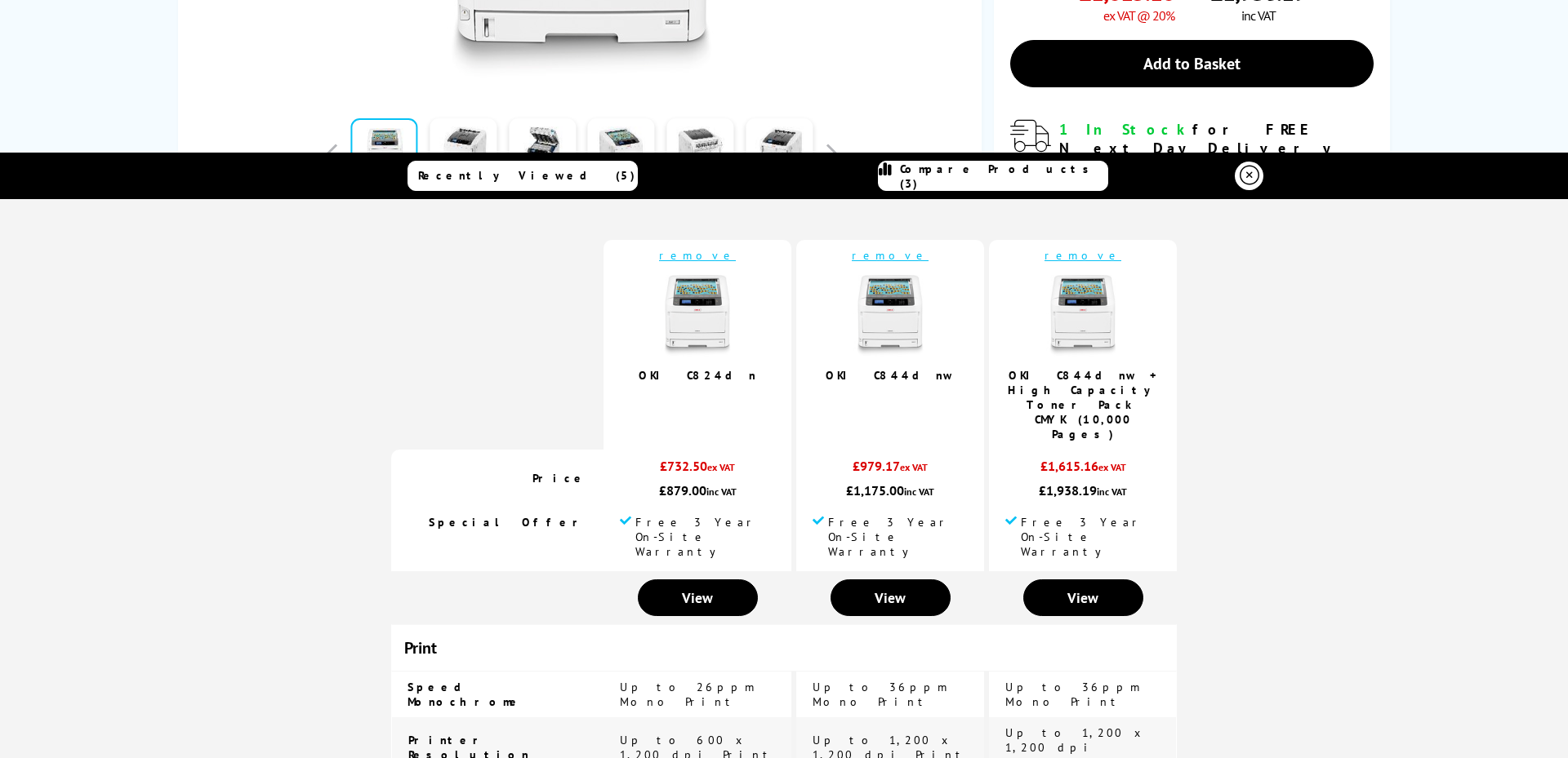
click at [1086, 309] on img at bounding box center [1082, 316] width 82 height 82
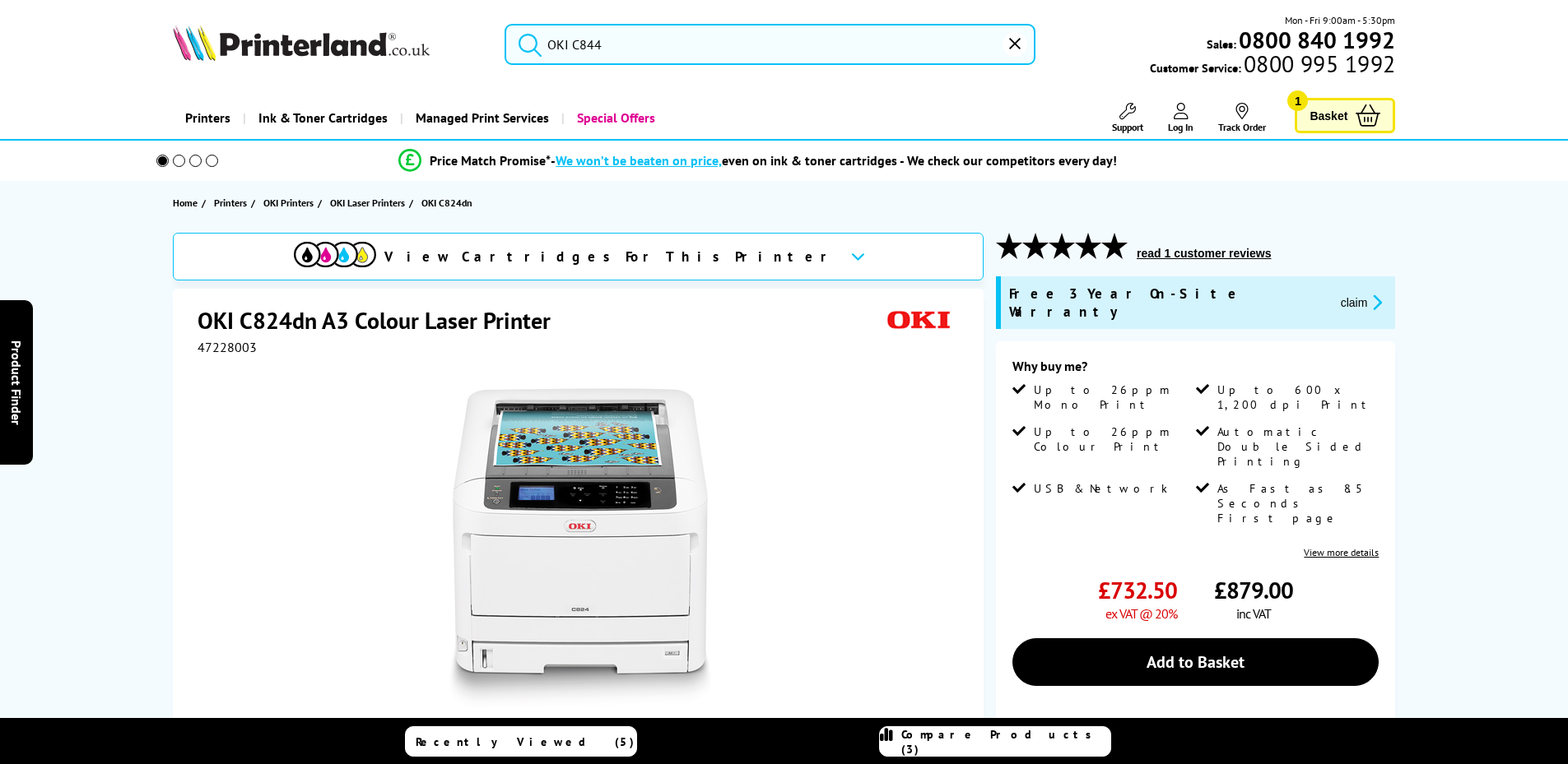
select select "1000"
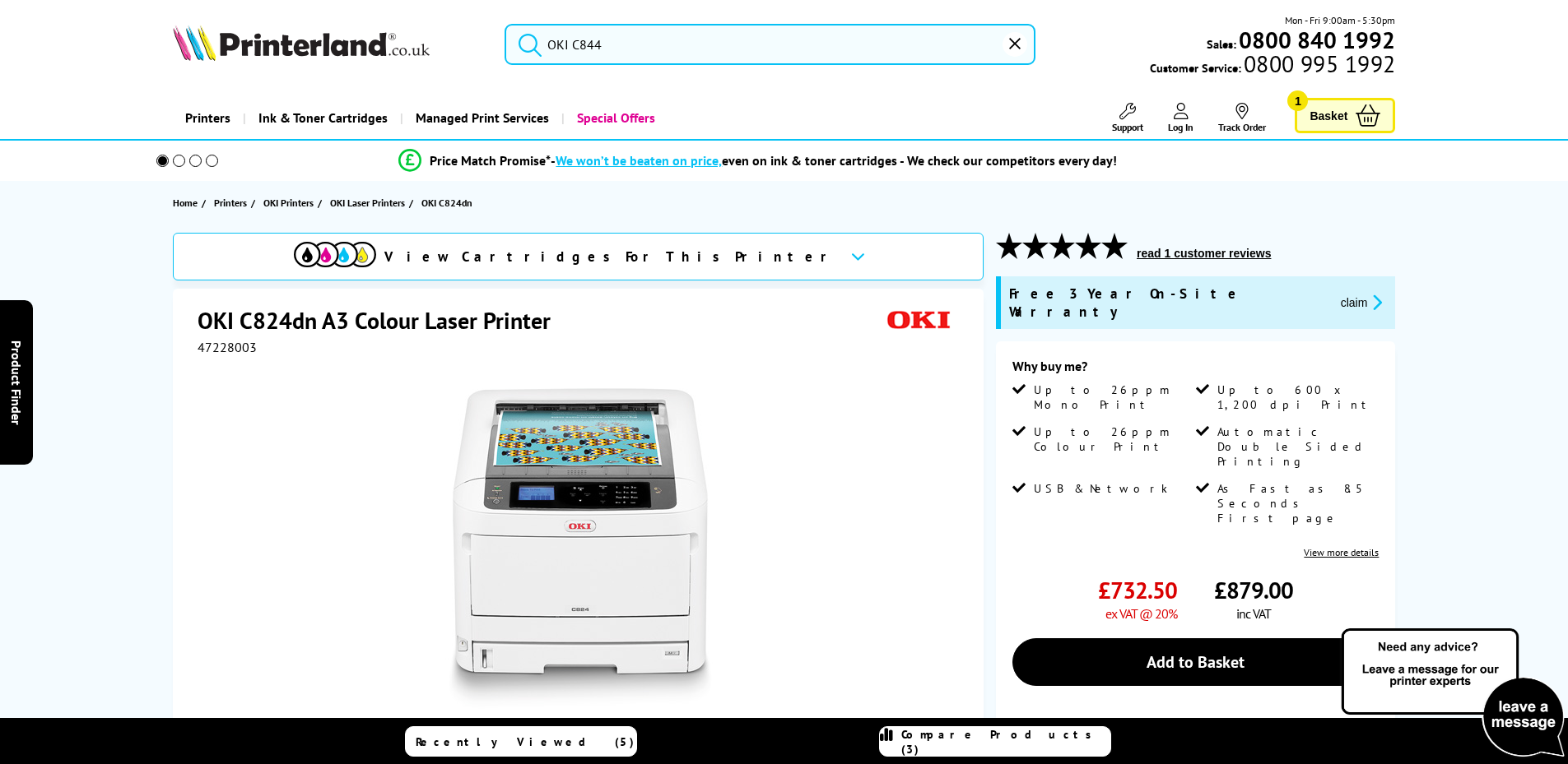
select select "1000"
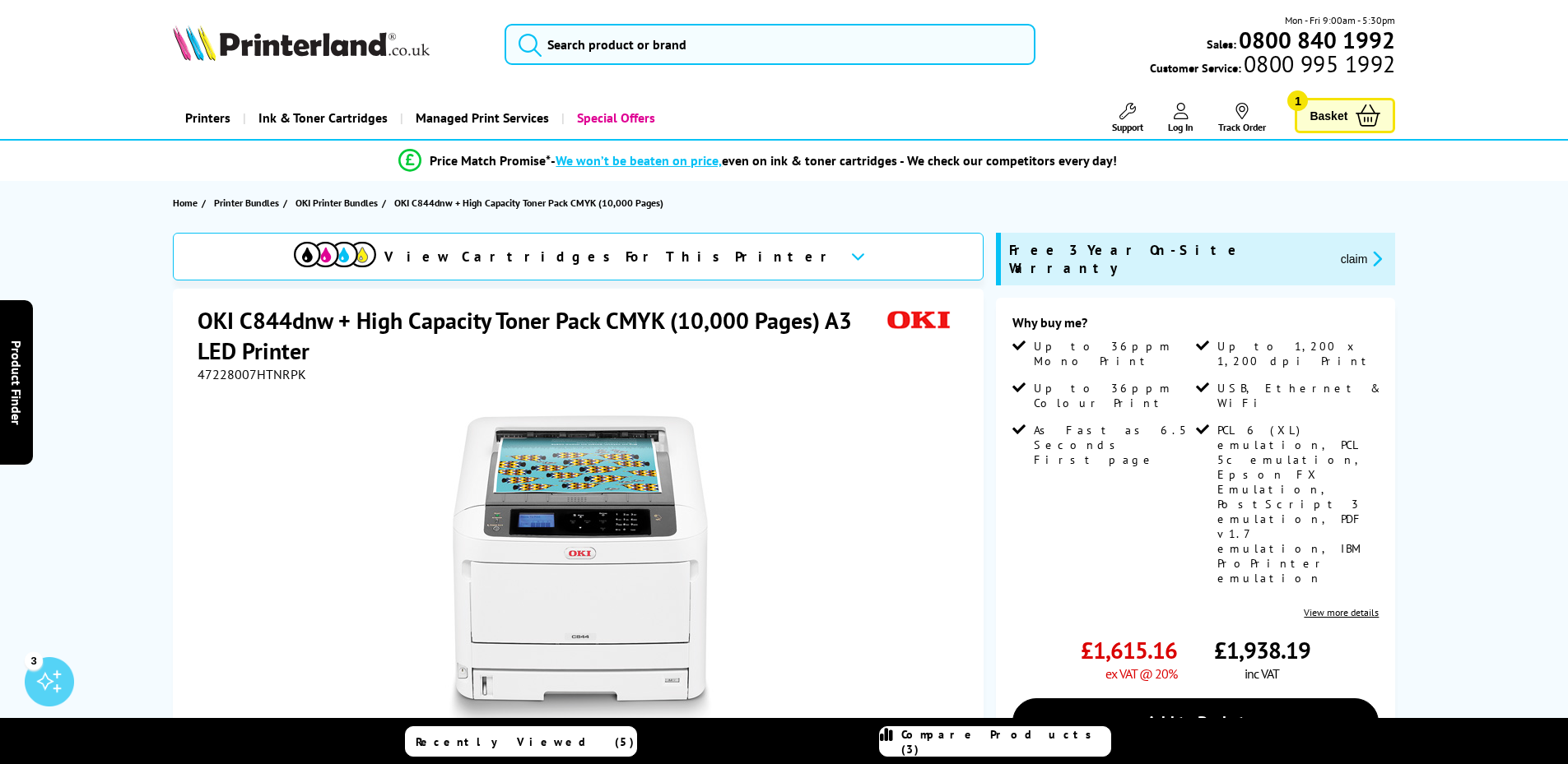
click at [1351, 606] on link "View more details" at bounding box center [1341, 612] width 75 height 12
click at [1029, 737] on span "Compare Products (3)" at bounding box center [1005, 741] width 209 height 29
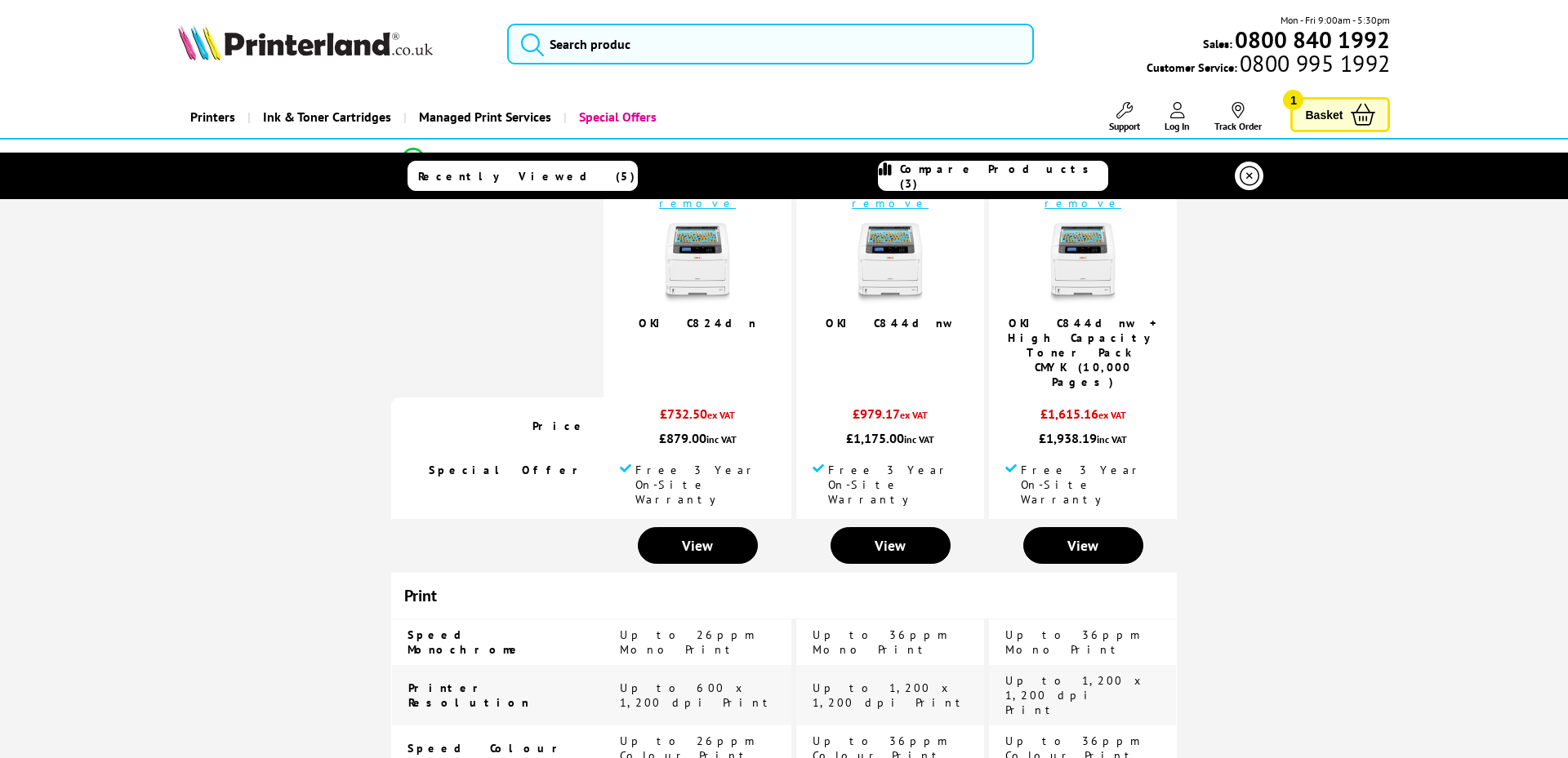
scroll to position [82, 0]
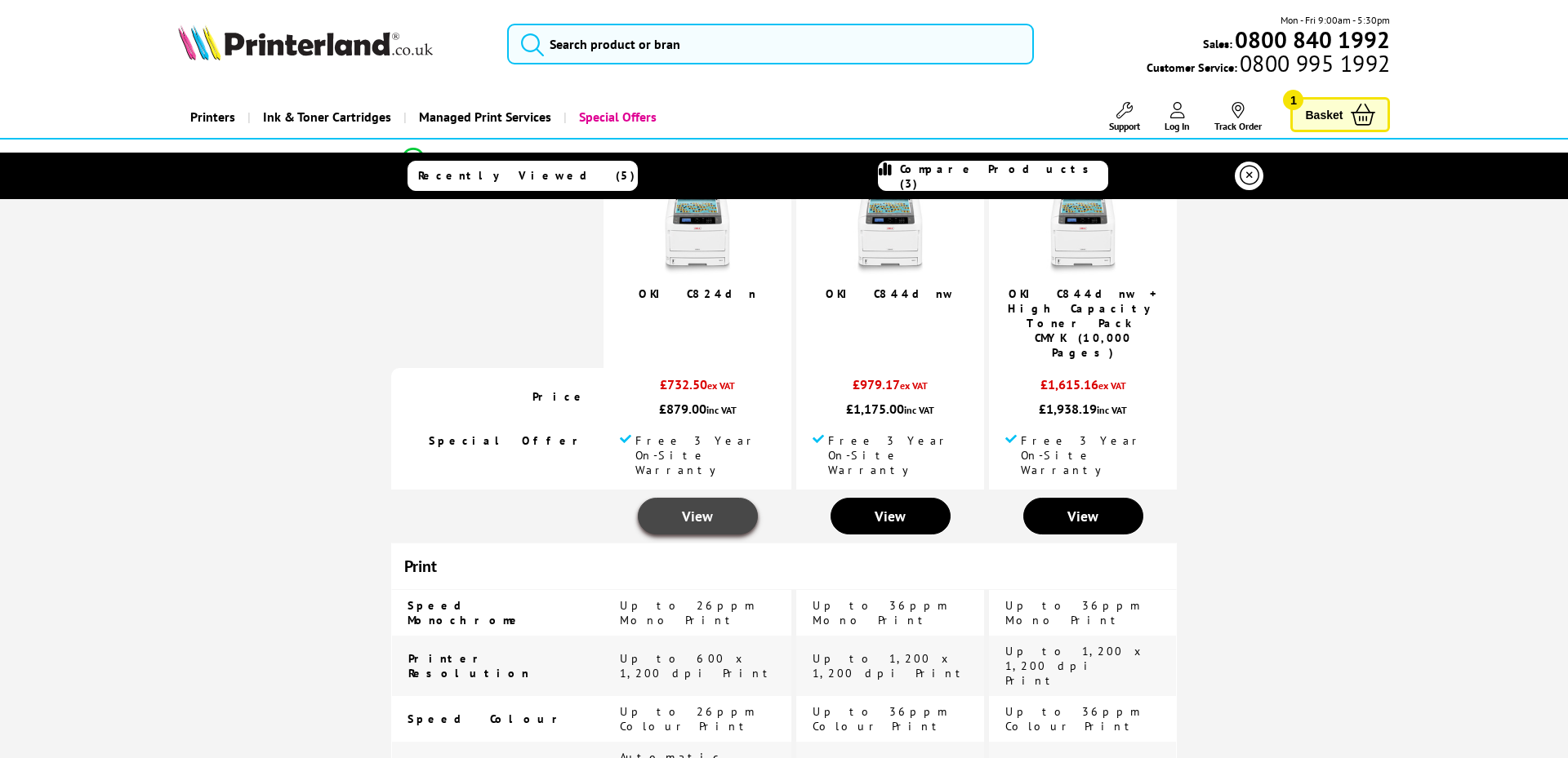
click at [692, 507] on span "View" at bounding box center [697, 516] width 31 height 19
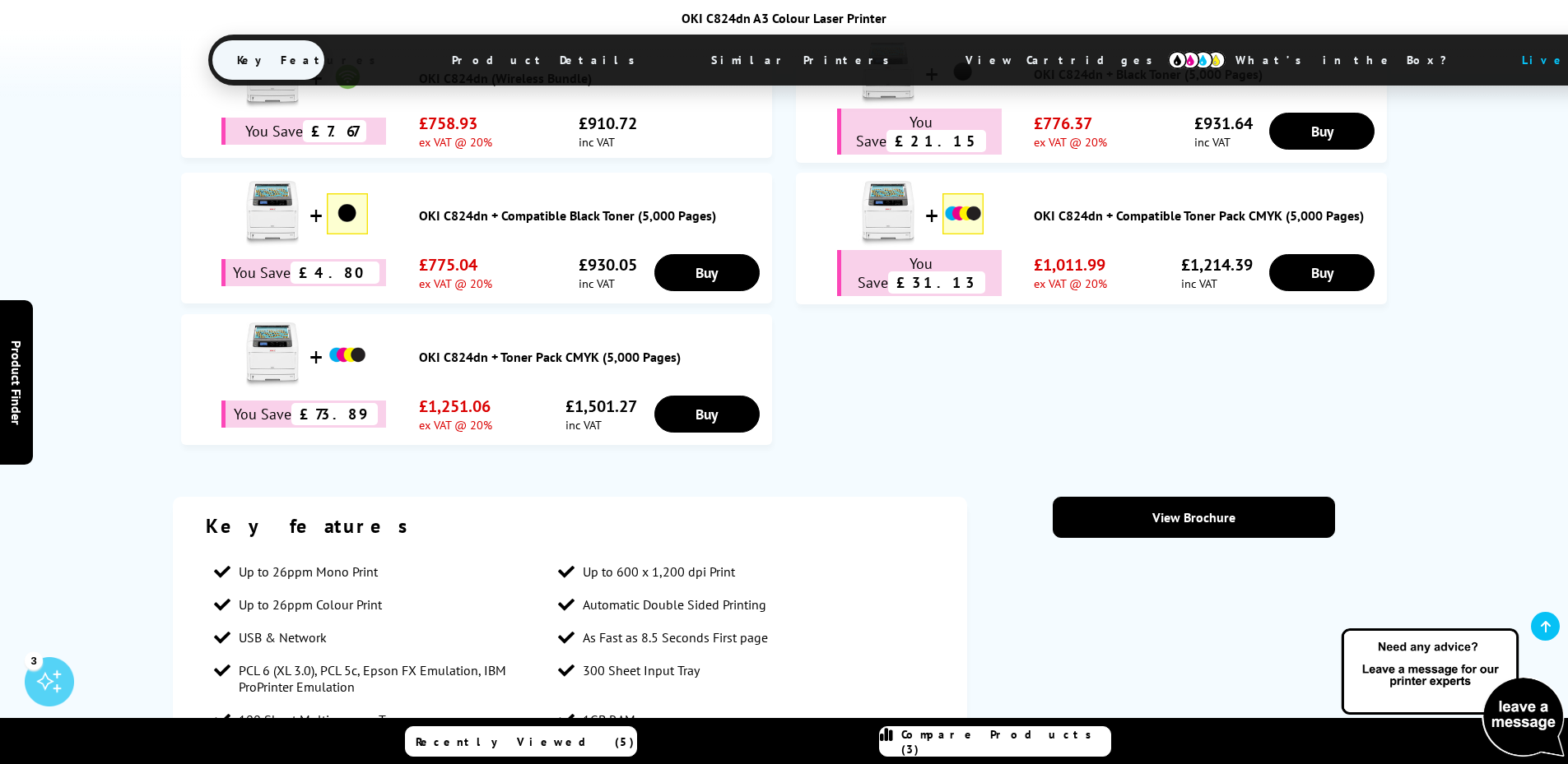
scroll to position [987, 0]
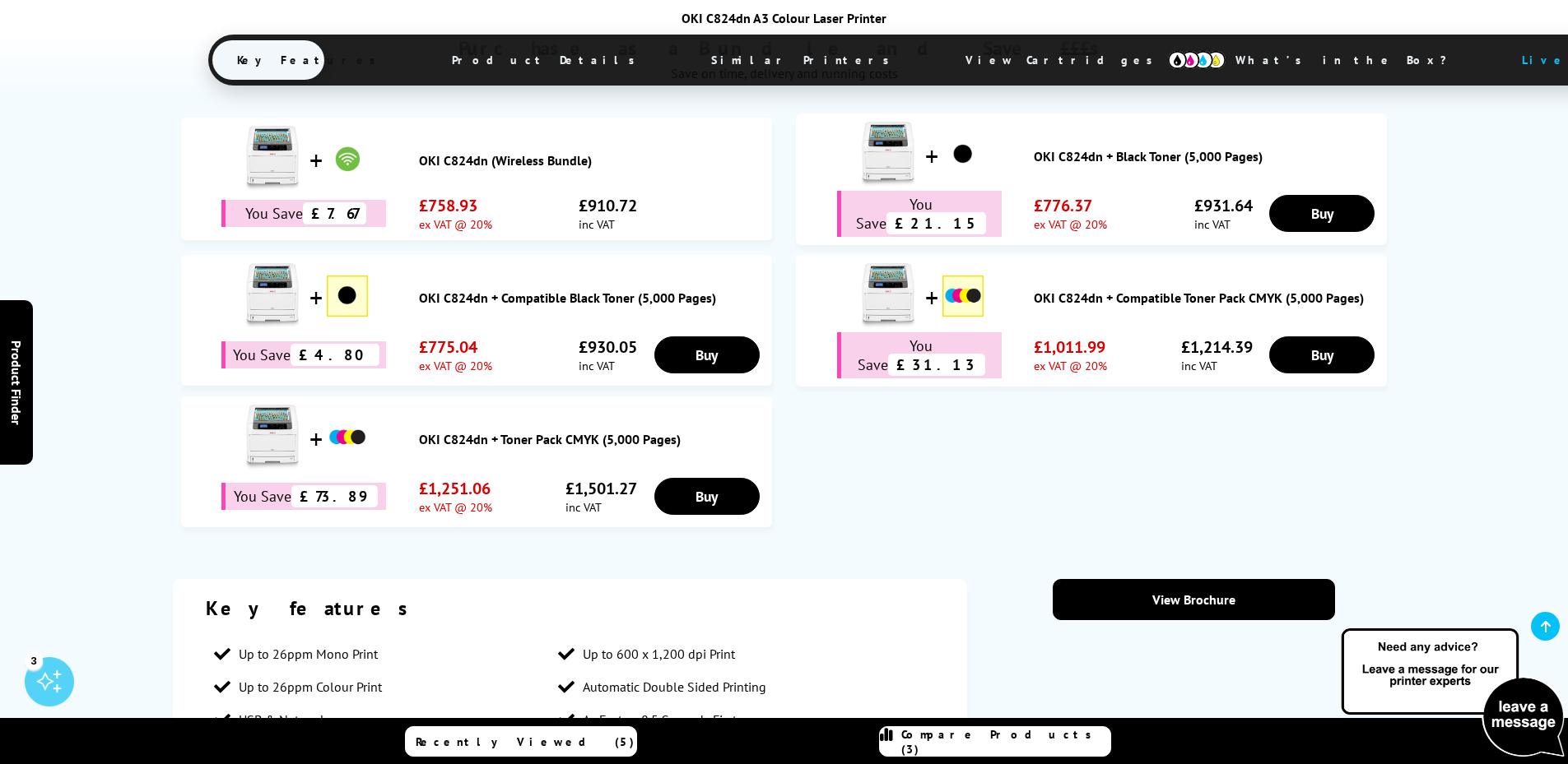
click at [558, 437] on link "OKI C824dn + Toner Pack CMYK (5,000 Pages)" at bounding box center [591, 439] width 345 height 17
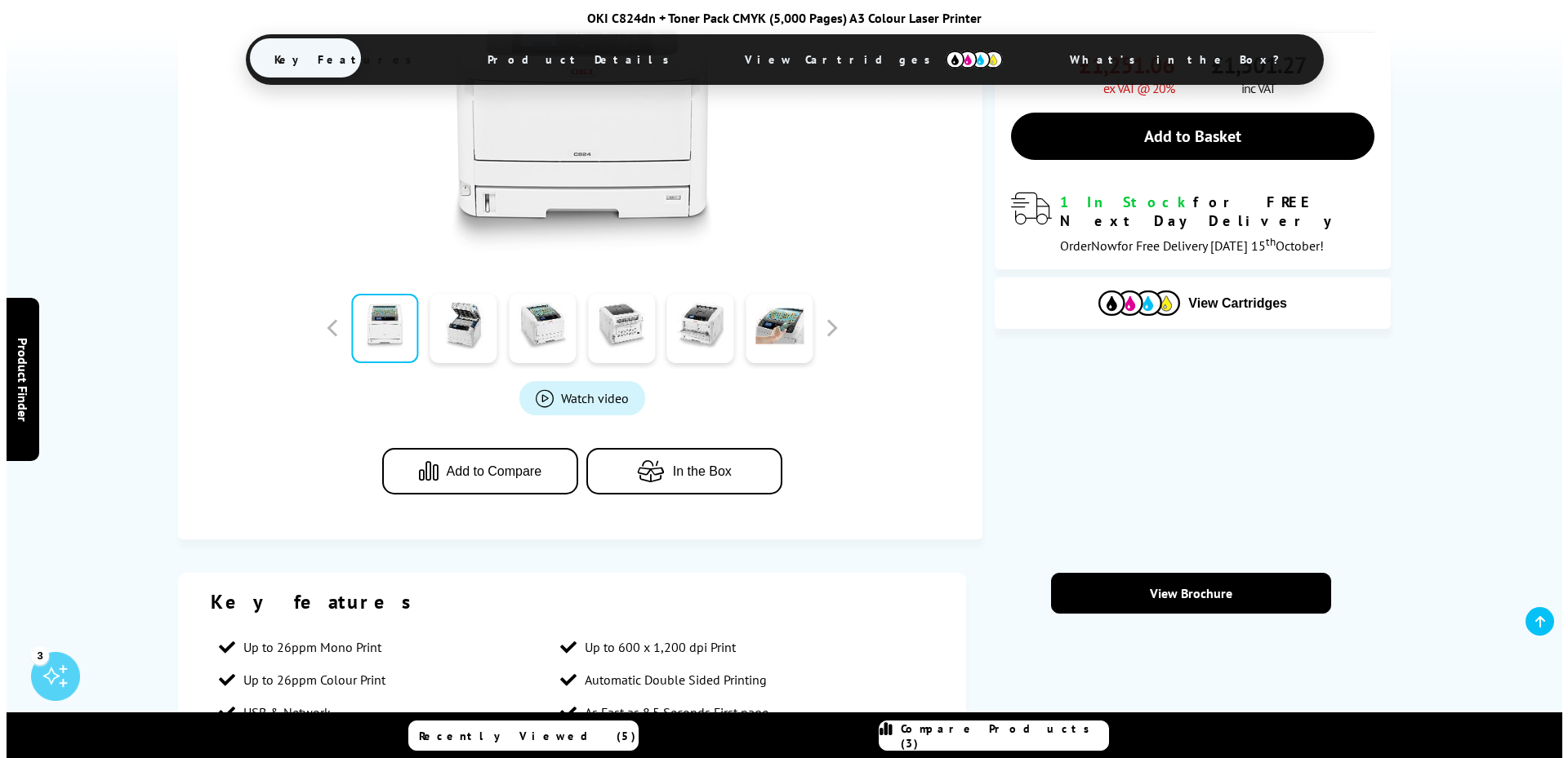
scroll to position [490, 0]
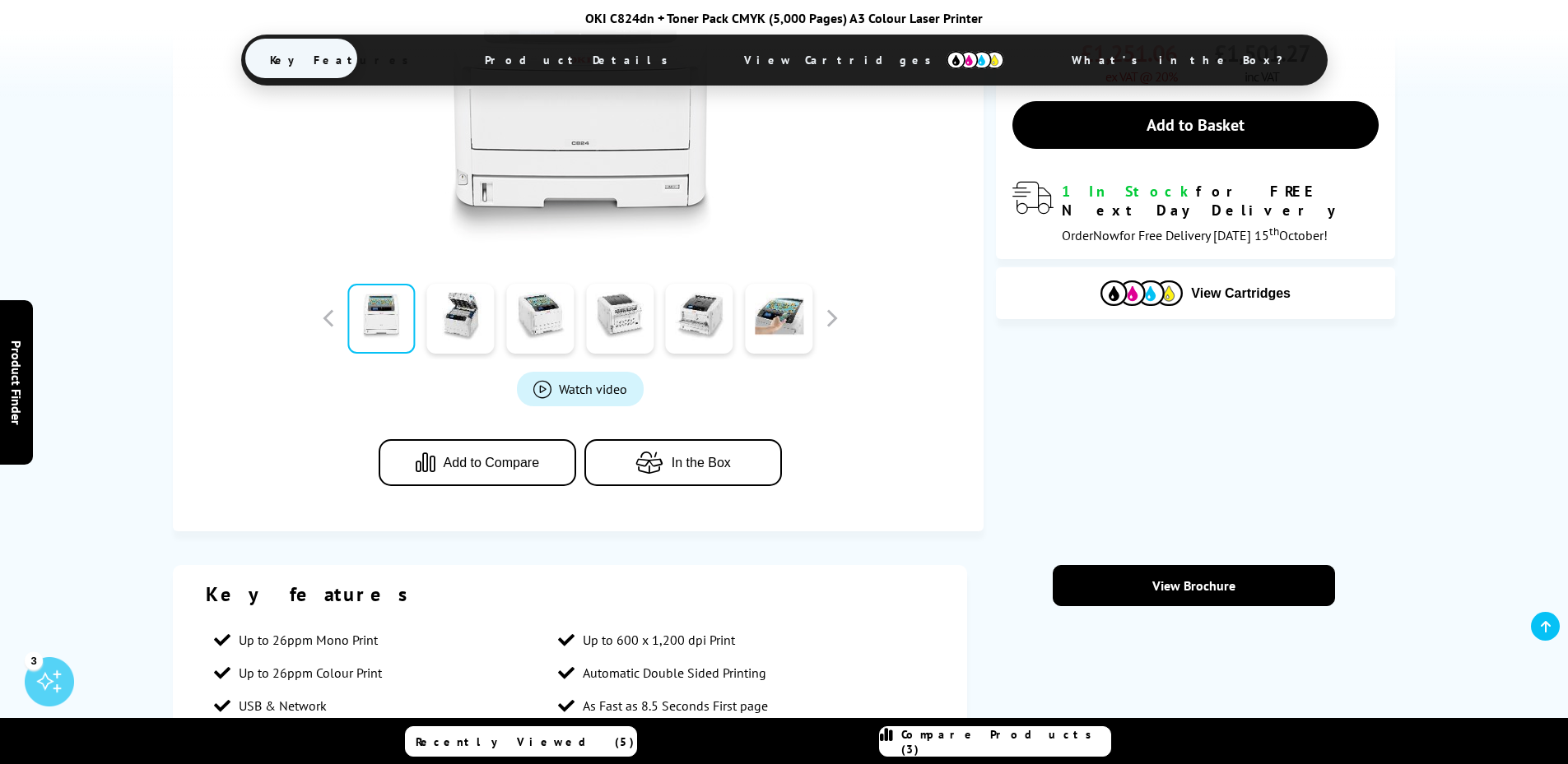
click at [510, 466] on span "Add to Compare" at bounding box center [492, 463] width 96 height 15
click at [998, 737] on span "Compare Products (4)" at bounding box center [1005, 741] width 209 height 29
